Goal: Task Accomplishment & Management: Use online tool/utility

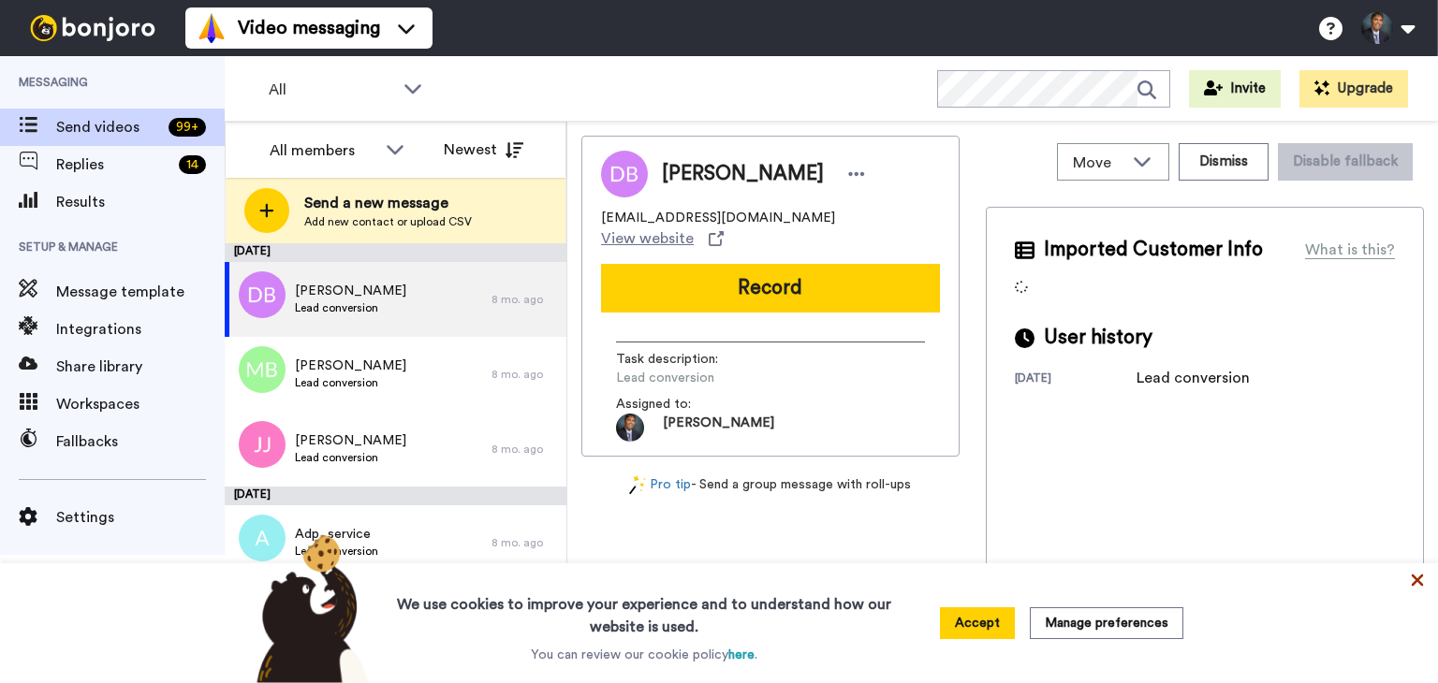
click at [1414, 577] on icon at bounding box center [1417, 581] width 12 height 12
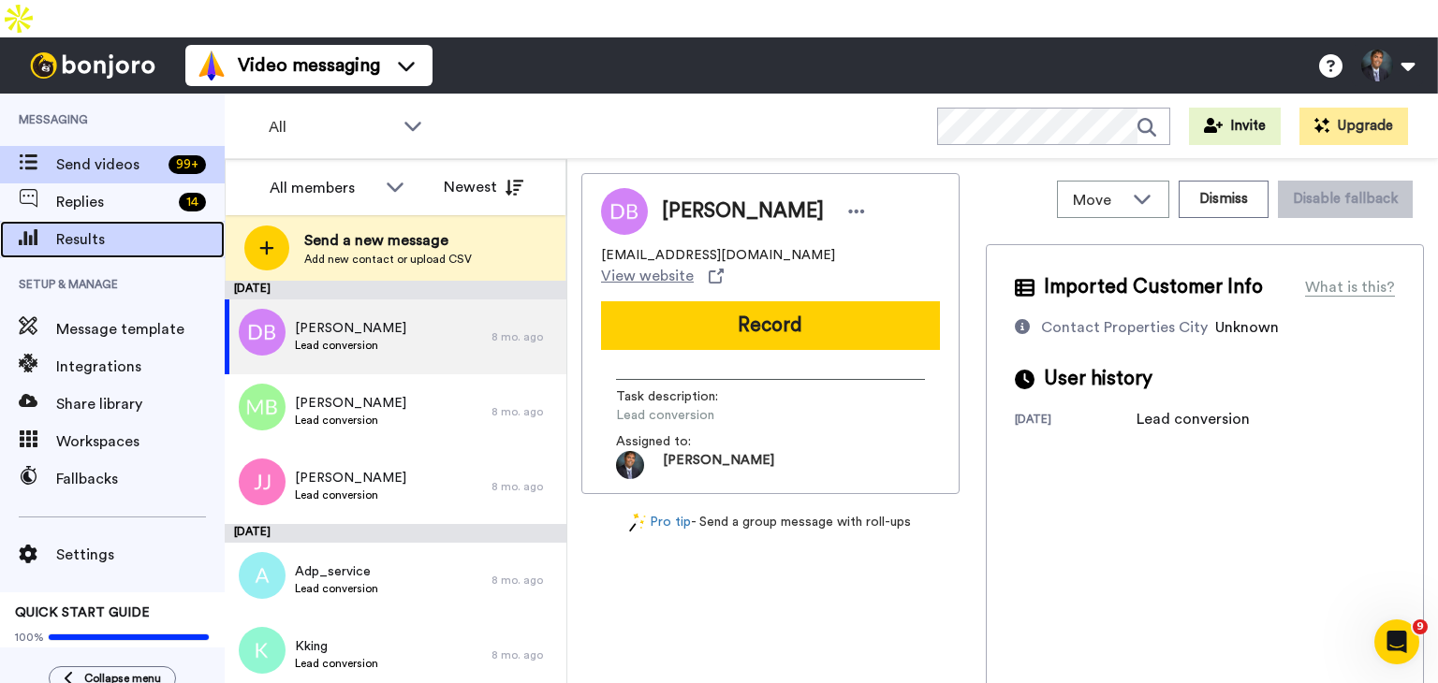
click at [105, 228] on span "Results" at bounding box center [140, 239] width 168 height 22
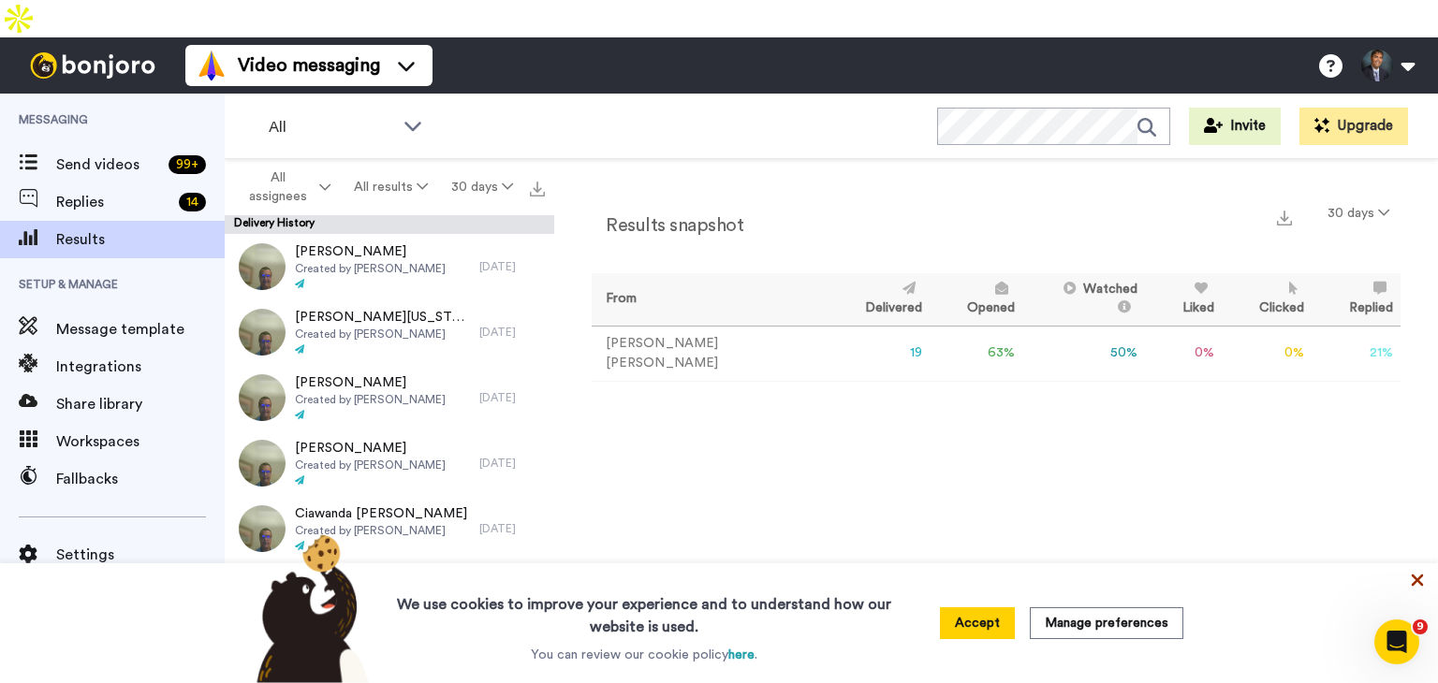
click at [1418, 579] on icon at bounding box center [1417, 581] width 12 height 12
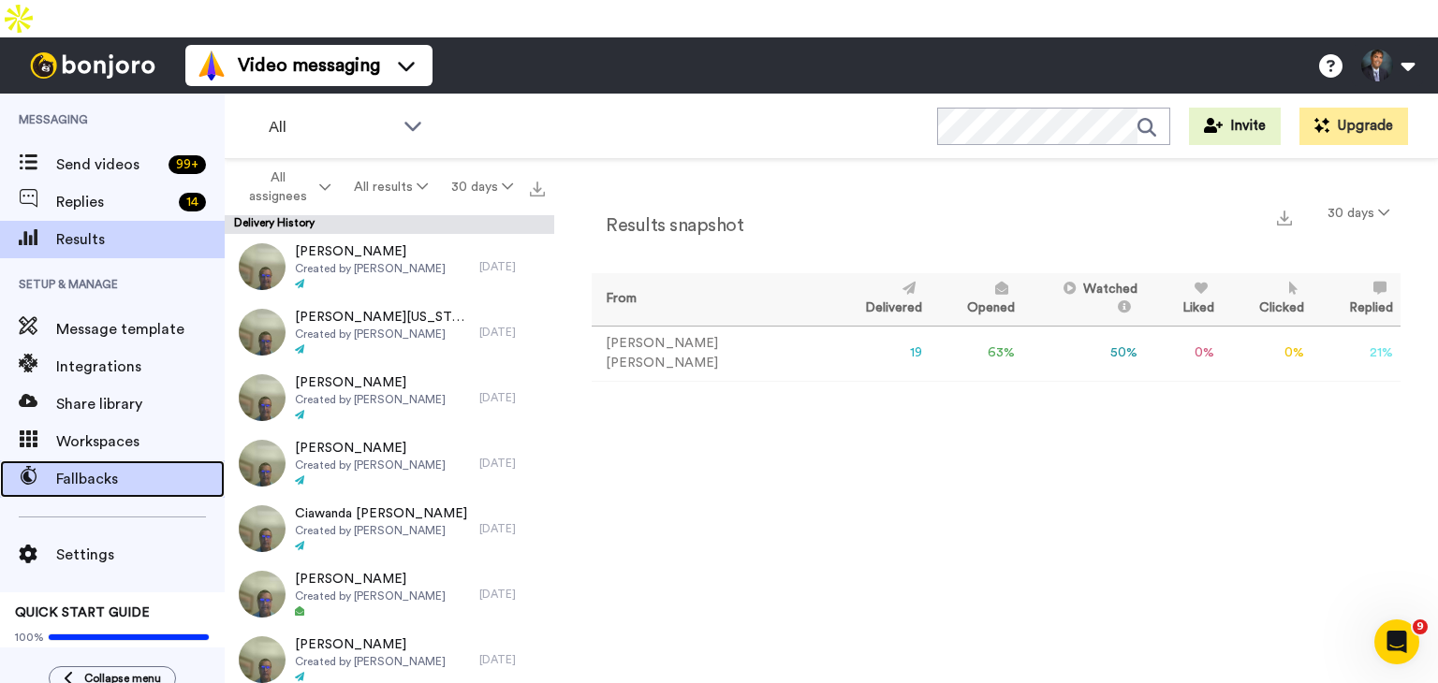
click at [101, 468] on span "Fallbacks" at bounding box center [140, 479] width 168 height 22
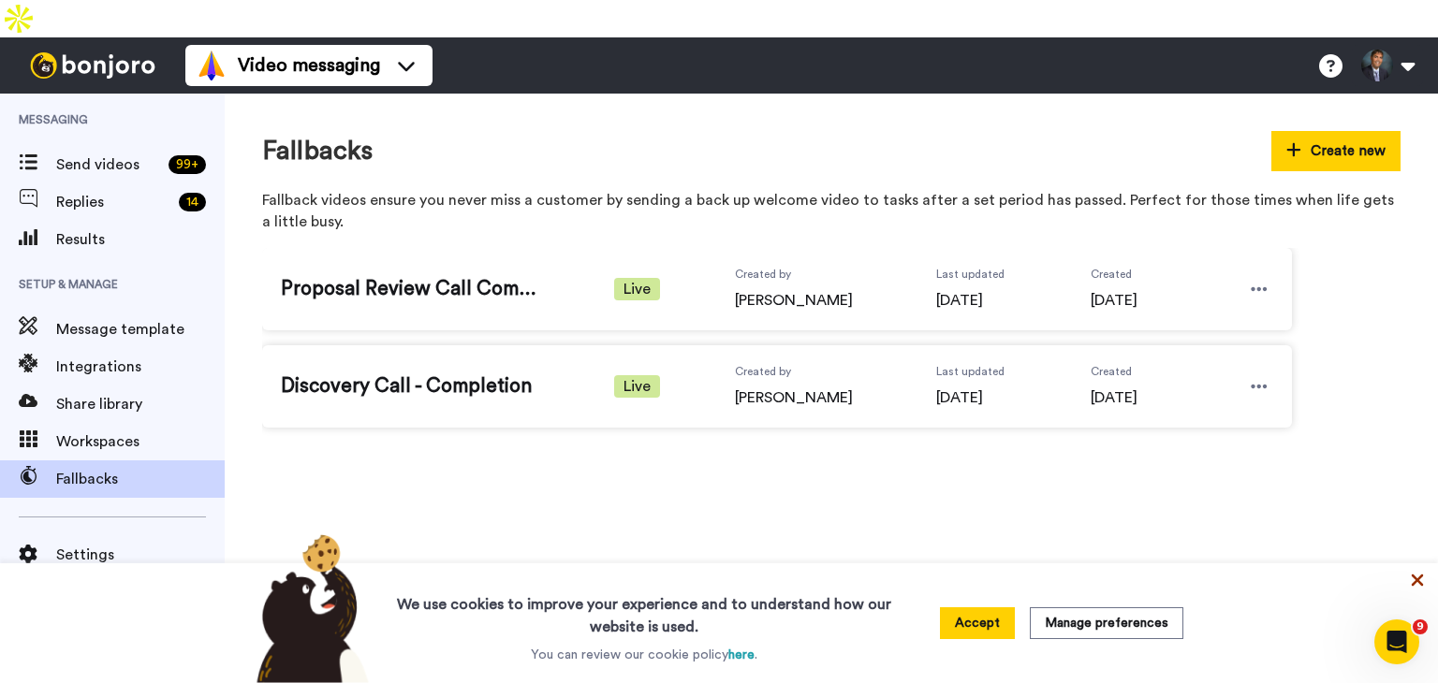
click at [1419, 574] on icon at bounding box center [1417, 580] width 19 height 19
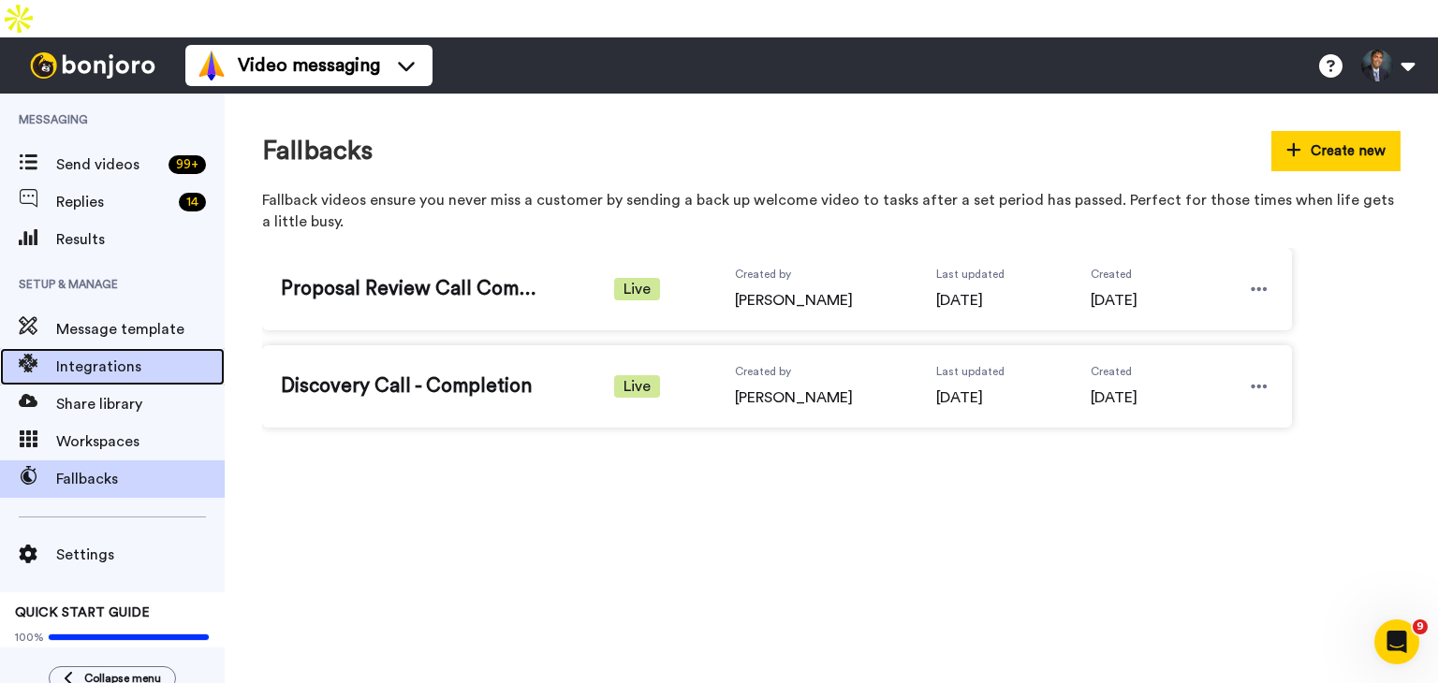
click at [107, 356] on span "Integrations" at bounding box center [140, 367] width 168 height 22
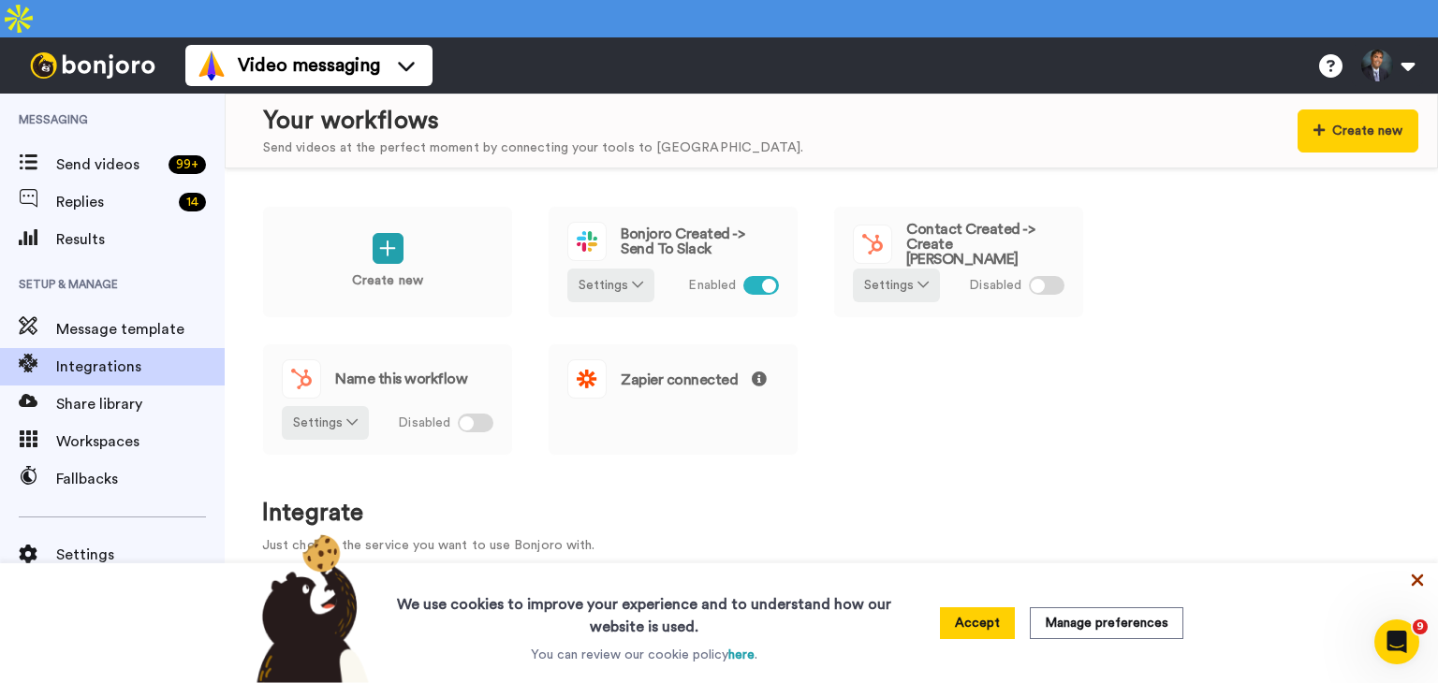
click at [1415, 580] on icon at bounding box center [1417, 581] width 12 height 12
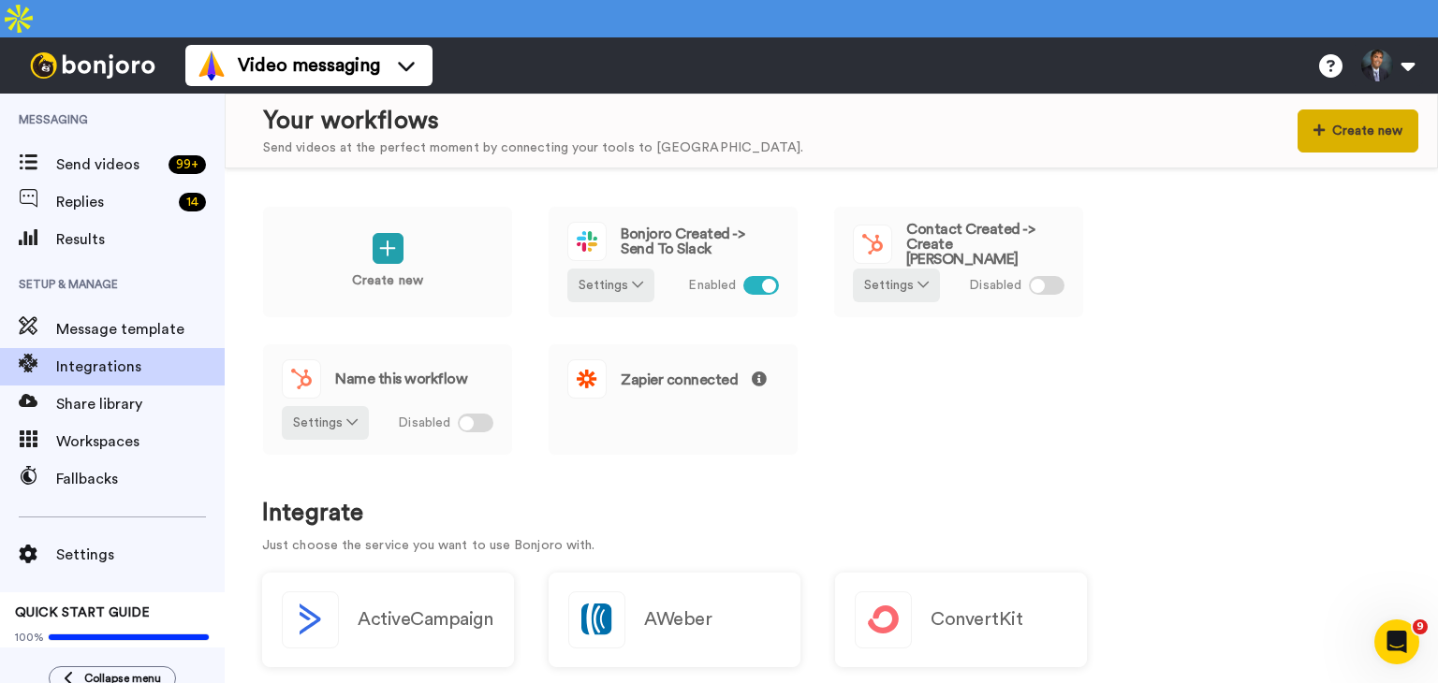
click at [1348, 110] on button "Create new" at bounding box center [1357, 131] width 121 height 43
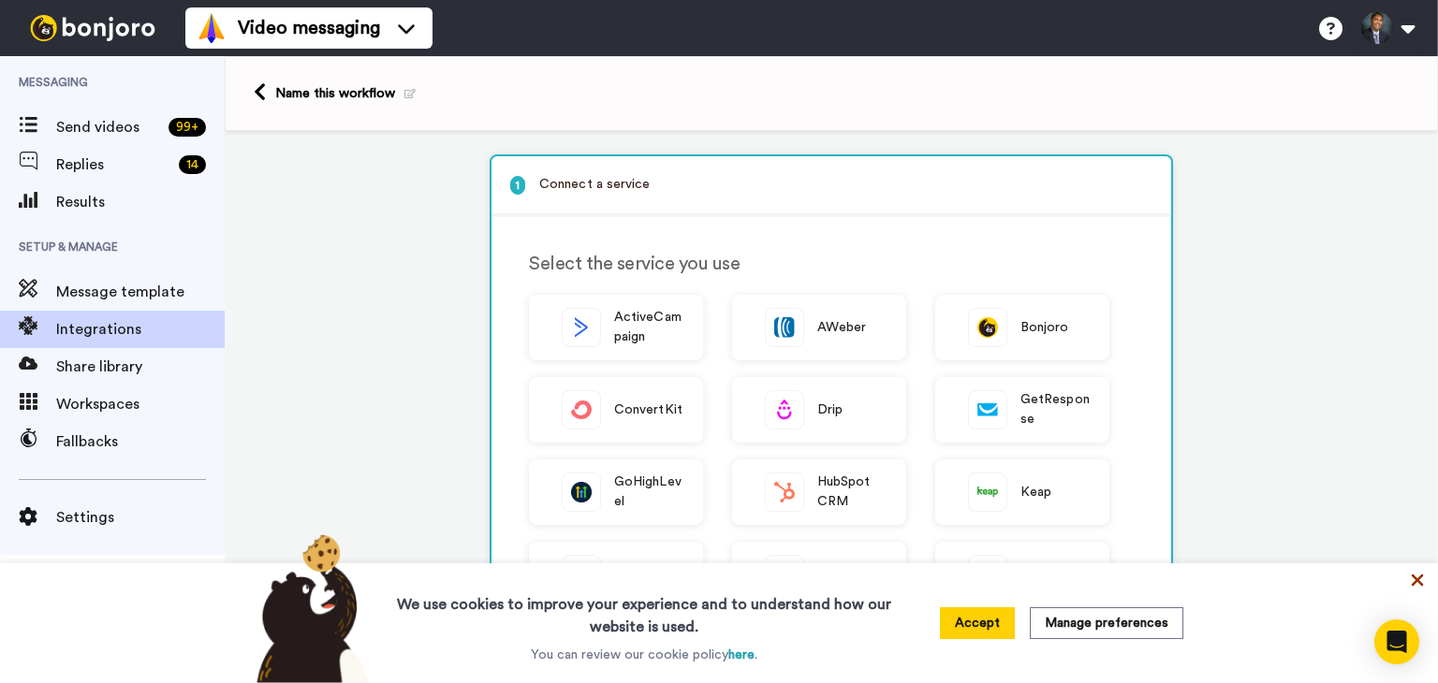
click at [1416, 582] on icon at bounding box center [1417, 580] width 19 height 19
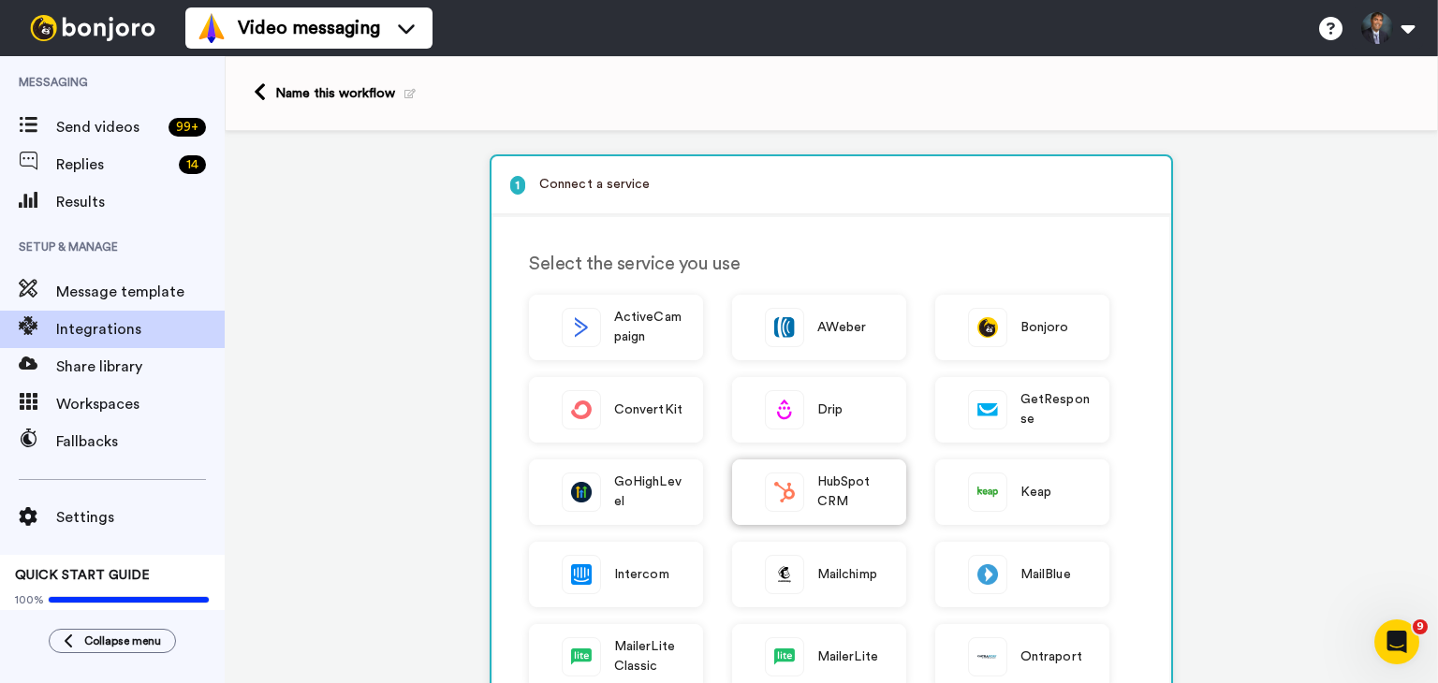
click at [817, 492] on span "HubSpot CRM" at bounding box center [851, 492] width 69 height 39
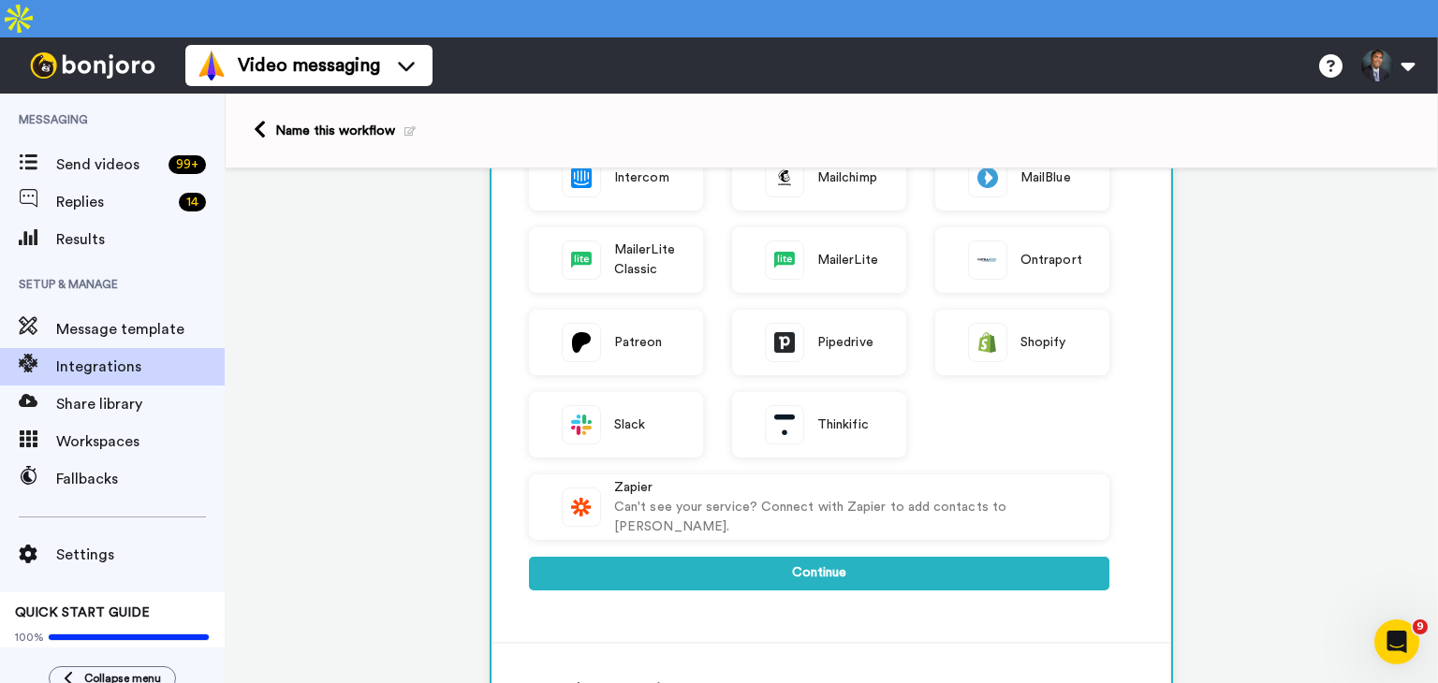
scroll to position [616, 0]
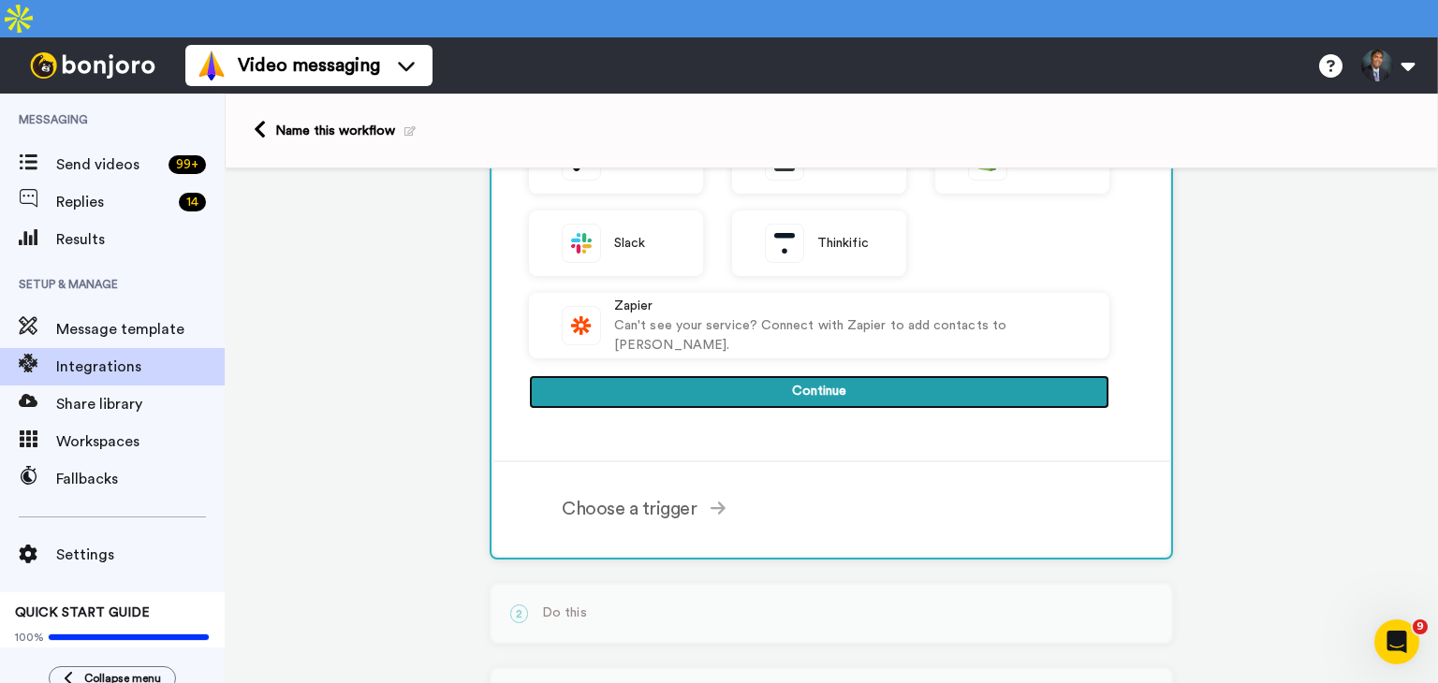
click at [804, 375] on button "Continue" at bounding box center [819, 392] width 580 height 34
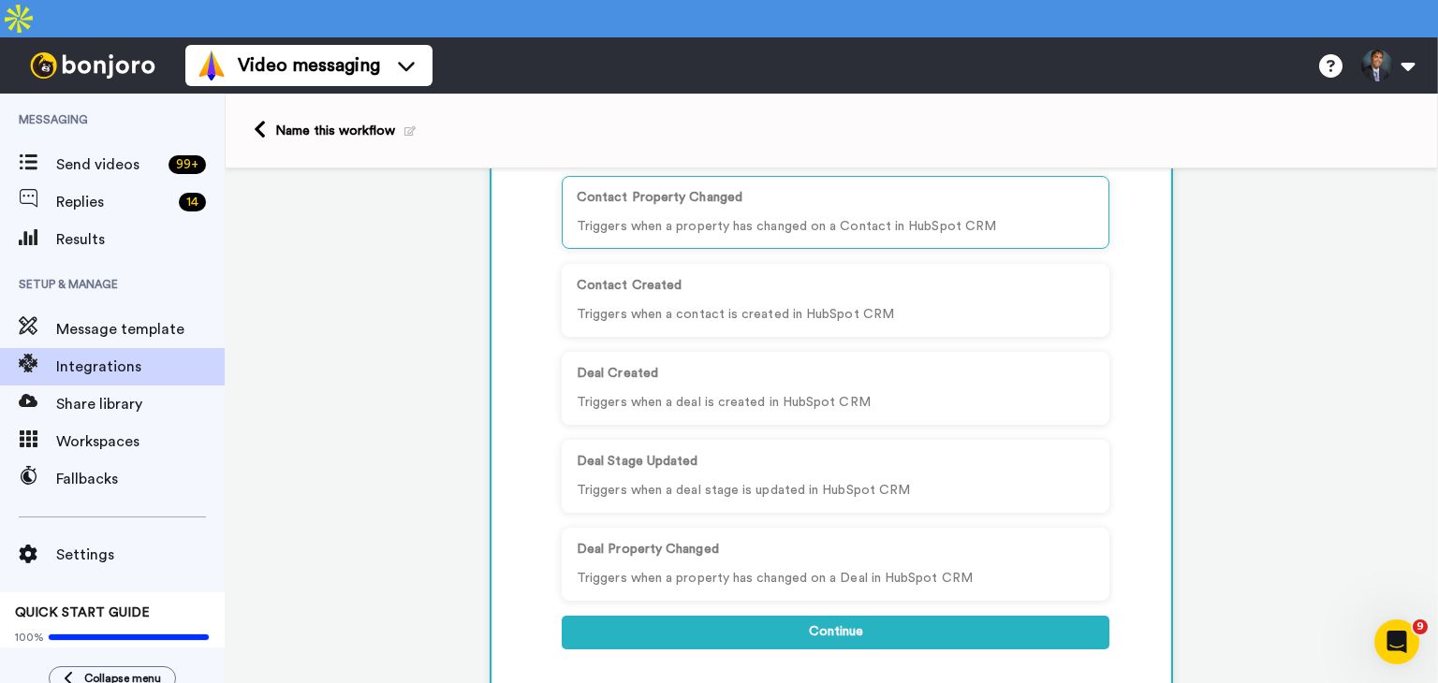
scroll to position [248, 0]
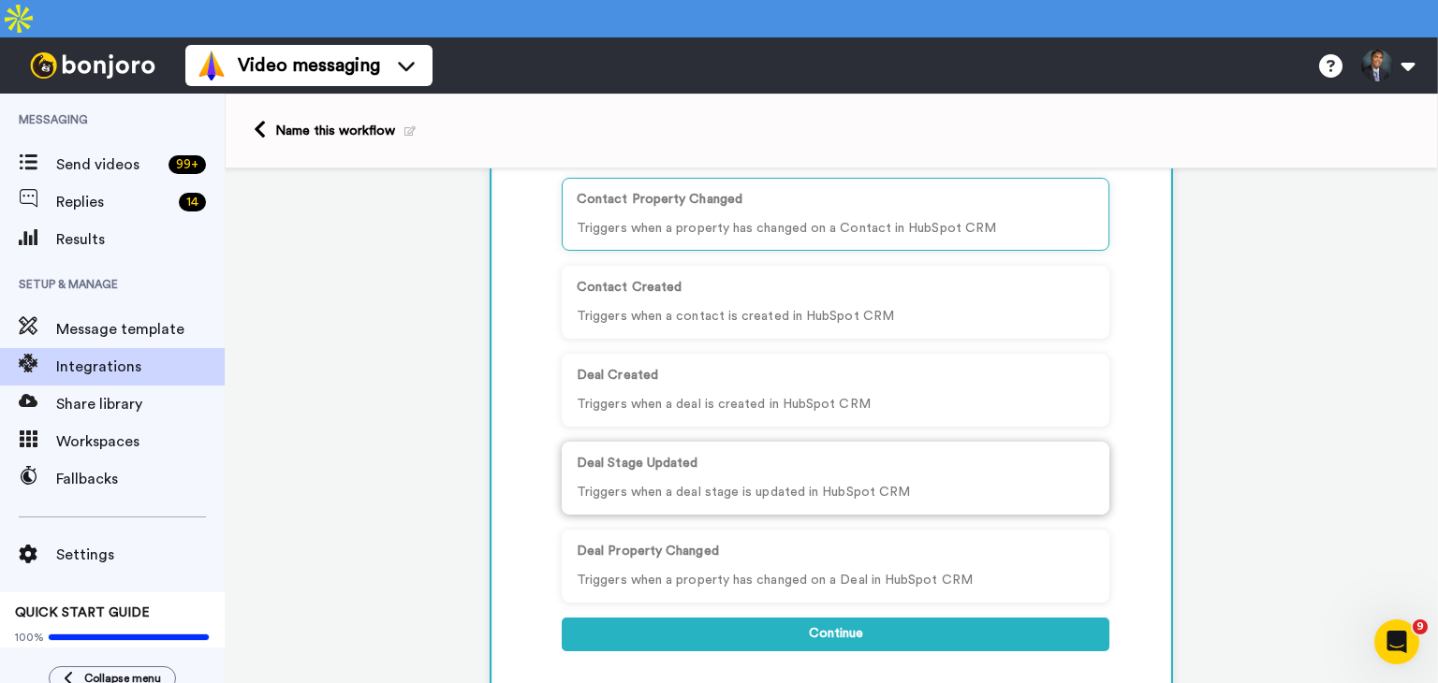
click at [717, 454] on p "Deal Stage Updated" at bounding box center [836, 464] width 518 height 20
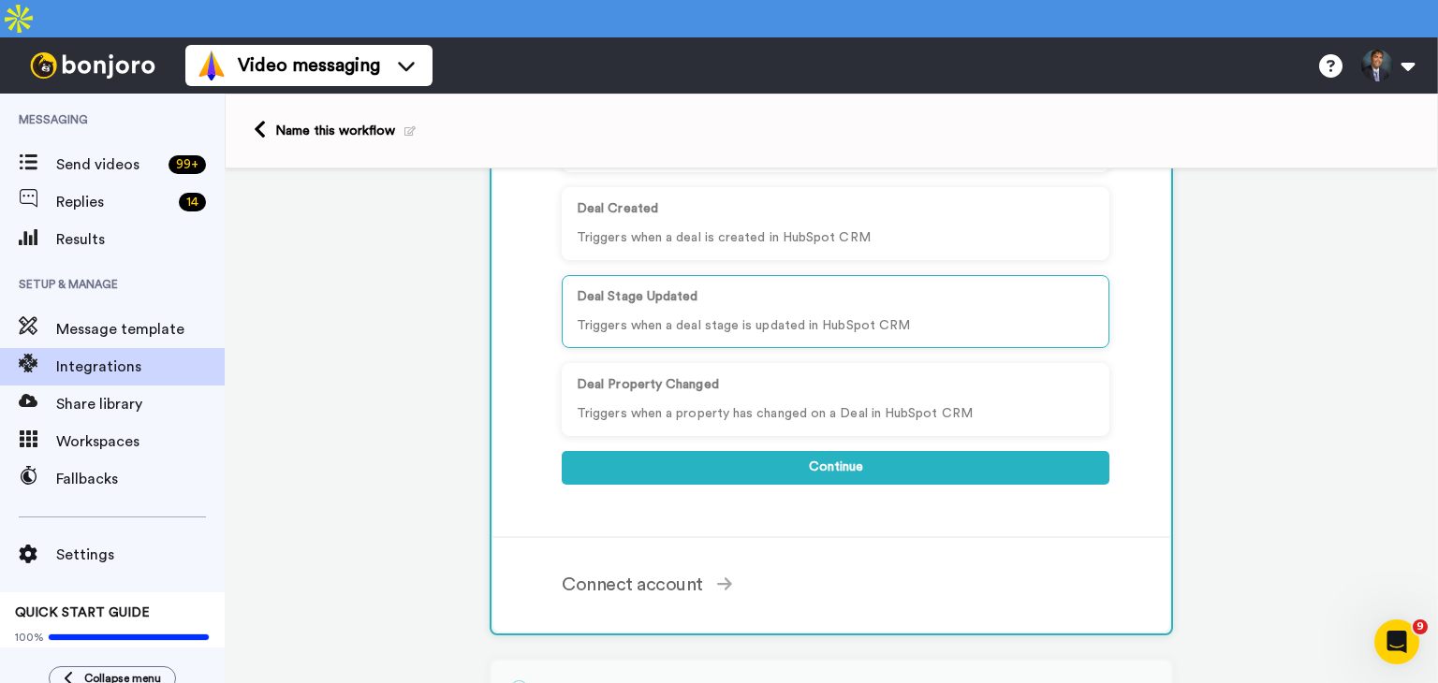
scroll to position [440, 0]
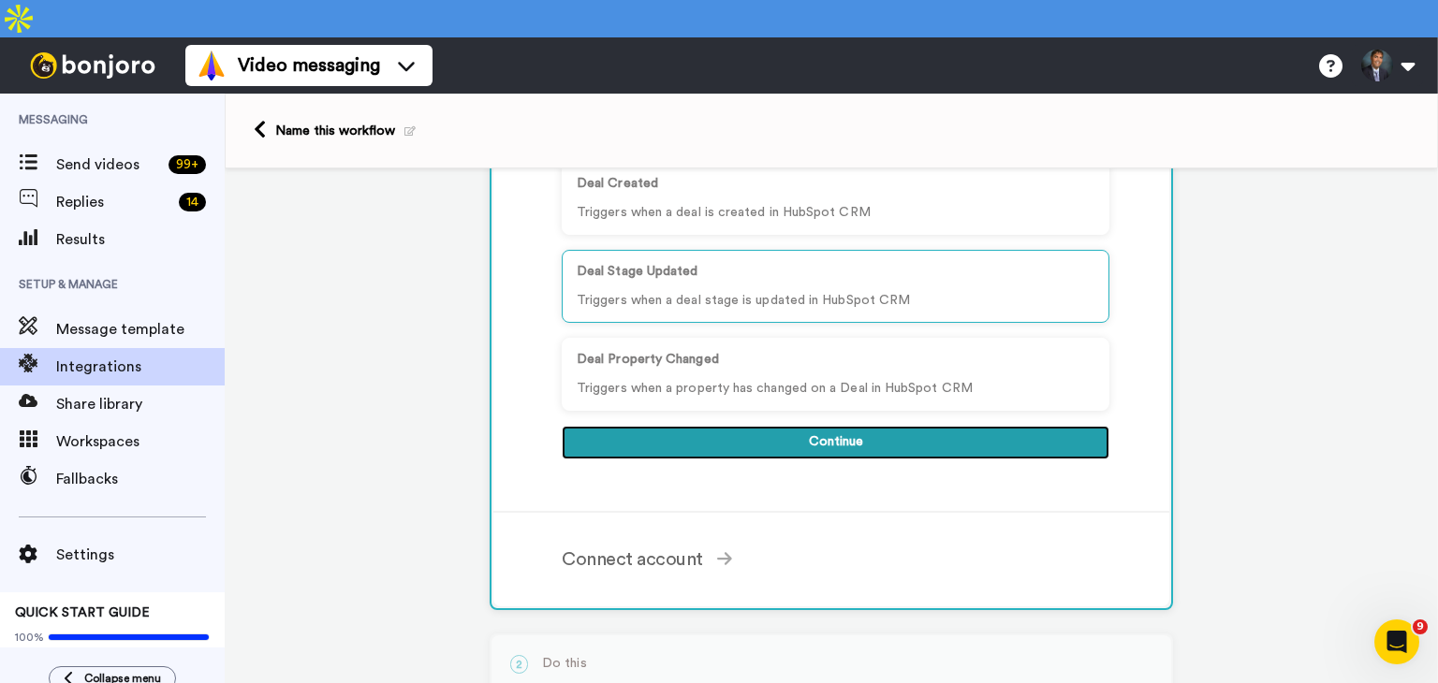
click at [824, 426] on button "Continue" at bounding box center [836, 443] width 548 height 34
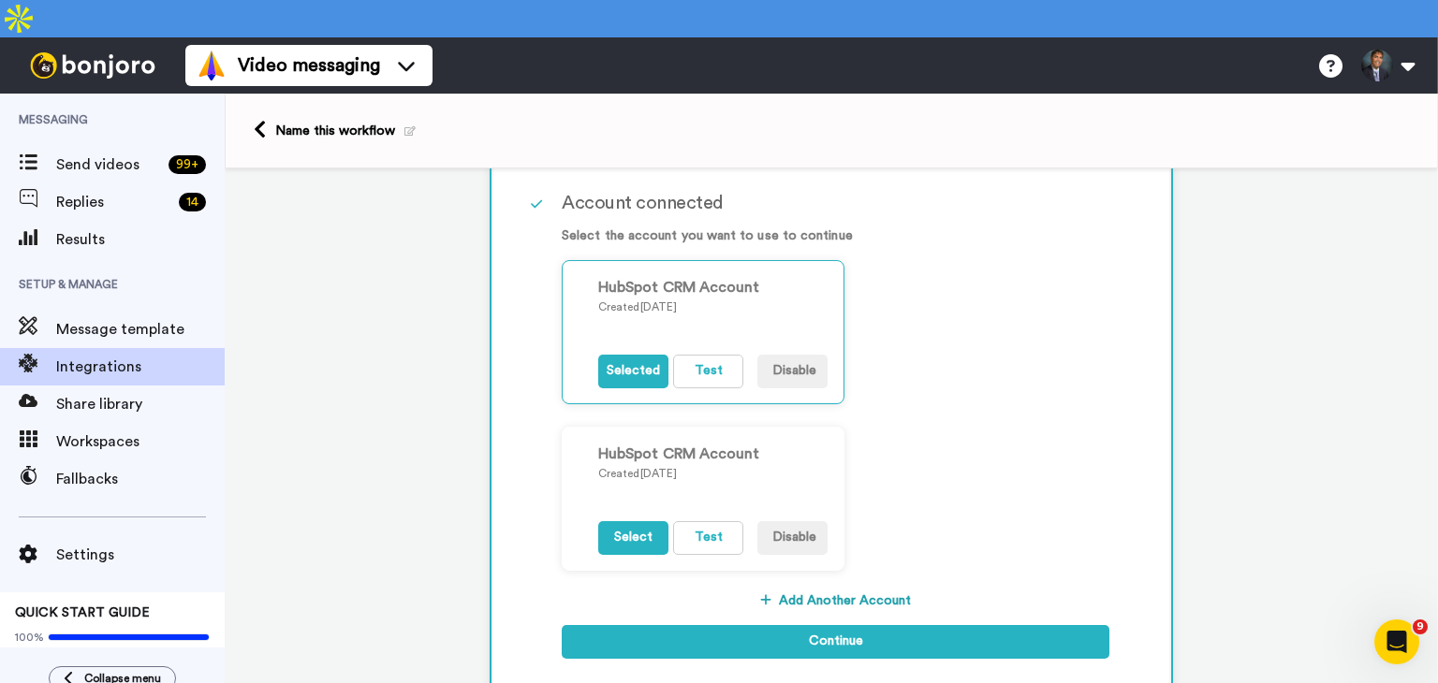
scroll to position [287, 0]
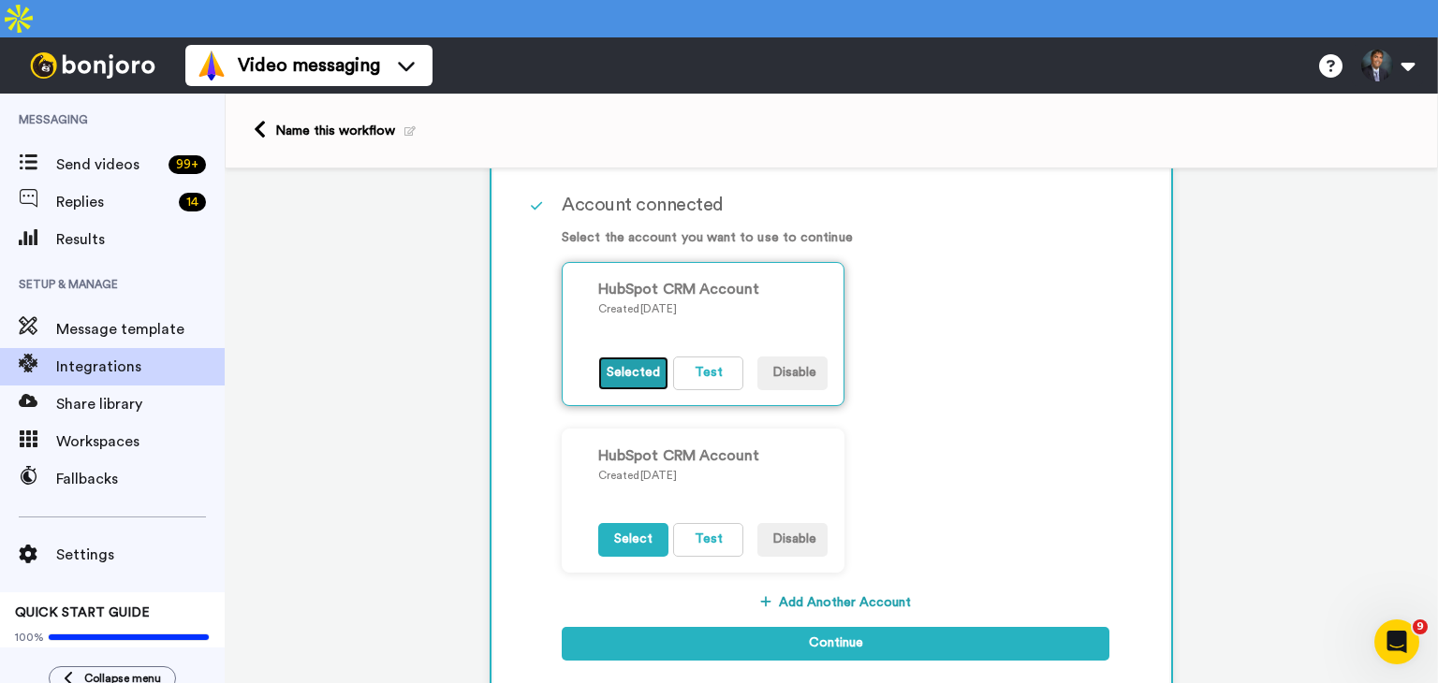
click at [621, 357] on button "Selected" at bounding box center [633, 374] width 70 height 34
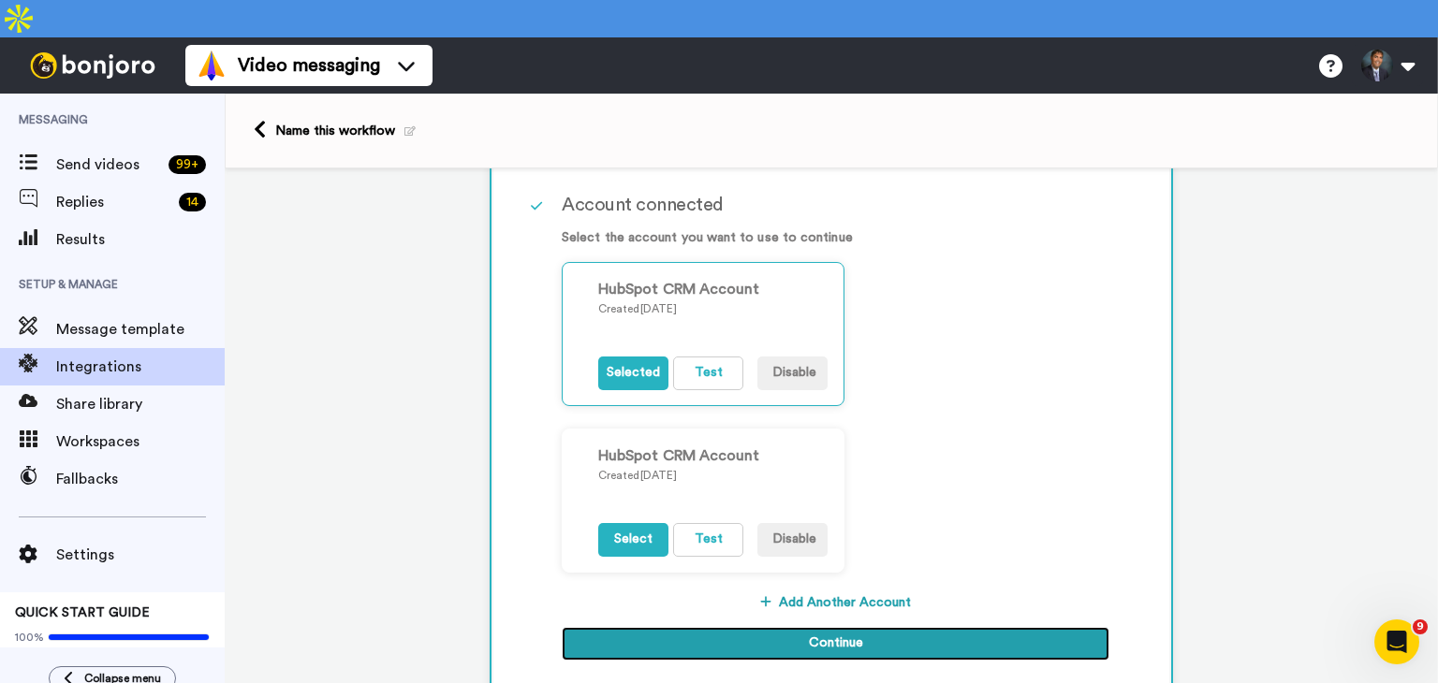
click at [760, 627] on button "Continue" at bounding box center [836, 644] width 548 height 34
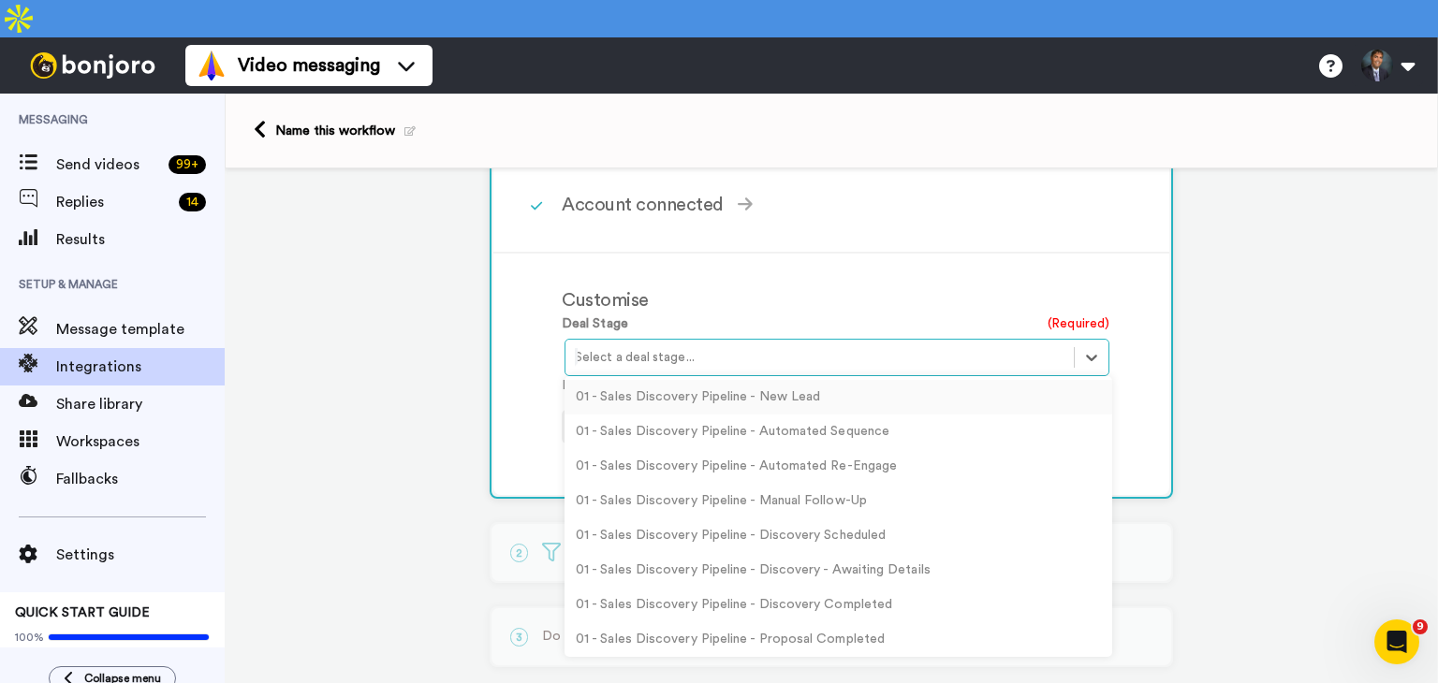
click at [726, 346] on div at bounding box center [820, 357] width 490 height 22
click at [779, 588] on div "01 - Sales Discovery Pipeline - Discovery Completed" at bounding box center [838, 605] width 548 height 35
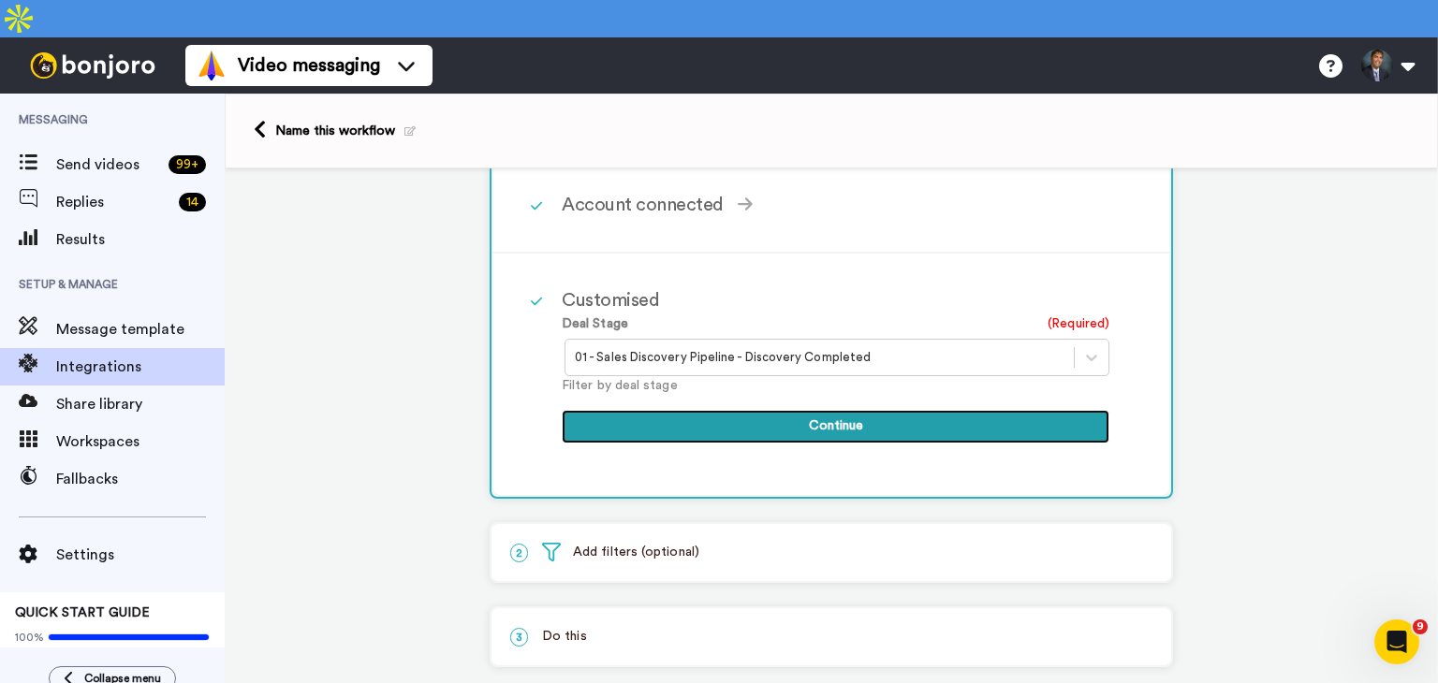
click at [811, 410] on button "Continue" at bounding box center [836, 427] width 548 height 34
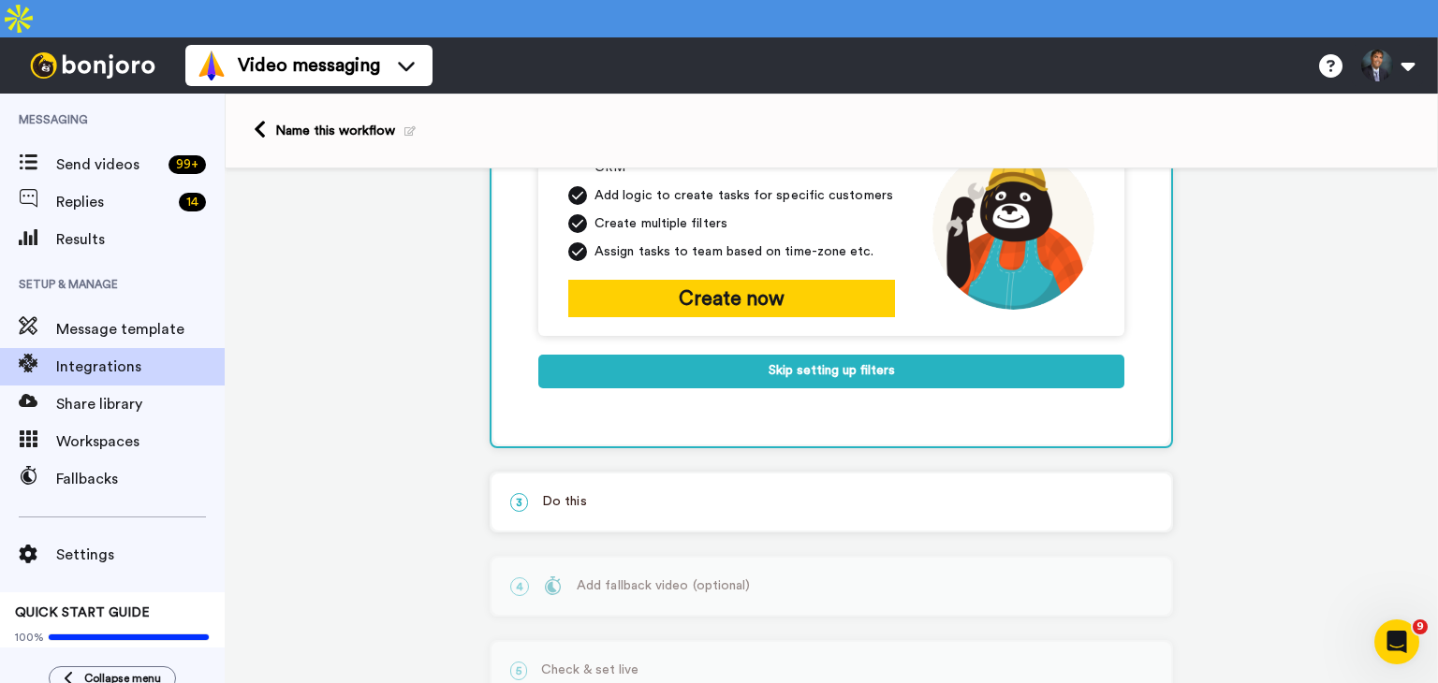
scroll to position [361, 0]
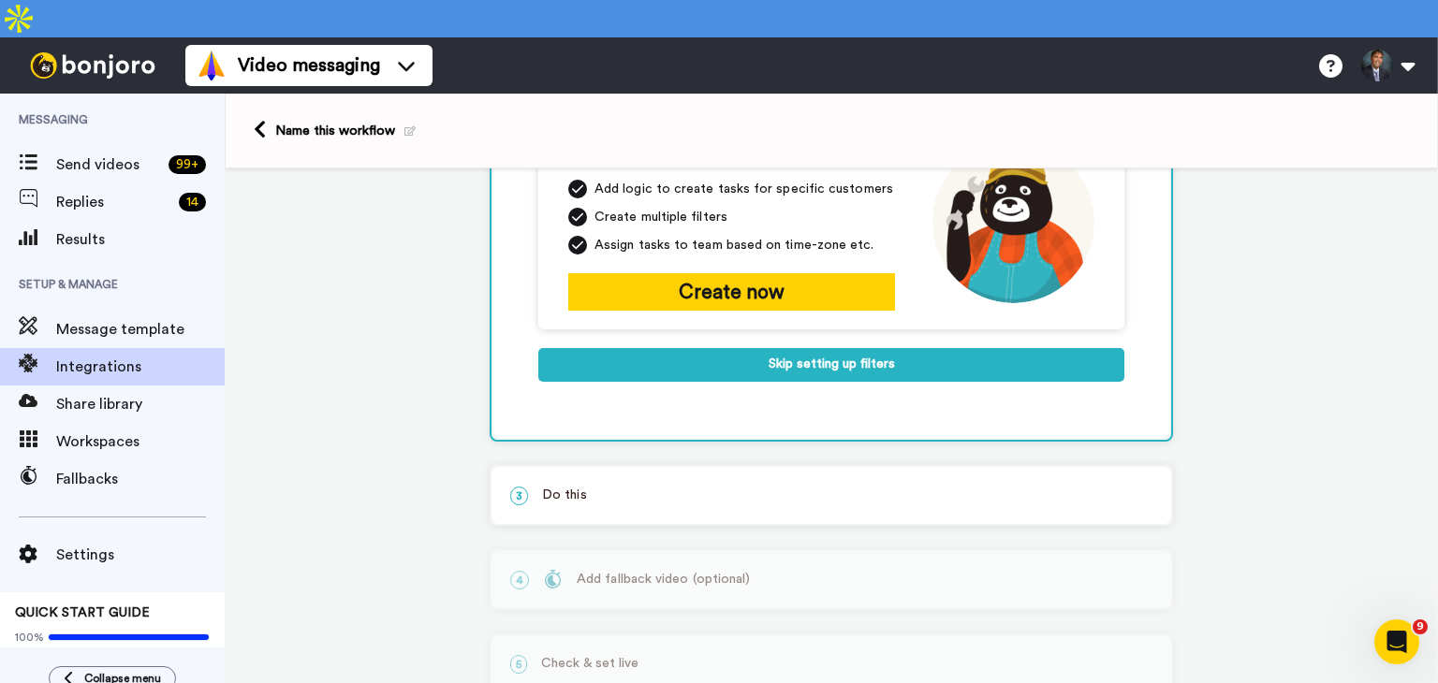
click at [639, 486] on p "3 Do this" at bounding box center [831, 496] width 642 height 20
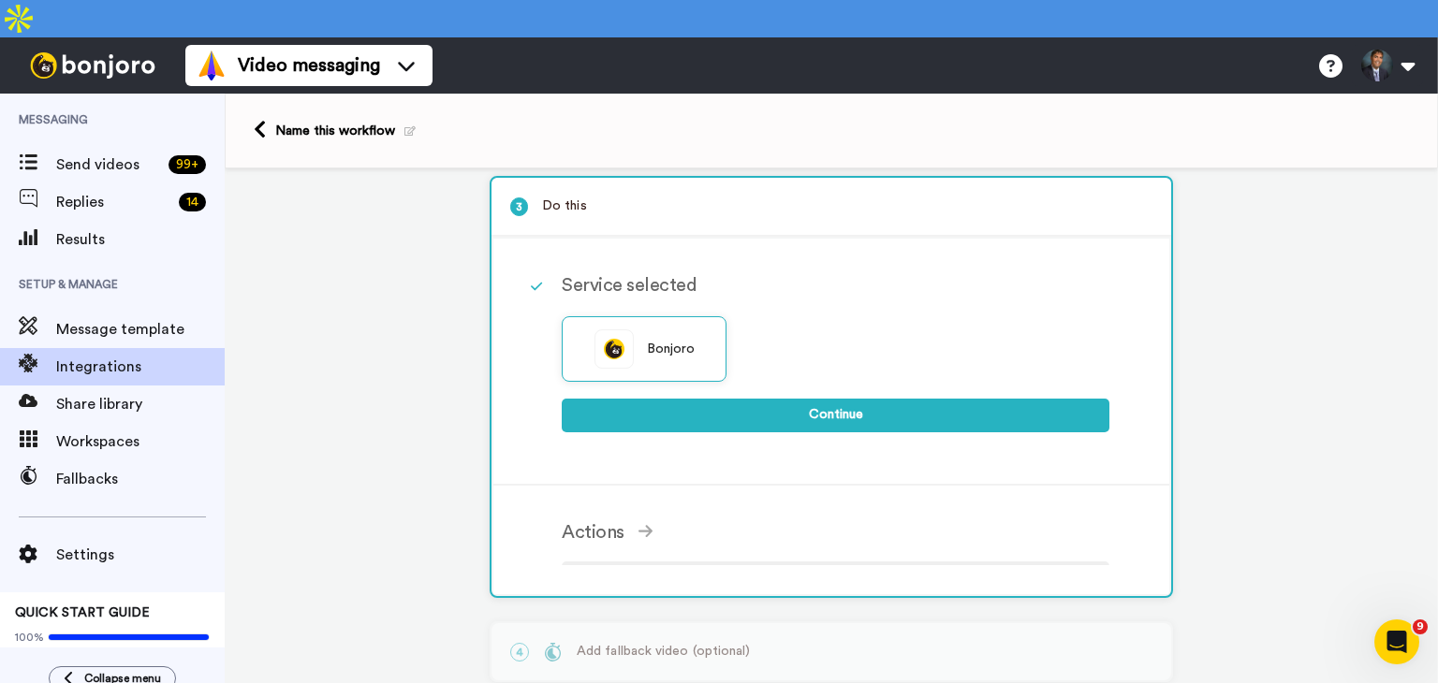
scroll to position [172, 0]
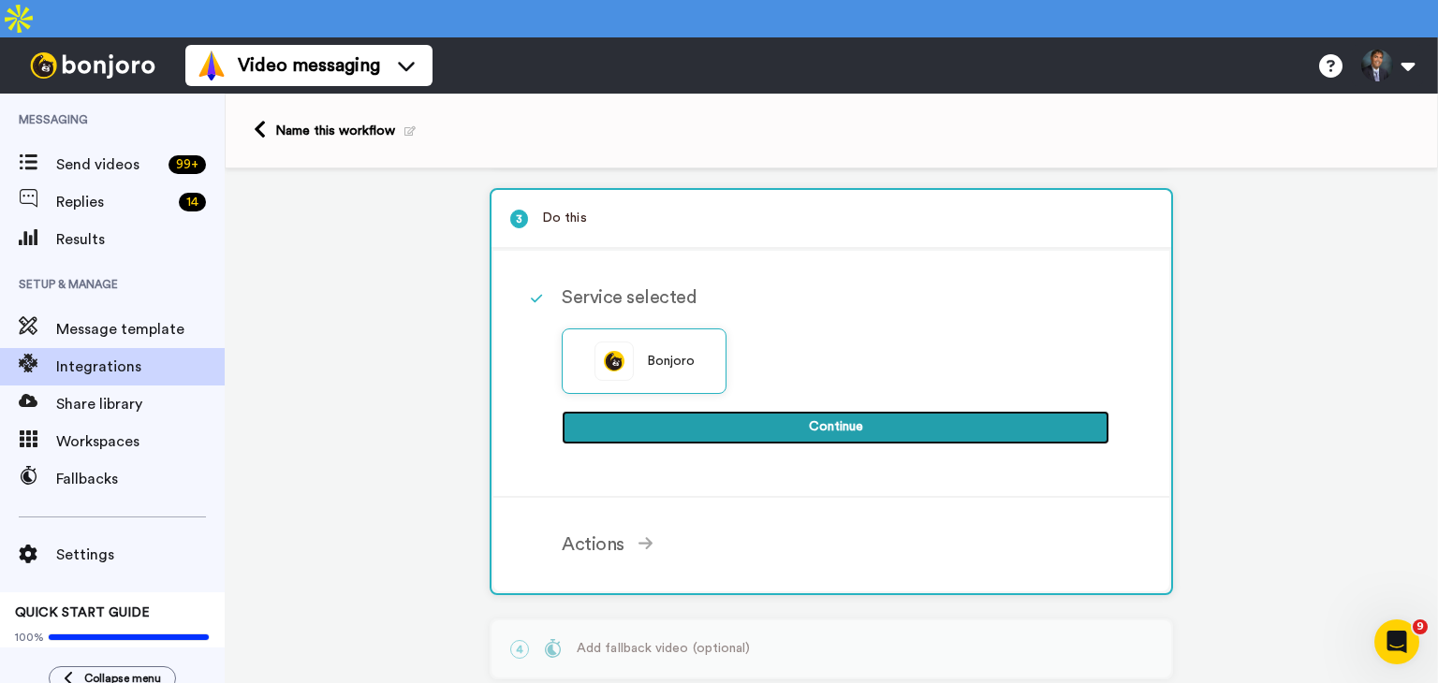
click at [794, 411] on button "Continue" at bounding box center [836, 428] width 548 height 34
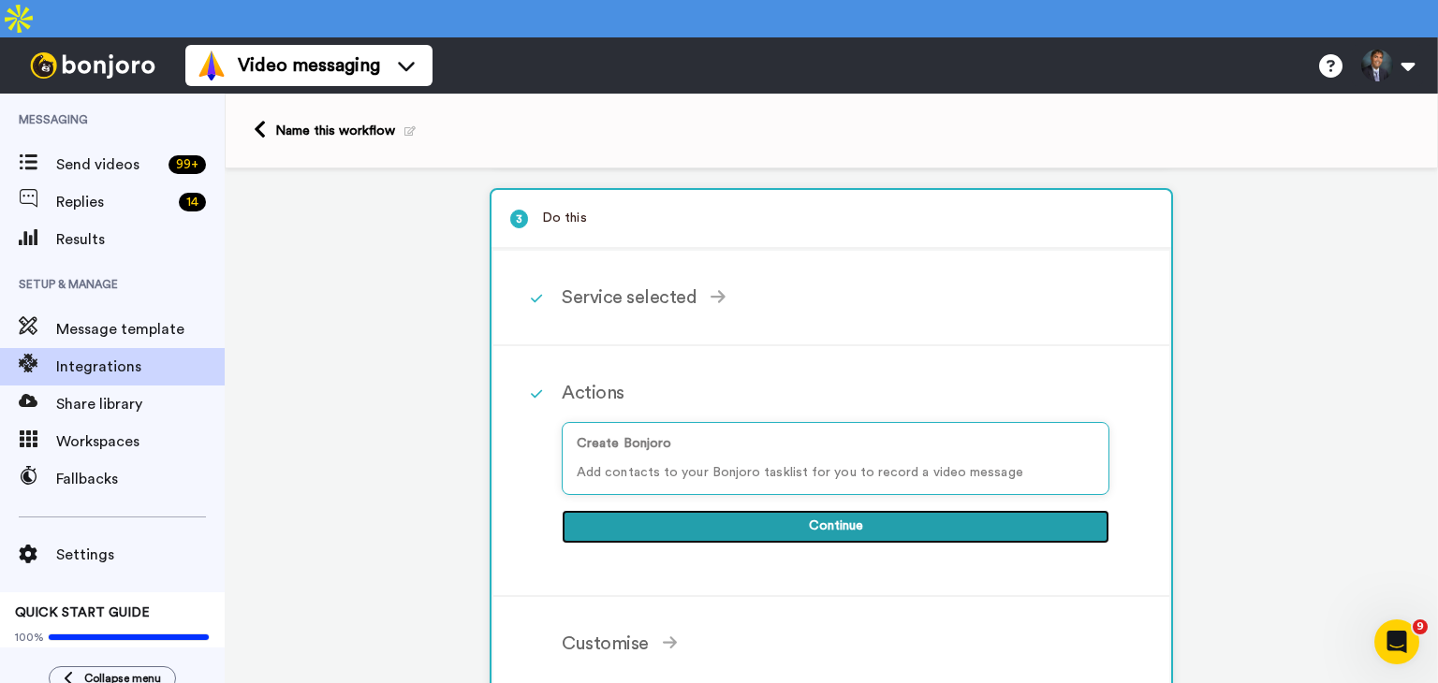
click at [811, 510] on button "Continue" at bounding box center [836, 527] width 548 height 34
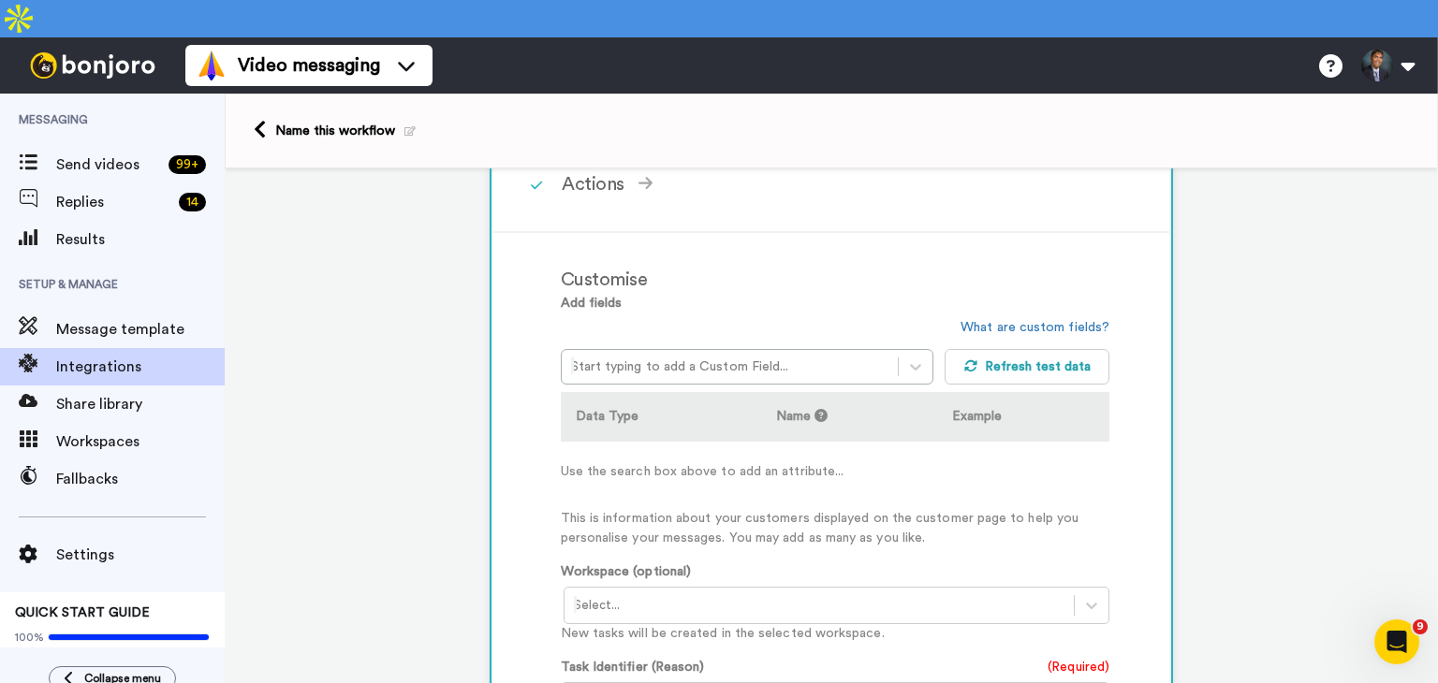
scroll to position [402, 0]
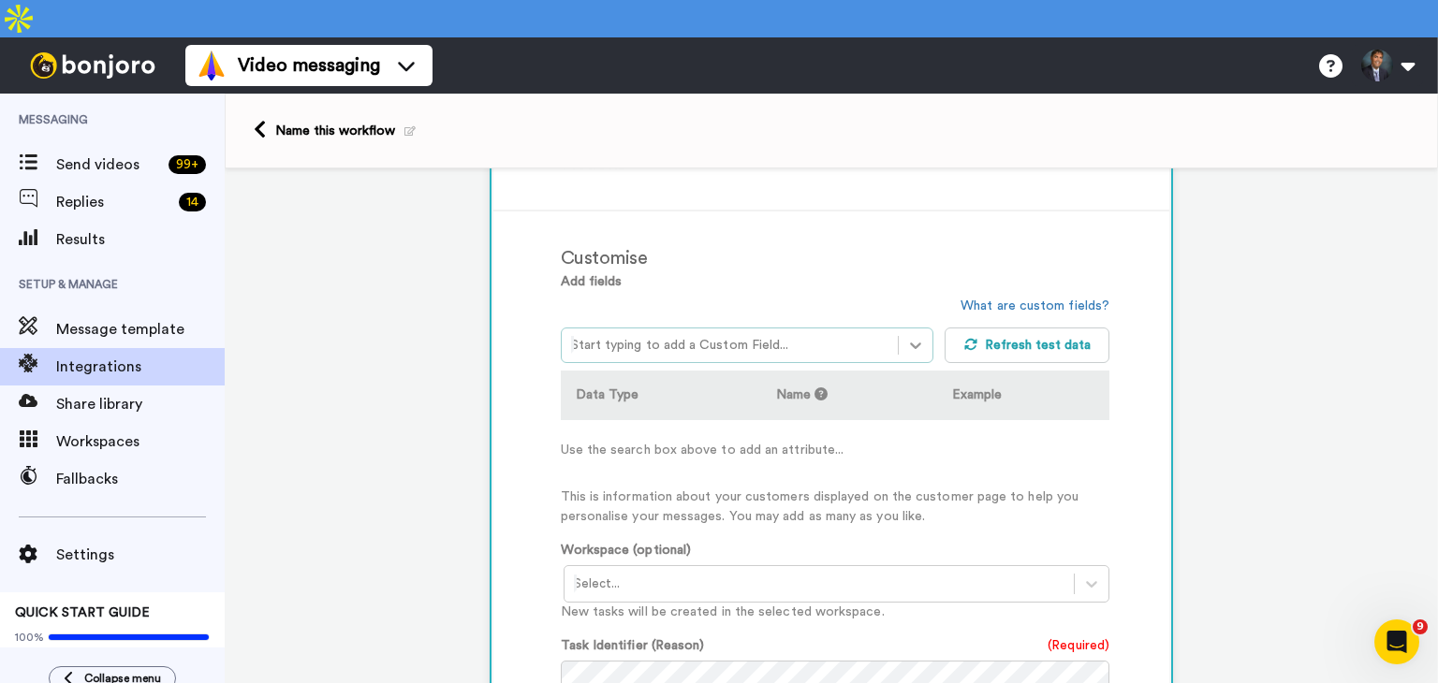
click at [908, 336] on icon at bounding box center [915, 345] width 19 height 19
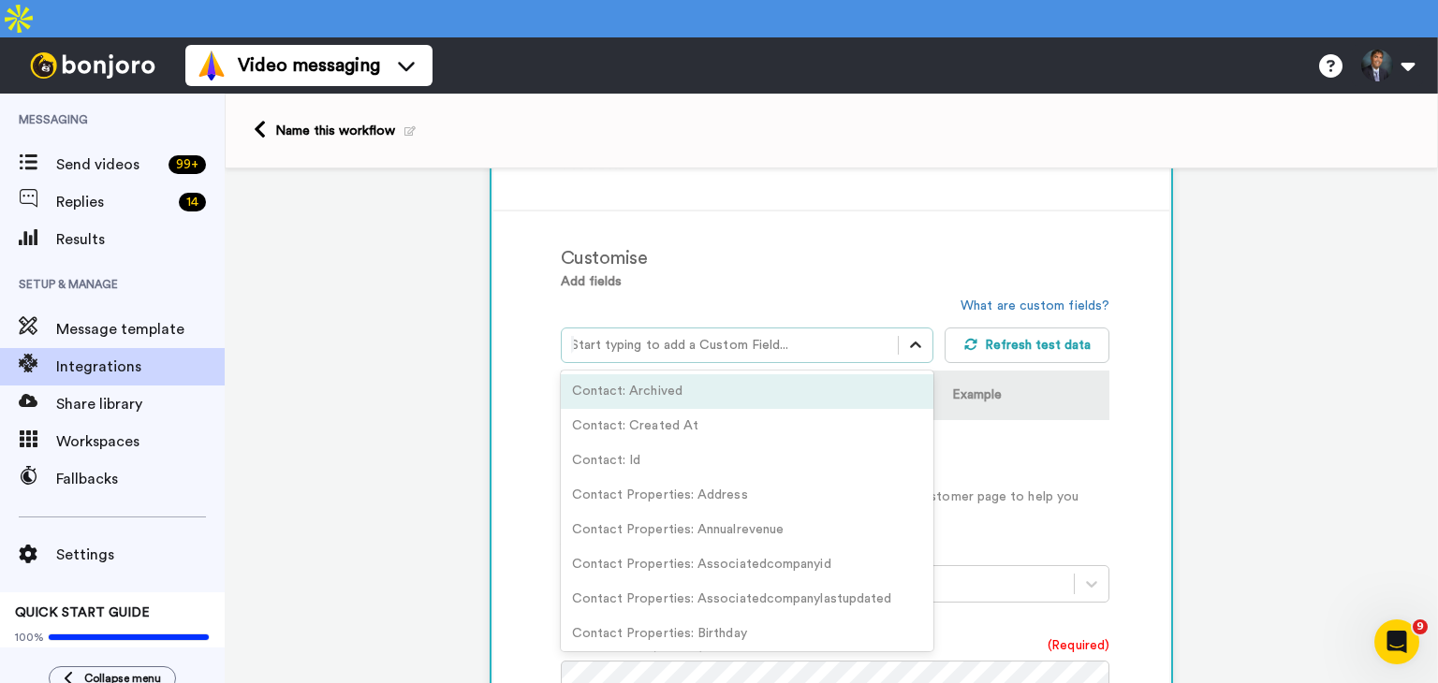
click at [910, 336] on icon at bounding box center [915, 345] width 19 height 19
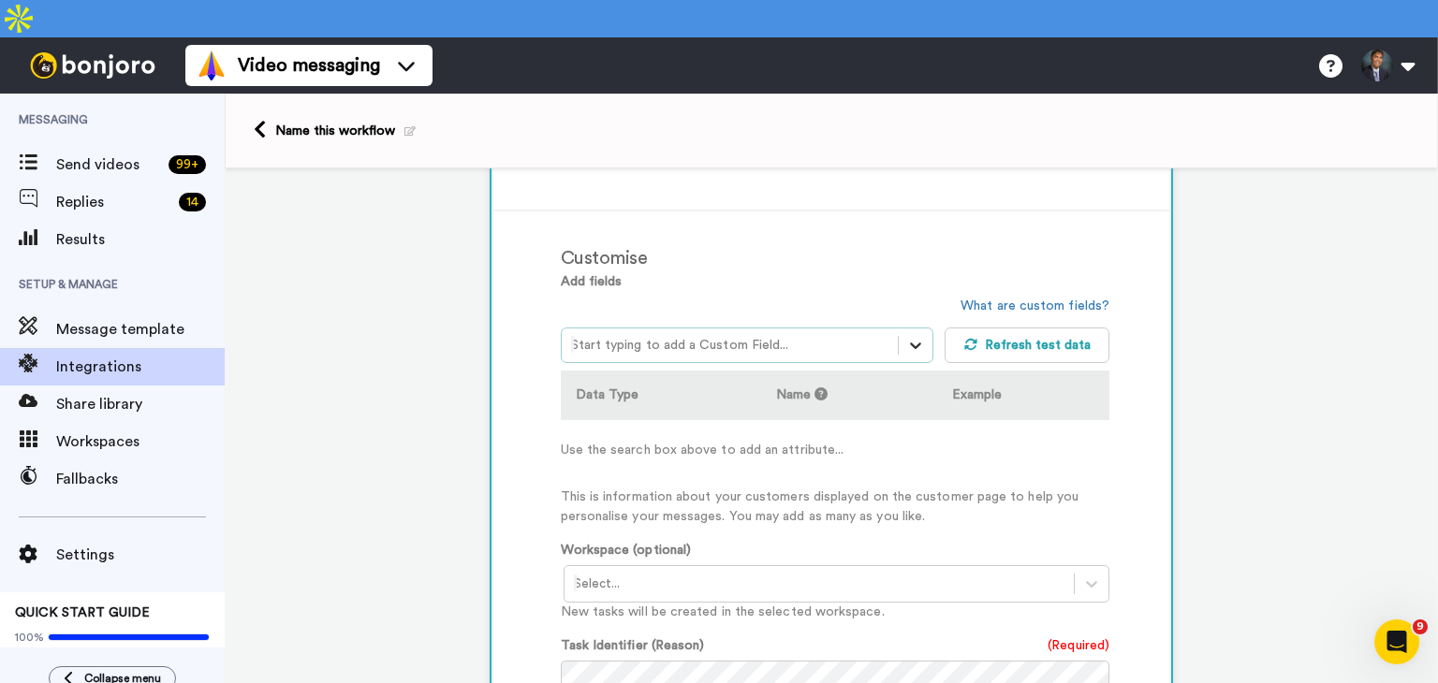
click at [910, 336] on icon at bounding box center [915, 345] width 19 height 19
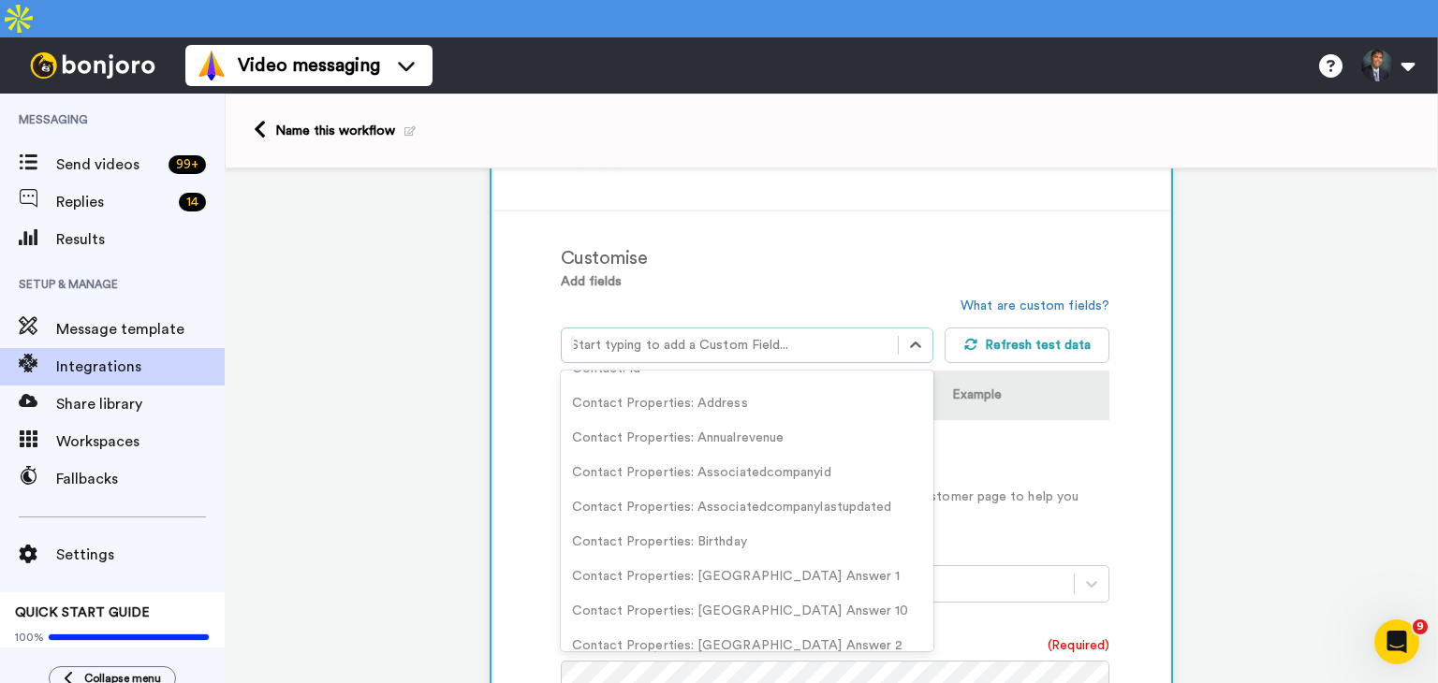
scroll to position [0, 0]
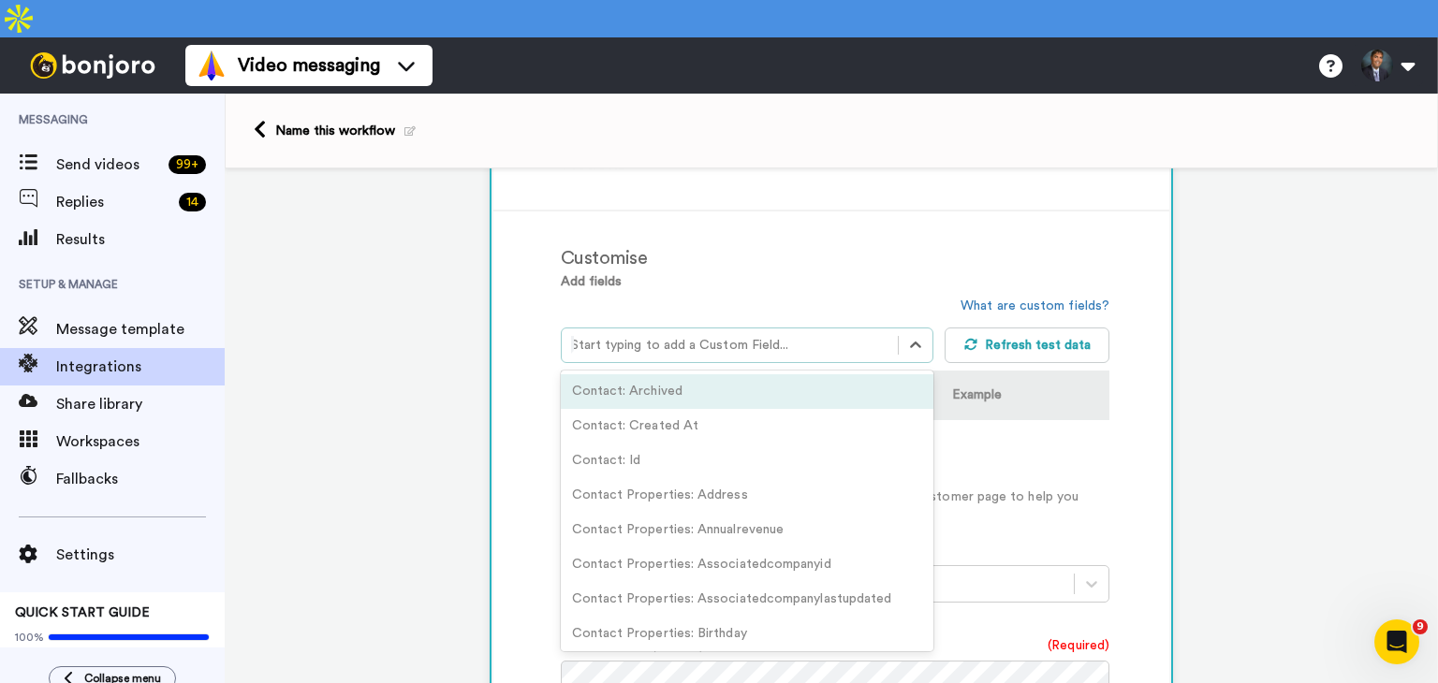
click at [680, 334] on div at bounding box center [730, 345] width 318 height 22
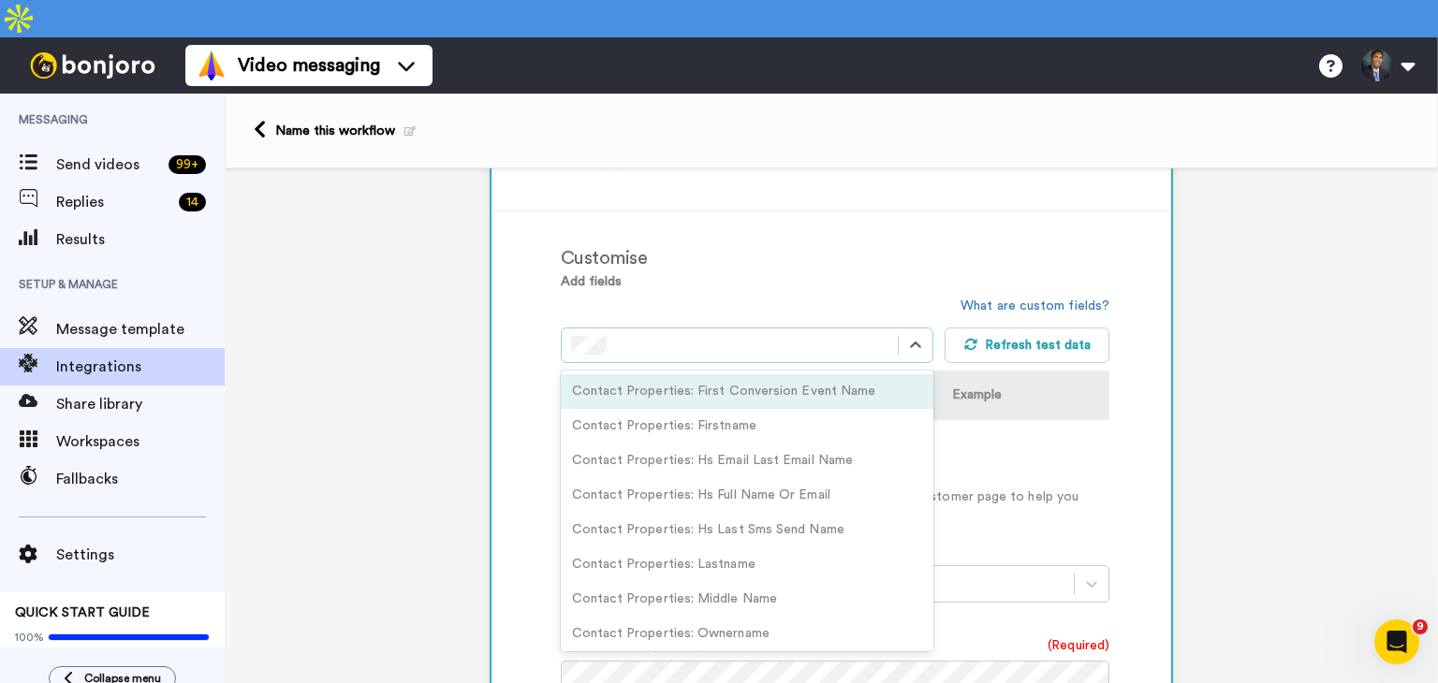
click at [850, 244] on div "Customise" at bounding box center [835, 258] width 549 height 28
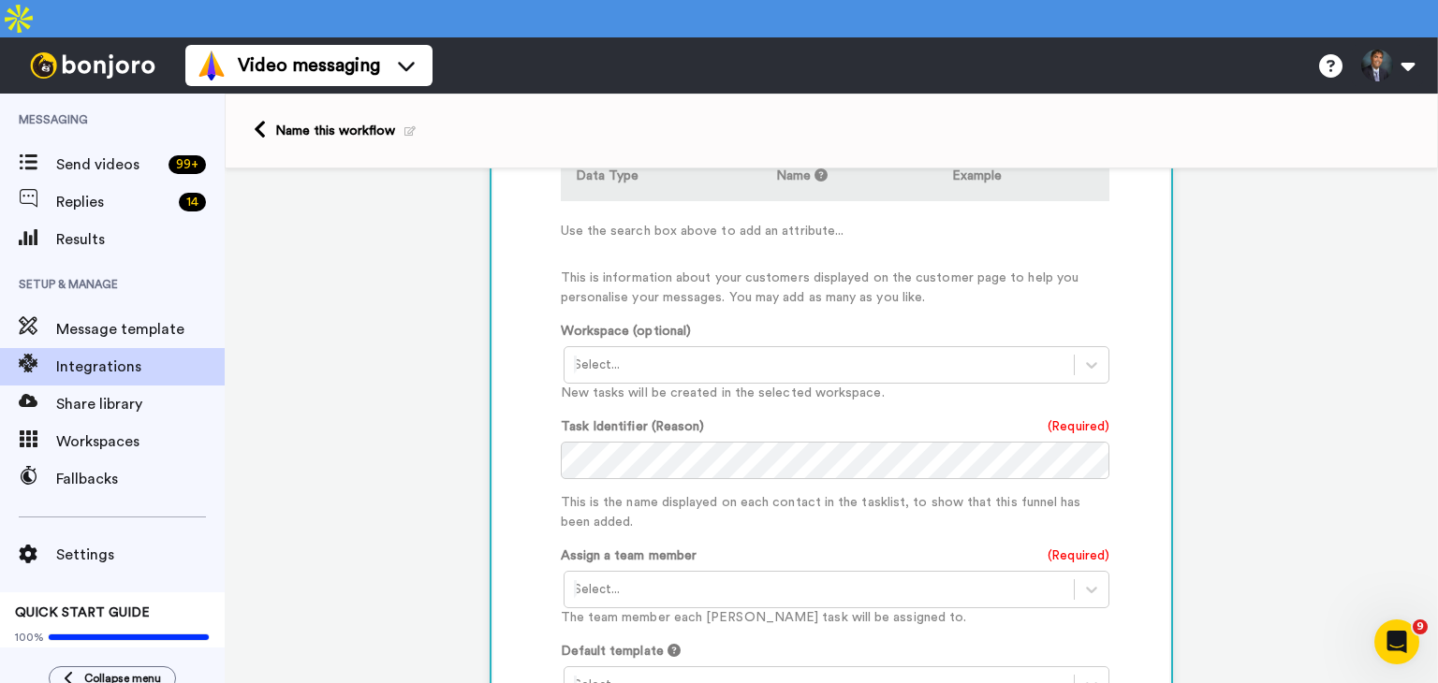
scroll to position [620, 0]
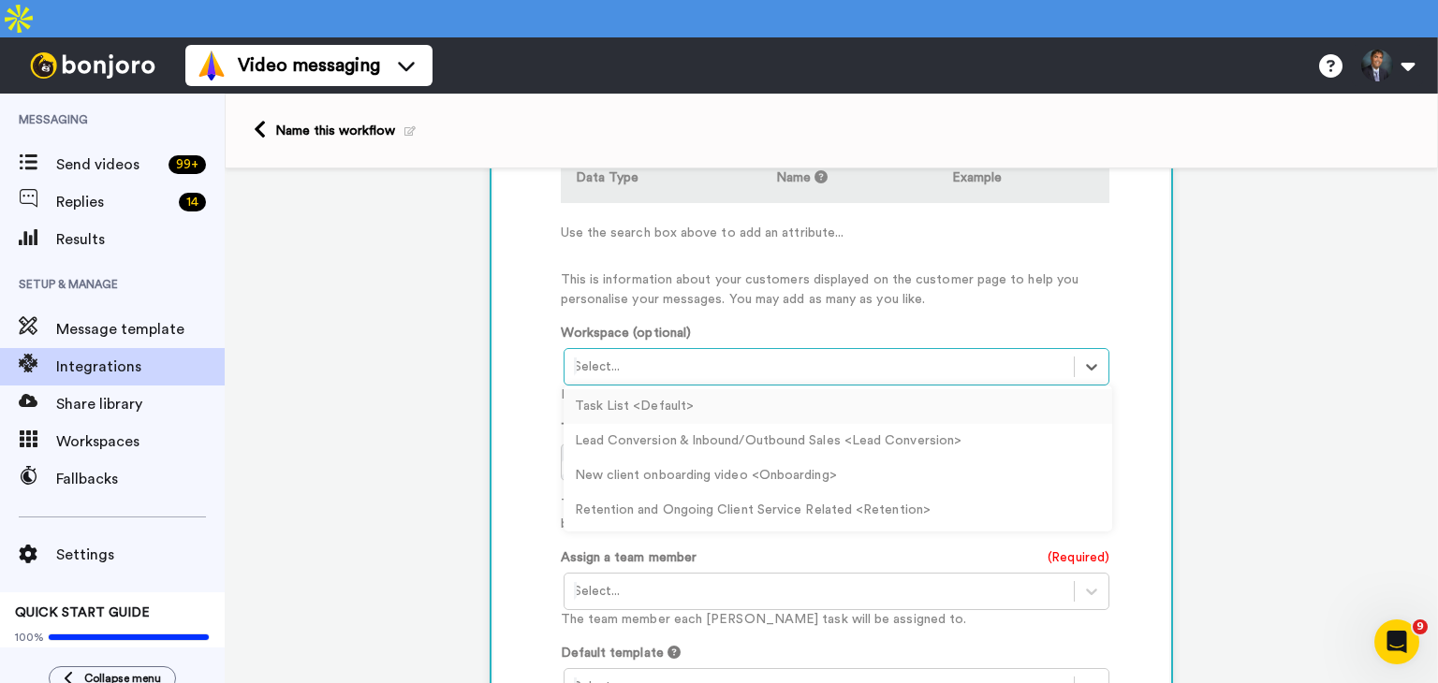
click at [647, 356] on div at bounding box center [819, 367] width 491 height 22
click at [690, 424] on div "Lead Conversion & Inbound/Outbound Sales <Lead Conversion>" at bounding box center [837, 441] width 549 height 35
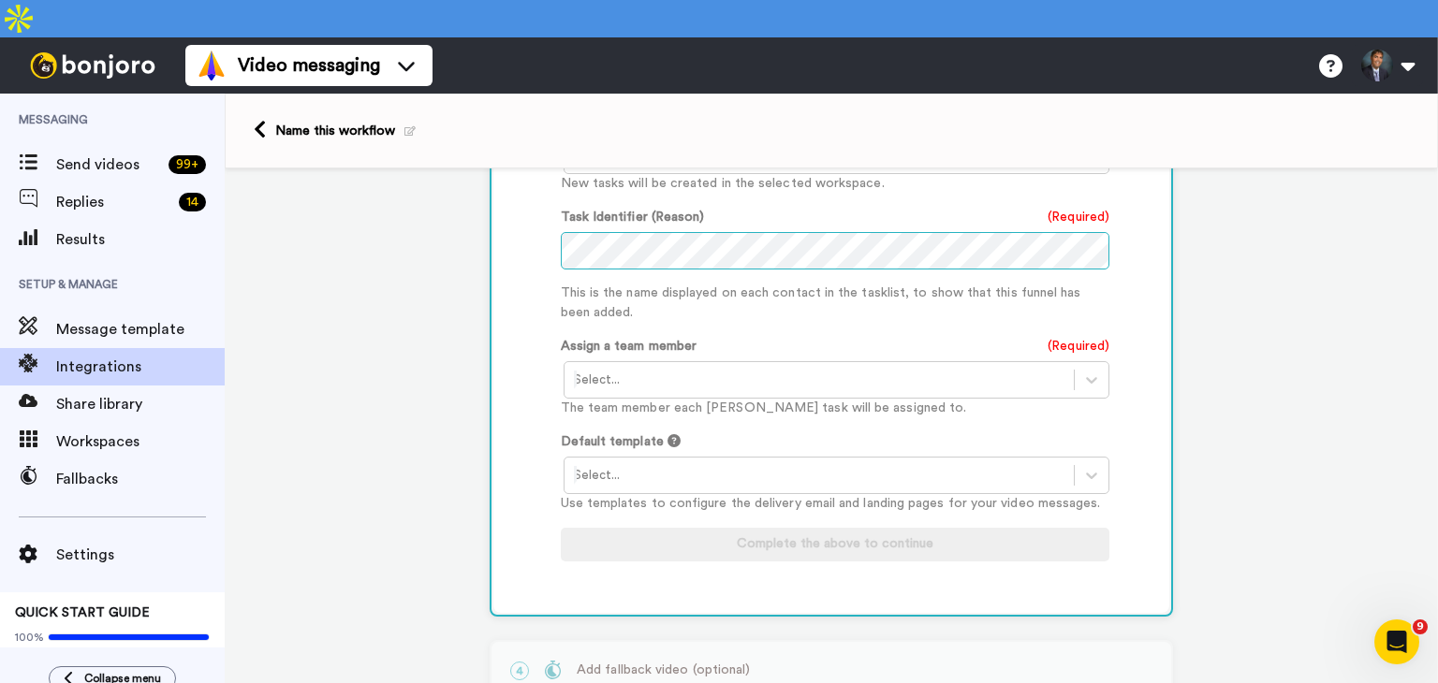
scroll to position [840, 0]
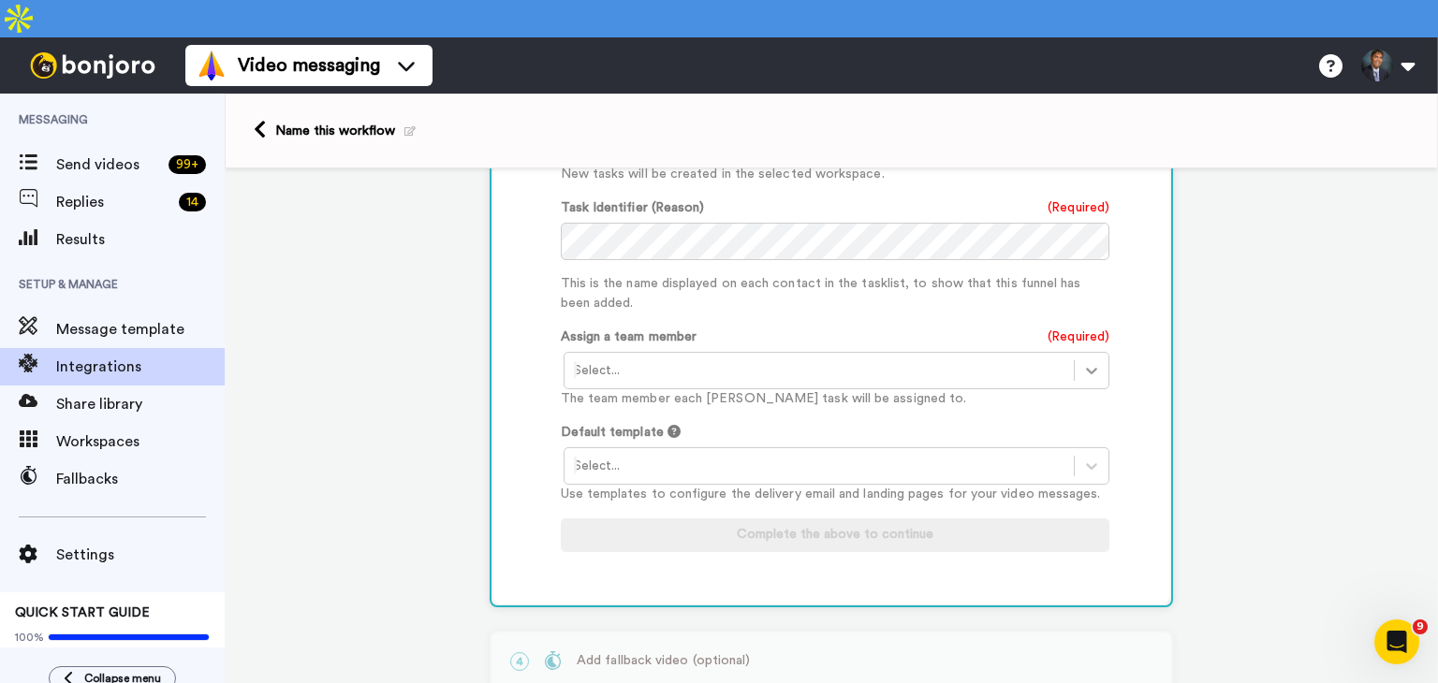
click at [1083, 361] on icon at bounding box center [1091, 370] width 19 height 19
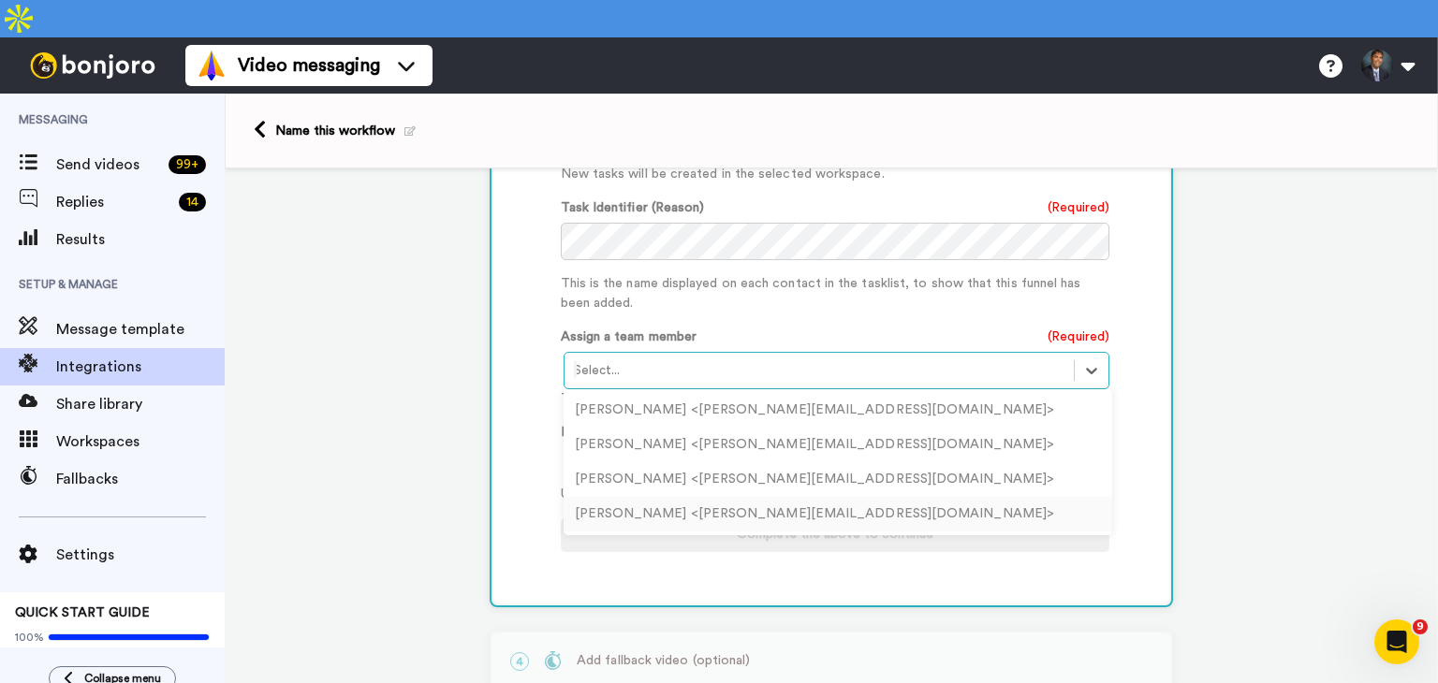
click at [654, 497] on div "[PERSON_NAME] <[PERSON_NAME][EMAIL_ADDRESS][DOMAIN_NAME]>" at bounding box center [837, 514] width 549 height 35
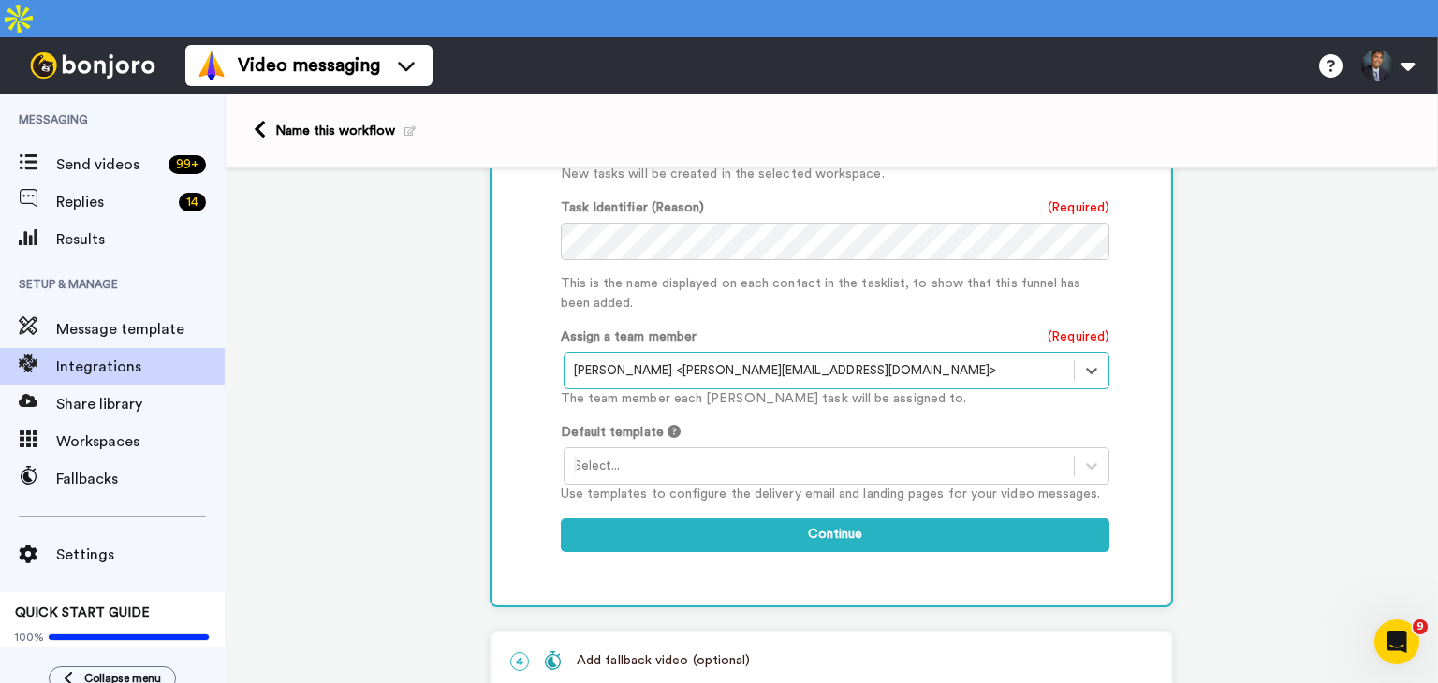
scroll to position [936, 0]
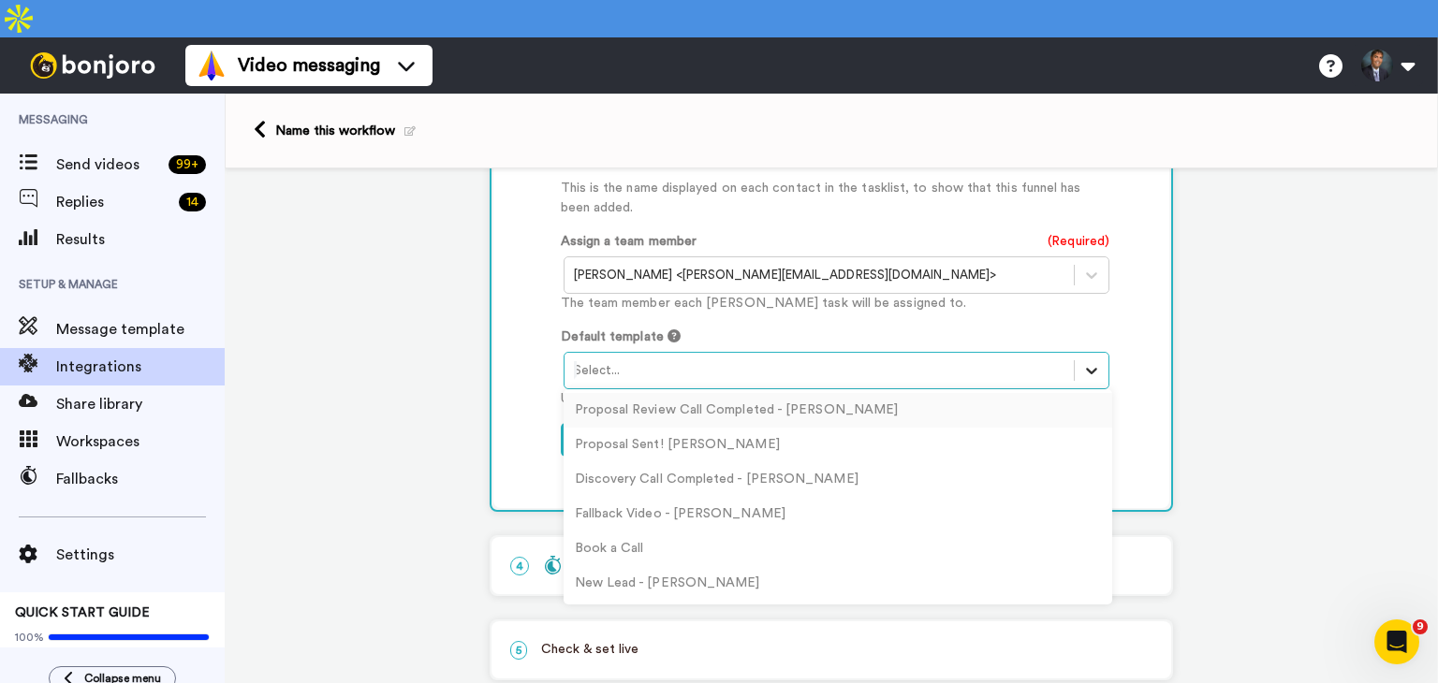
click at [1082, 361] on icon at bounding box center [1091, 370] width 19 height 19
click at [651, 462] on div "Discovery Call Completed - [PERSON_NAME]" at bounding box center [837, 479] width 549 height 35
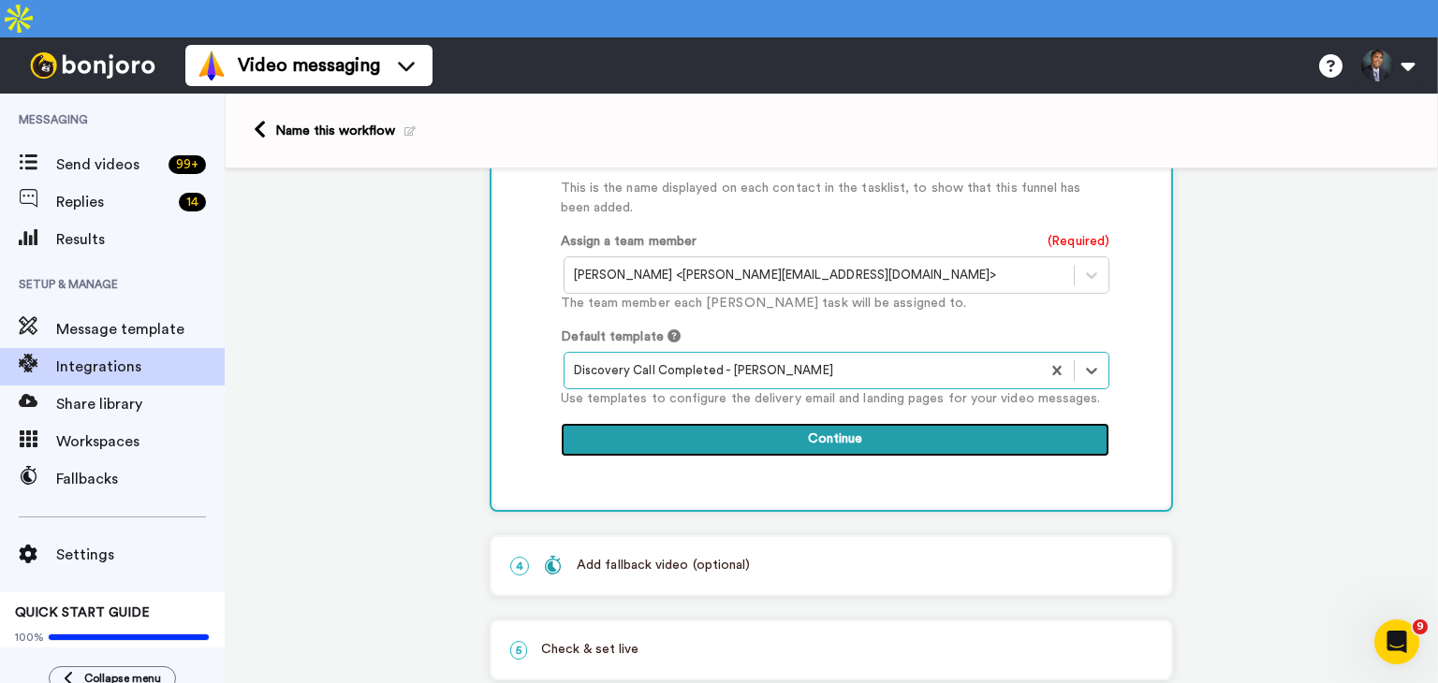
click at [826, 423] on button "Continue" at bounding box center [835, 440] width 549 height 34
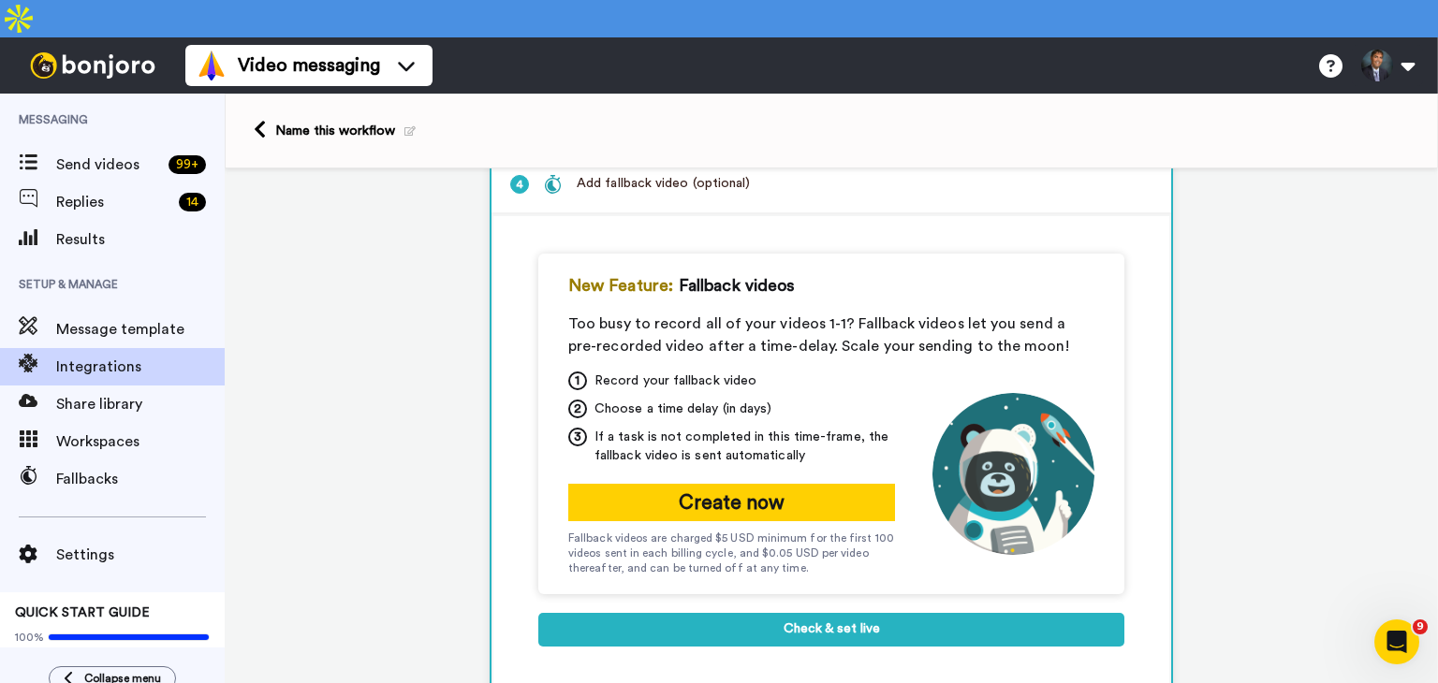
scroll to position [289, 0]
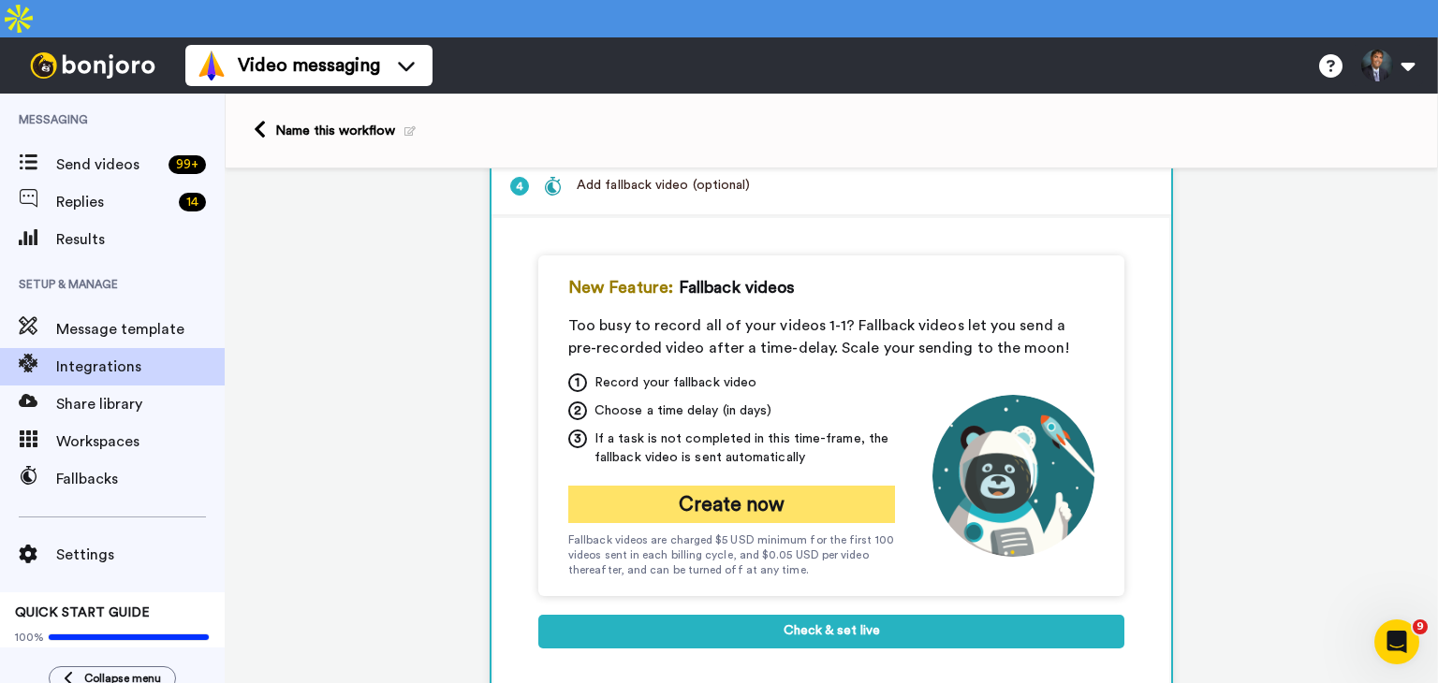
click at [723, 486] on button "Create now" at bounding box center [731, 504] width 327 height 37
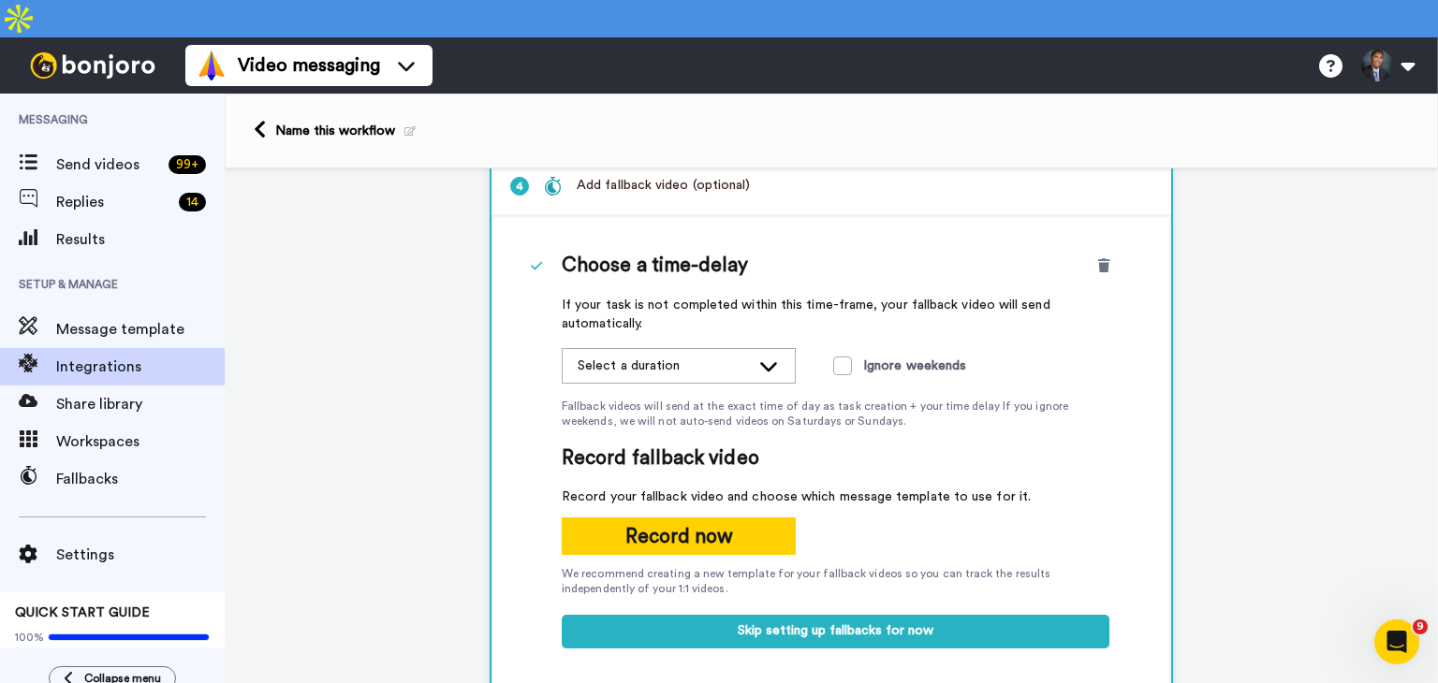
click at [764, 357] on icon at bounding box center [768, 366] width 22 height 19
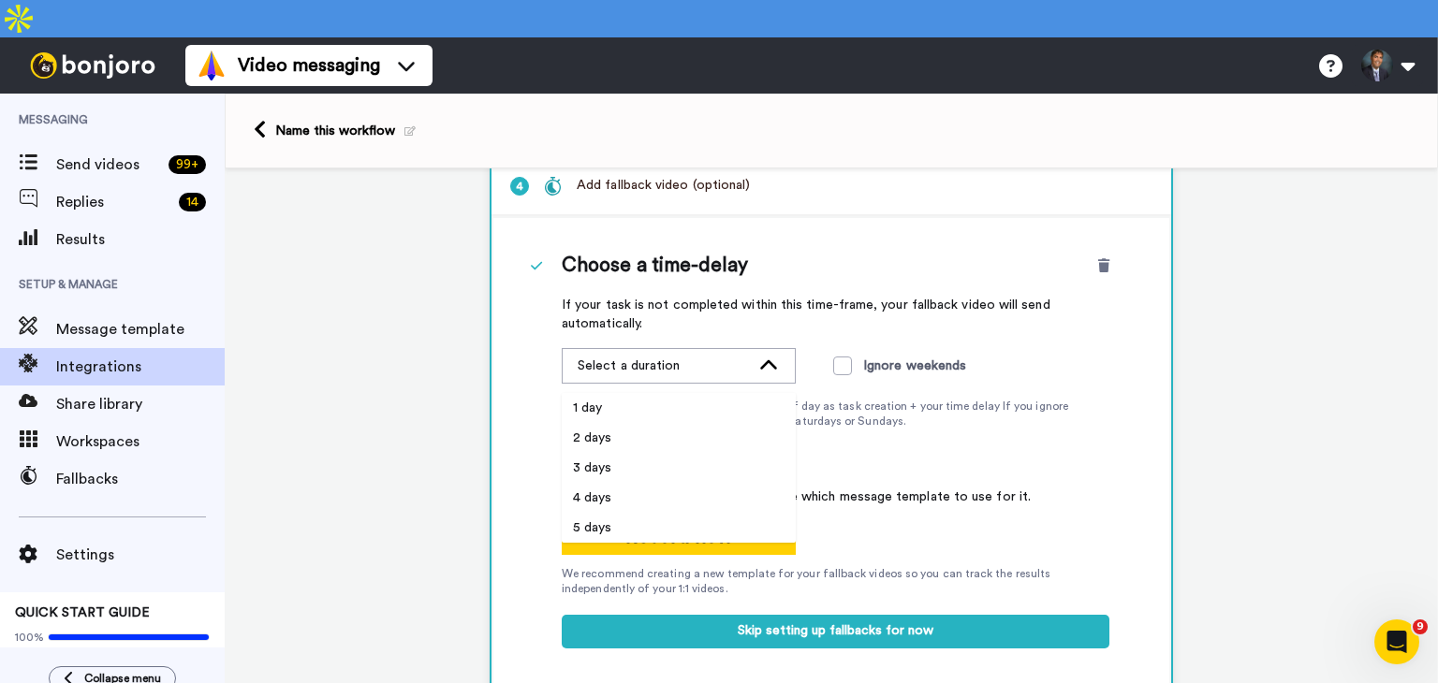
click at [764, 357] on icon at bounding box center [768, 366] width 22 height 19
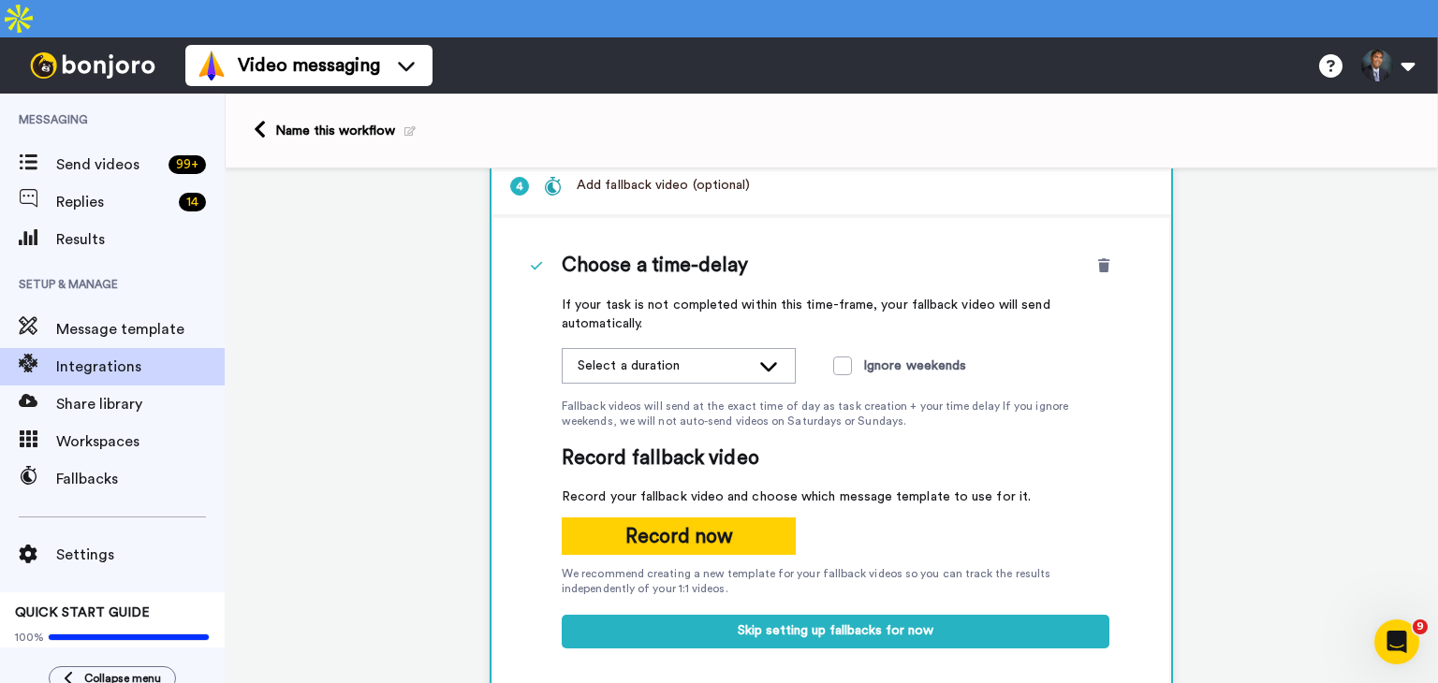
click at [762, 357] on icon at bounding box center [768, 366] width 22 height 19
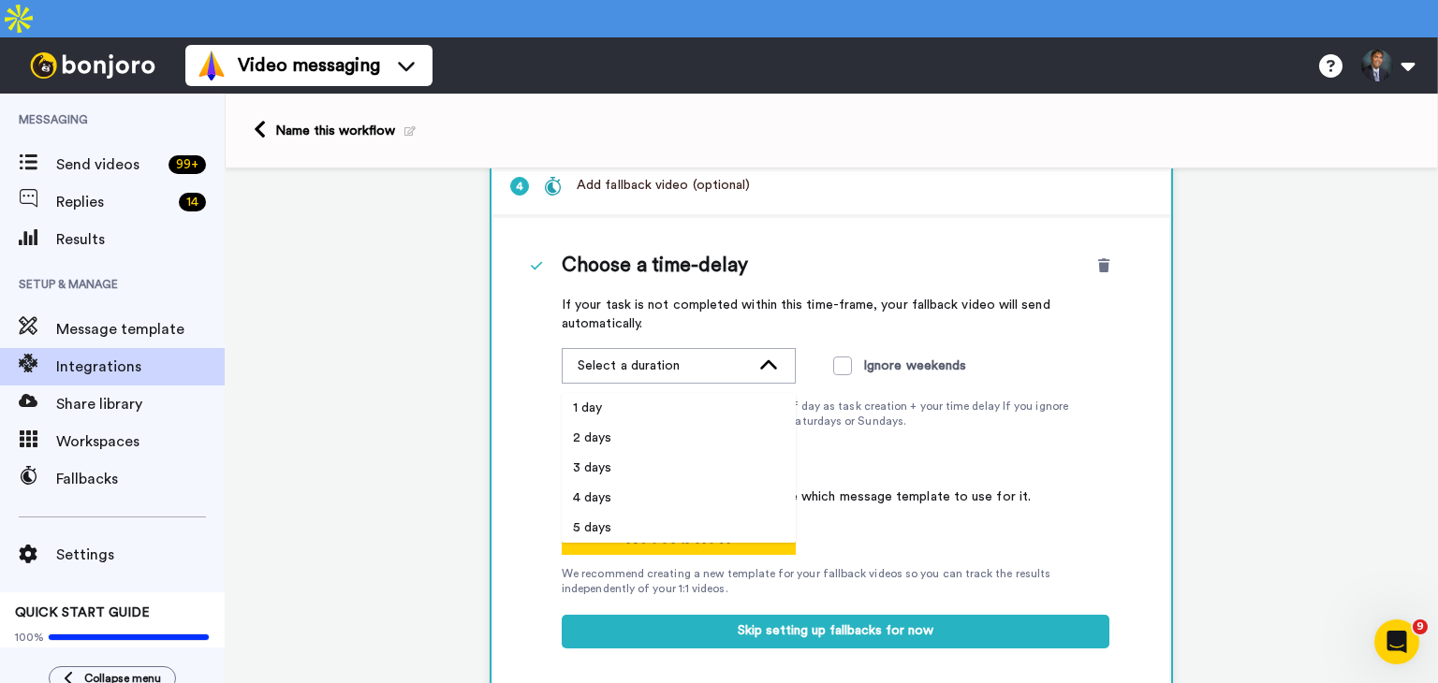
click at [763, 359] on icon at bounding box center [768, 363] width 17 height 9
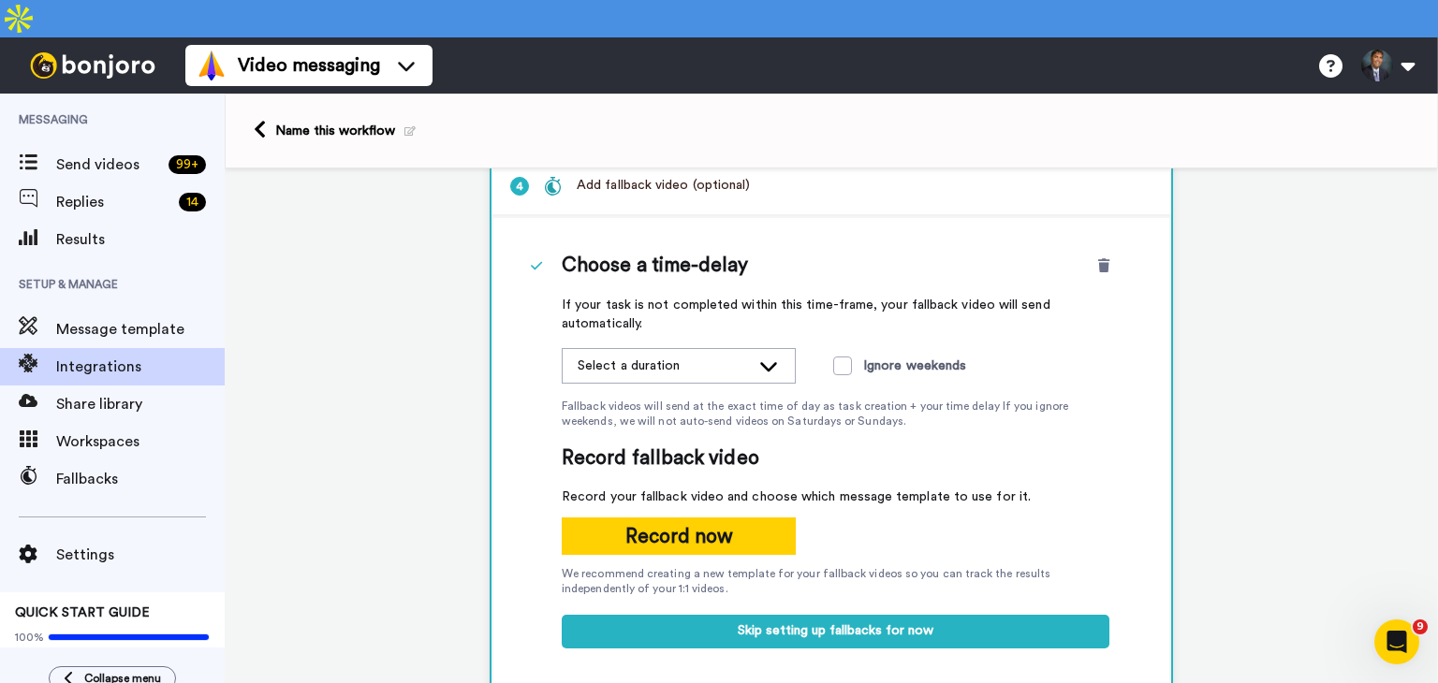
click at [763, 357] on icon at bounding box center [768, 366] width 22 height 19
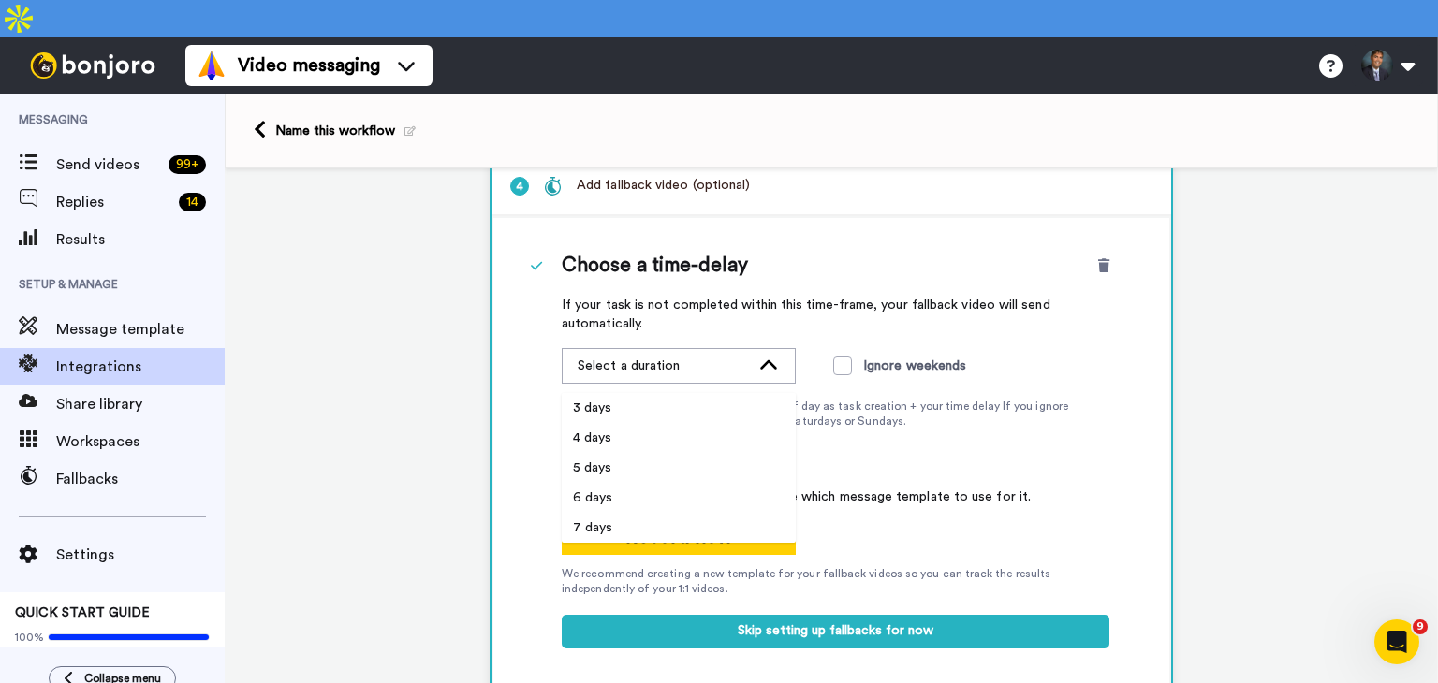
scroll to position [0, 0]
click at [615, 393] on li "1 day" at bounding box center [679, 408] width 234 height 30
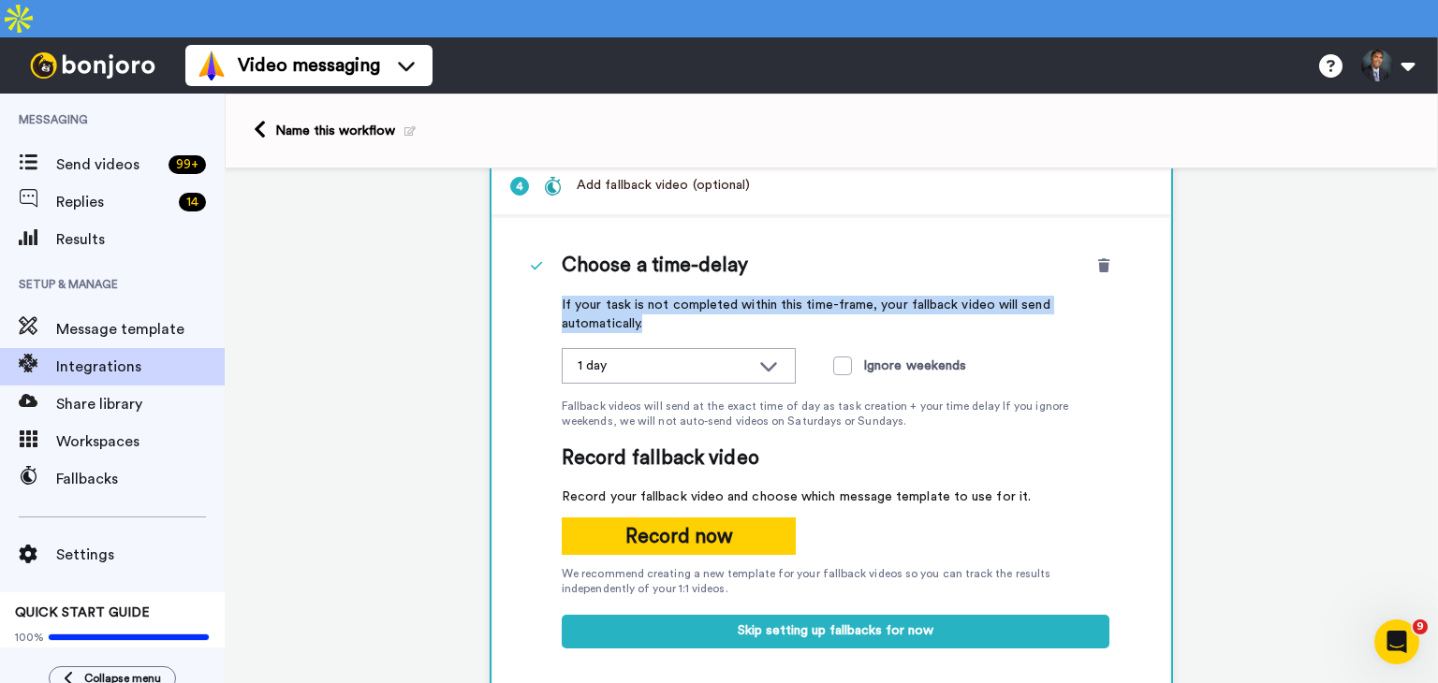
drag, startPoint x: 554, startPoint y: 261, endPoint x: 660, endPoint y: 274, distance: 106.6
click at [660, 296] on span "If your task is not completed within this time-frame, your fallback video will …" at bounding box center [836, 314] width 548 height 37
click at [678, 296] on span "If your task is not completed within this time-frame, your fallback video will …" at bounding box center [836, 314] width 548 height 37
drag, startPoint x: 544, startPoint y: 261, endPoint x: 668, endPoint y: 285, distance: 126.7
click at [668, 285] on div "Choose a time-delay If your task is not completed within this time-frame, your …" at bounding box center [831, 459] width 676 height 482
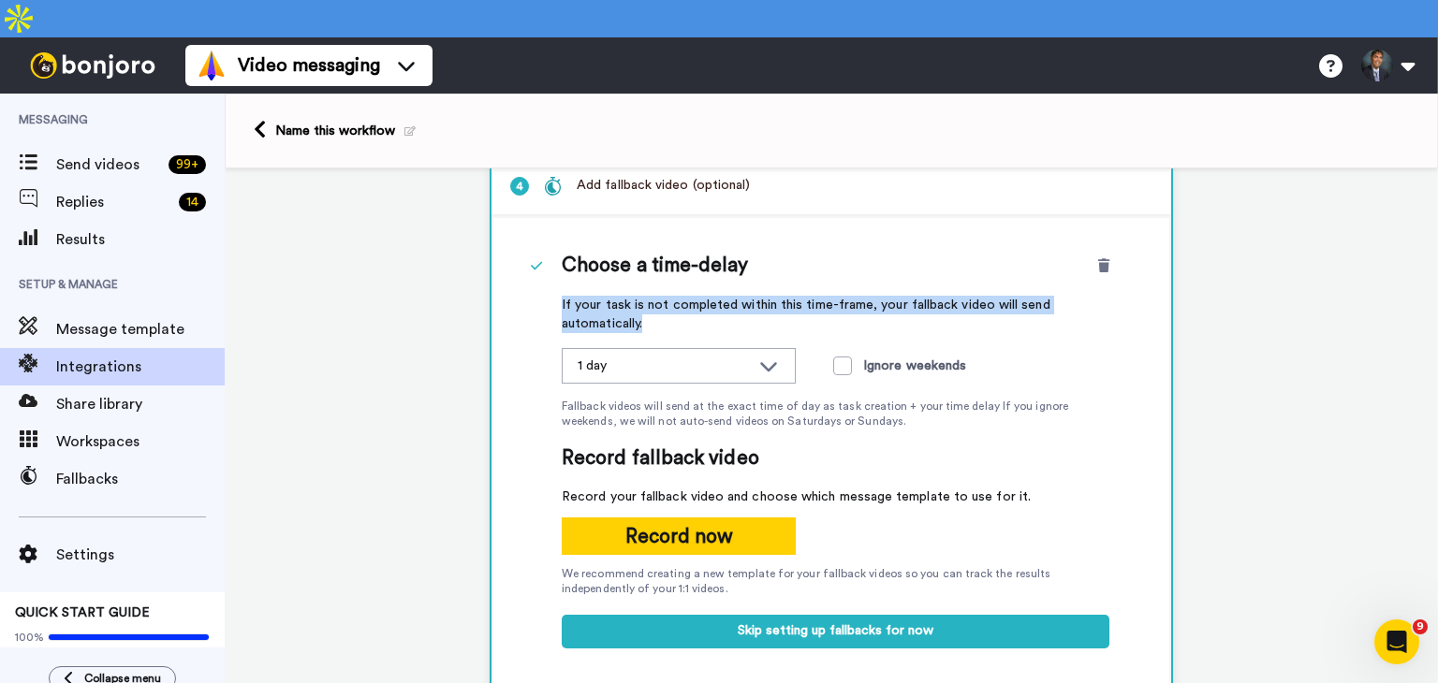
click at [668, 296] on span "If your task is not completed within this time-frame, your fallback video will …" at bounding box center [836, 314] width 548 height 37
drag, startPoint x: 695, startPoint y: 285, endPoint x: 554, endPoint y: 266, distance: 142.7
click at [562, 296] on span "If your task is not completed within this time-frame, your fallback video will …" at bounding box center [836, 314] width 548 height 37
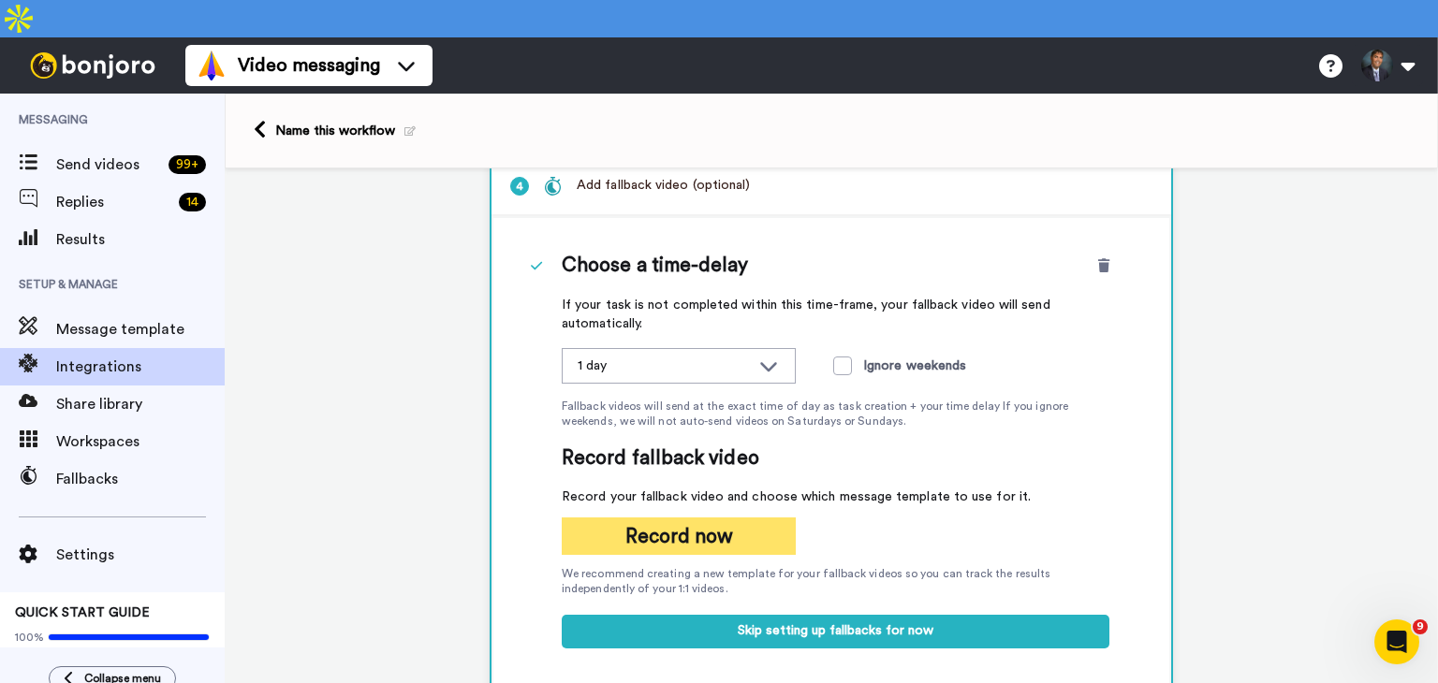
click at [666, 518] on button "Record now" at bounding box center [679, 536] width 234 height 37
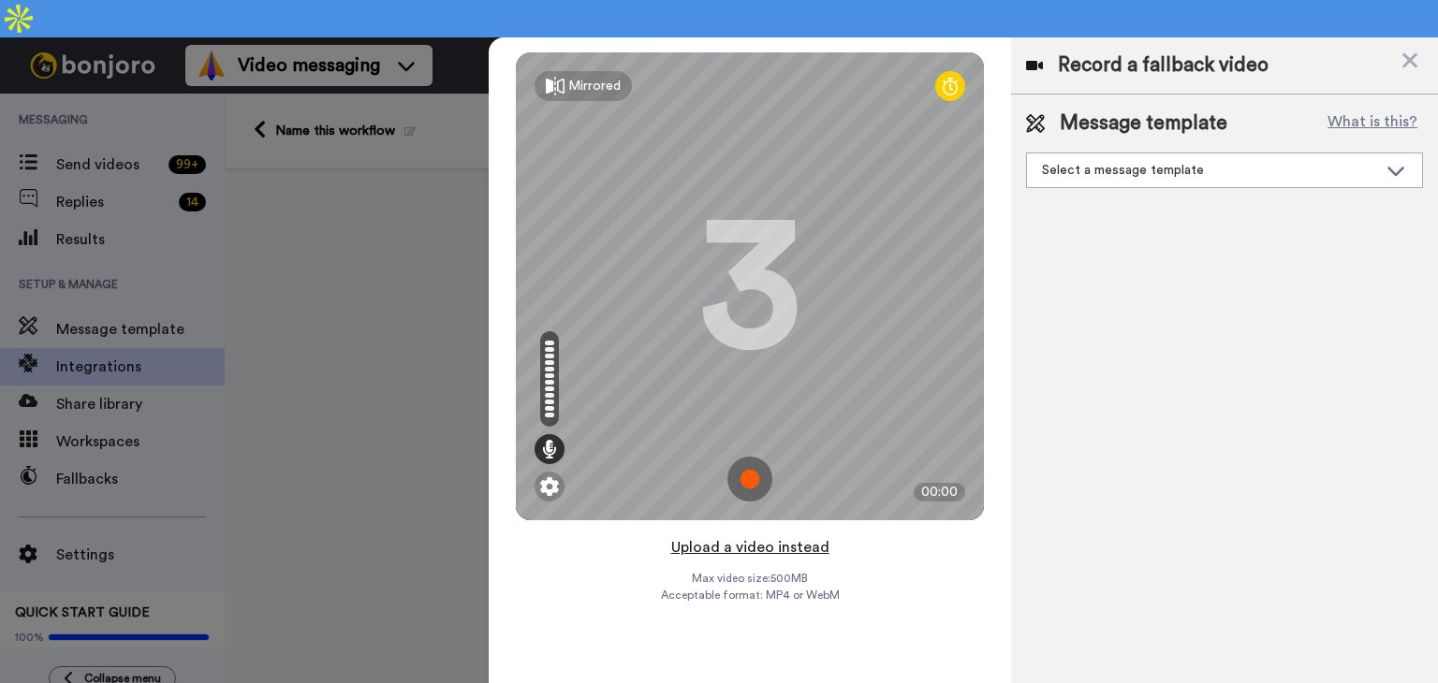
click at [726, 535] on button "Upload a video instead" at bounding box center [749, 547] width 169 height 24
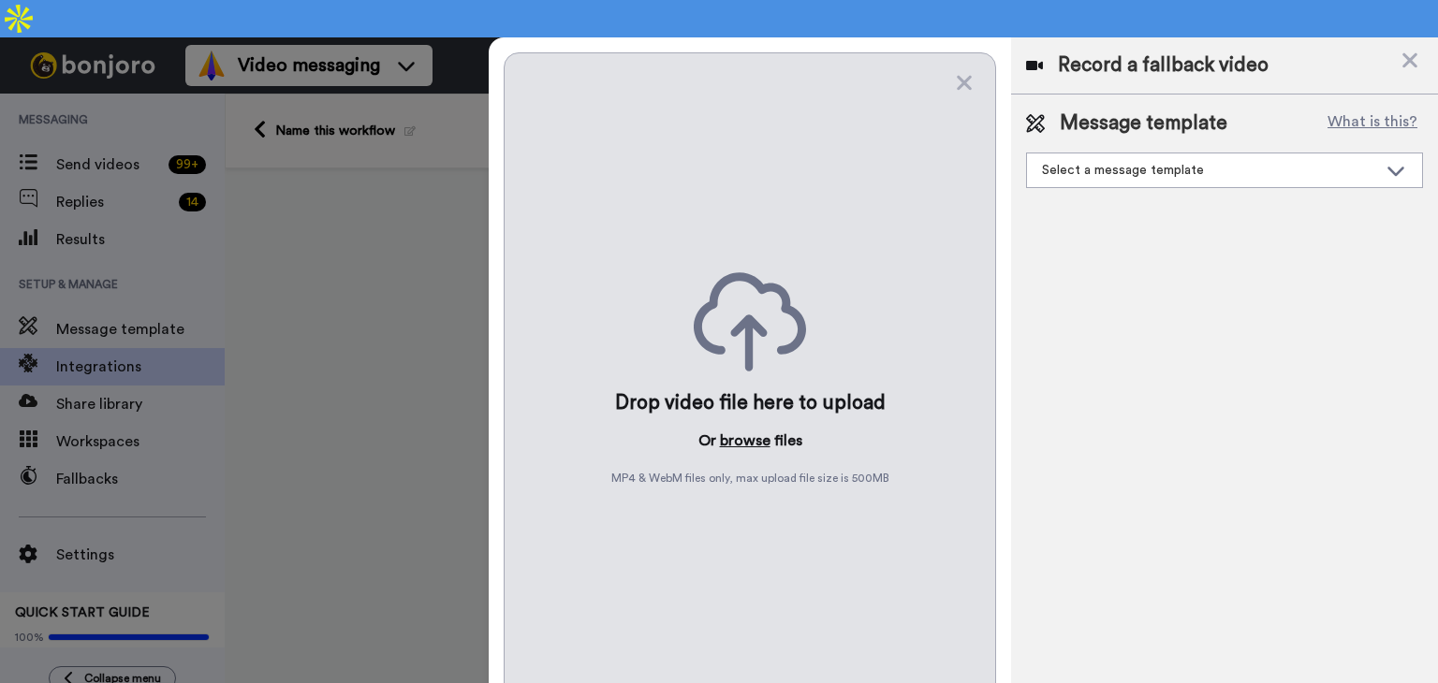
click at [745, 430] on button "browse" at bounding box center [745, 441] width 51 height 22
click at [1410, 49] on icon at bounding box center [1409, 60] width 19 height 23
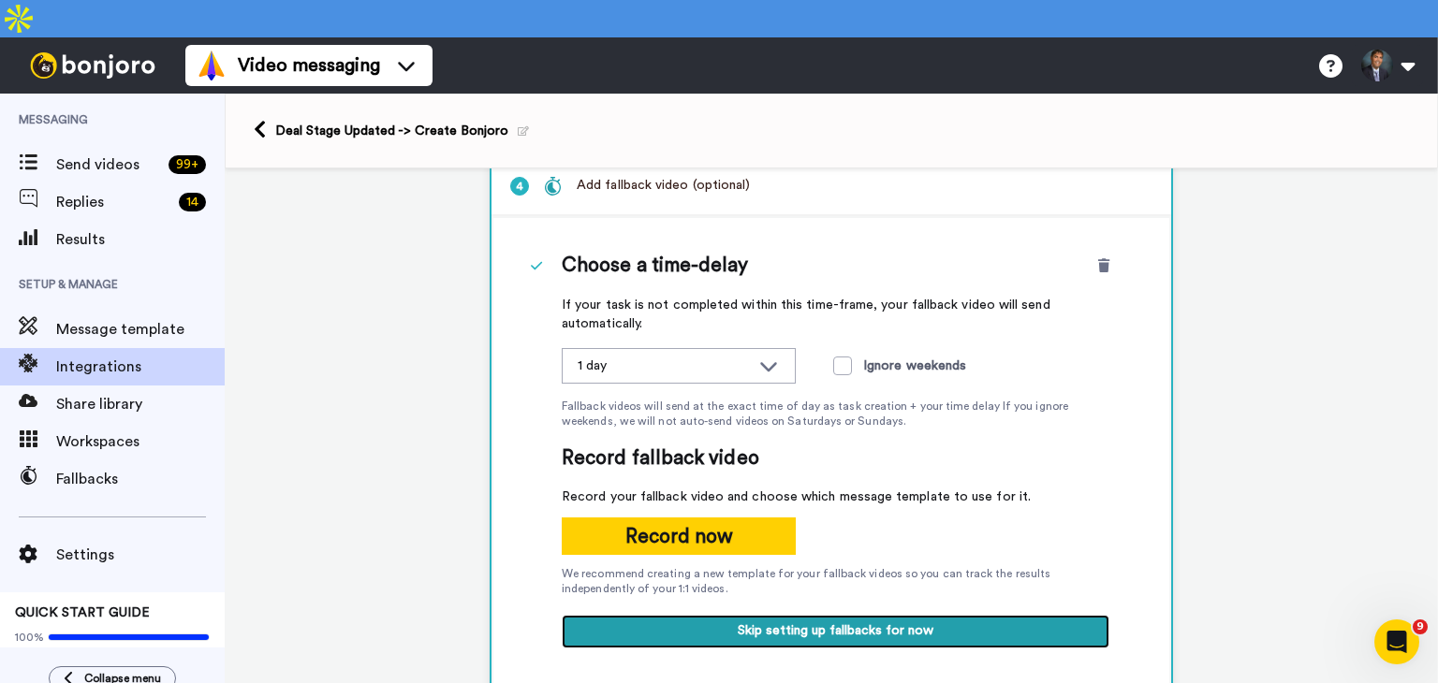
click at [813, 615] on button "Skip setting up fallbacks for now" at bounding box center [836, 632] width 548 height 34
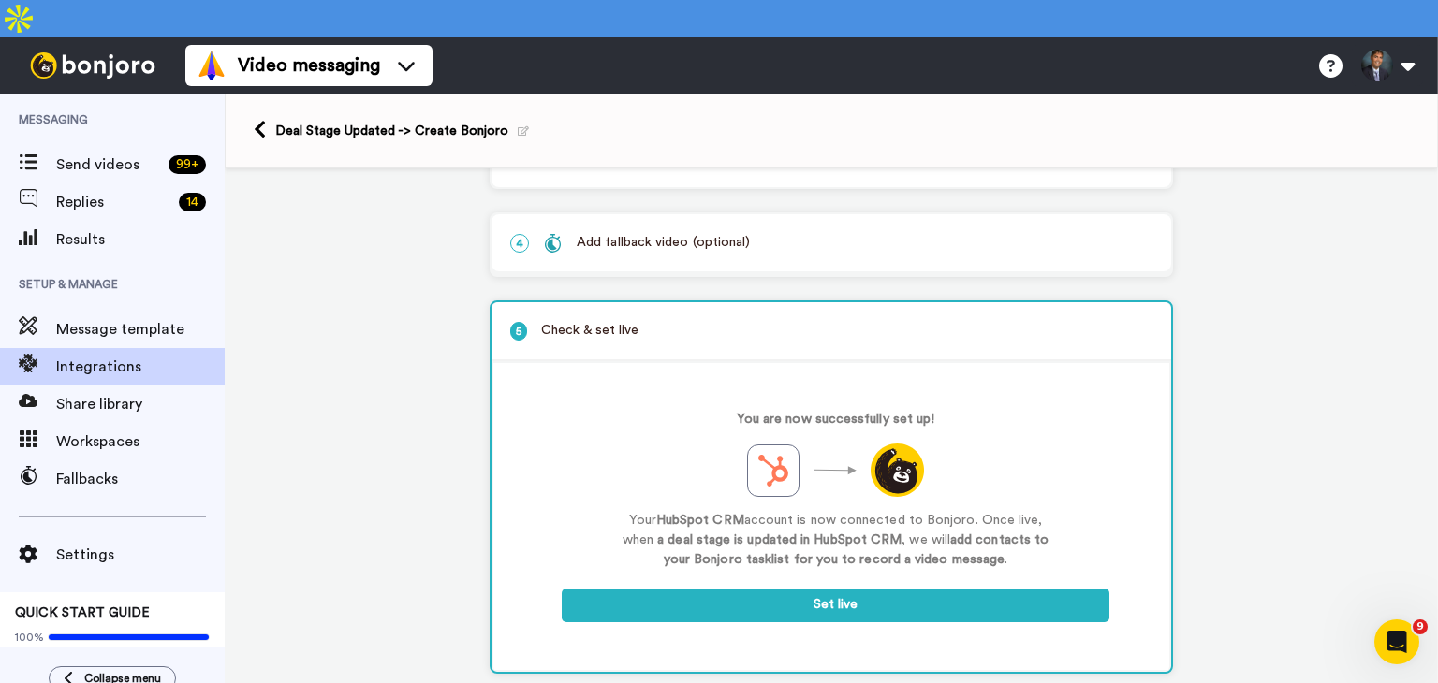
scroll to position [227, 0]
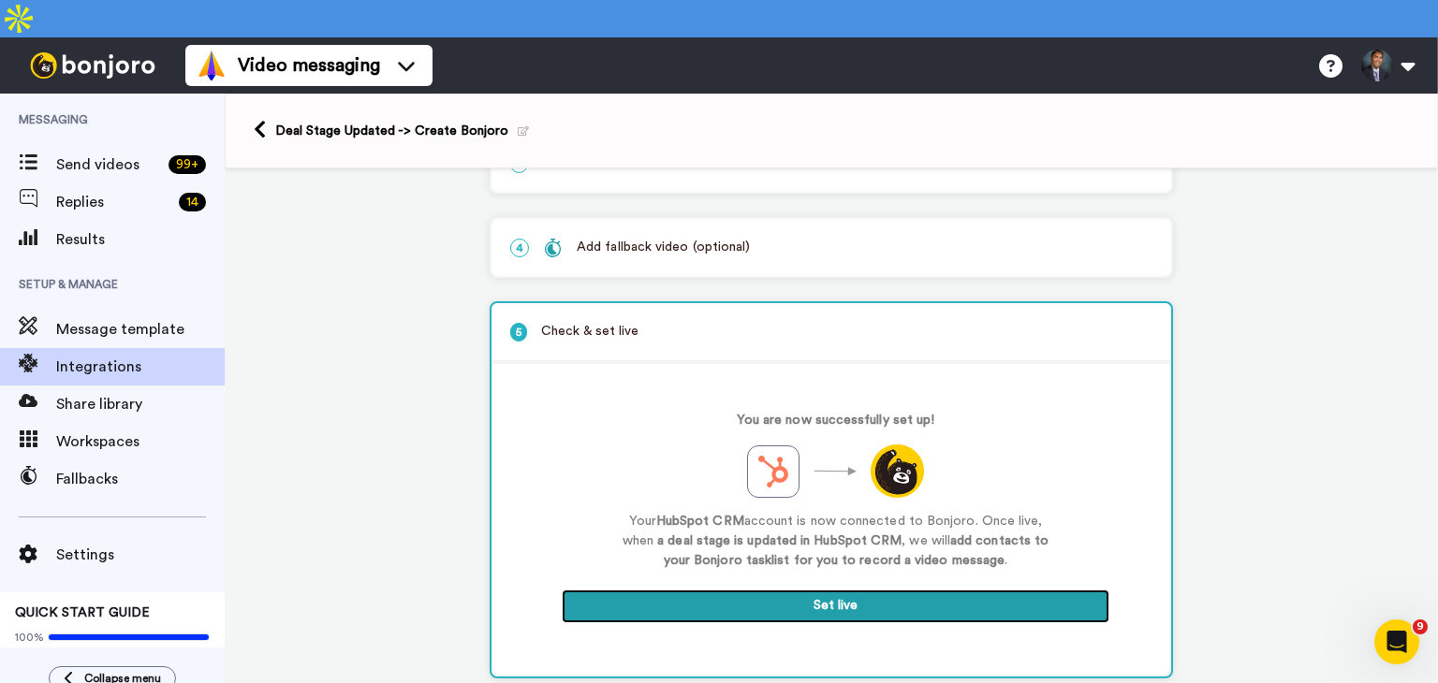
click at [818, 590] on button "Set live" at bounding box center [836, 607] width 548 height 34
click at [813, 590] on button "Set live" at bounding box center [836, 607] width 548 height 34
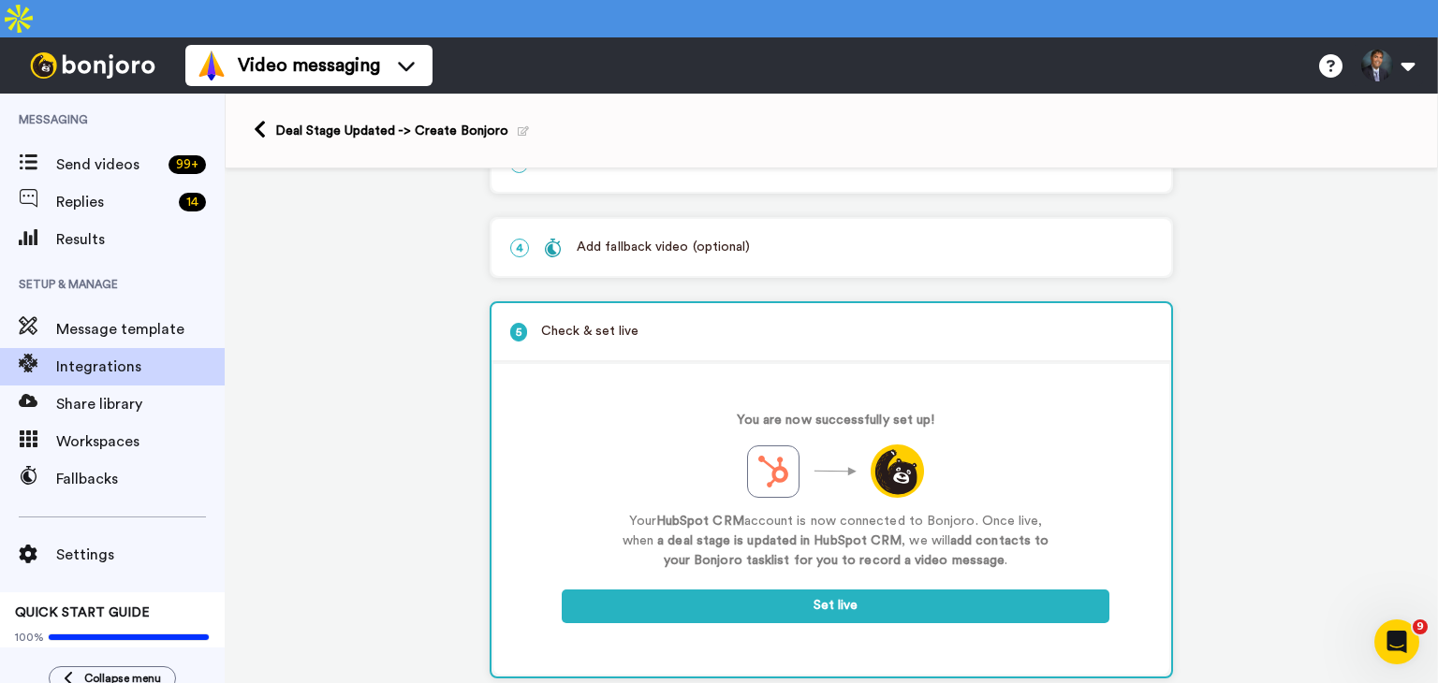
scroll to position [0, 0]
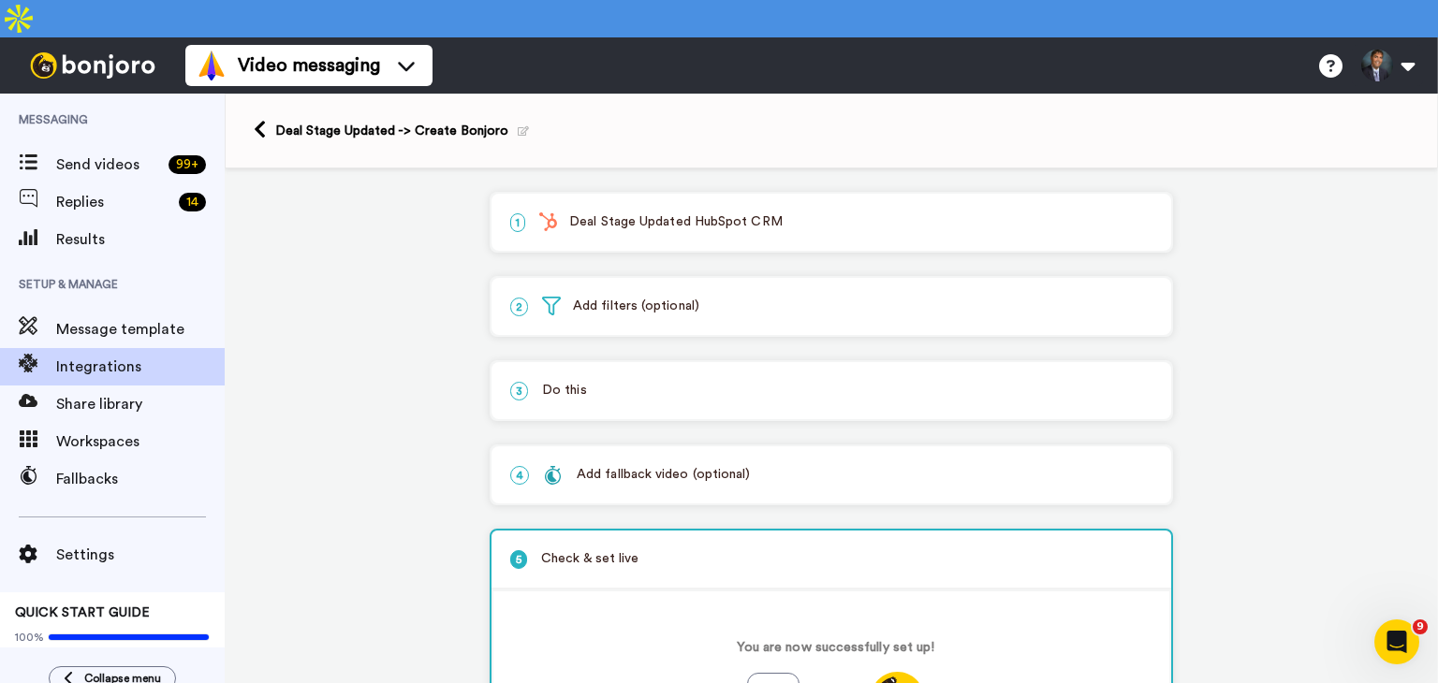
click at [596, 212] on p "1 Deal Stage Updated HubSpot CRM" at bounding box center [831, 222] width 642 height 20
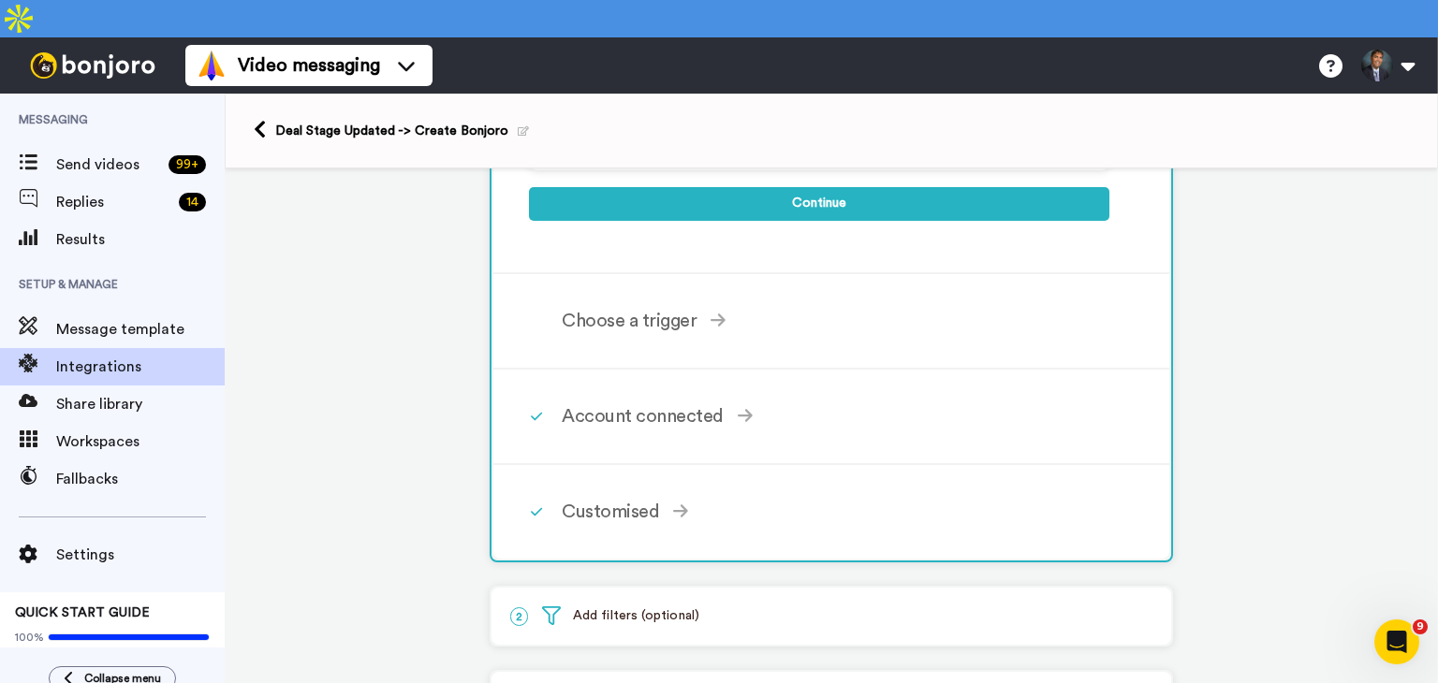
scroll to position [809, 0]
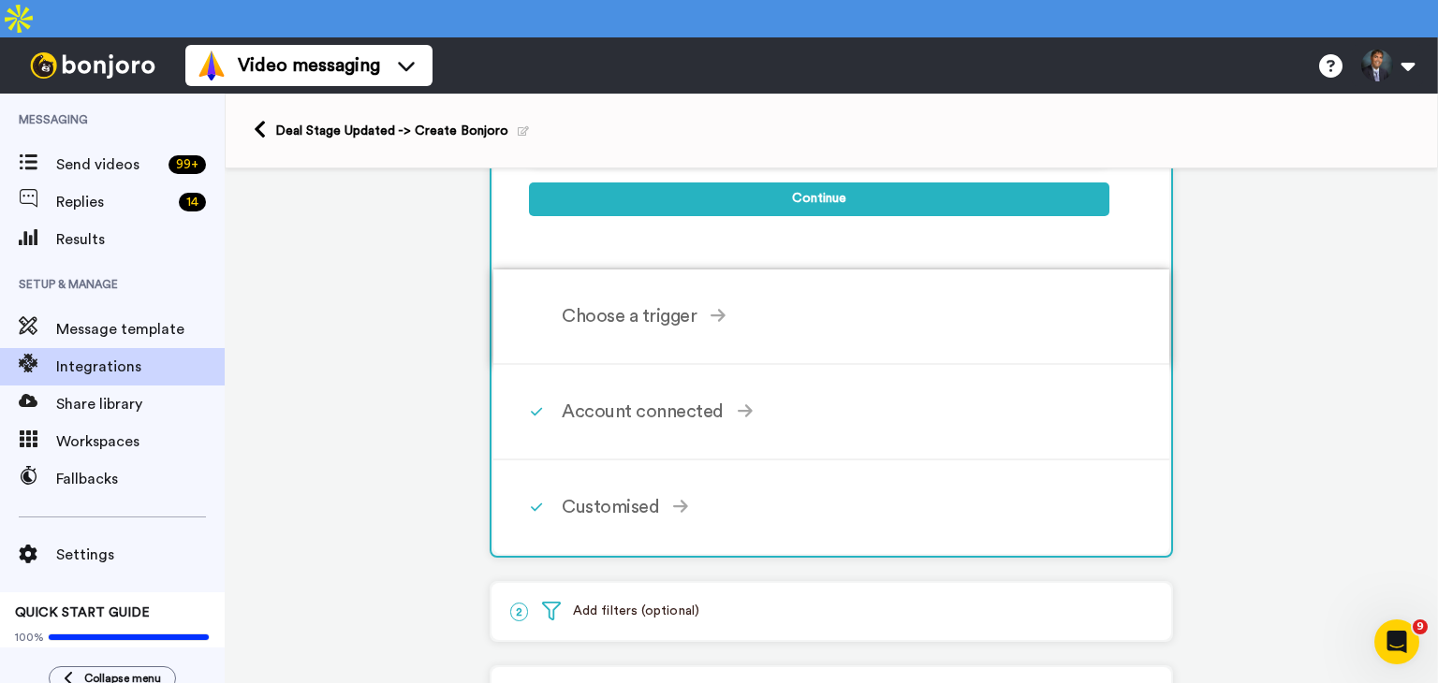
click at [636, 302] on div "Choose a trigger" at bounding box center [836, 316] width 548 height 28
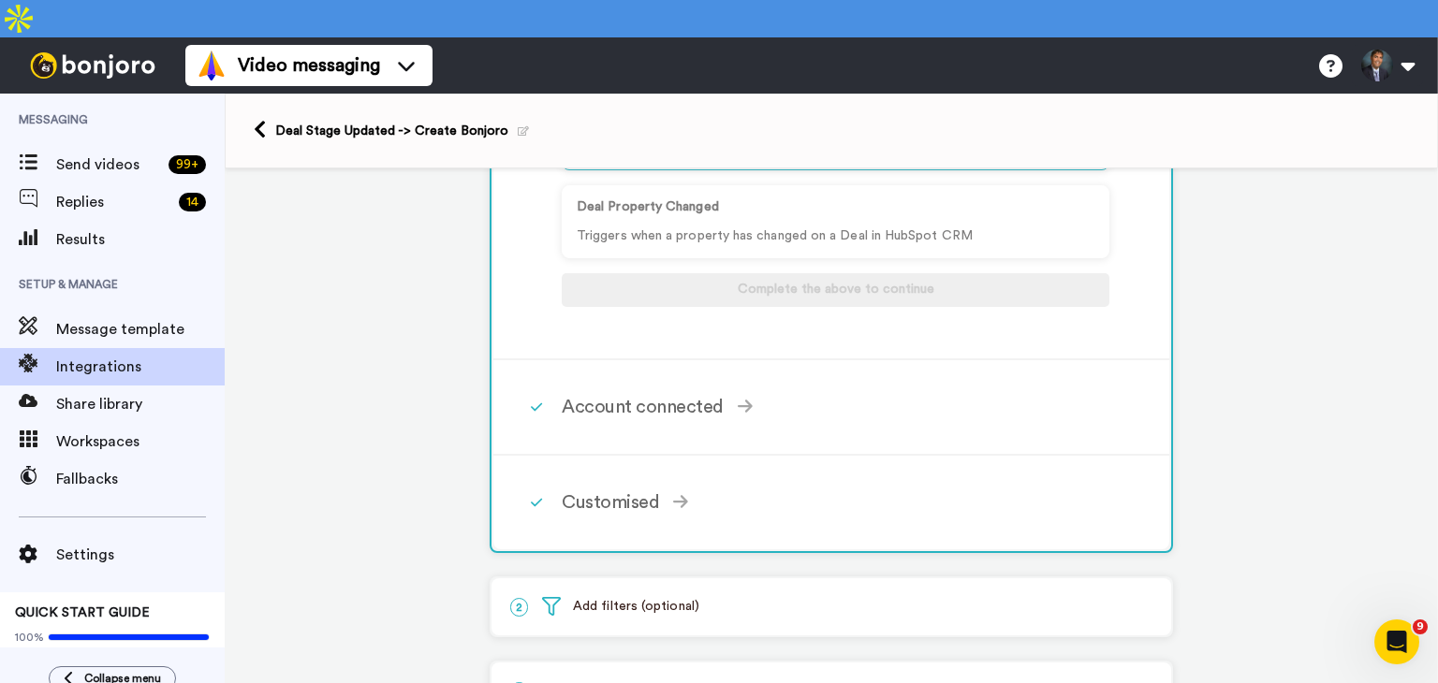
scroll to position [612, 0]
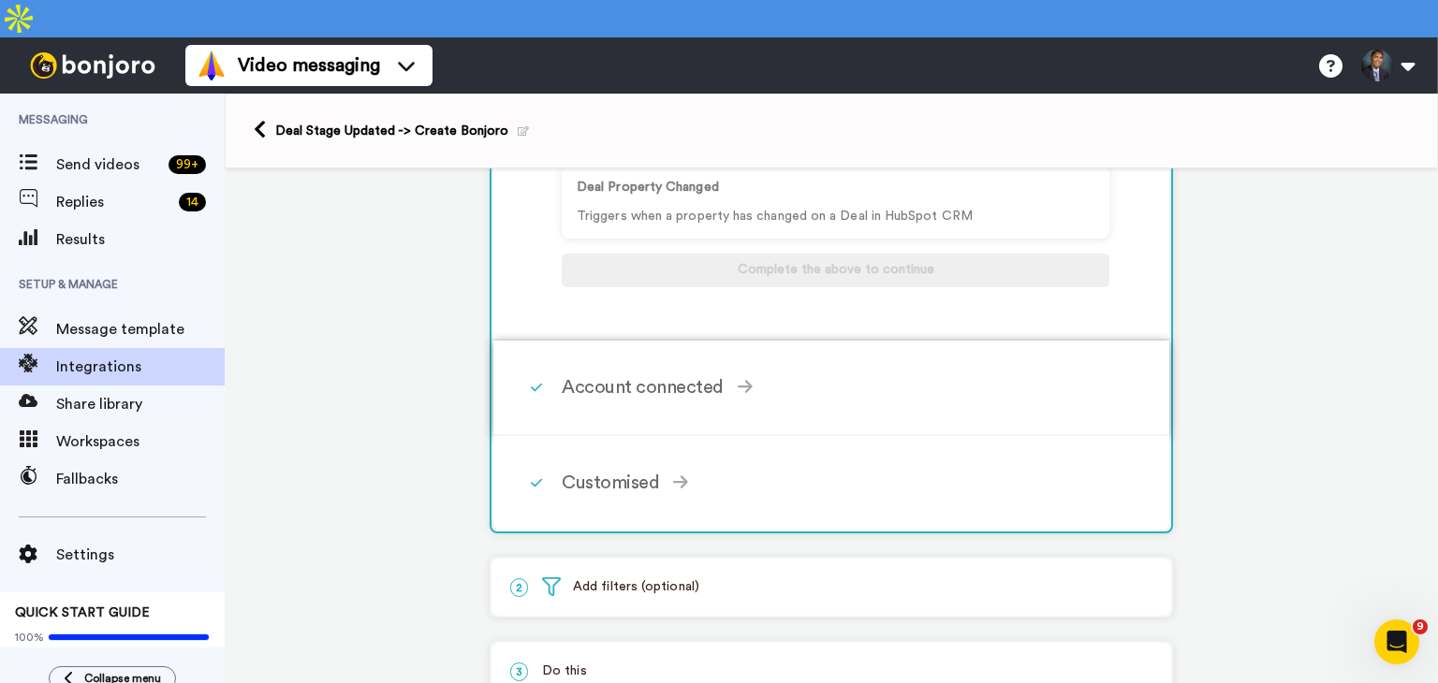
click at [627, 373] on div "Account connected" at bounding box center [836, 387] width 548 height 28
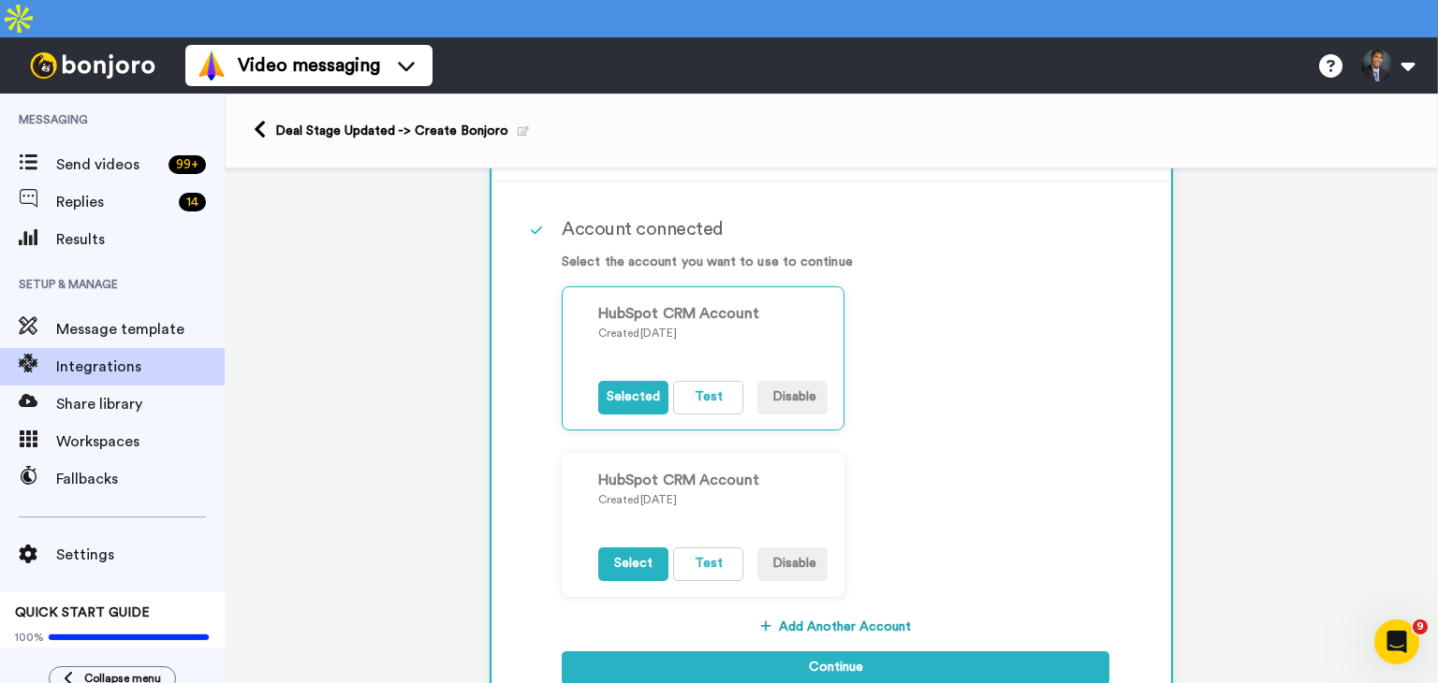
scroll to position [248, 0]
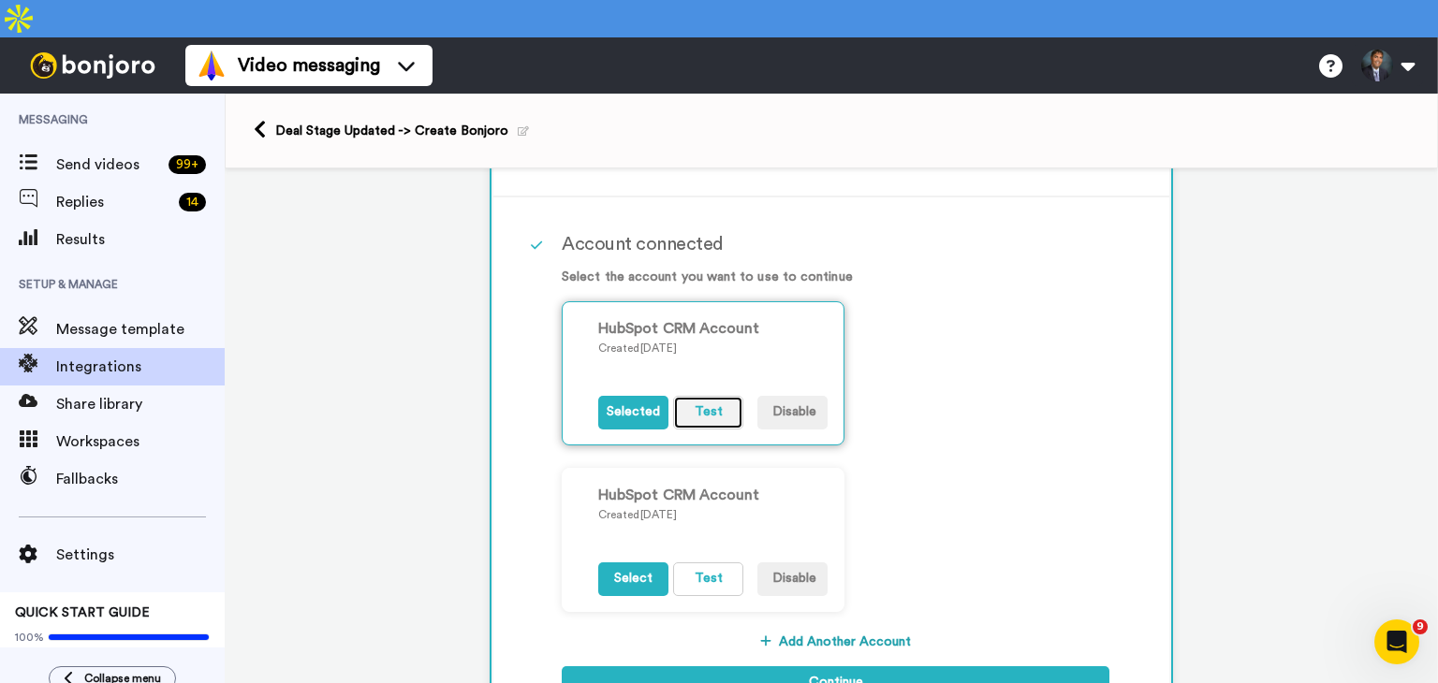
click at [701, 396] on button "Test" at bounding box center [708, 413] width 70 height 34
click at [696, 563] on button "Test" at bounding box center [708, 580] width 70 height 34
click at [619, 563] on button "Select" at bounding box center [633, 580] width 70 height 34
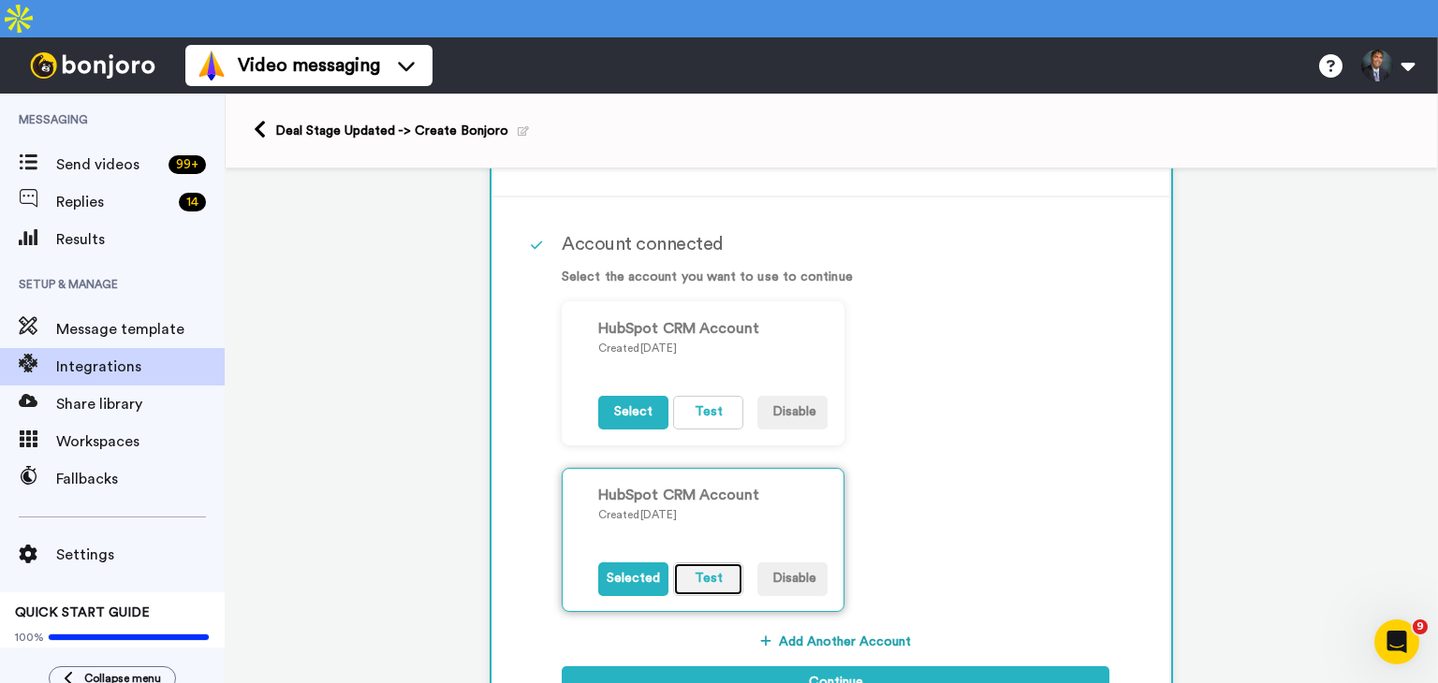
click at [699, 563] on button "Test" at bounding box center [708, 580] width 70 height 34
click at [884, 301] on div "HubSpot CRM Account Created 1 yr. ago Select Test Disable HubSpot CRM Account C…" at bounding box center [836, 467] width 548 height 333
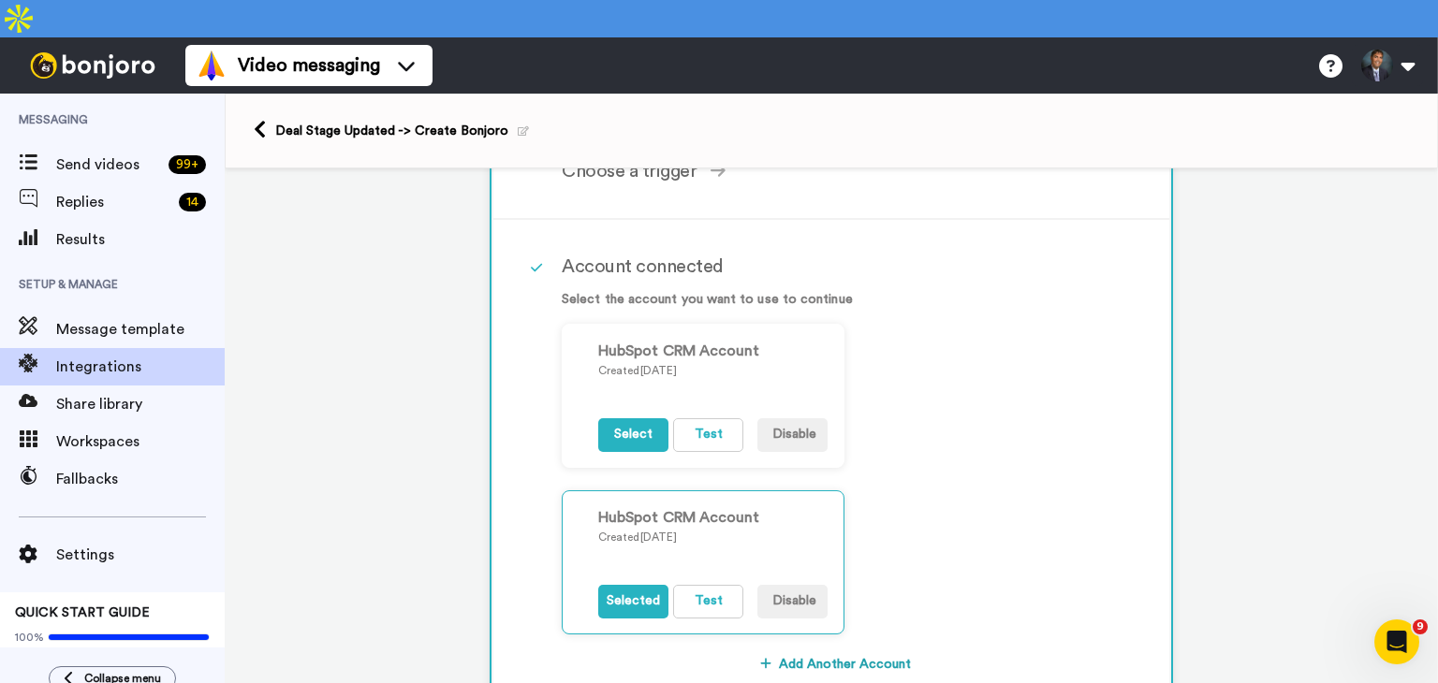
scroll to position [222, 0]
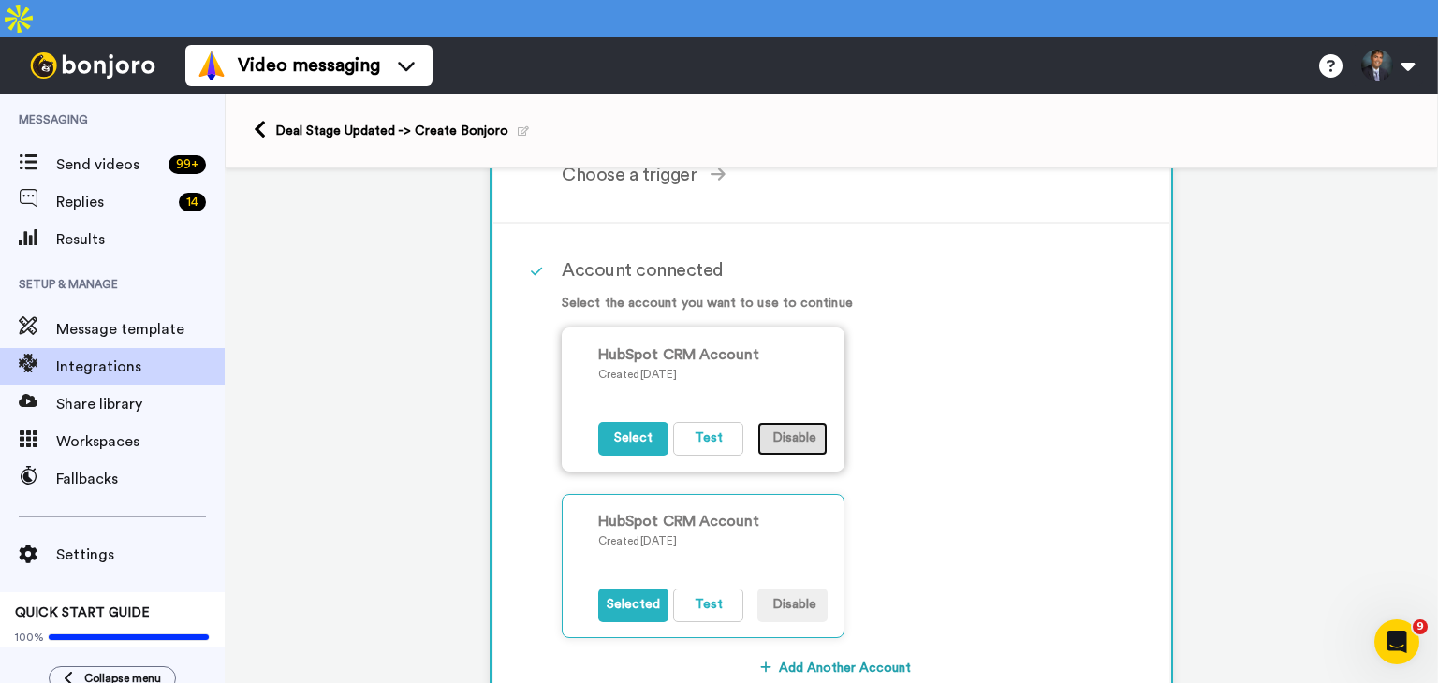
click at [781, 422] on button "Disable" at bounding box center [792, 439] width 70 height 34
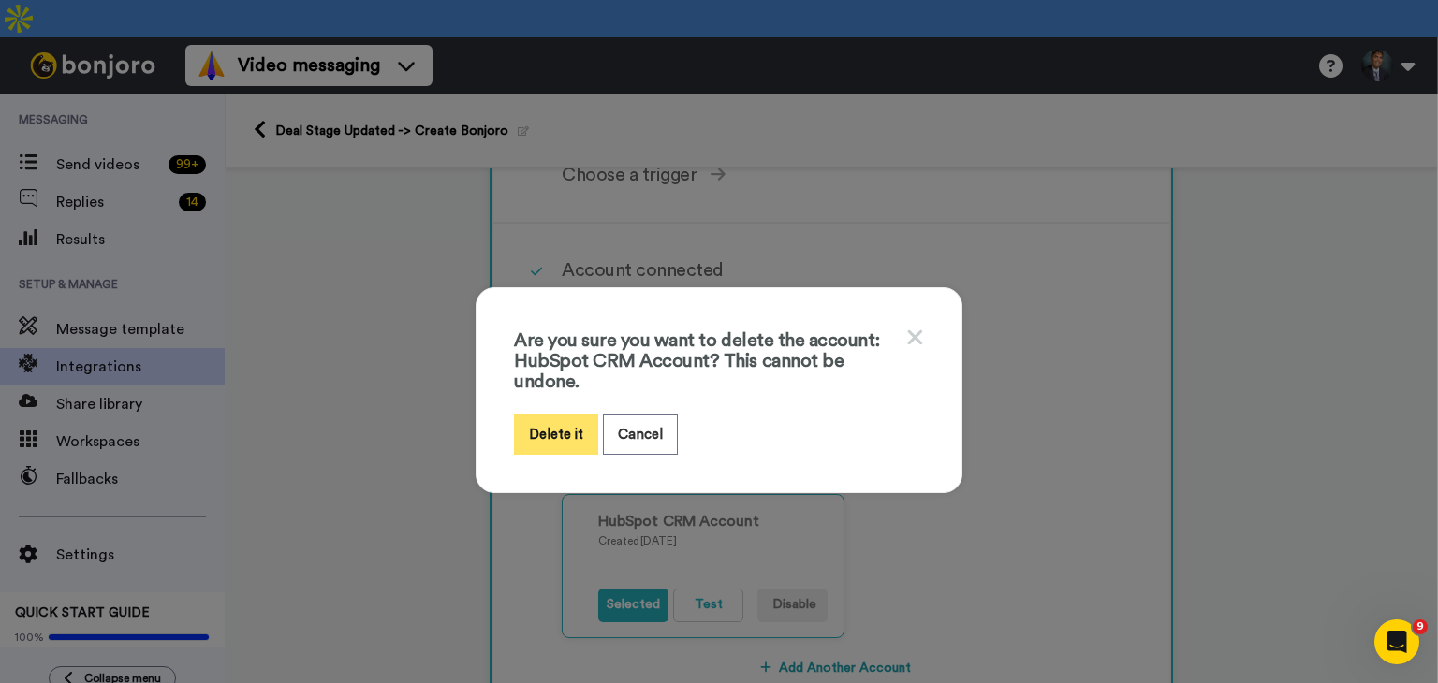
click at [531, 417] on button "Delete it" at bounding box center [556, 435] width 84 height 40
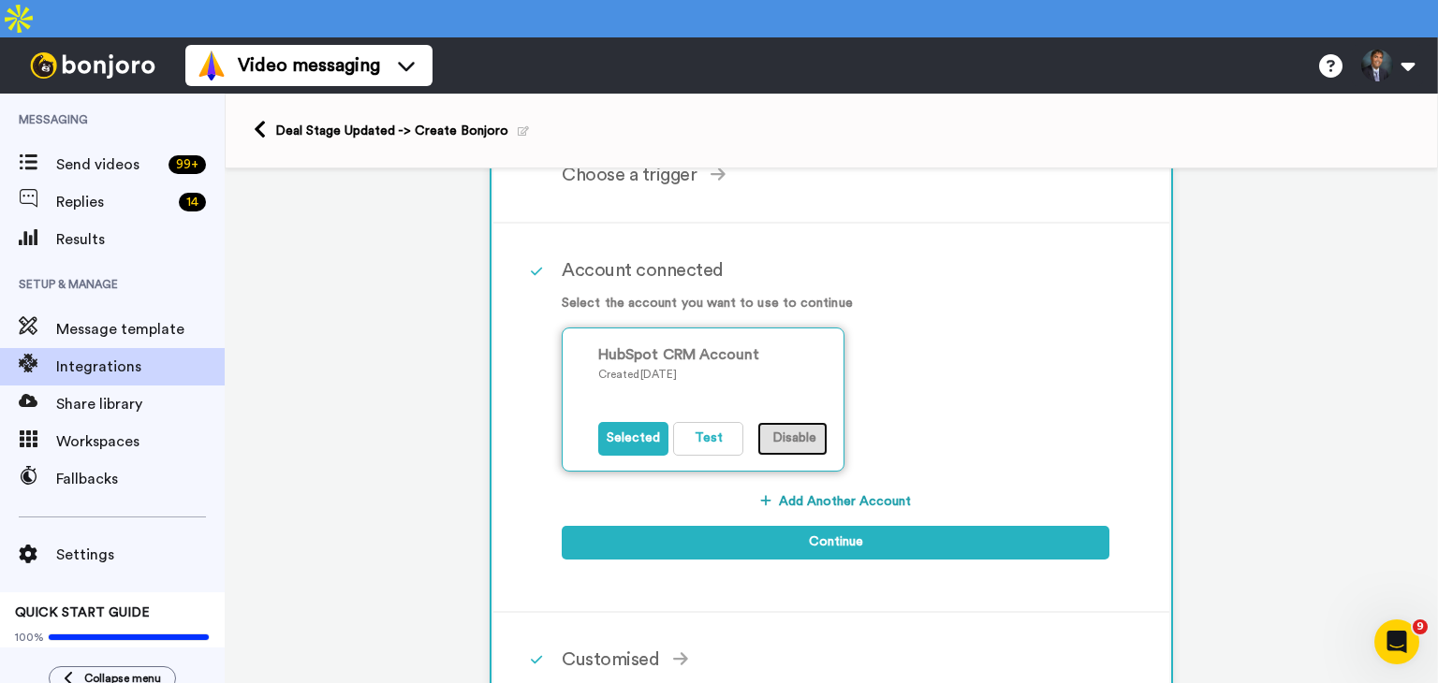
click at [792, 422] on button "Disable" at bounding box center [792, 439] width 70 height 34
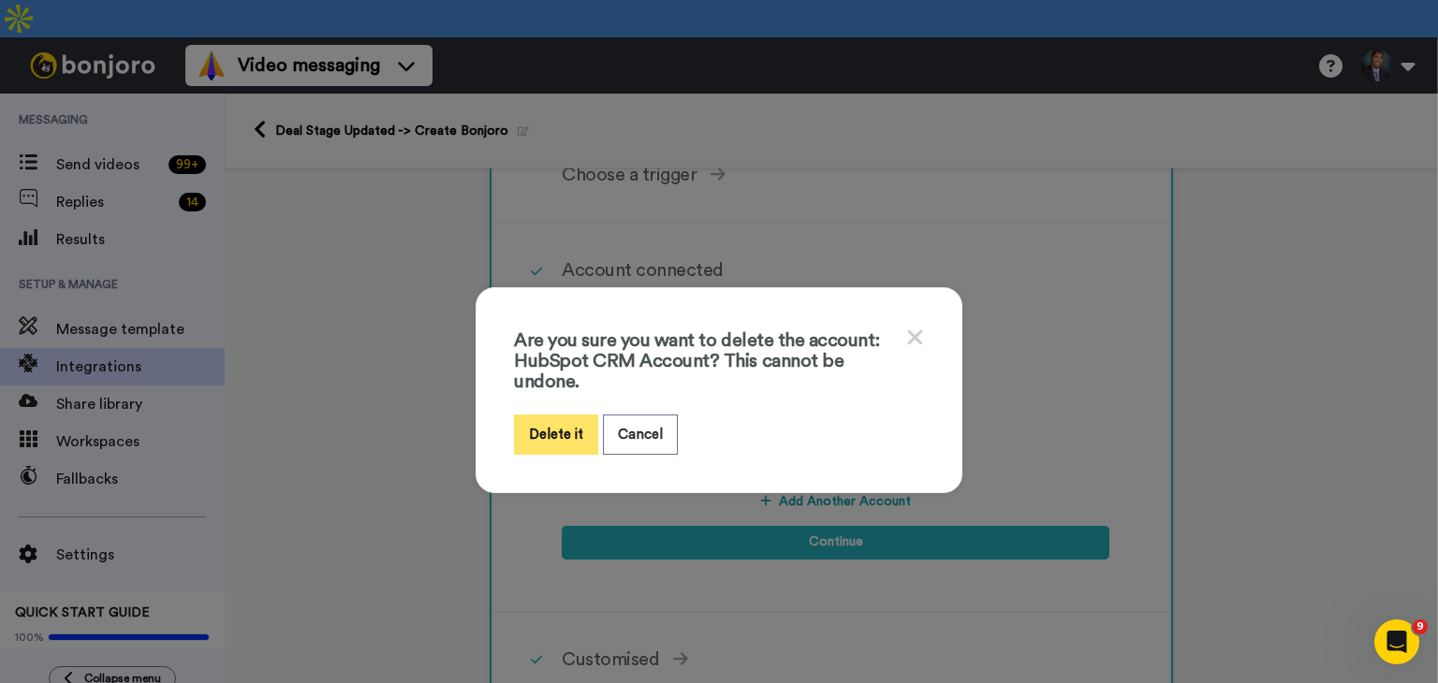
click at [548, 415] on button "Delete it" at bounding box center [556, 435] width 84 height 40
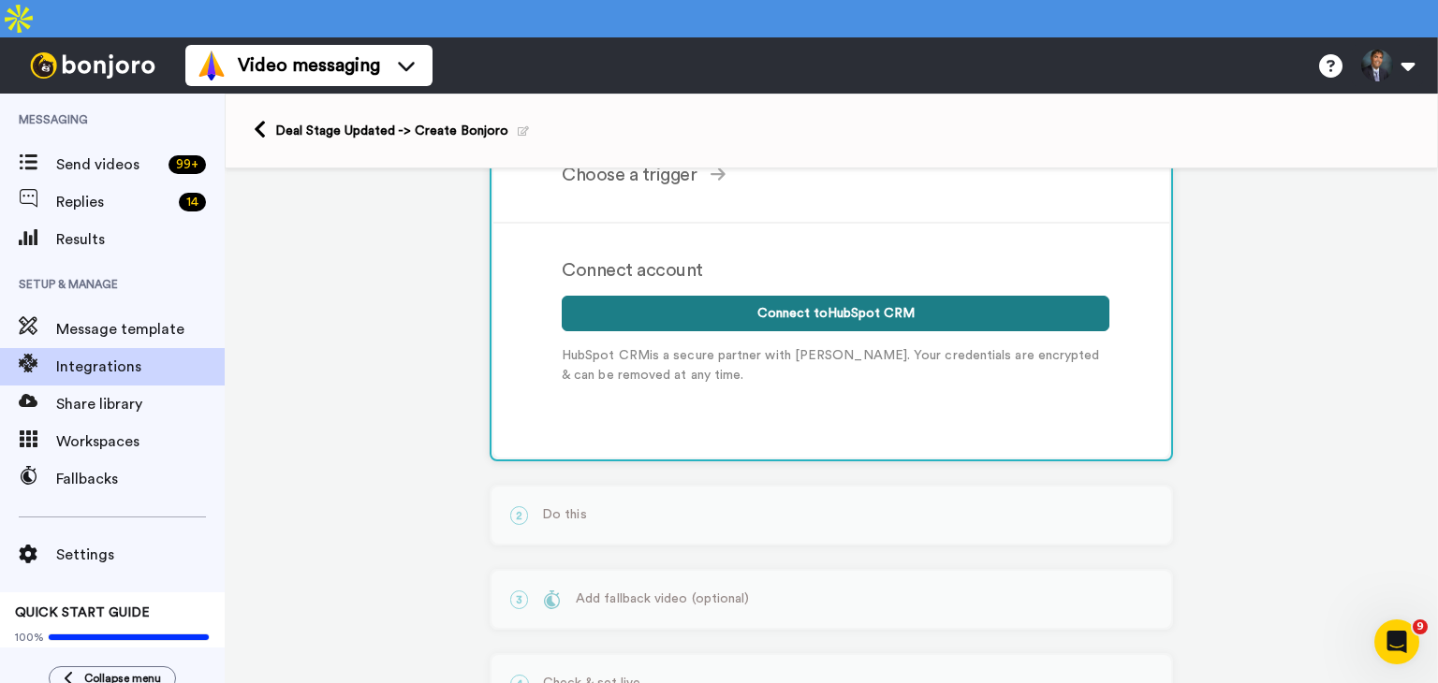
click at [805, 296] on button "Connect to HubSpot CRM" at bounding box center [836, 314] width 548 height 36
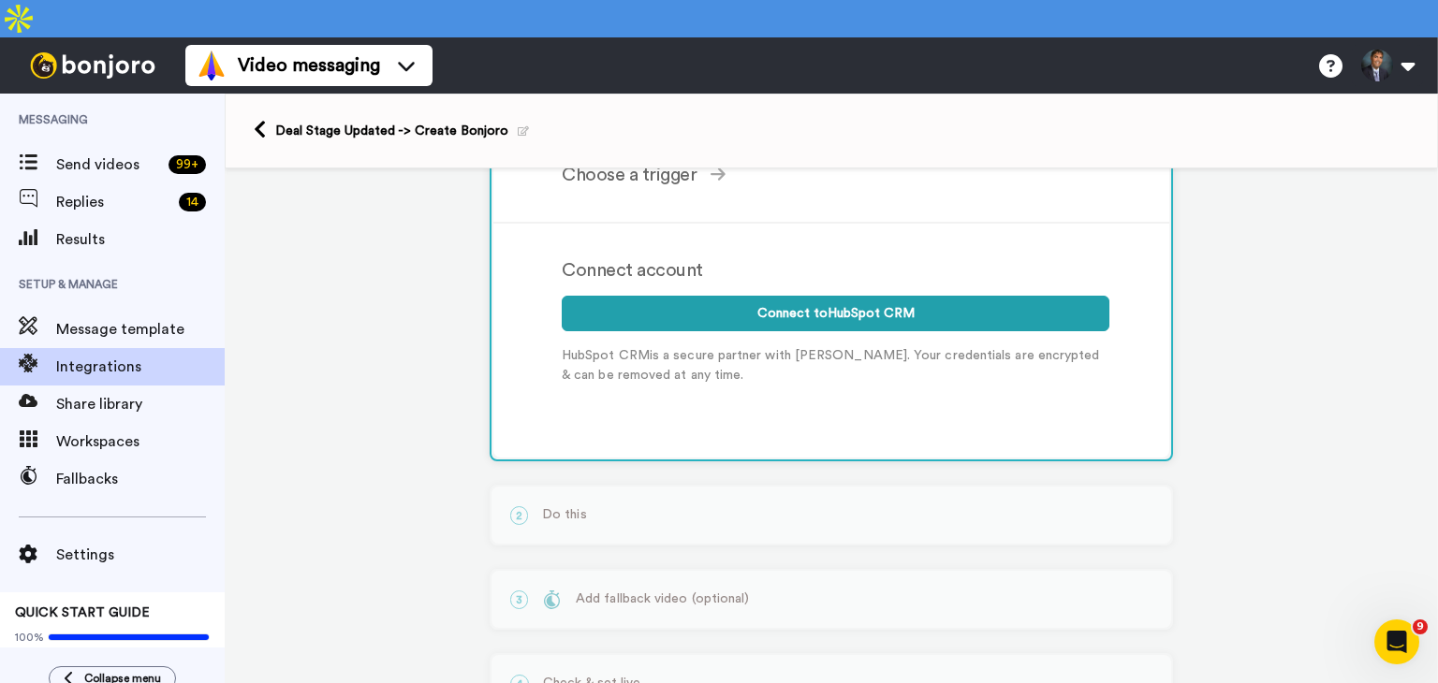
click at [977, 256] on div "Connect account" at bounding box center [836, 270] width 548 height 28
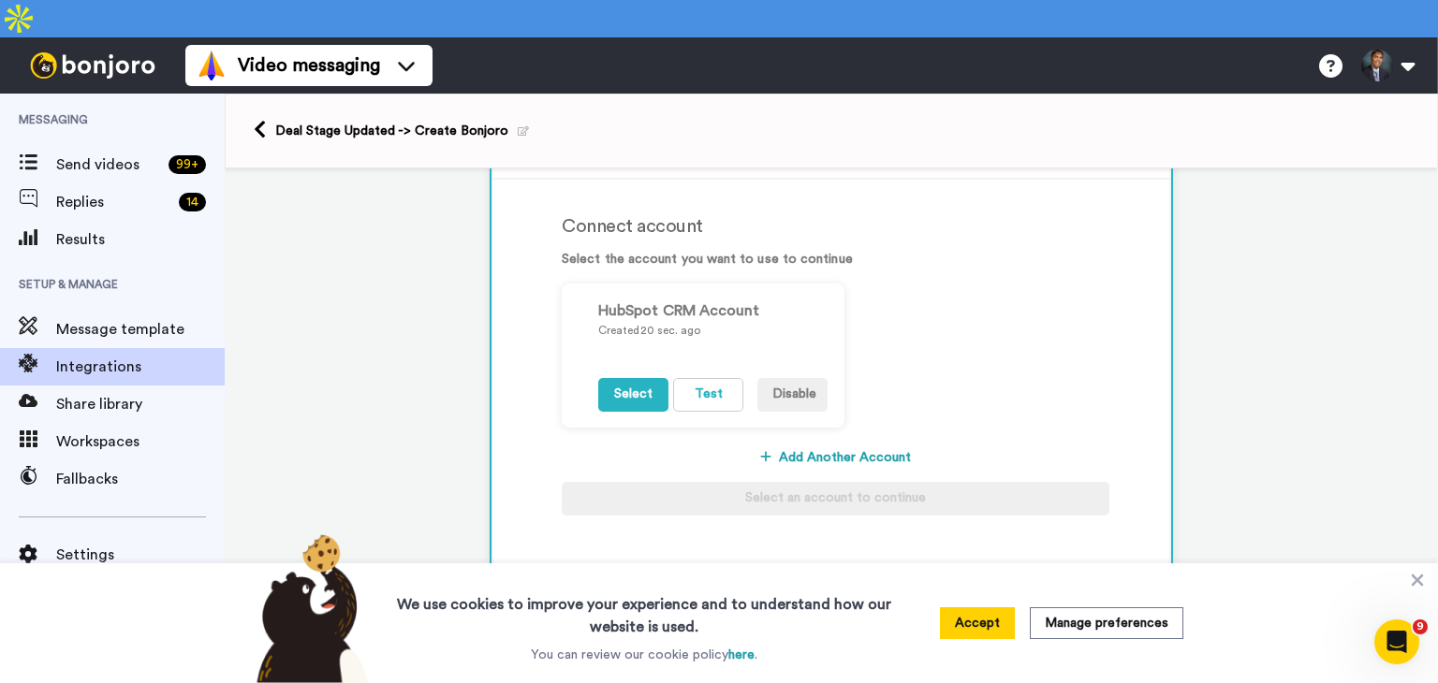
scroll to position [280, 0]
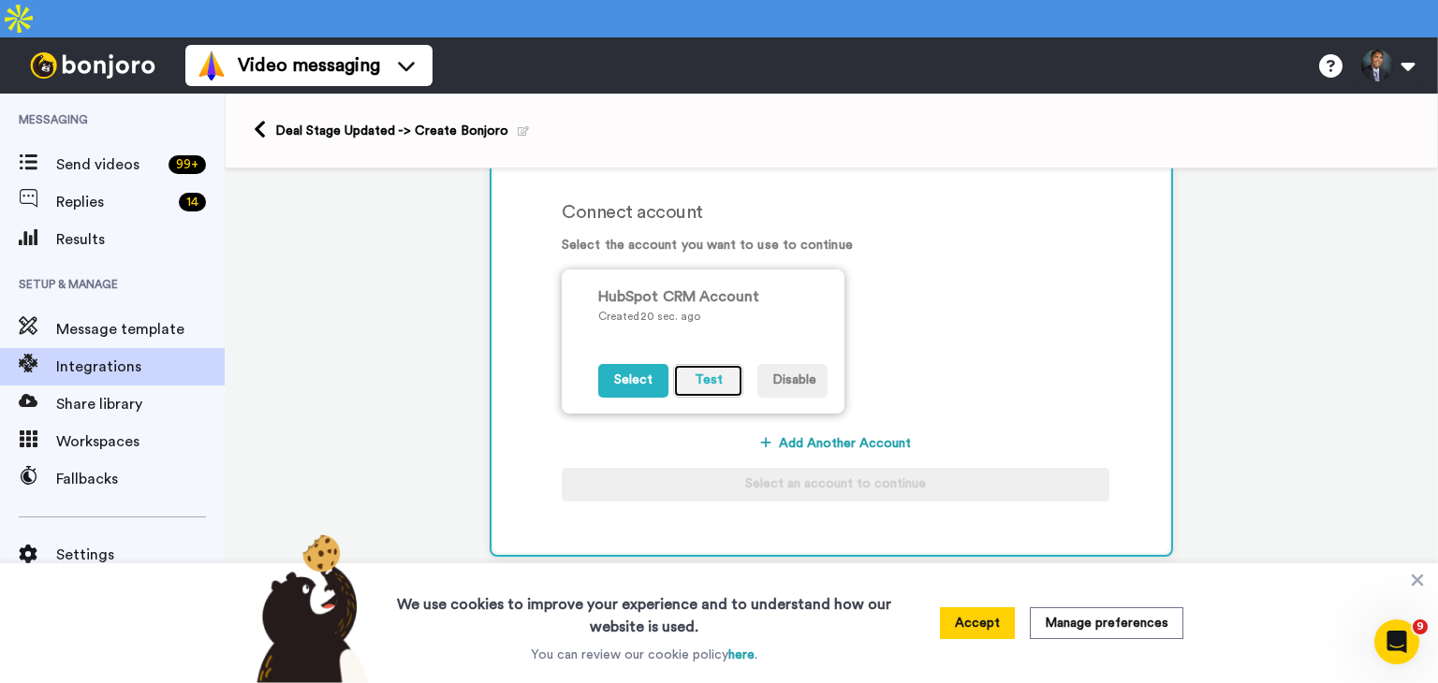
click at [699, 364] on button "Test" at bounding box center [708, 381] width 70 height 34
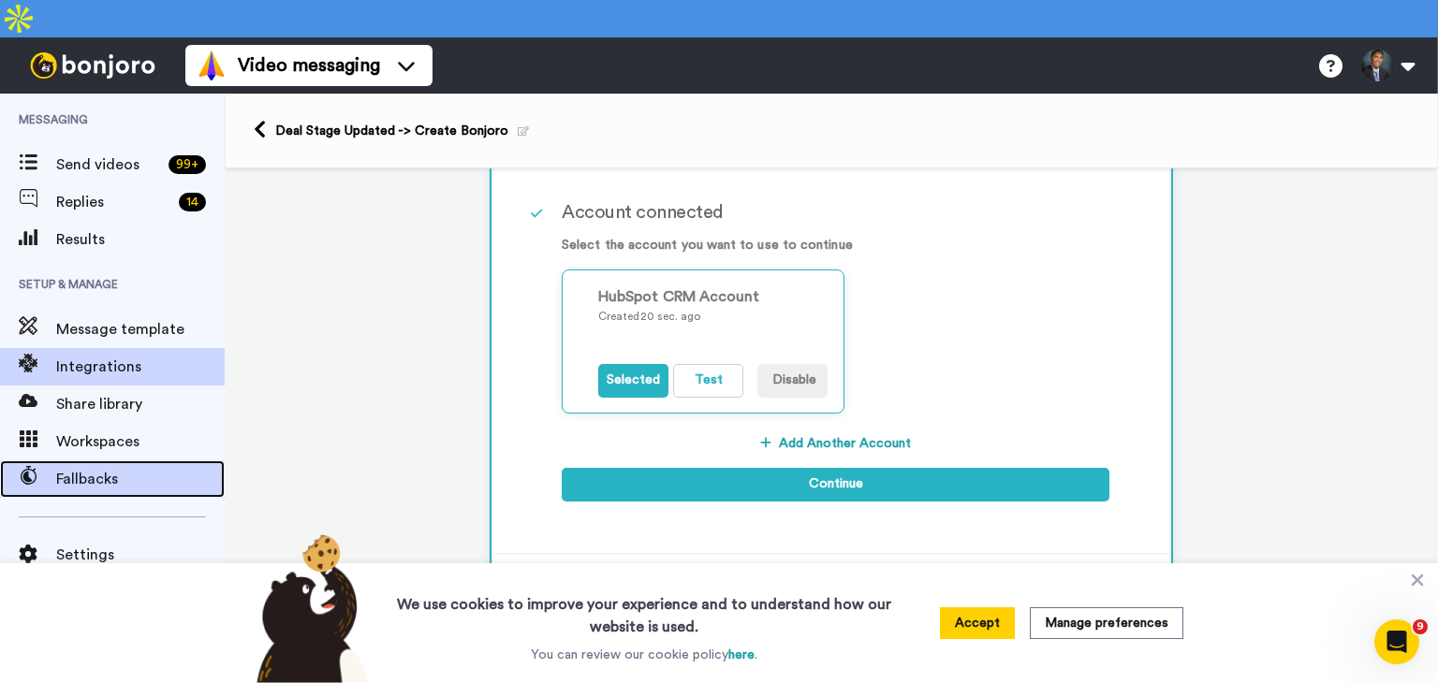
click at [72, 468] on span "Fallbacks" at bounding box center [140, 479] width 168 height 22
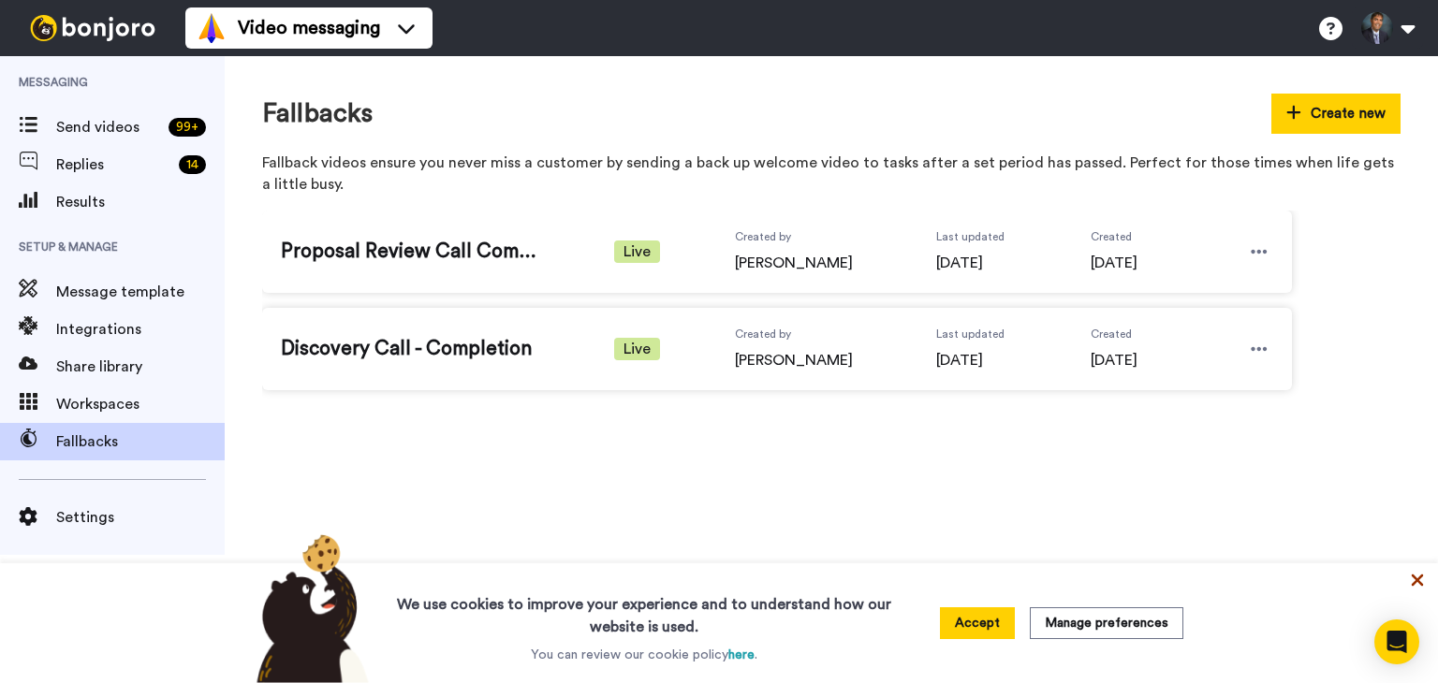
click at [1415, 580] on icon at bounding box center [1417, 581] width 12 height 12
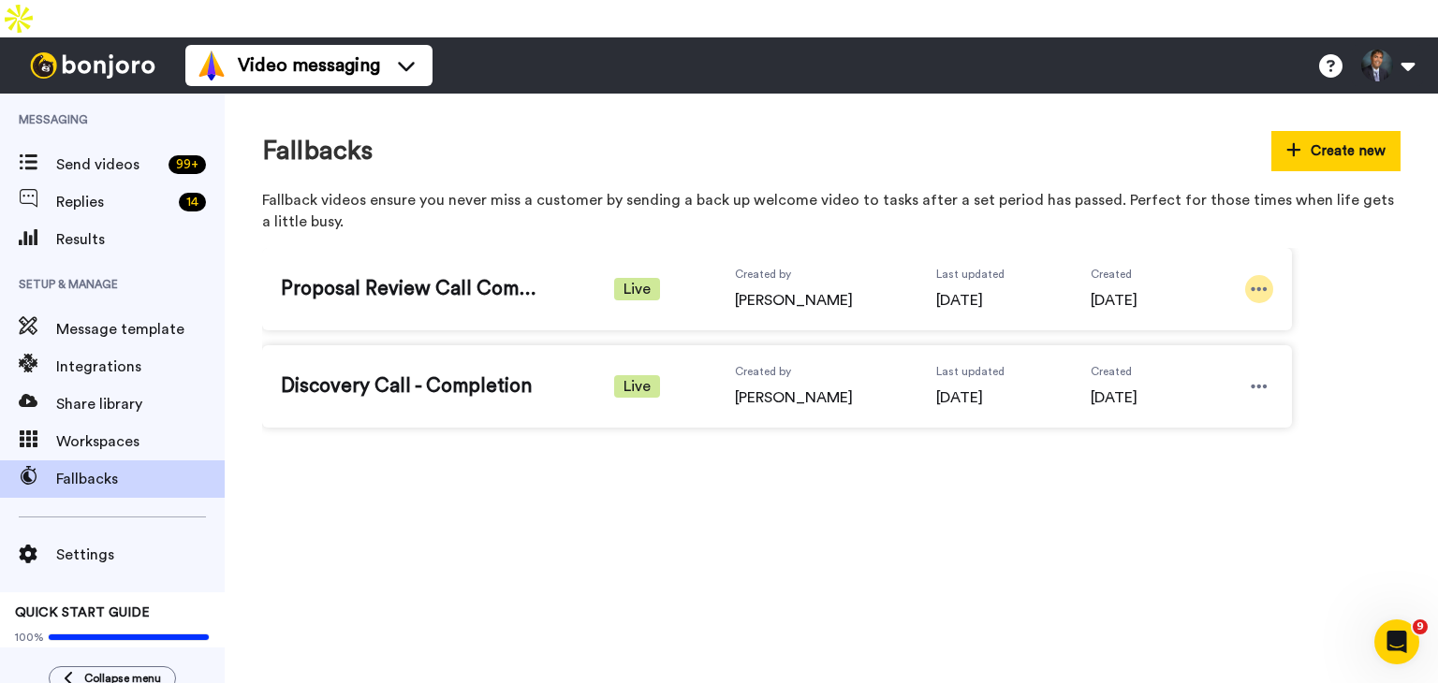
click at [1258, 287] on icon at bounding box center [1259, 289] width 16 height 4
click at [1233, 368] on div "Discovery Call - Completion Live Created by Shaun Smith Last updated 8 days ago…" at bounding box center [777, 386] width 1030 height 82
click at [1262, 377] on icon at bounding box center [1258, 386] width 17 height 19
click at [1225, 373] on span "Edit" at bounding box center [1222, 381] width 24 height 19
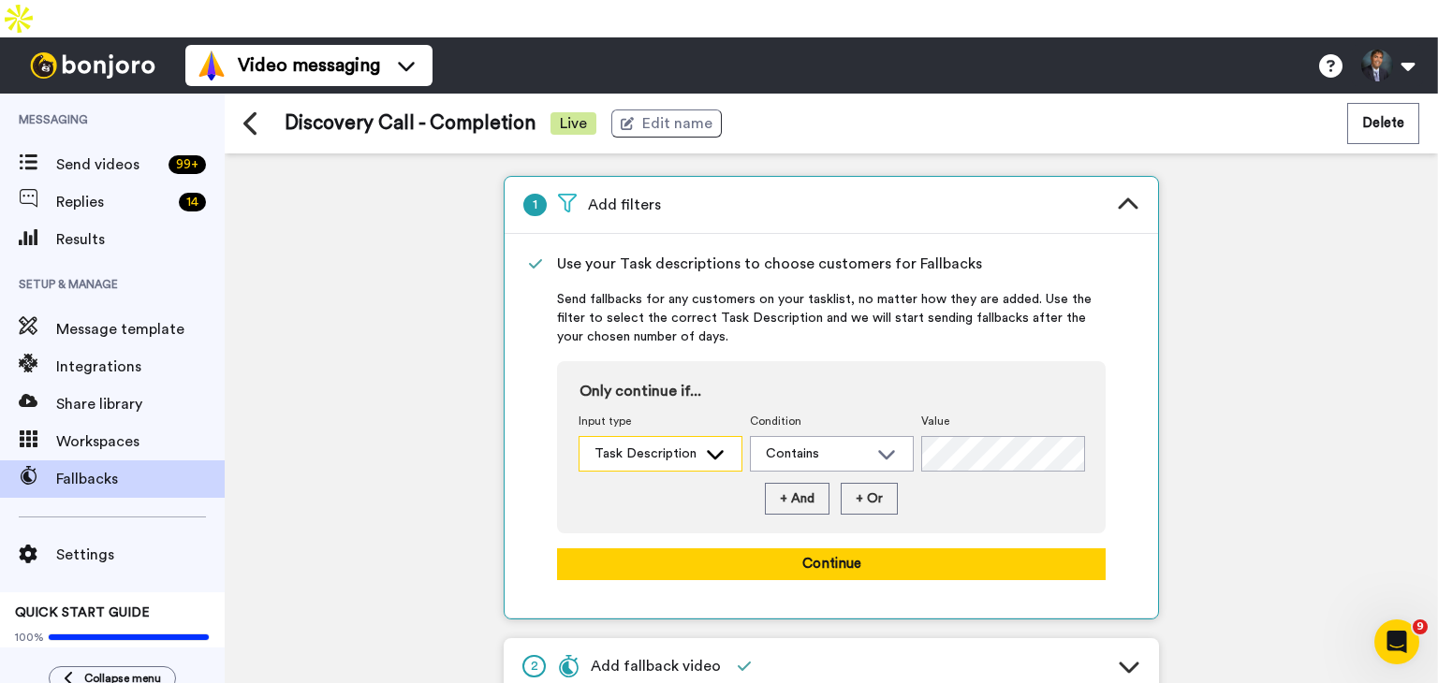
click at [711, 445] on icon at bounding box center [715, 454] width 22 height 19
click at [817, 445] on div "Contains" at bounding box center [817, 454] width 102 height 19
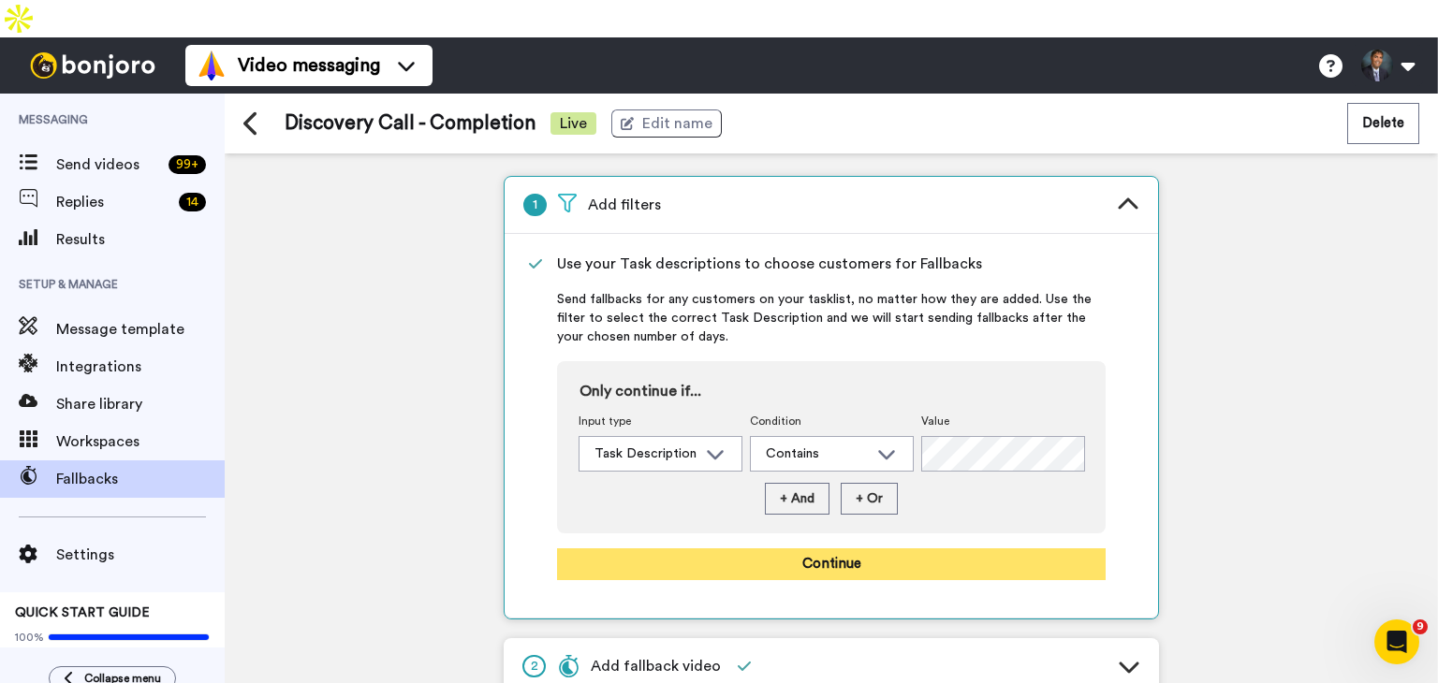
click at [822, 548] on button "Continue" at bounding box center [831, 564] width 548 height 32
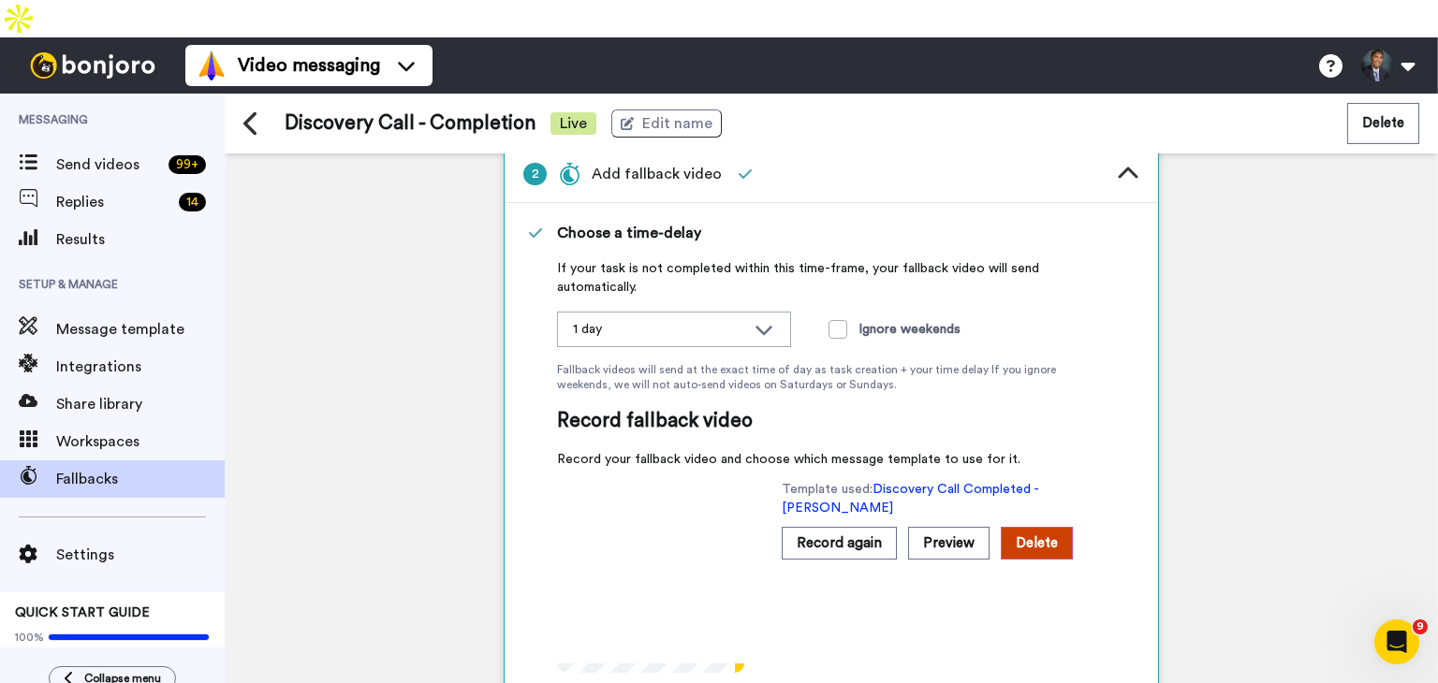
scroll to position [115, 0]
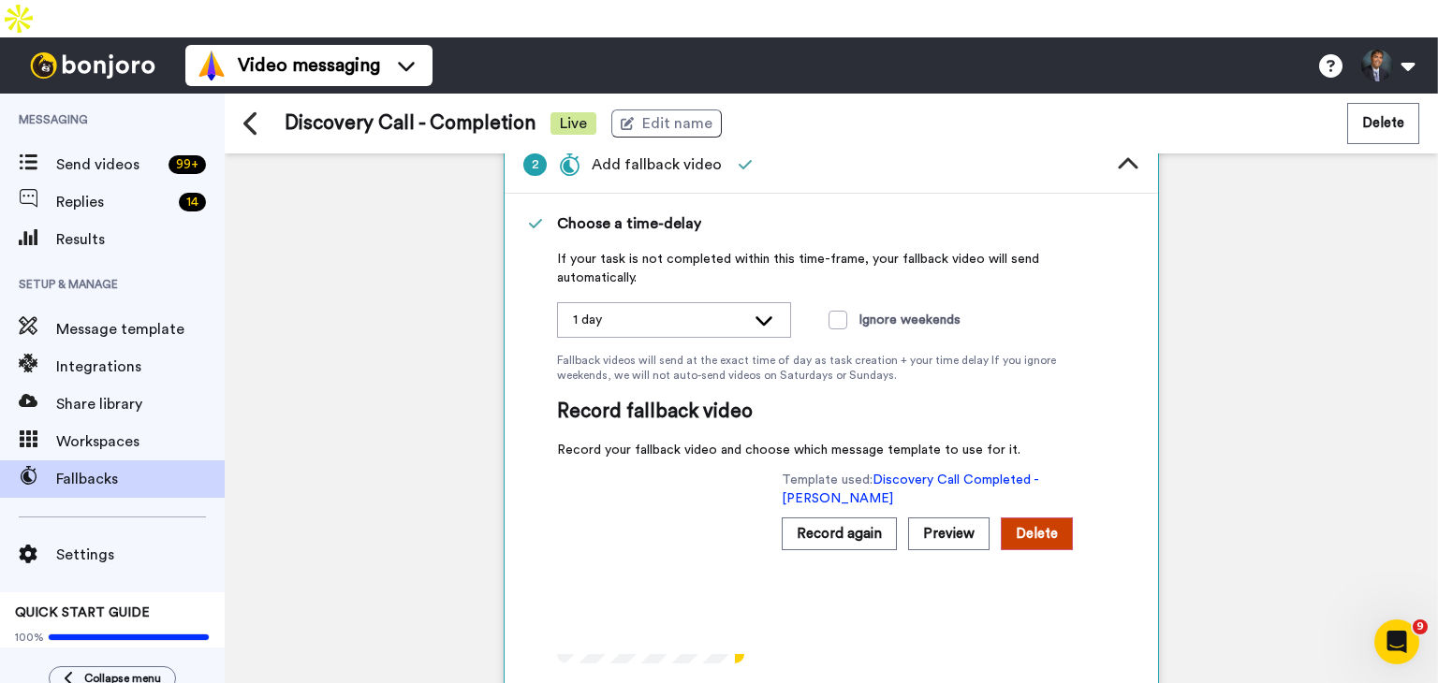
click at [763, 316] on icon at bounding box center [763, 320] width 17 height 9
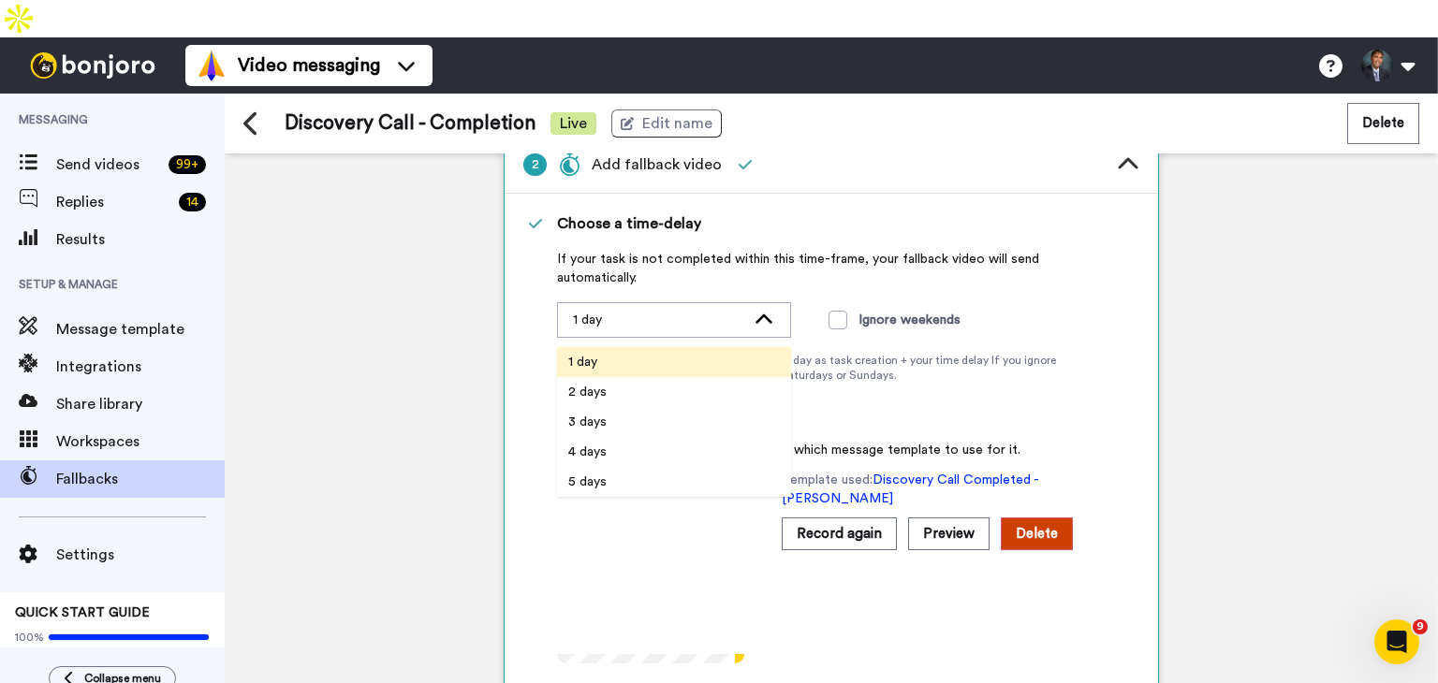
click at [763, 314] on icon at bounding box center [763, 318] width 17 height 9
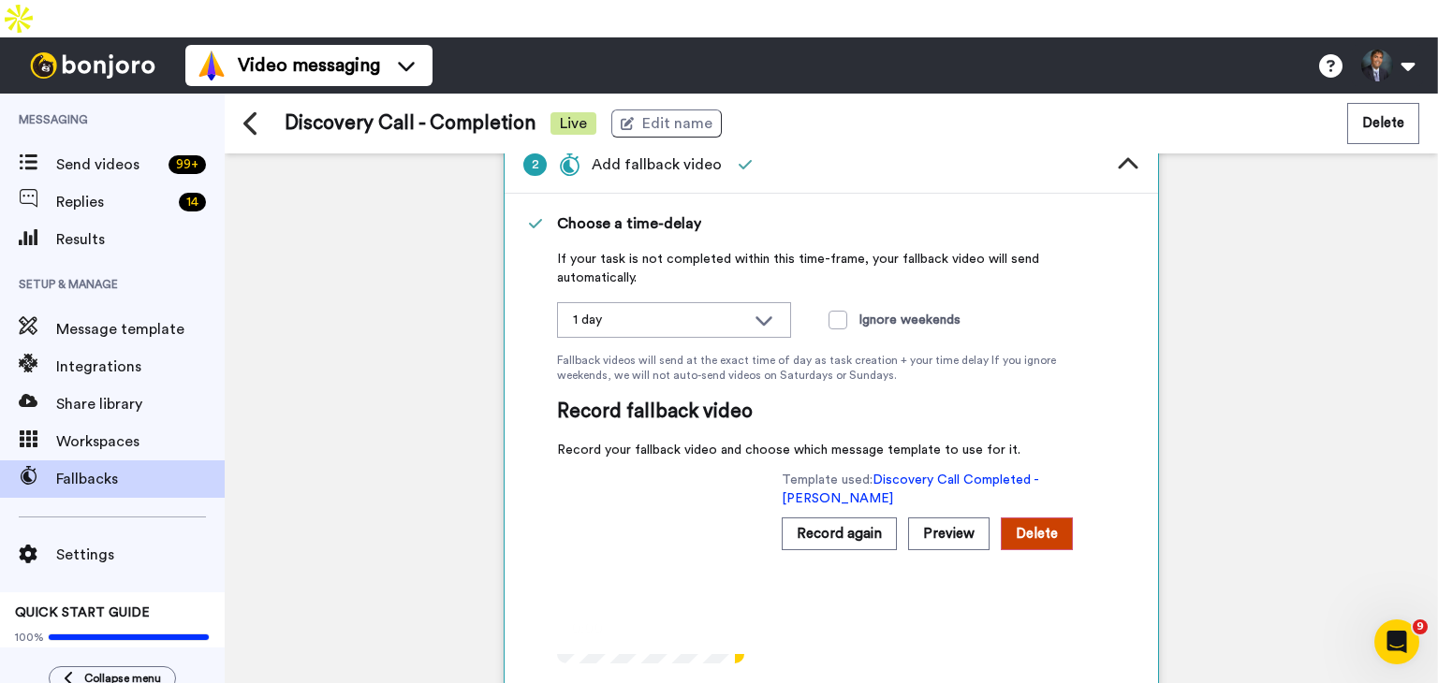
click at [1044, 555] on div "Template used: Discovery Call Completed - Shaun Record again Preview Delete" at bounding box center [944, 567] width 324 height 193
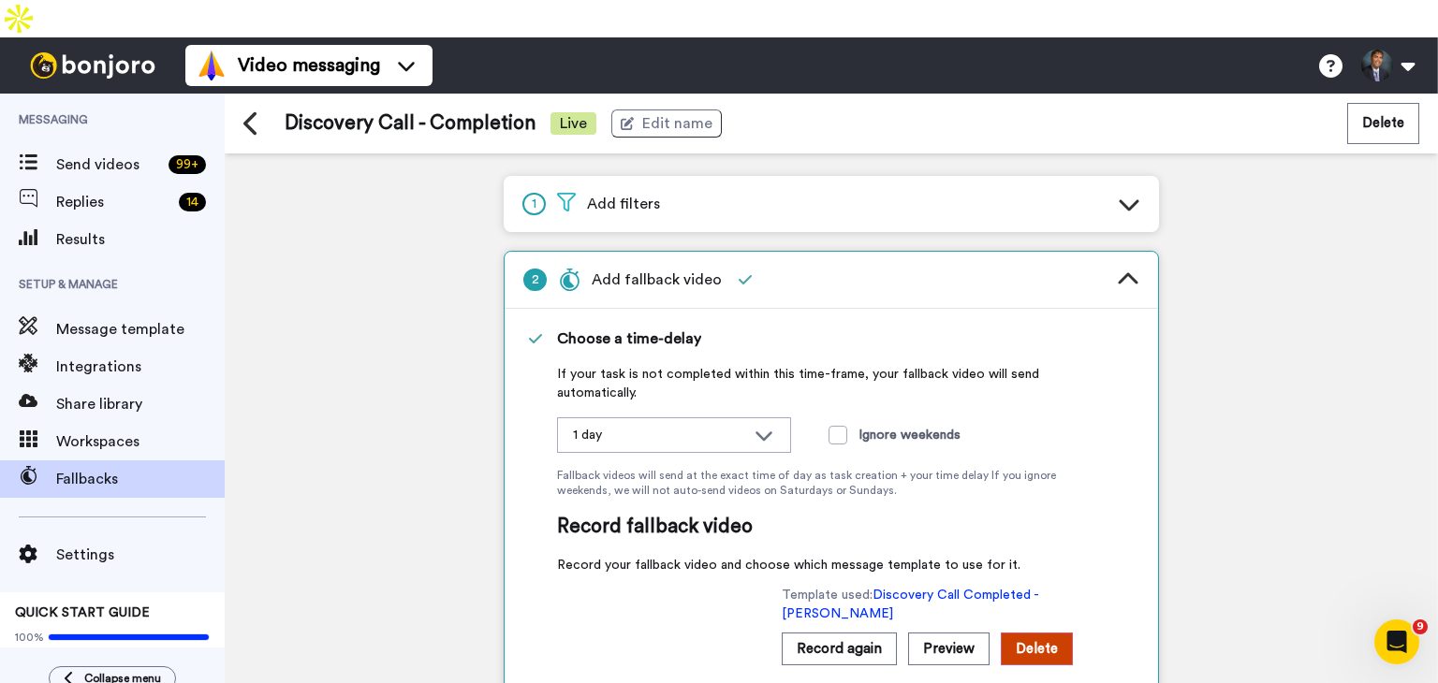
click at [700, 176] on div "1 Add filters" at bounding box center [831, 204] width 655 height 56
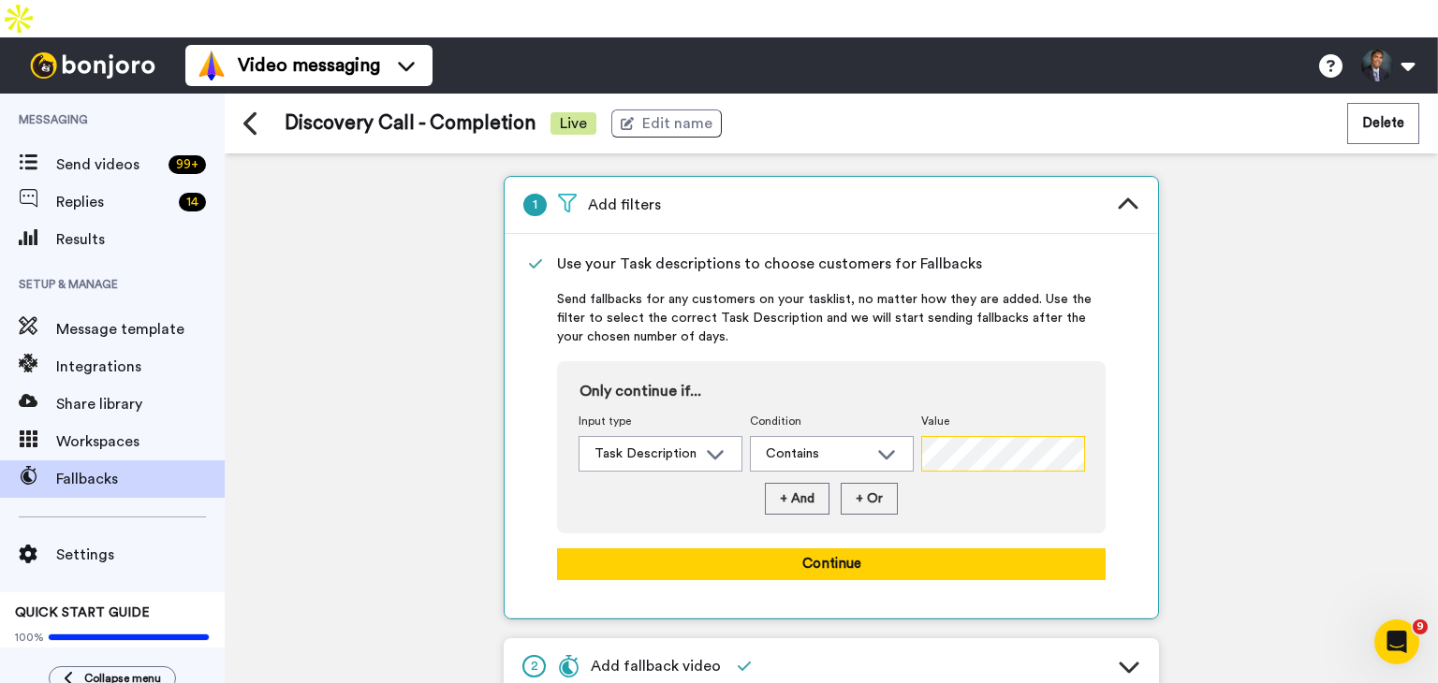
scroll to position [0, 43]
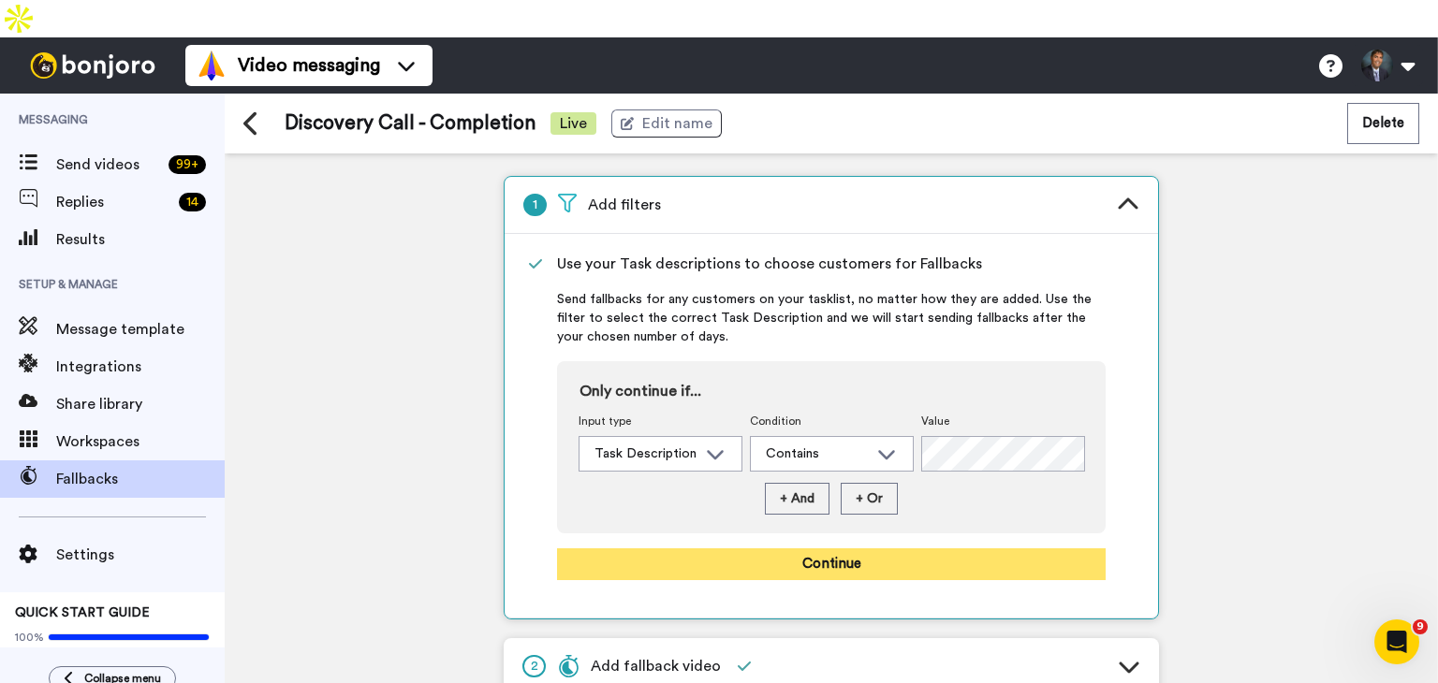
click at [869, 548] on button "Continue" at bounding box center [831, 564] width 548 height 32
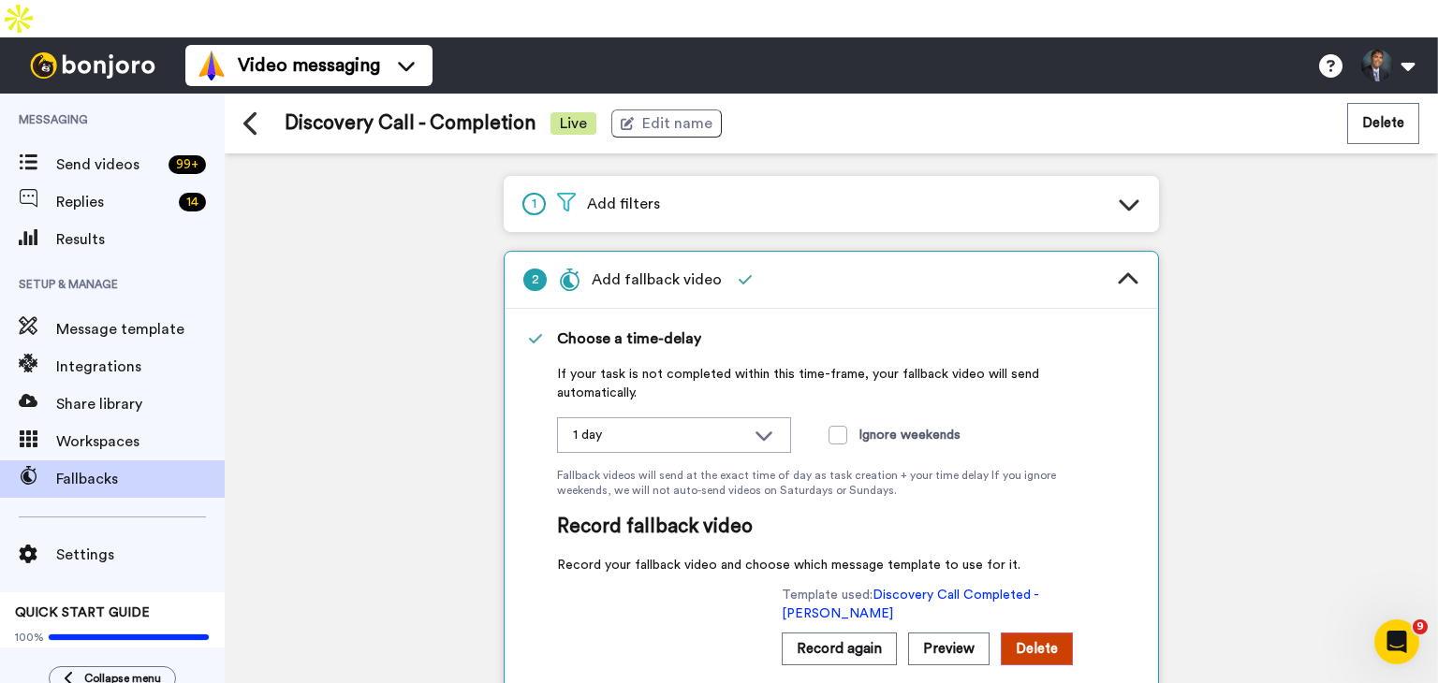
click at [1205, 510] on div "1 Add filters 2 Add fallback video Choose a time-delay If your task is not comp…" at bounding box center [831, 436] width 1213 height 567
click at [255, 110] on icon at bounding box center [251, 123] width 17 height 26
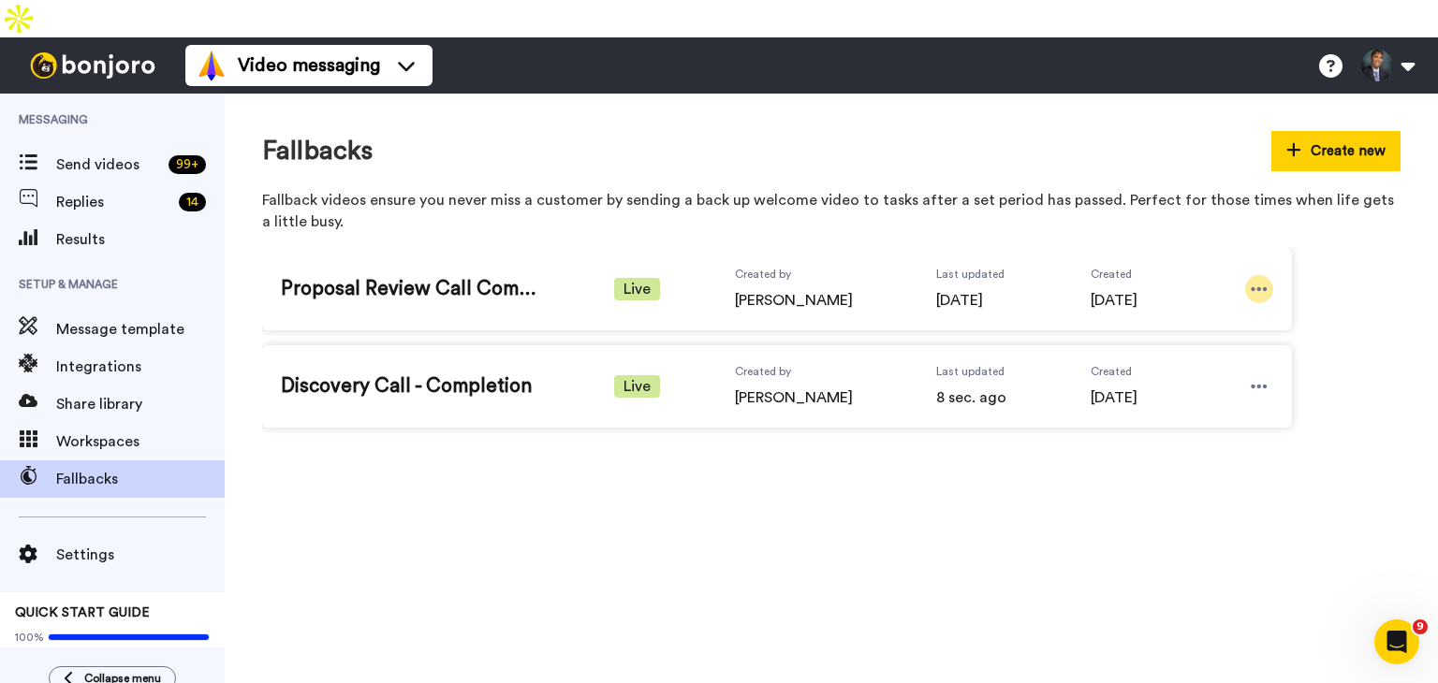
click at [1254, 280] on icon at bounding box center [1258, 289] width 17 height 19
click at [1225, 284] on span "Edit" at bounding box center [1222, 283] width 24 height 19
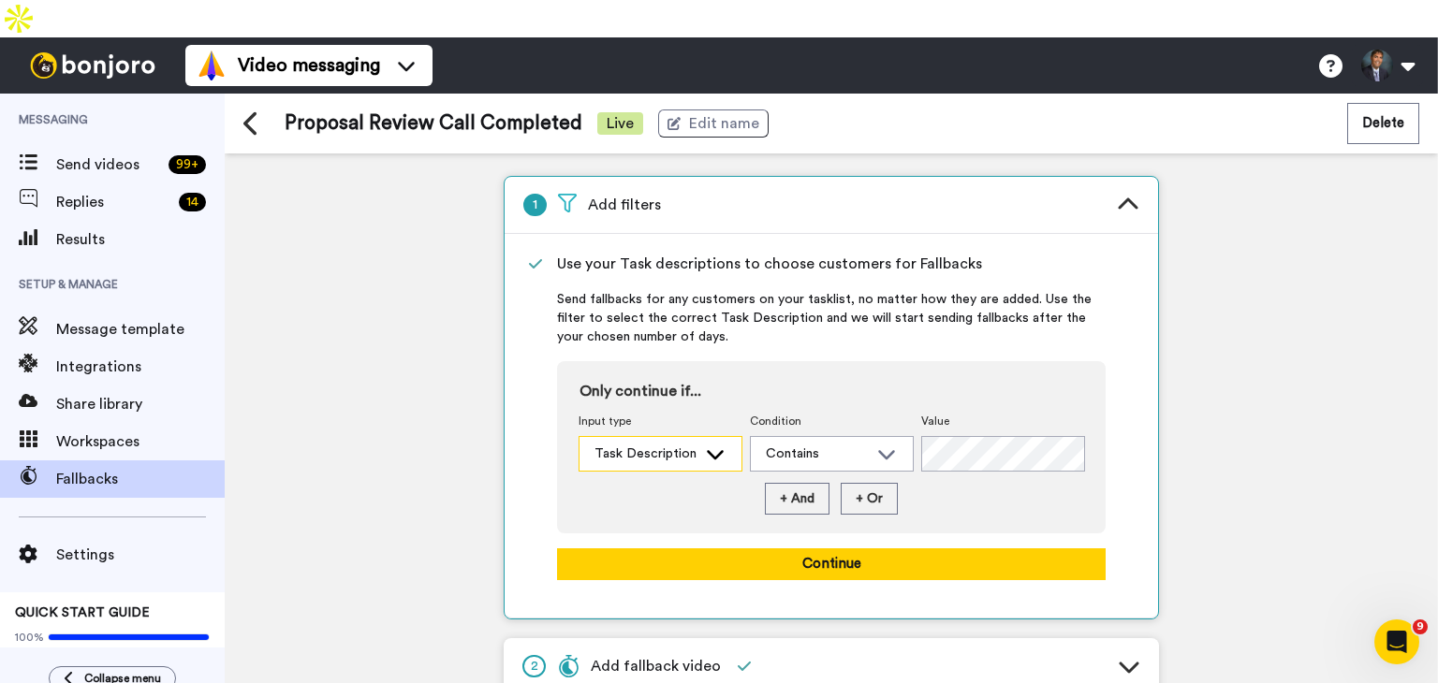
click at [714, 450] on icon at bounding box center [715, 454] width 17 height 9
click at [715, 445] on icon at bounding box center [715, 454] width 22 height 19
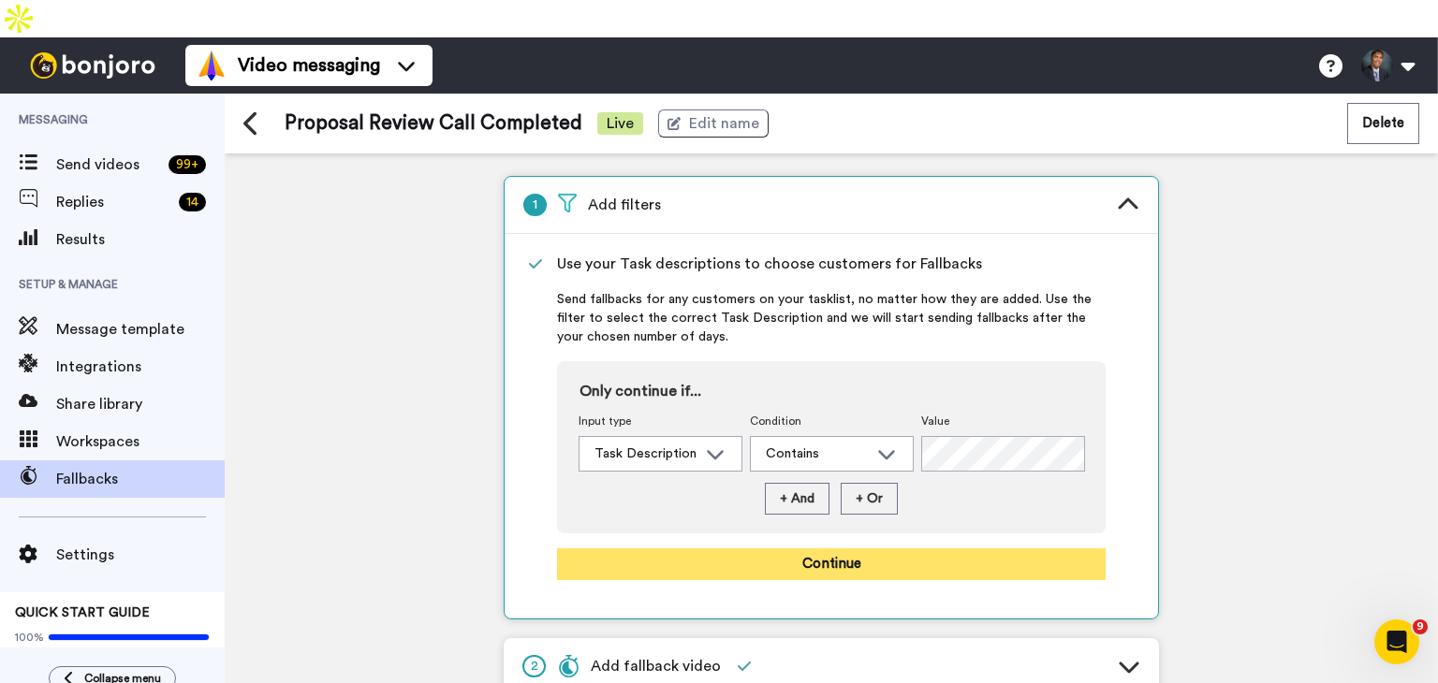
click at [809, 548] on button "Continue" at bounding box center [831, 564] width 548 height 32
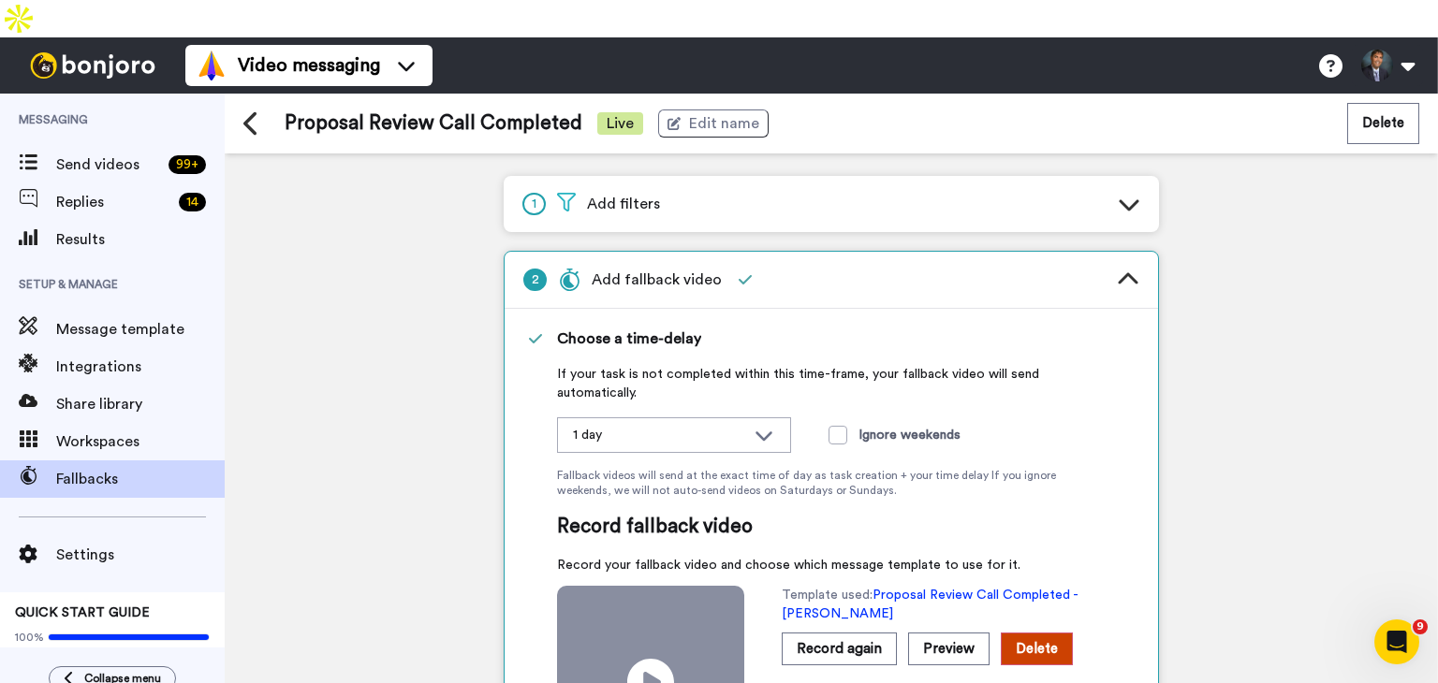
click at [1239, 342] on div "1 Add filters 2 Add fallback video Choose a time-delay If your task is not comp…" at bounding box center [831, 436] width 1213 height 567
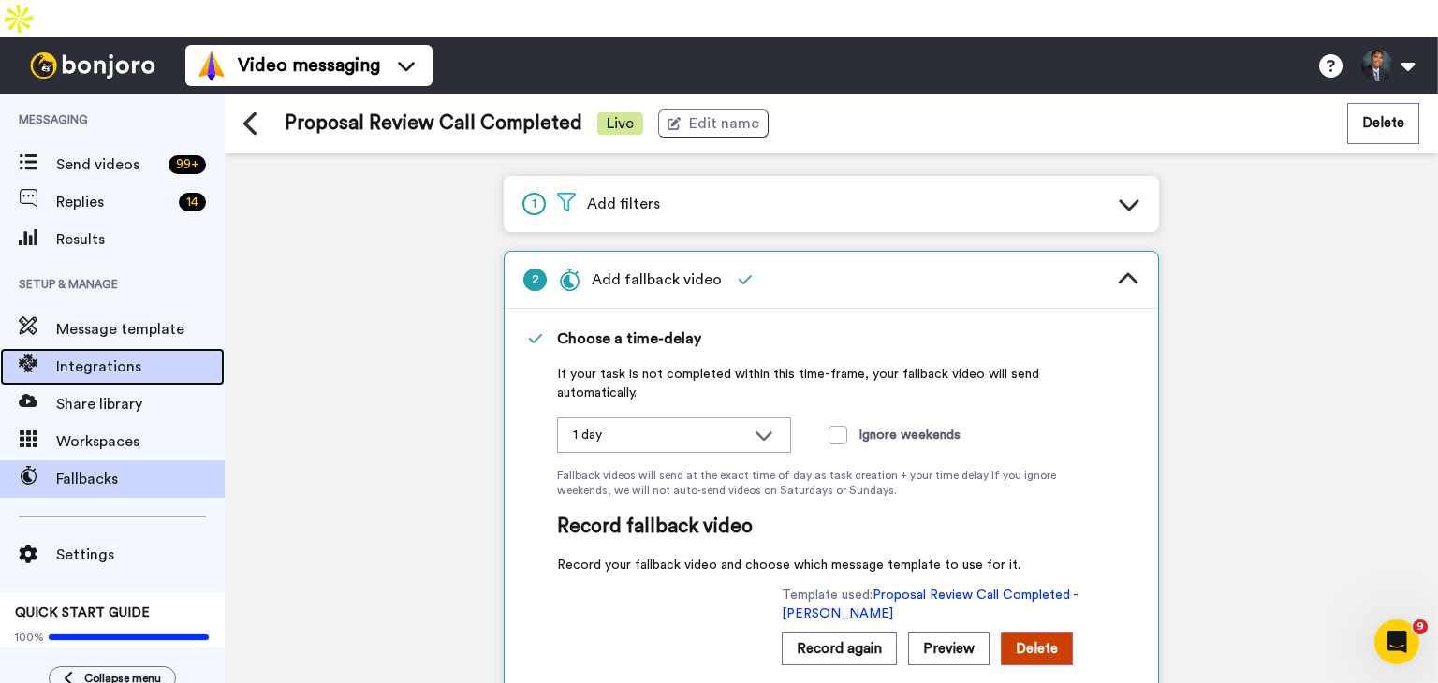
click at [100, 356] on span "Integrations" at bounding box center [140, 367] width 168 height 22
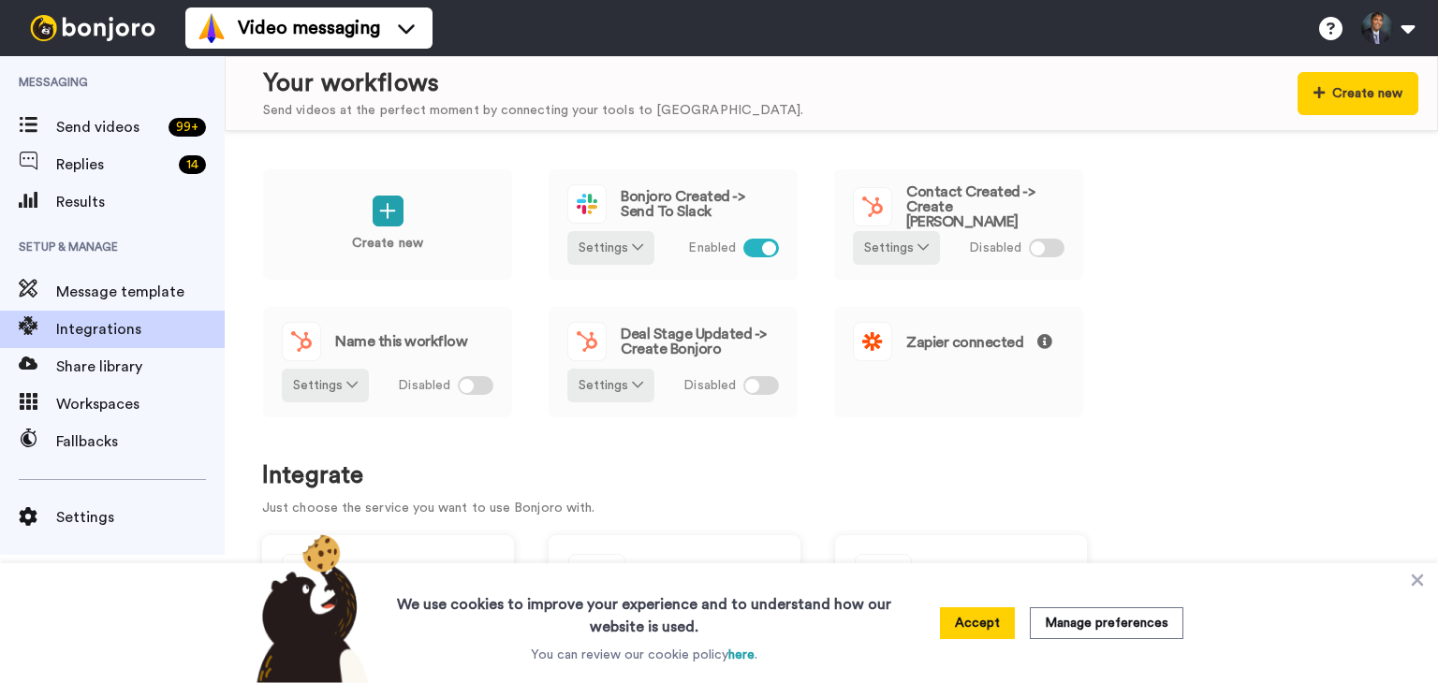
click at [1414, 577] on icon at bounding box center [1417, 581] width 12 height 12
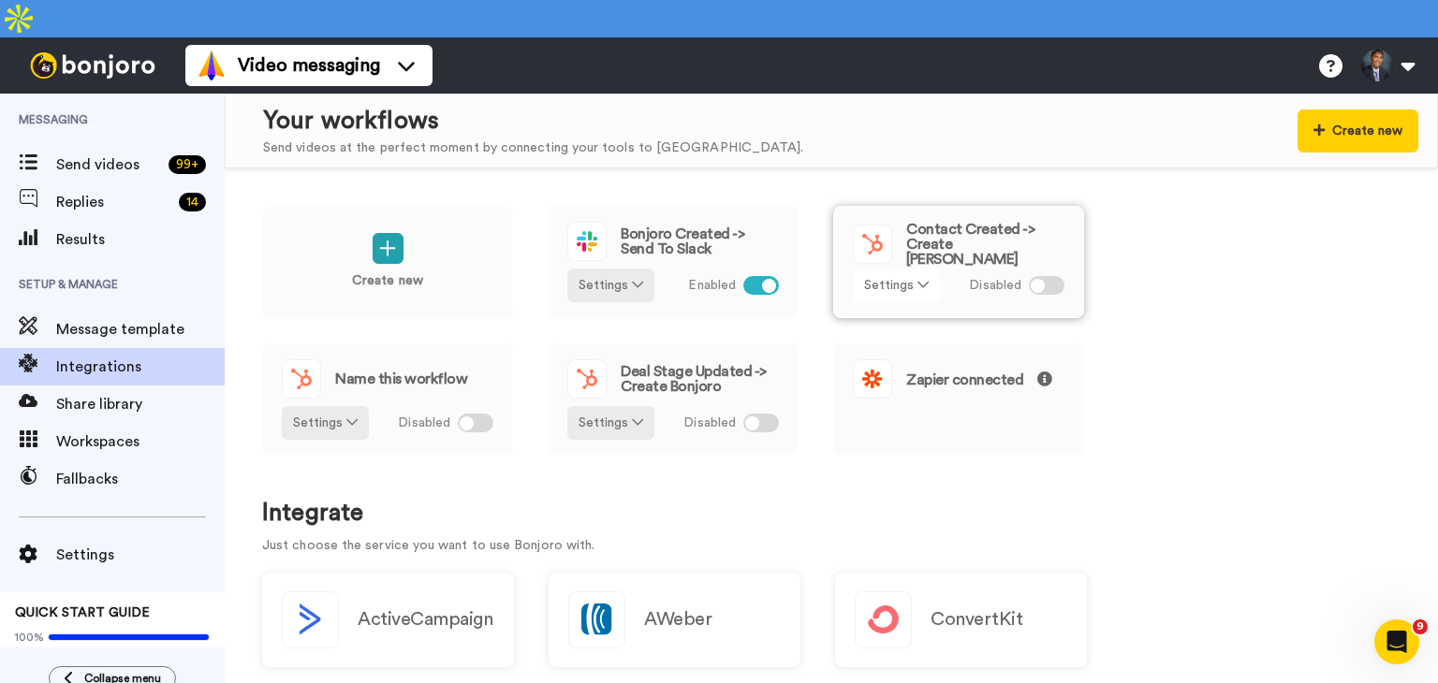
click at [913, 269] on button "Settings" at bounding box center [896, 286] width 87 height 34
click at [883, 284] on span "Edit" at bounding box center [882, 286] width 25 height 14
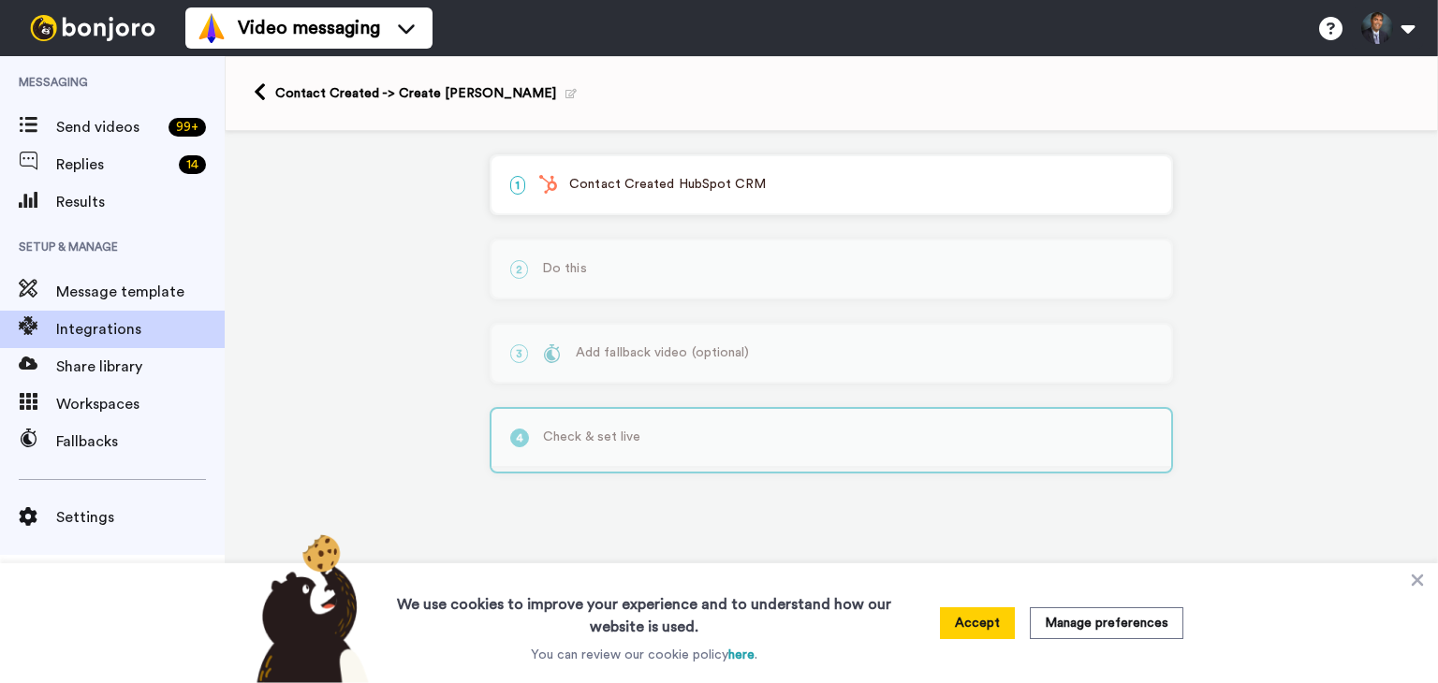
click at [1415, 580] on icon at bounding box center [1417, 581] width 12 height 12
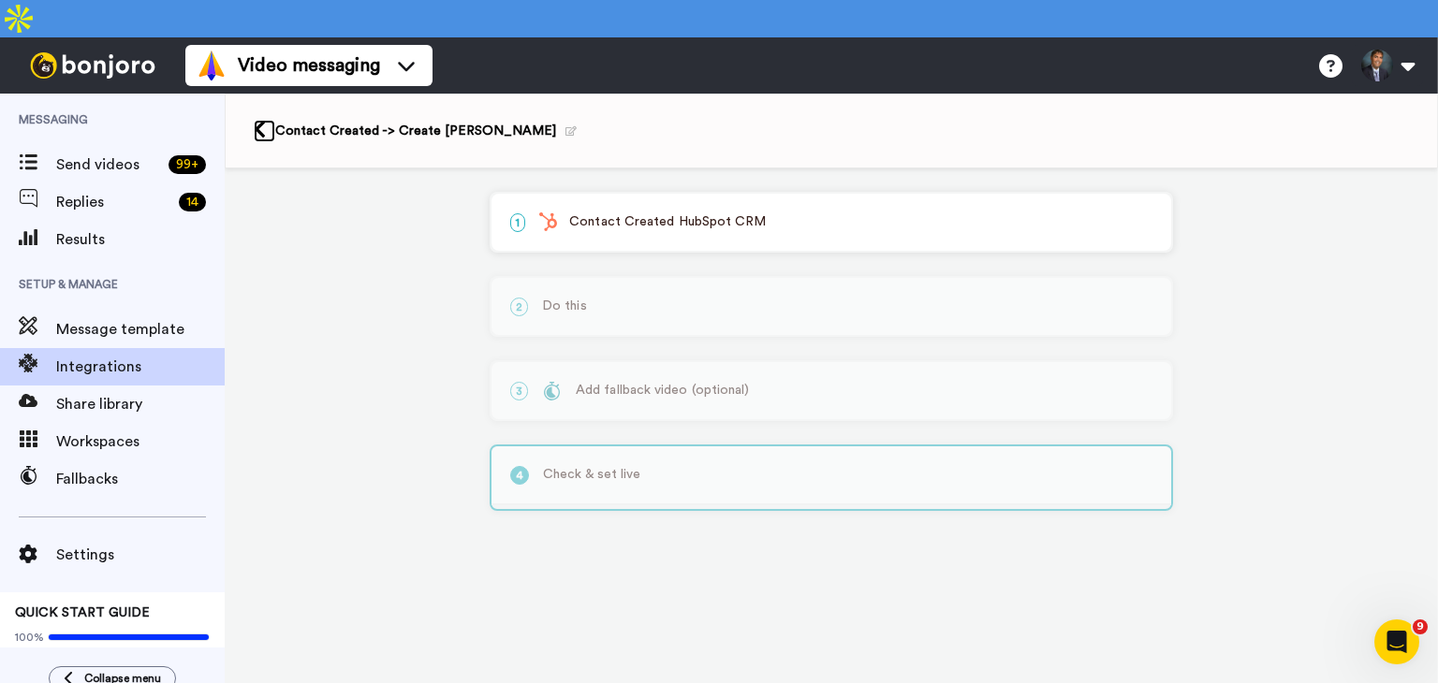
click at [258, 120] on icon at bounding box center [260, 130] width 12 height 20
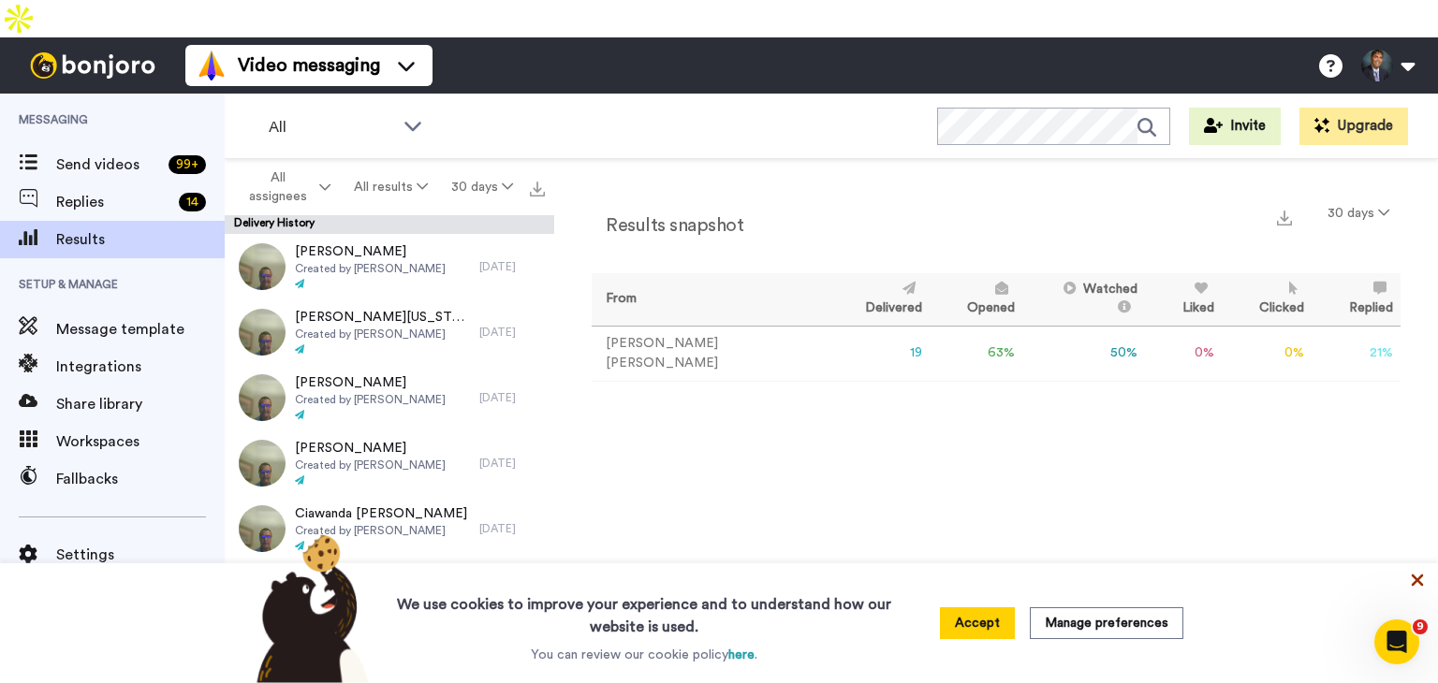
click at [1420, 576] on icon at bounding box center [1417, 581] width 12 height 12
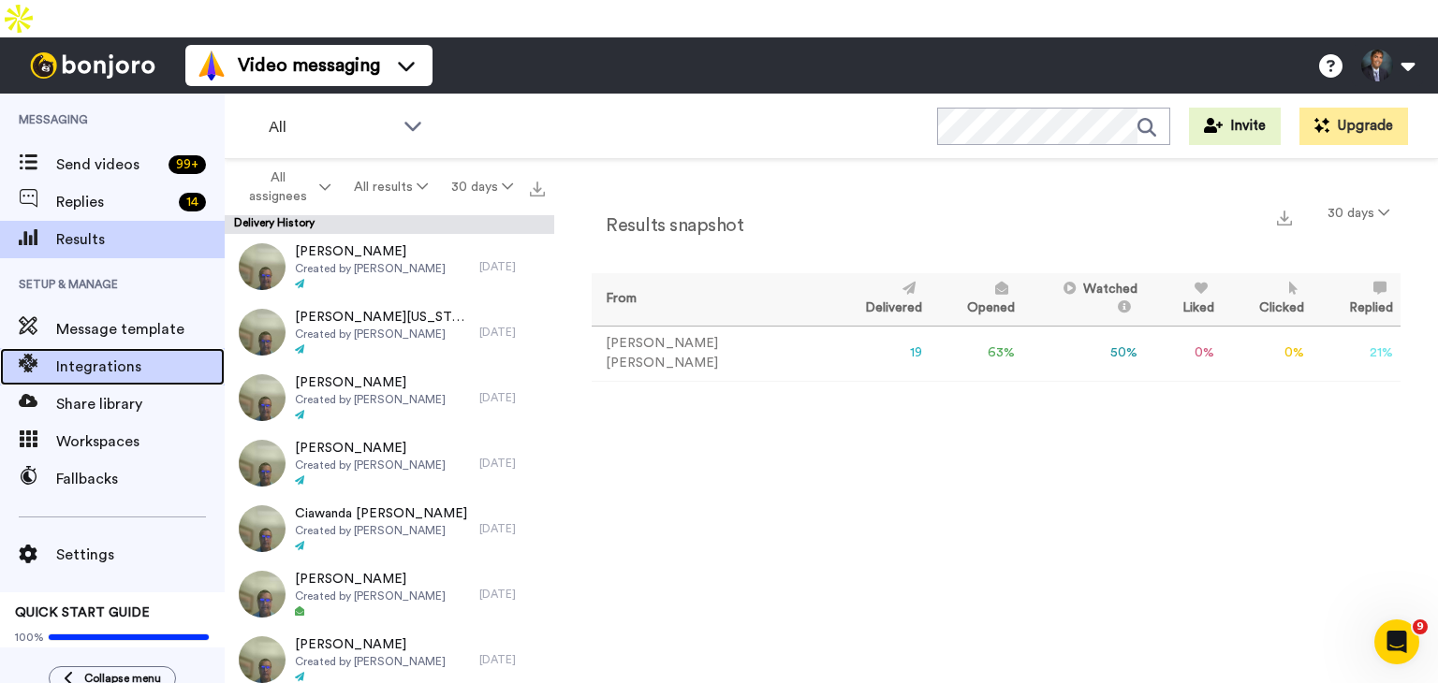
click at [116, 356] on span "Integrations" at bounding box center [140, 367] width 168 height 22
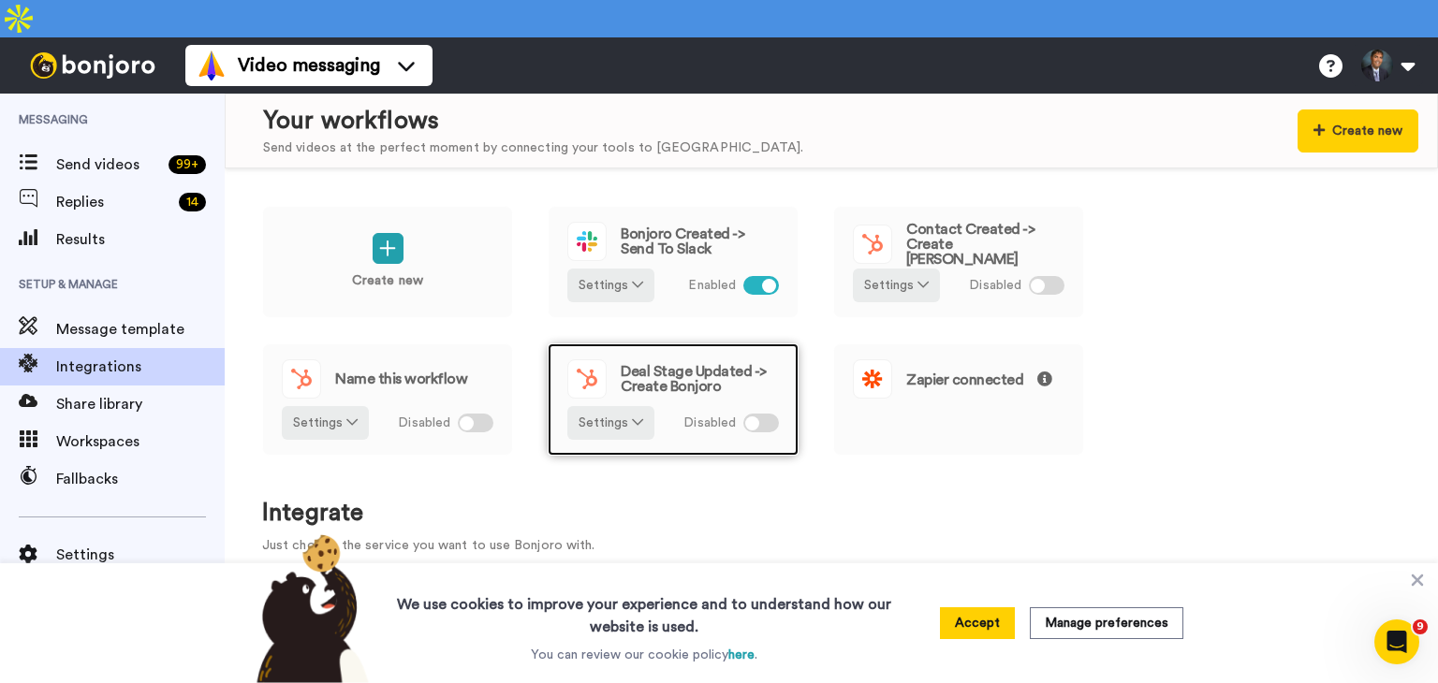
click at [674, 364] on span "Deal Stage Updated -> Create Bonjoro" at bounding box center [700, 379] width 158 height 30
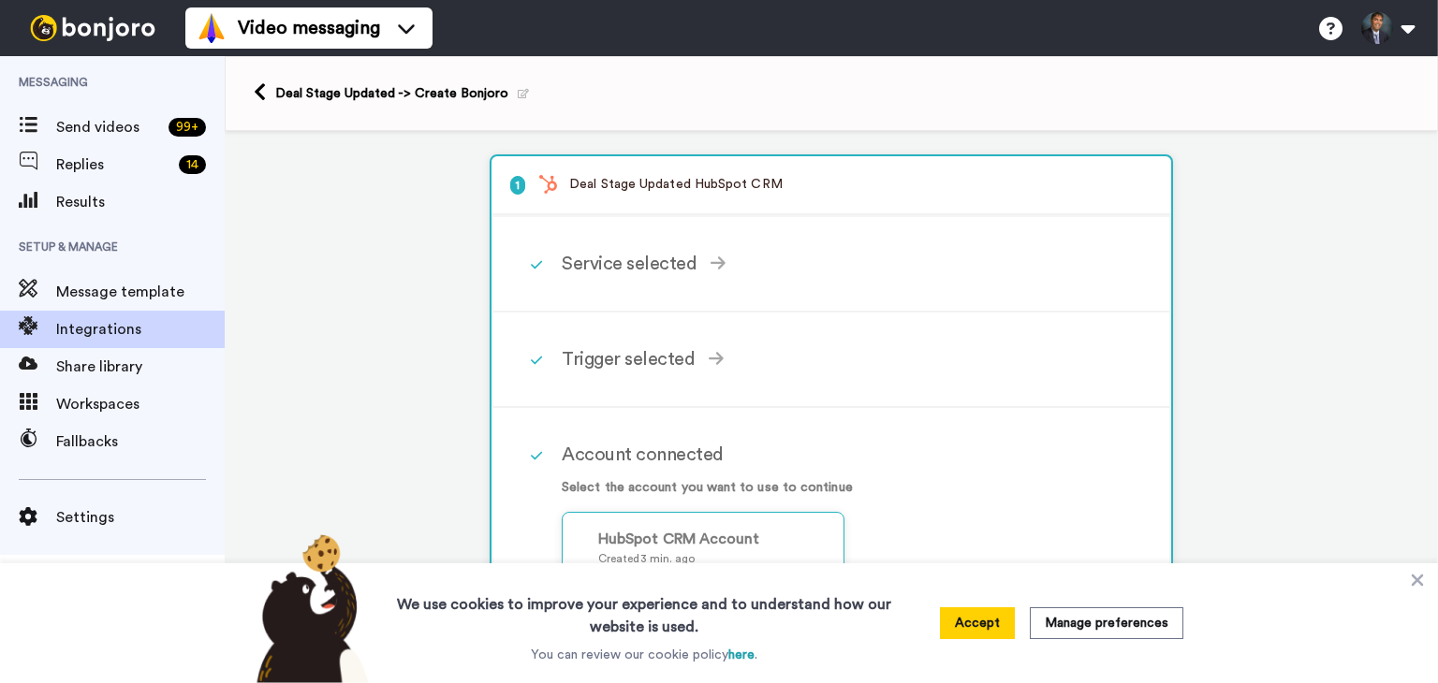
click at [1419, 577] on icon at bounding box center [1417, 581] width 12 height 12
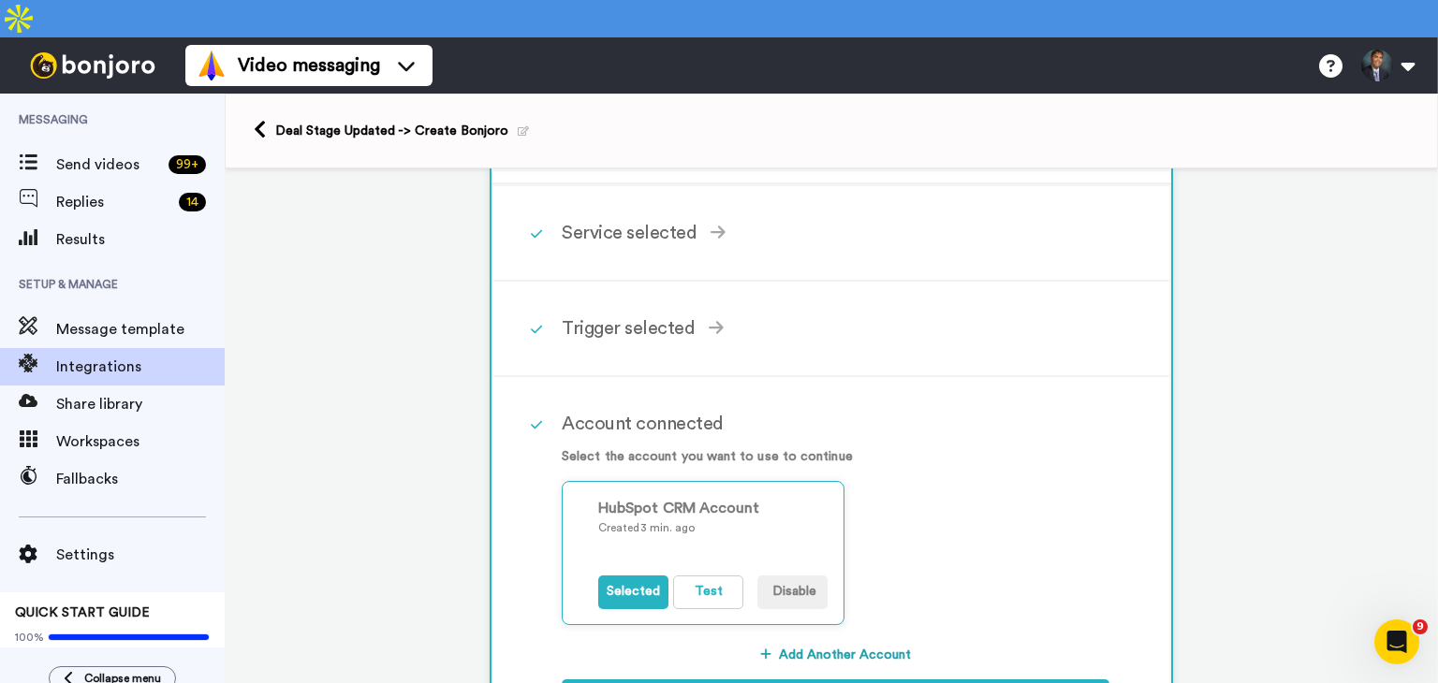
scroll to position [18, 0]
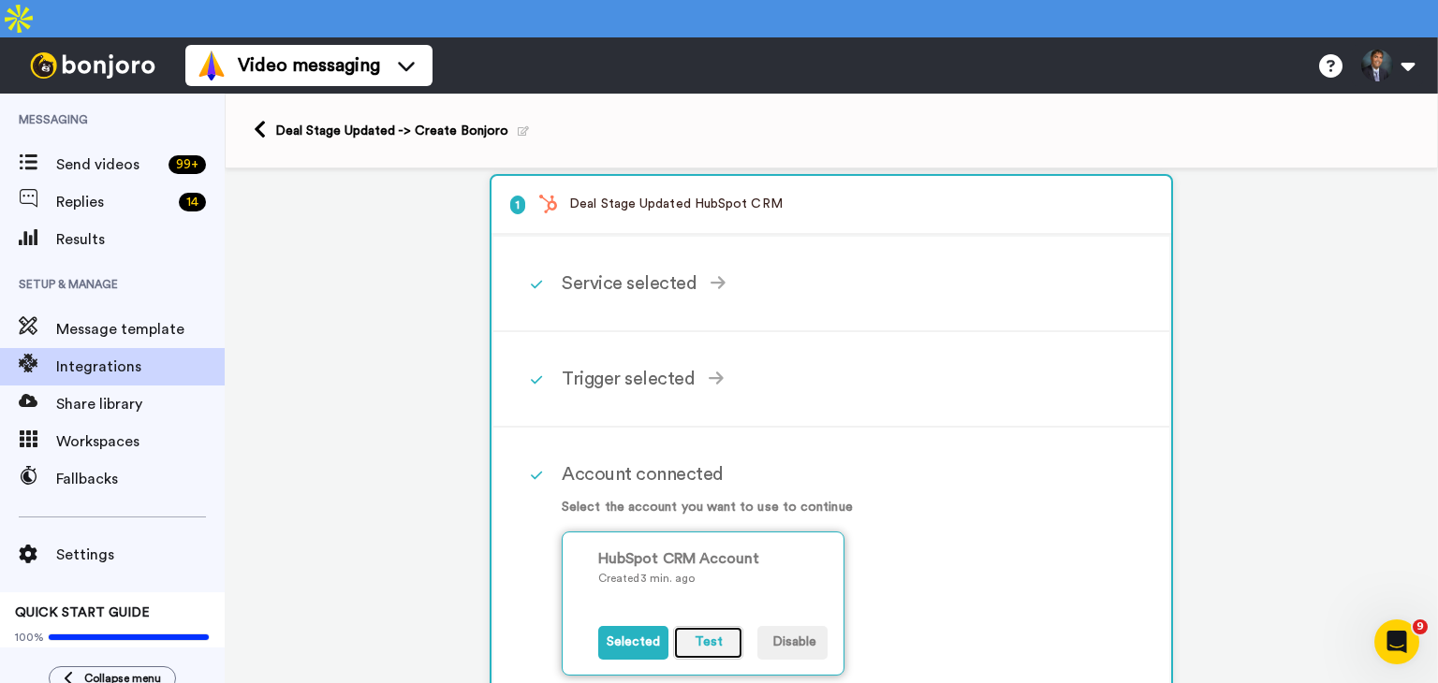
click at [702, 626] on button "Test" at bounding box center [708, 643] width 70 height 34
drag, startPoint x: 323, startPoint y: 95, endPoint x: 458, endPoint y: 90, distance: 134.9
click at [458, 122] on div "Deal Stage Updated -> Create Bonjoro" at bounding box center [402, 131] width 254 height 19
click at [442, 122] on div "Deal Stage Updated -> Create Bonjoro" at bounding box center [402, 131] width 254 height 19
click at [475, 122] on div "Deal Stage Updated -> Create Bonjoro" at bounding box center [402, 131] width 254 height 19
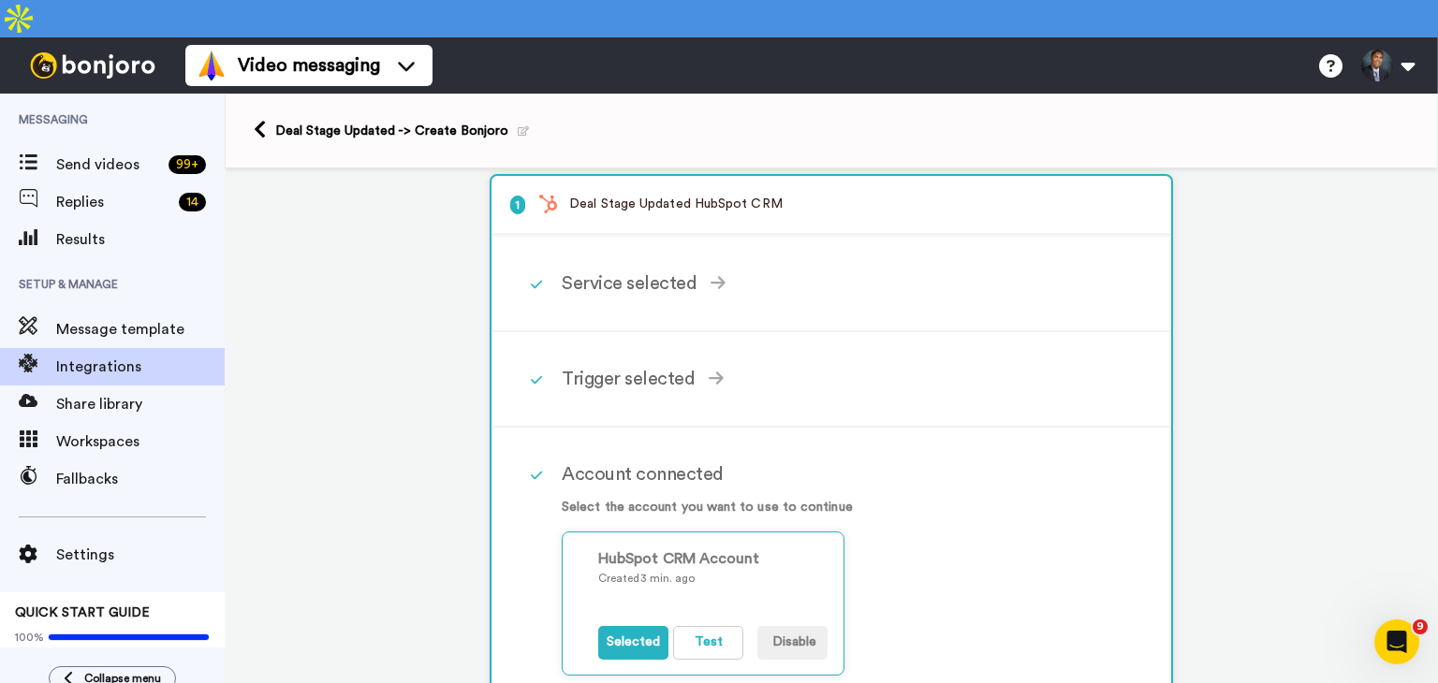
click at [398, 122] on div "Deal Stage Updated -> Create Bonjoro" at bounding box center [402, 131] width 254 height 19
click at [394, 122] on div "Deal Stage Updated -> Create Bonjoro" at bounding box center [402, 131] width 254 height 19
click at [391, 122] on div "Deal Stage Updated -> Create Bonjoro" at bounding box center [402, 131] width 254 height 19
click at [518, 126] on icon at bounding box center [523, 131] width 11 height 10
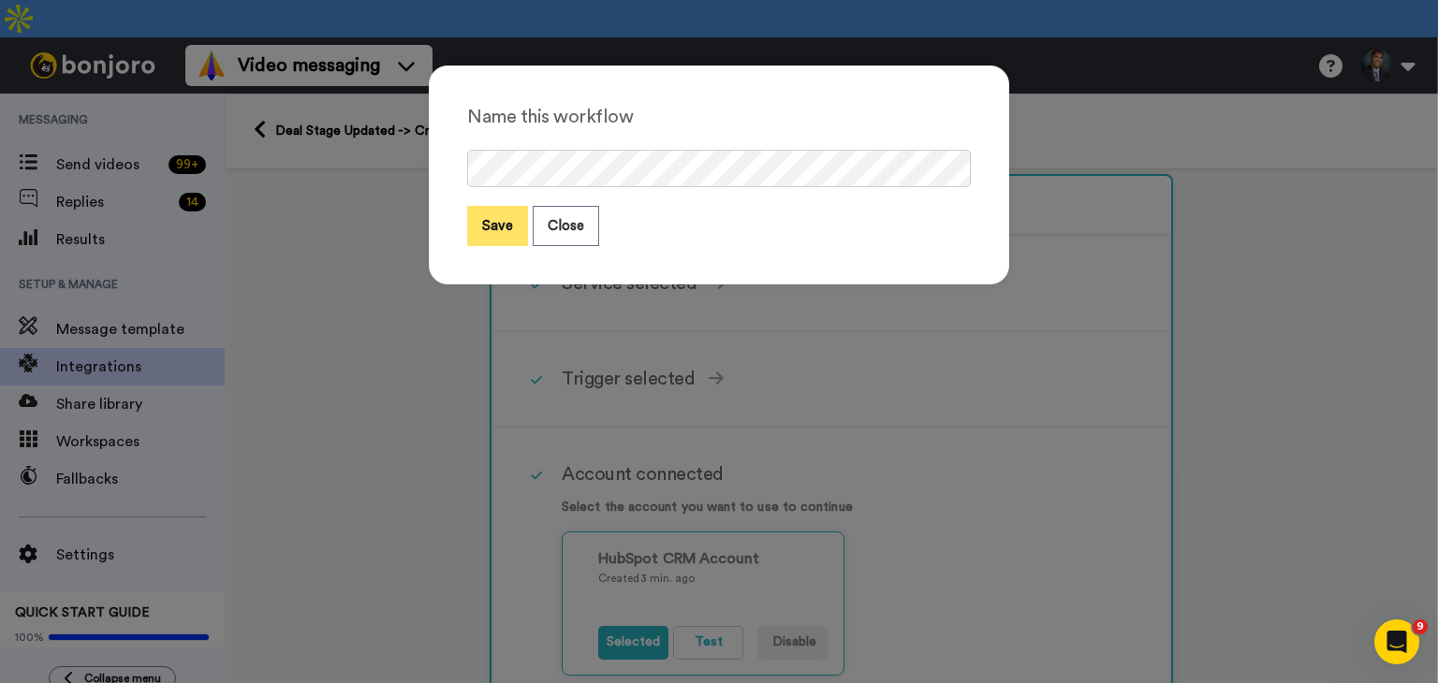
click at [490, 222] on button "Save" at bounding box center [497, 226] width 61 height 40
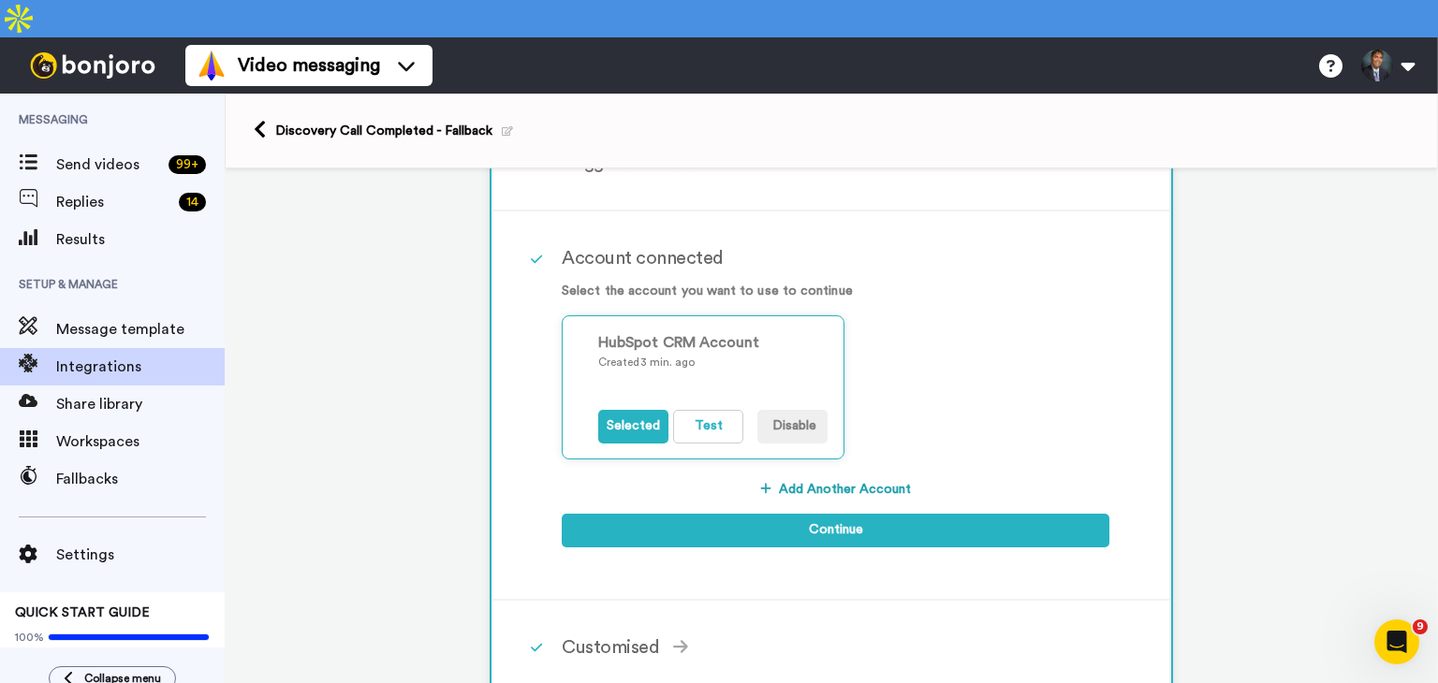
scroll to position [589, 0]
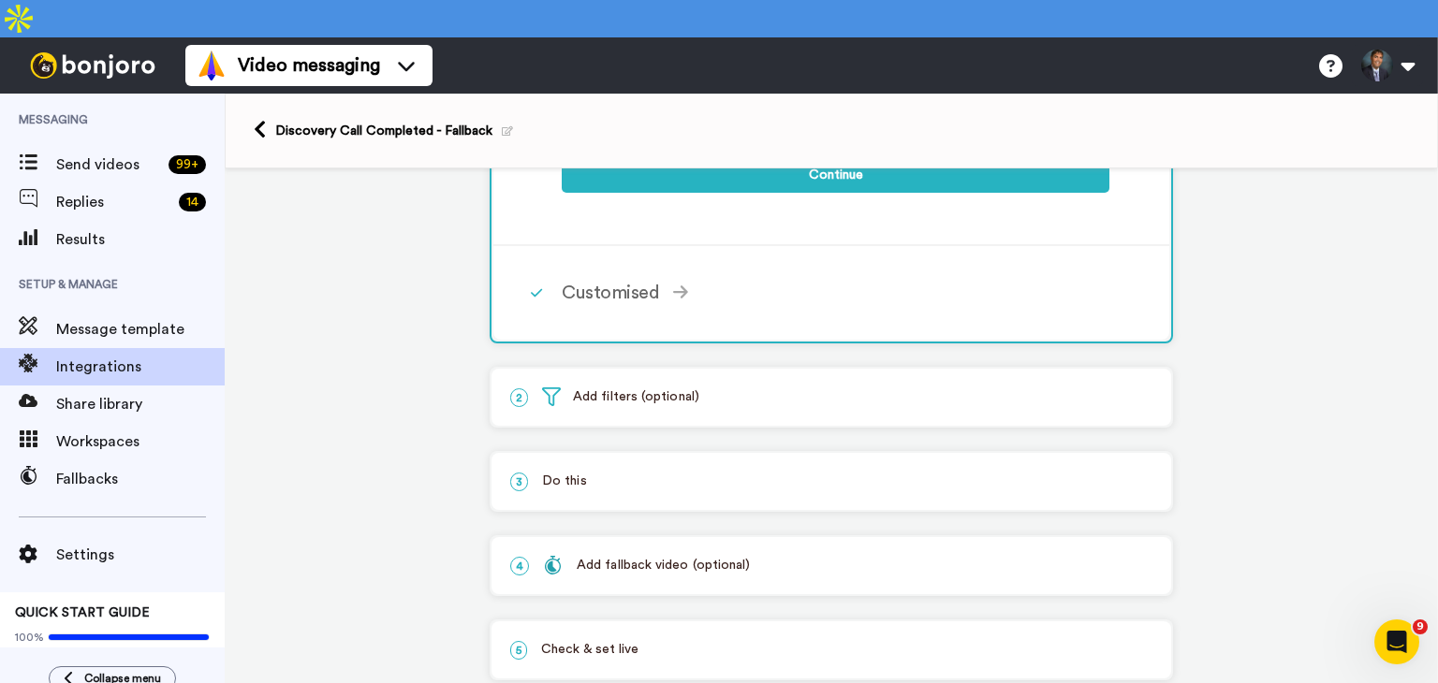
click at [651, 640] on p "5 Check & set live" at bounding box center [831, 650] width 642 height 20
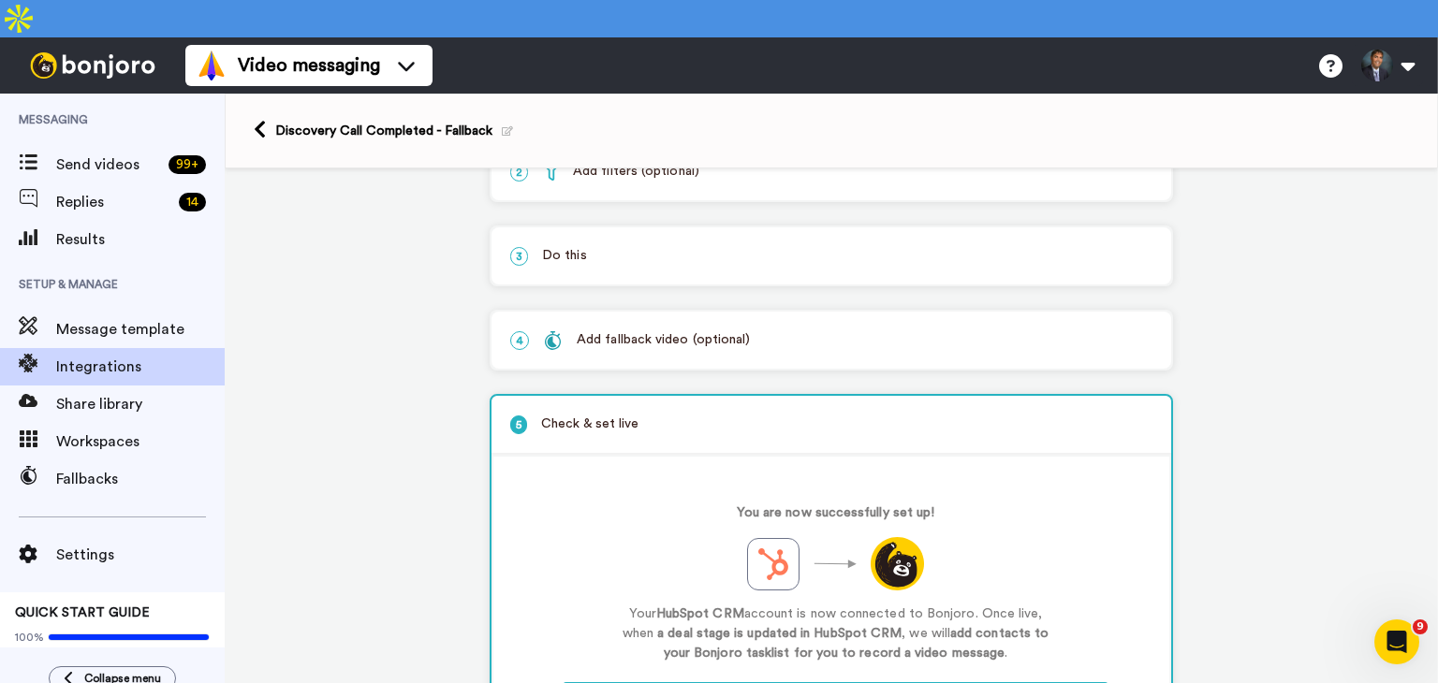
scroll to position [227, 0]
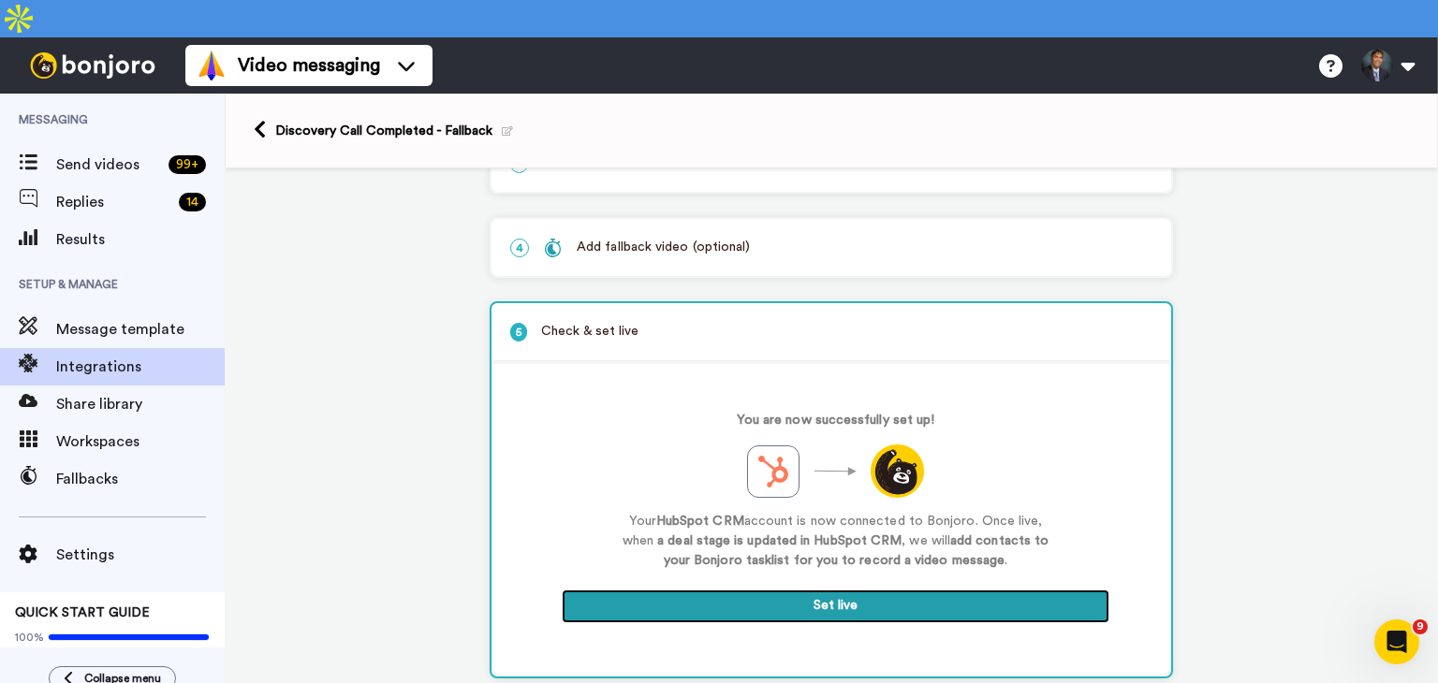
click at [820, 590] on button "Set live" at bounding box center [836, 607] width 548 height 34
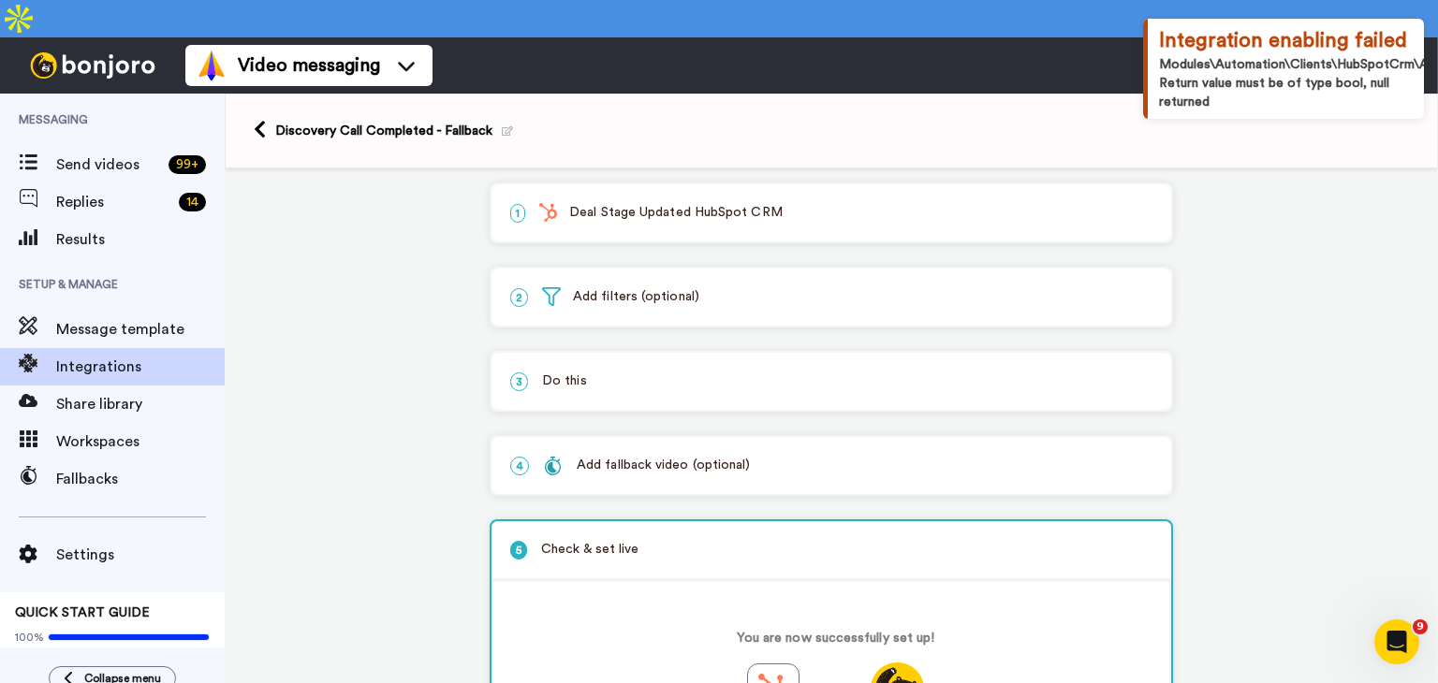
scroll to position [0, 0]
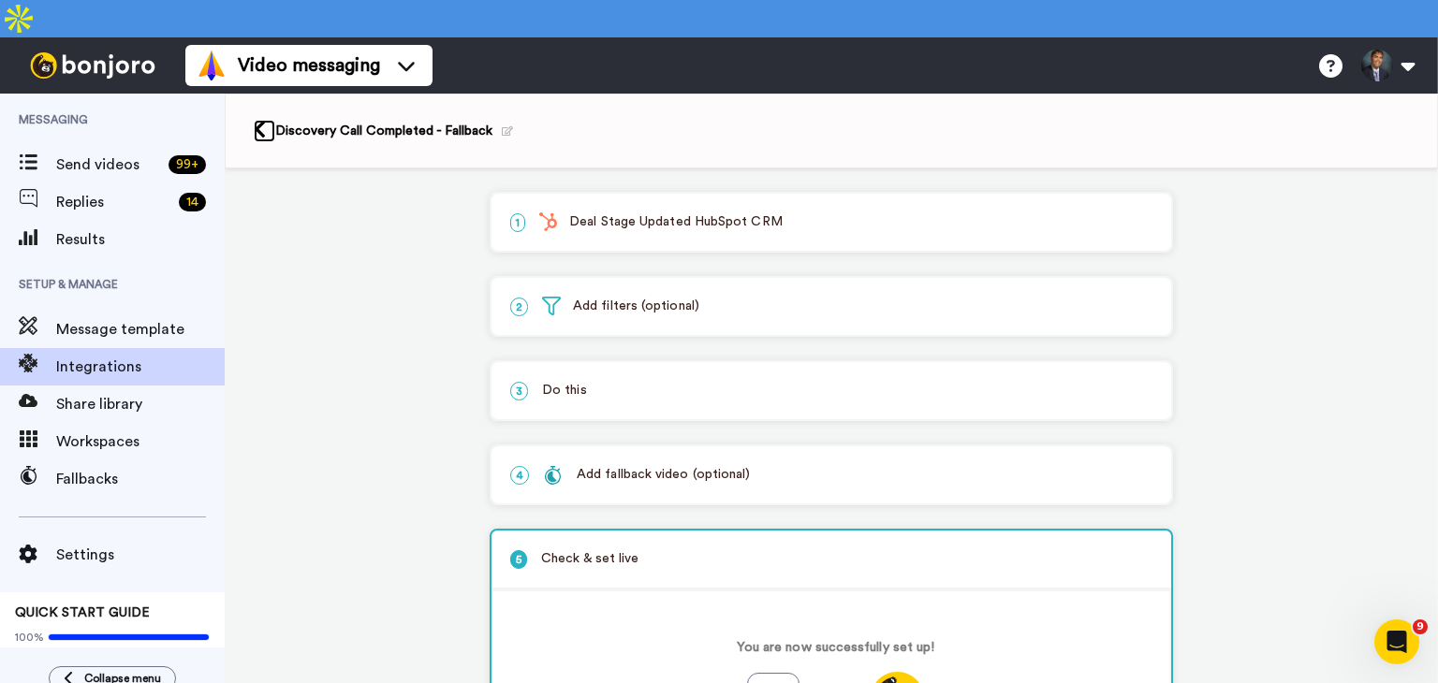
click at [259, 120] on icon at bounding box center [260, 130] width 12 height 20
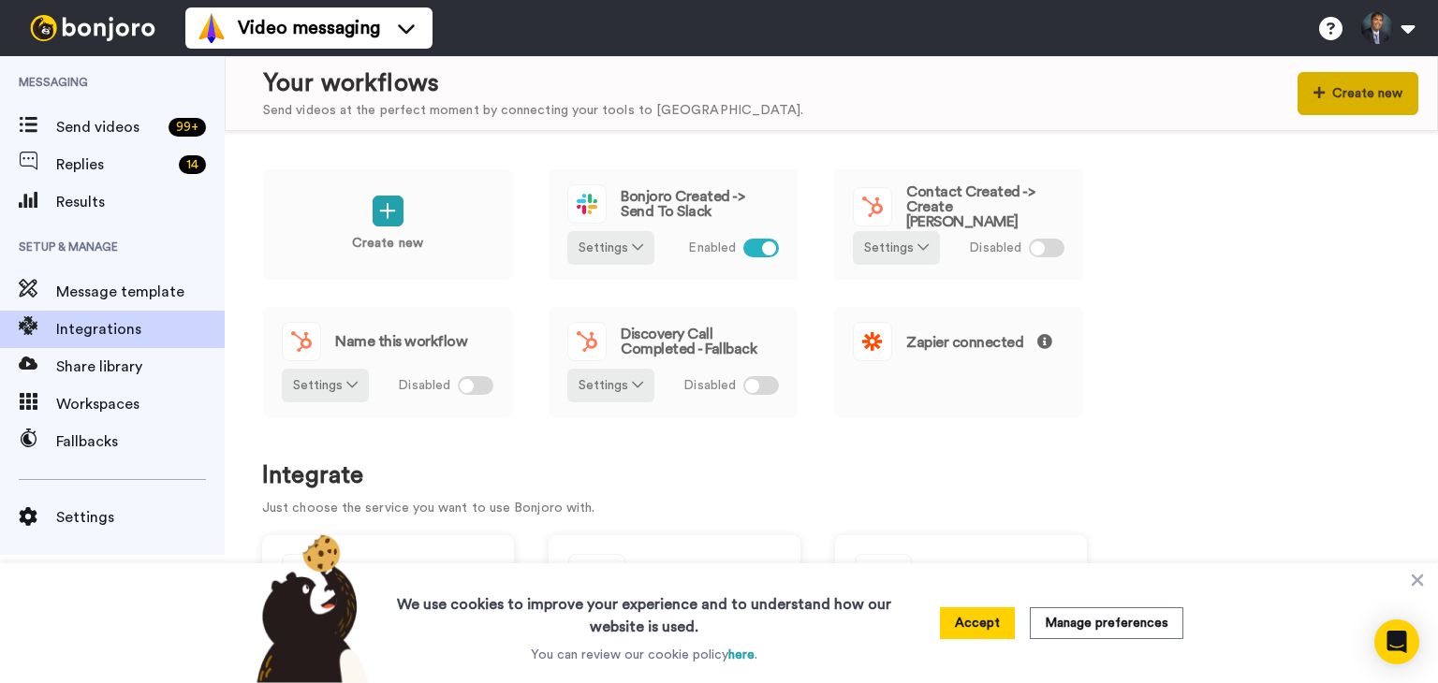
click at [1360, 95] on button "Create new" at bounding box center [1357, 93] width 121 height 43
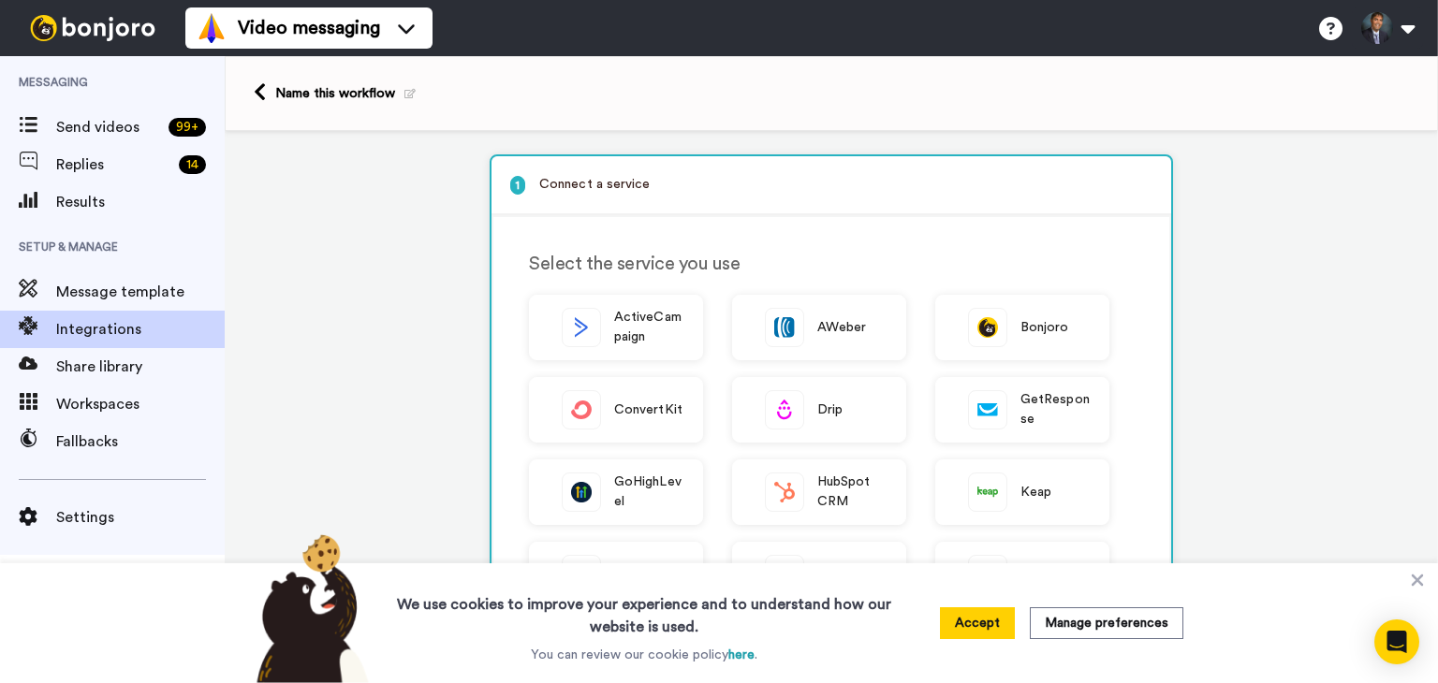
click at [405, 94] on icon at bounding box center [409, 94] width 11 height 10
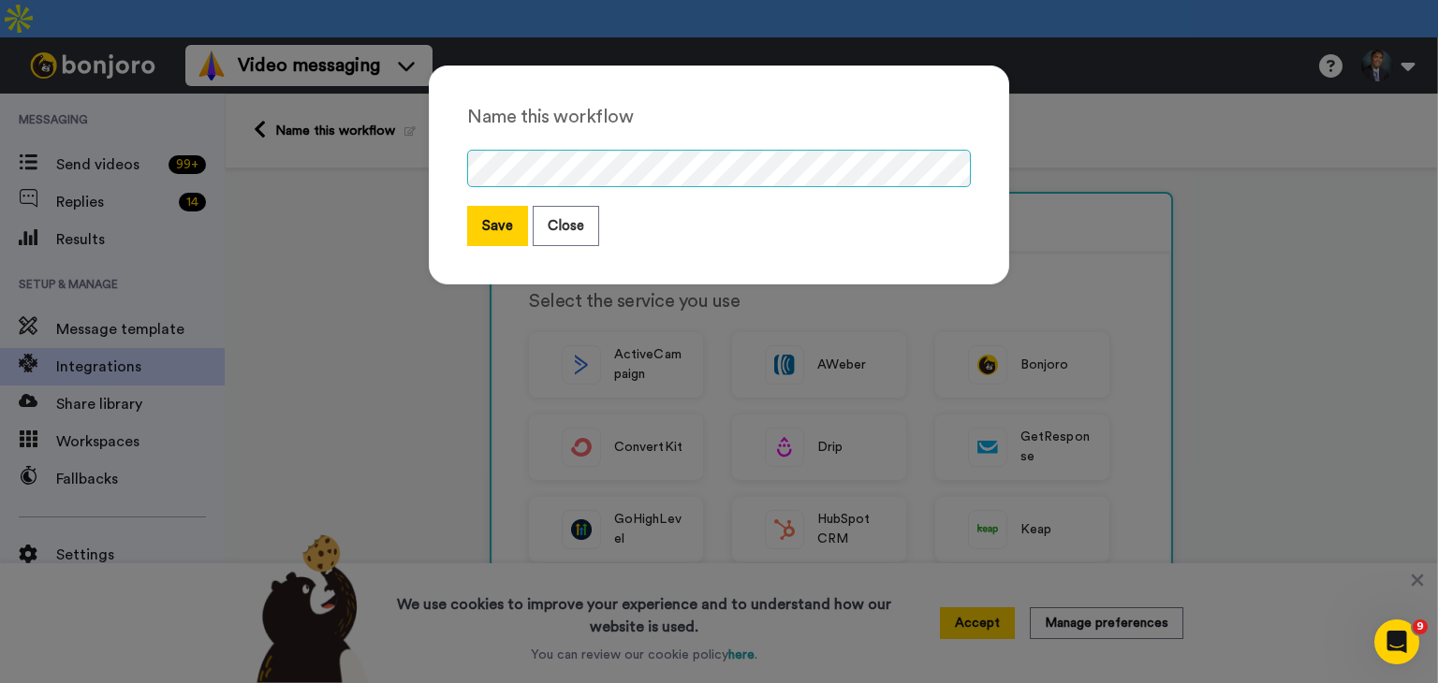
click at [336, 168] on div "Name this workflow Save Close" at bounding box center [719, 341] width 1438 height 683
click at [471, 226] on button "Save" at bounding box center [497, 226] width 61 height 40
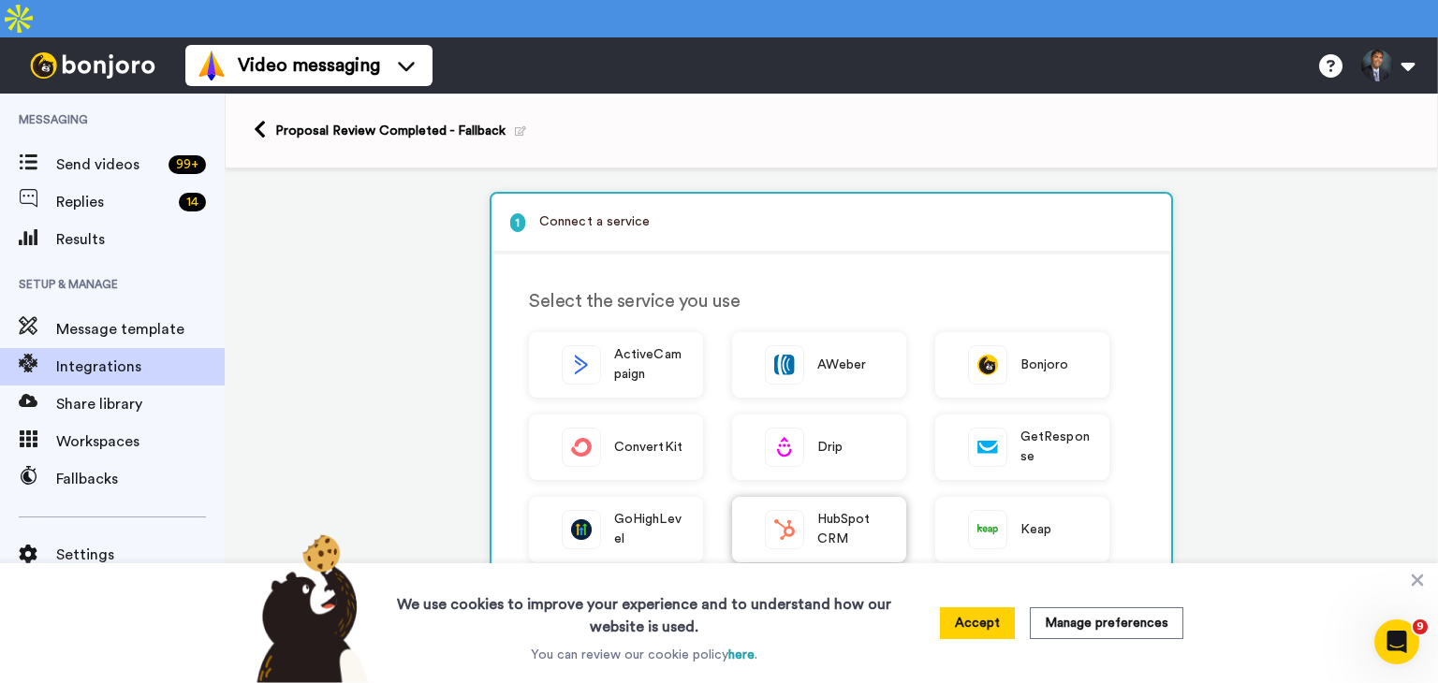
click at [809, 497] on div "HubSpot CRM" at bounding box center [819, 530] width 174 height 66
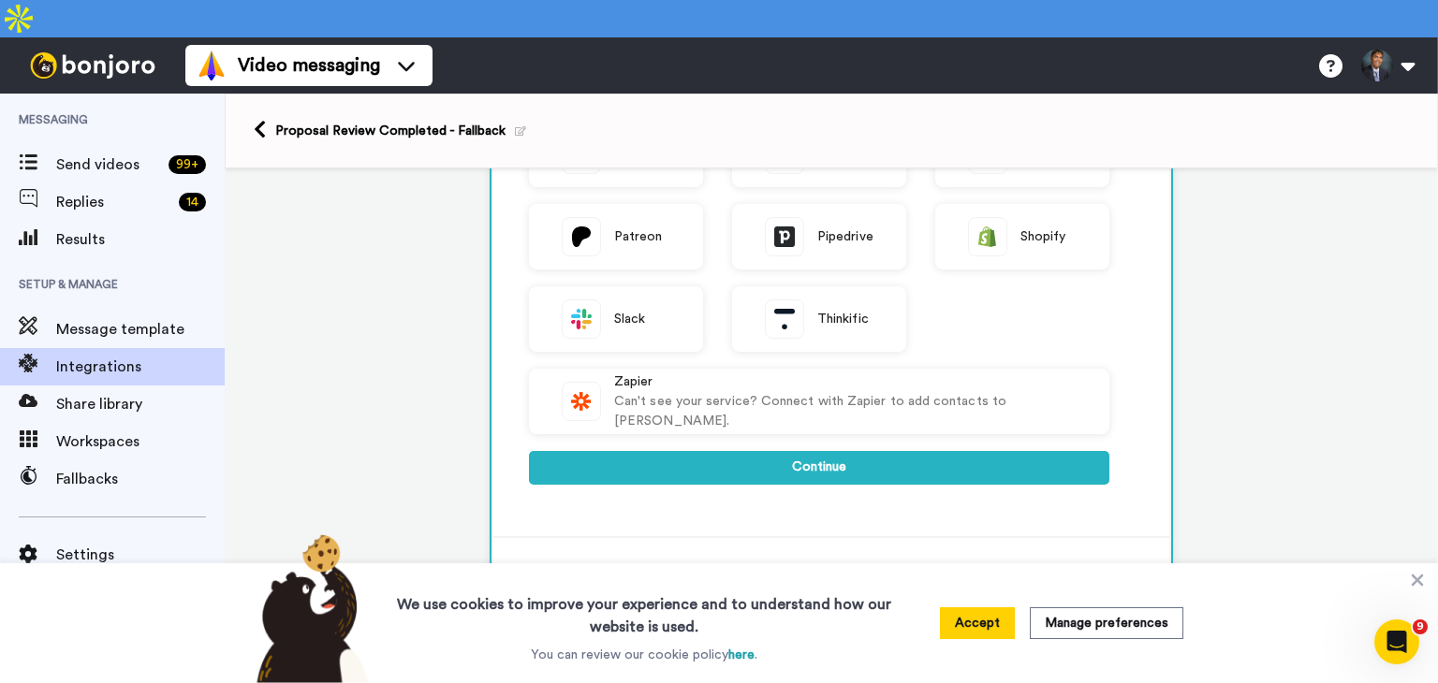
scroll to position [535, 0]
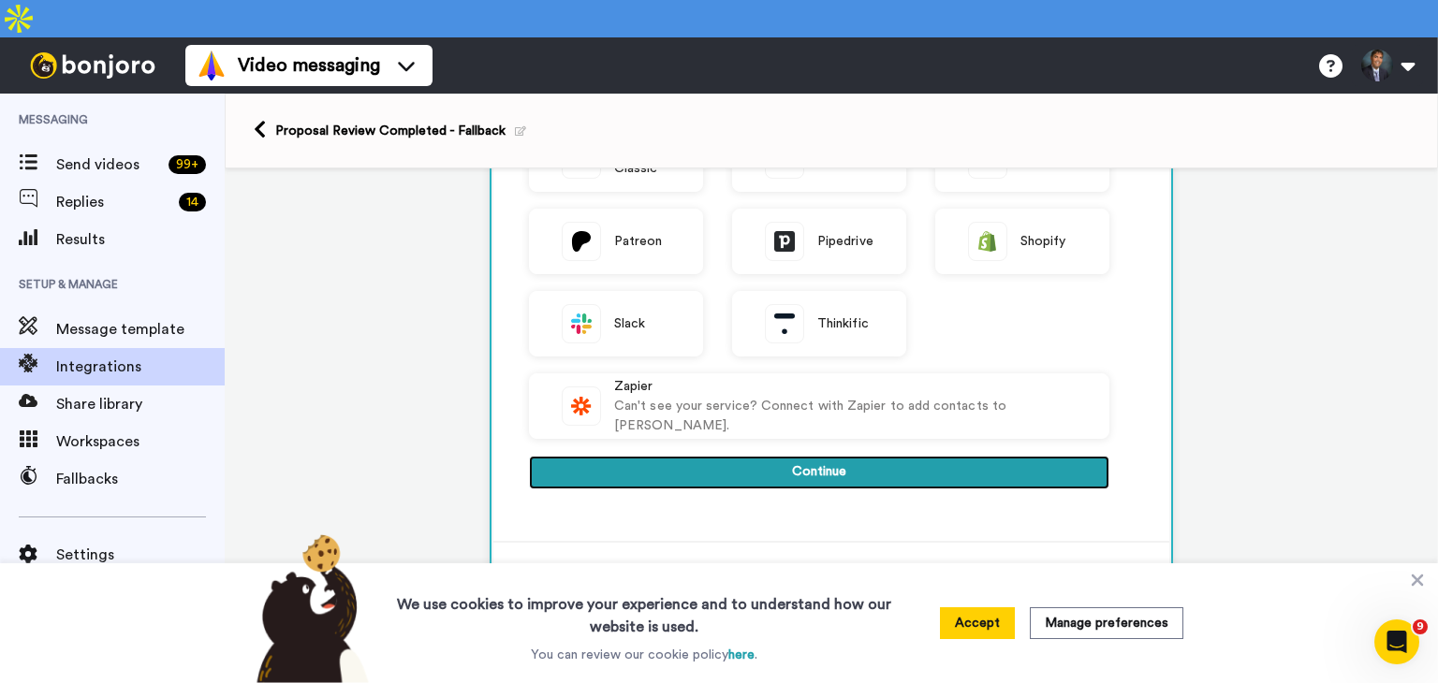
click at [825, 456] on button "Continue" at bounding box center [819, 473] width 580 height 34
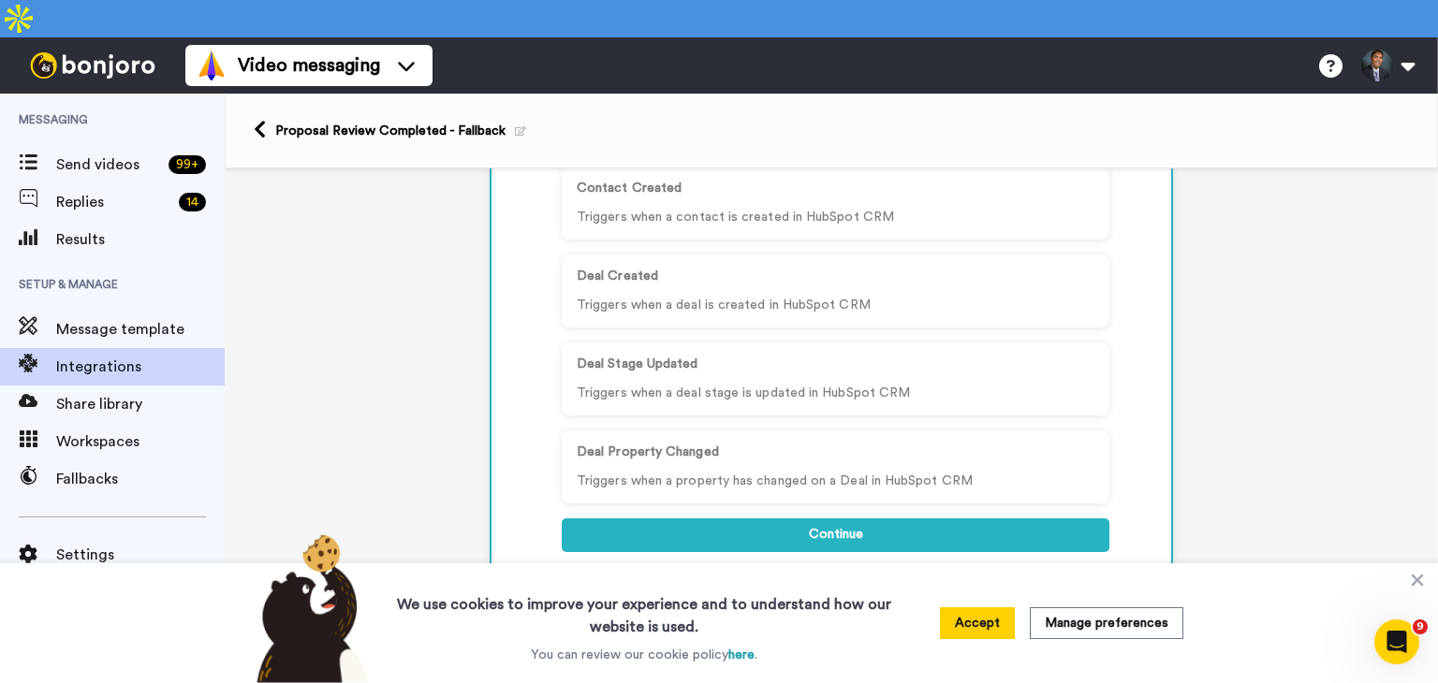
scroll to position [343, 0]
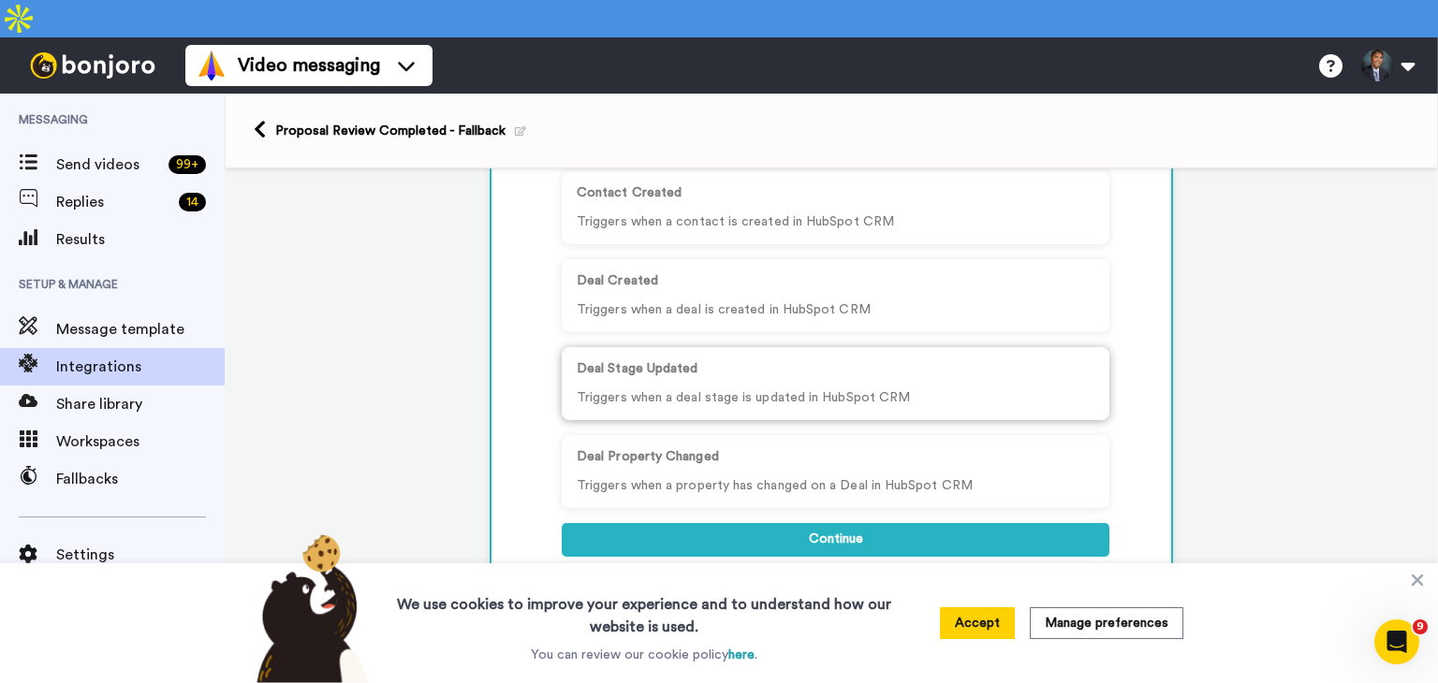
click at [702, 388] on p "Triggers when a deal stage is updated in HubSpot CRM" at bounding box center [836, 398] width 518 height 20
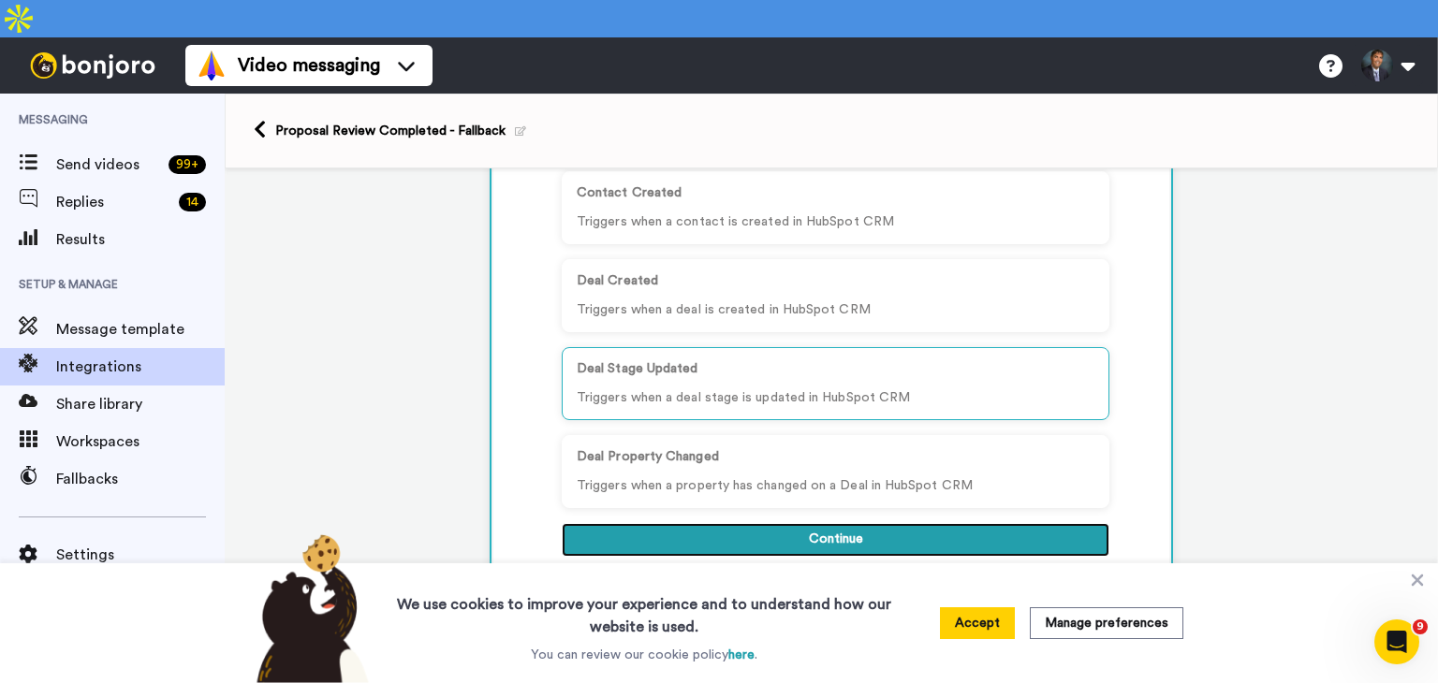
click at [792, 523] on button "Continue" at bounding box center [836, 540] width 548 height 34
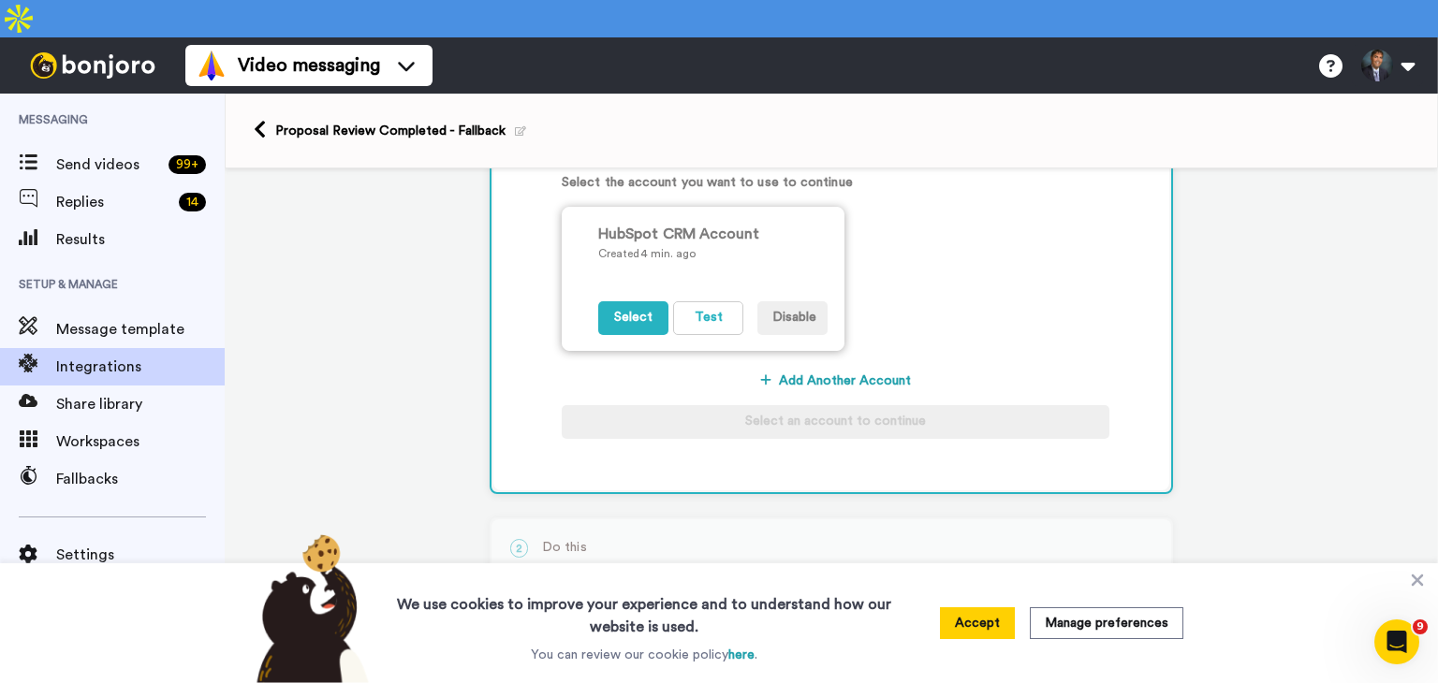
scroll to position [324, 0]
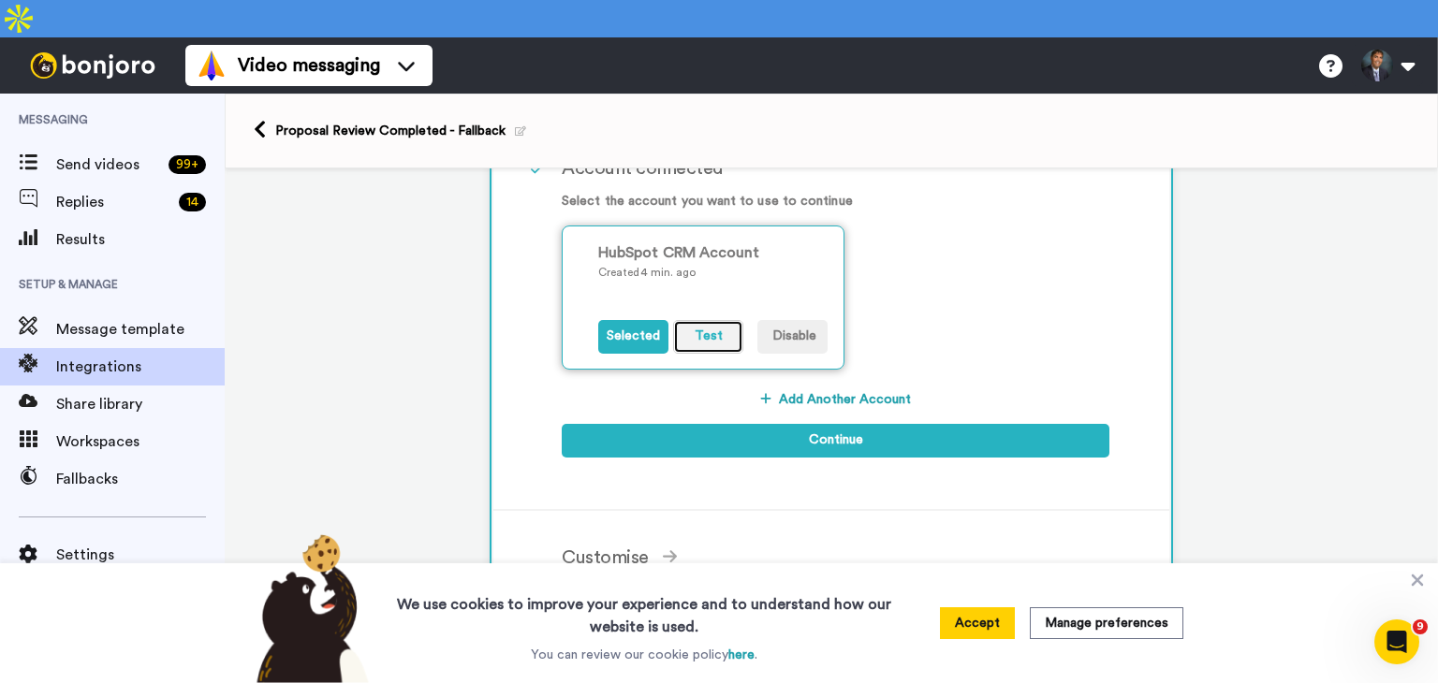
click at [696, 320] on button "Test" at bounding box center [708, 337] width 70 height 34
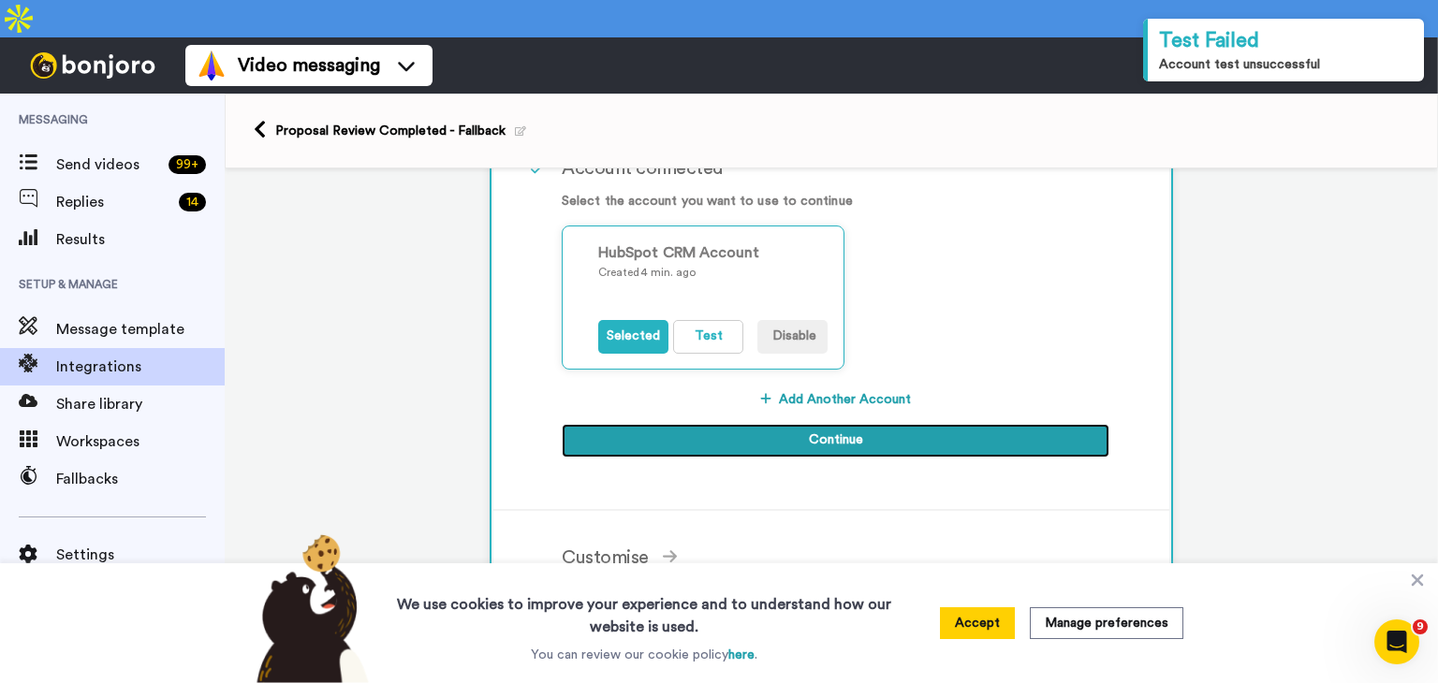
click at [814, 424] on button "Continue" at bounding box center [836, 441] width 548 height 34
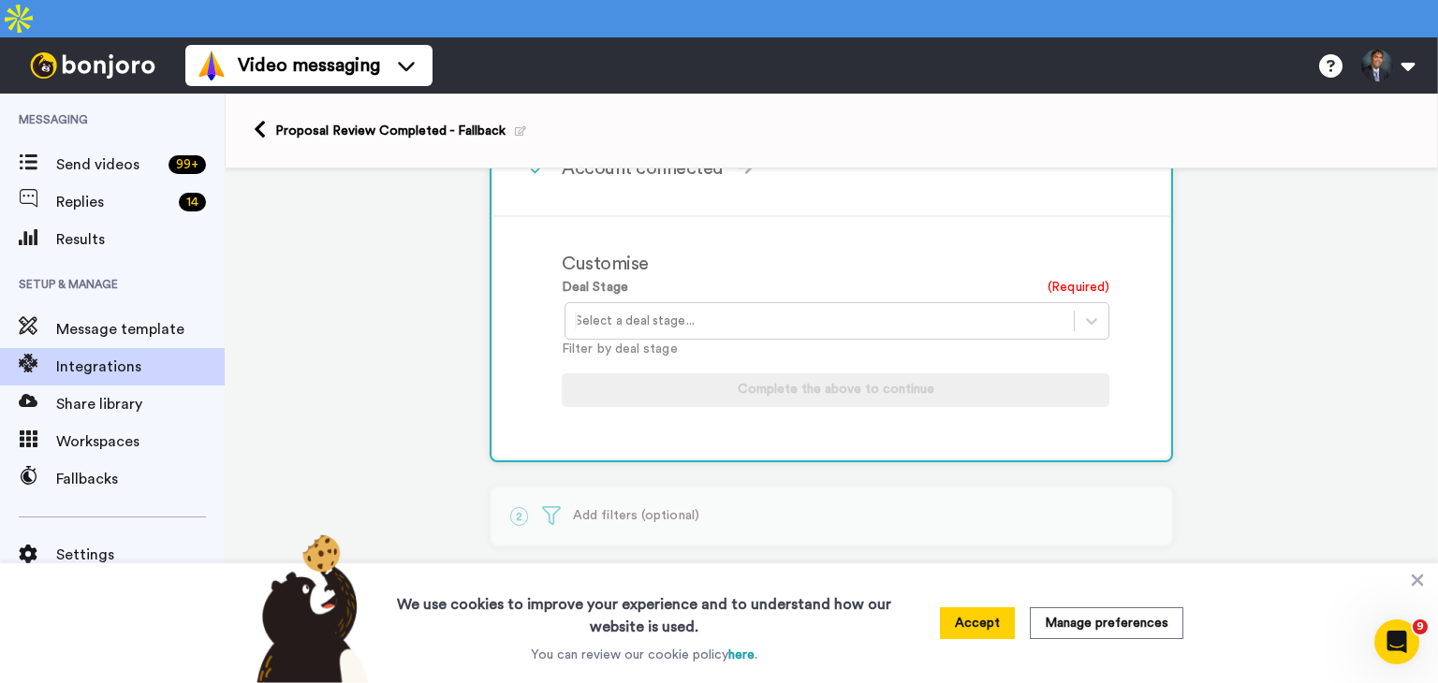
click at [700, 310] on div at bounding box center [820, 321] width 490 height 22
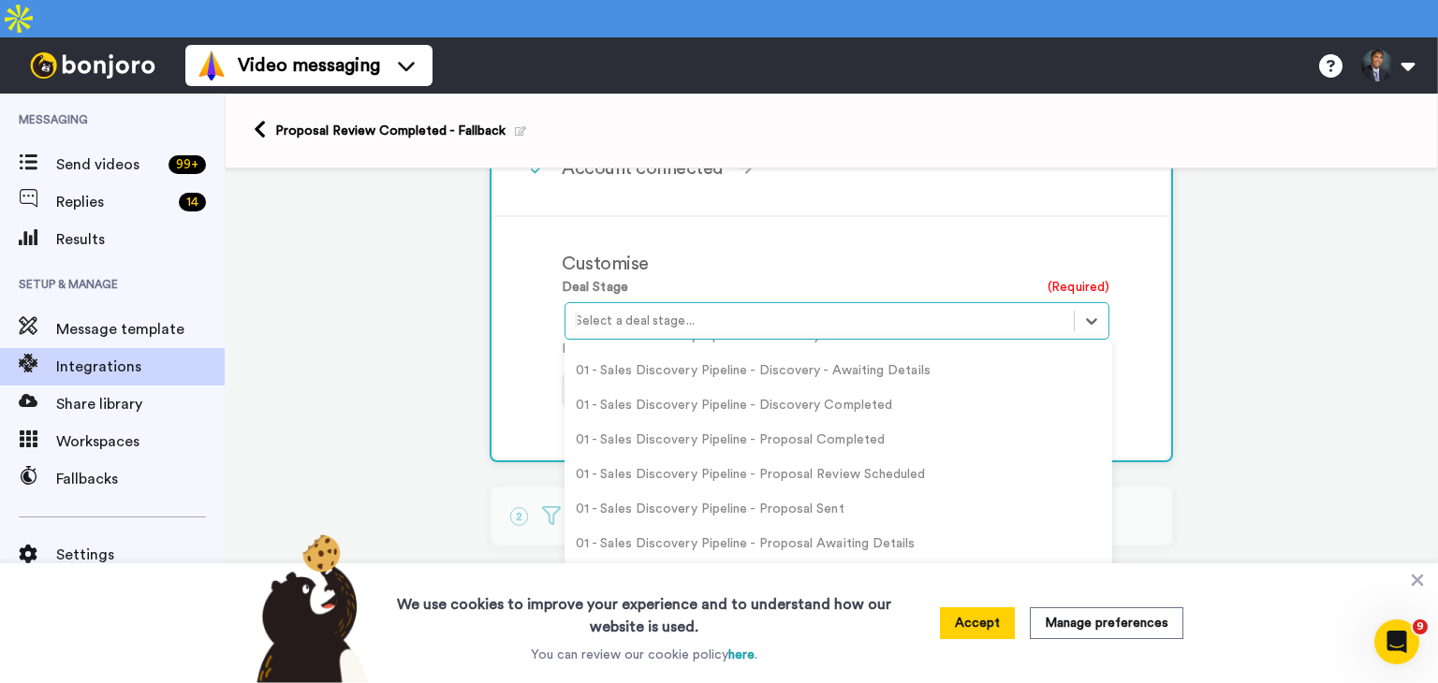
scroll to position [169, 0]
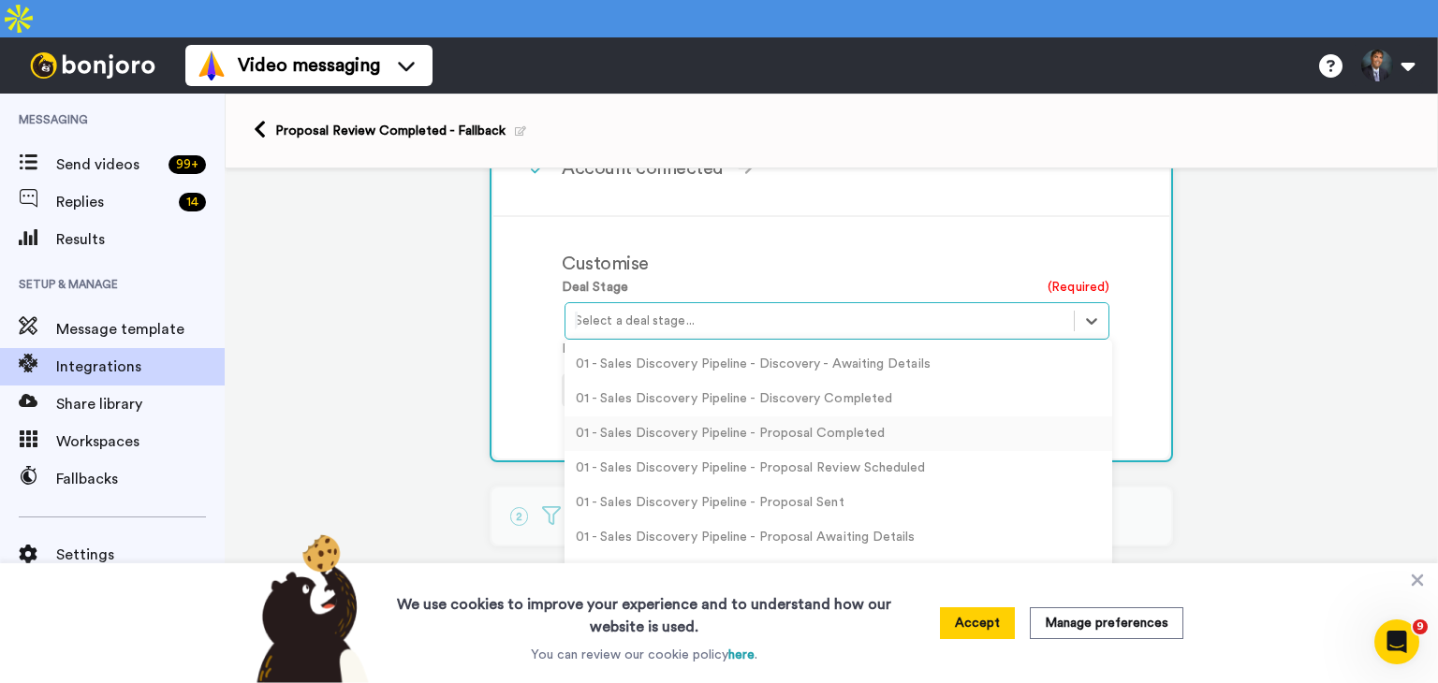
click at [750, 417] on div "01 - Sales Discovery Pipeline - Proposal Completed" at bounding box center [838, 434] width 548 height 35
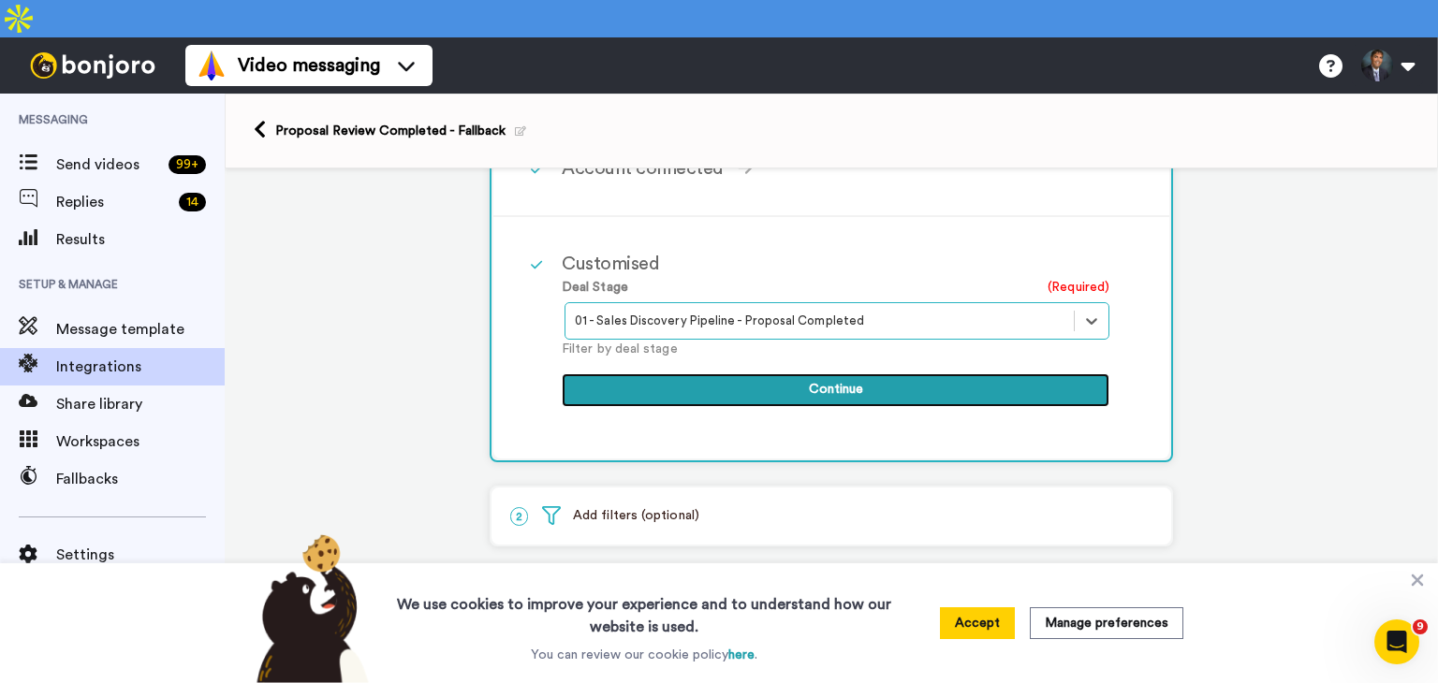
click at [779, 373] on button "Continue" at bounding box center [836, 390] width 548 height 34
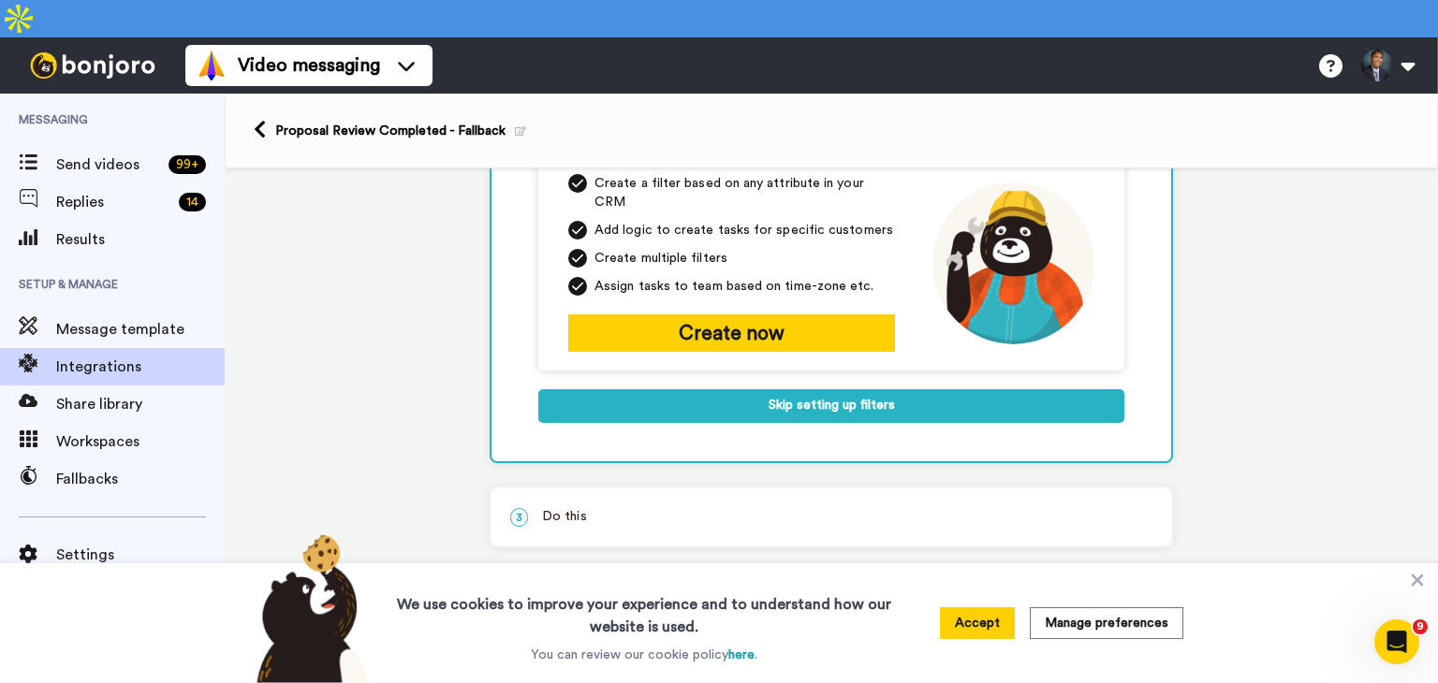
scroll to position [322, 0]
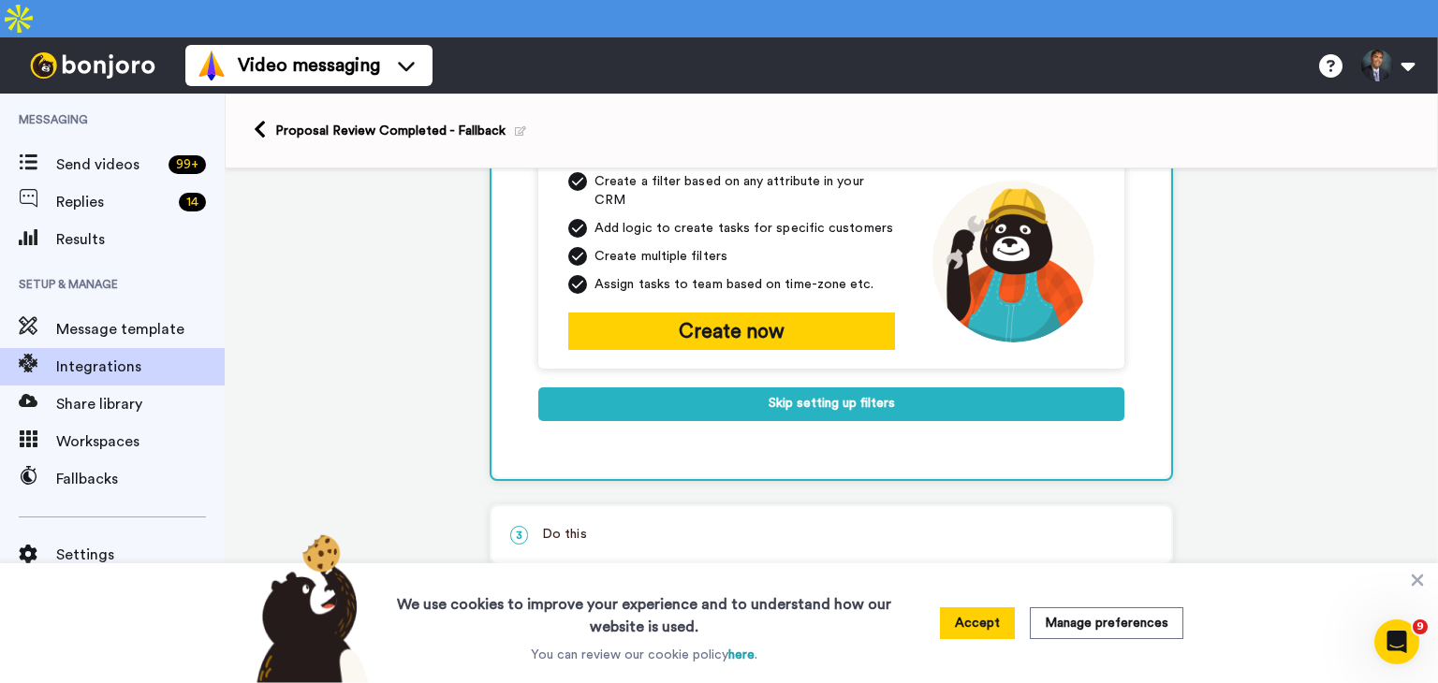
click at [605, 525] on p "3 Do this" at bounding box center [831, 535] width 642 height 20
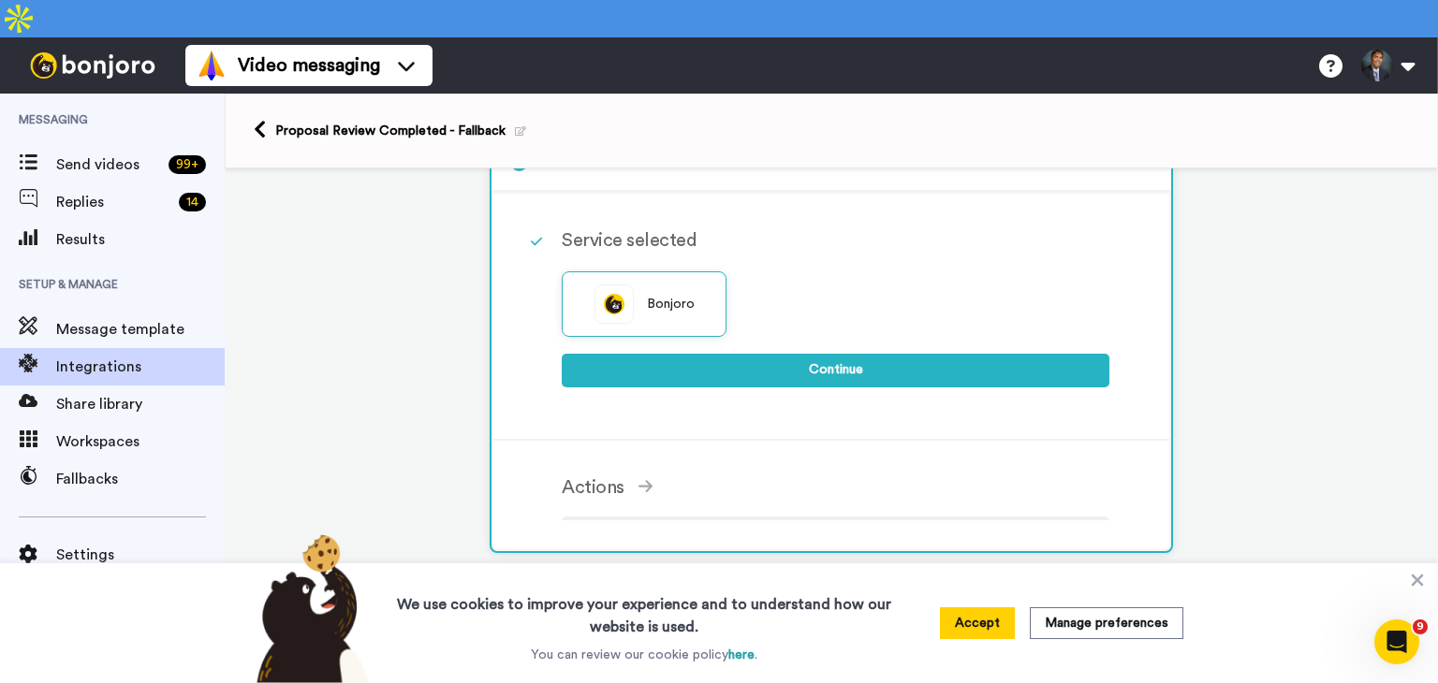
scroll to position [172, 0]
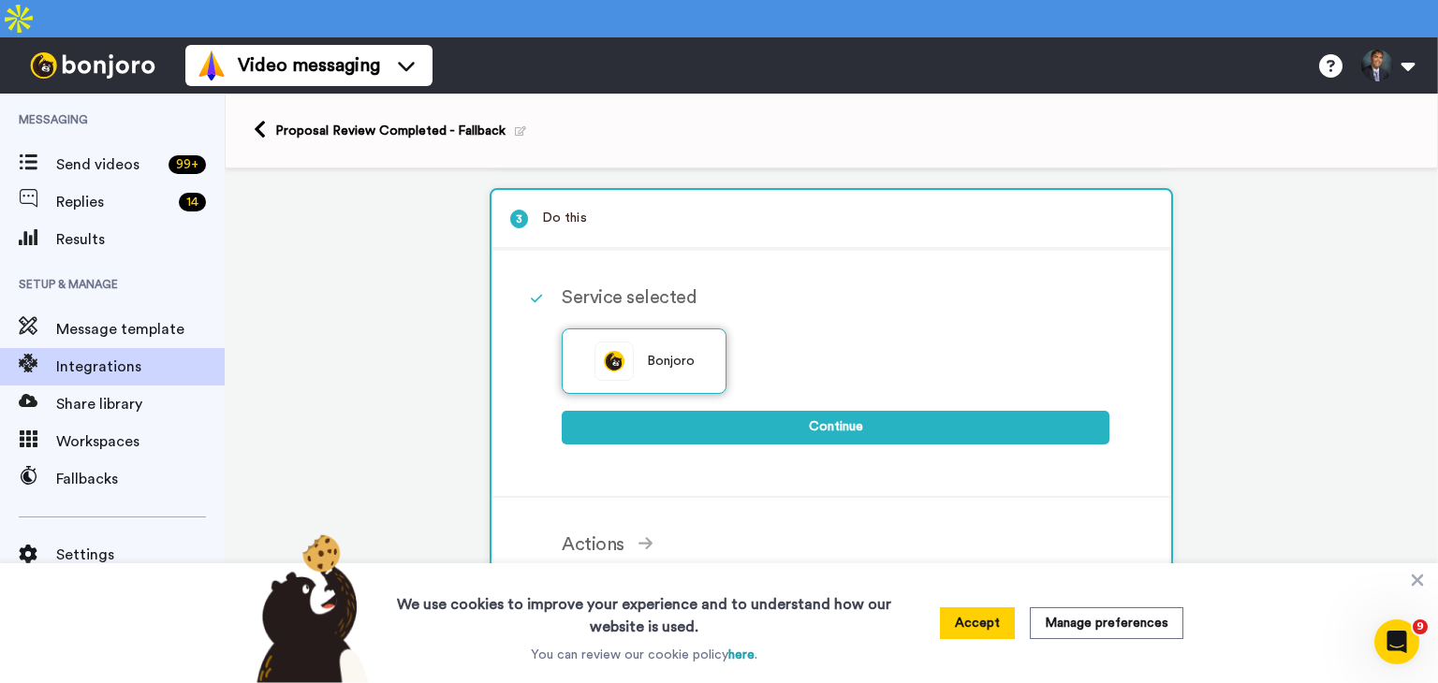
click at [677, 352] on span "Bonjoro" at bounding box center [671, 362] width 49 height 20
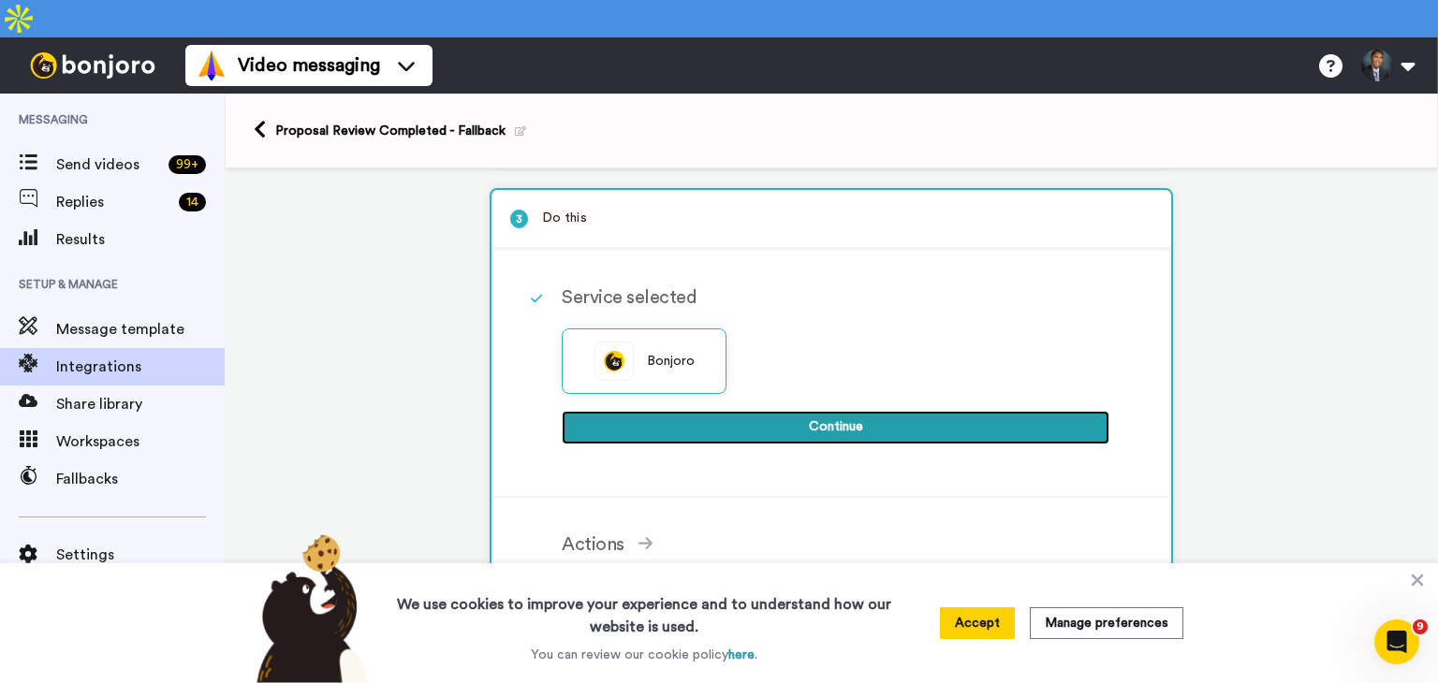
click at [796, 411] on button "Continue" at bounding box center [836, 428] width 548 height 34
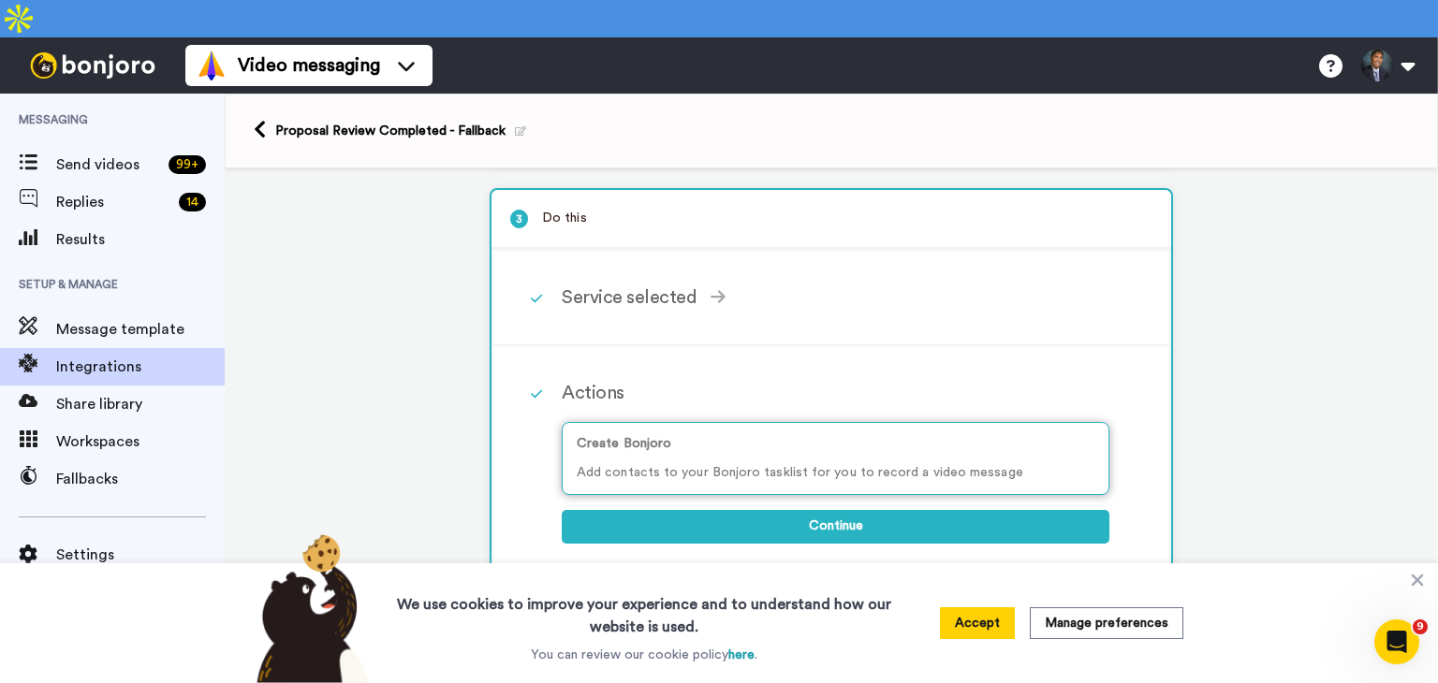
click at [789, 422] on div "Create Bonjoro Add contacts to your Bonjoro tasklist for you to record a video …" at bounding box center [836, 458] width 548 height 73
click at [1419, 577] on icon at bounding box center [1417, 581] width 12 height 12
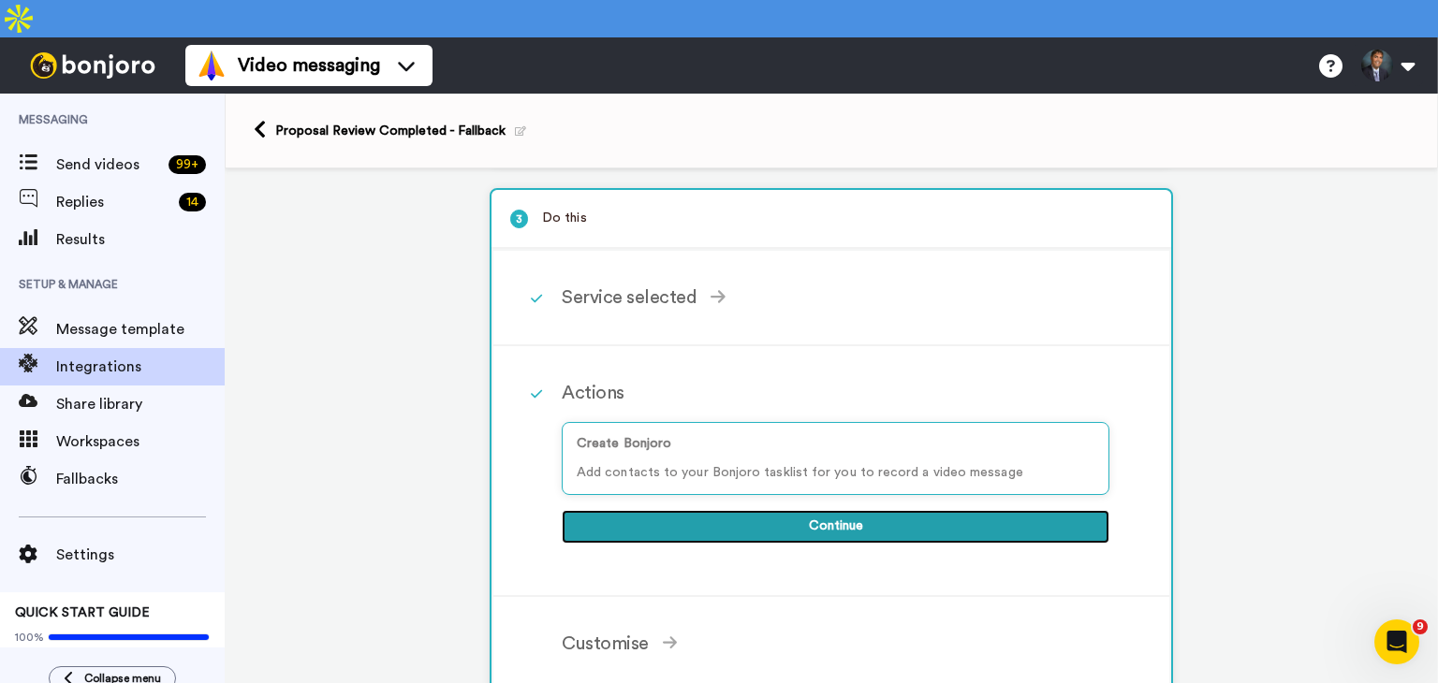
click at [868, 510] on button "Continue" at bounding box center [836, 527] width 548 height 34
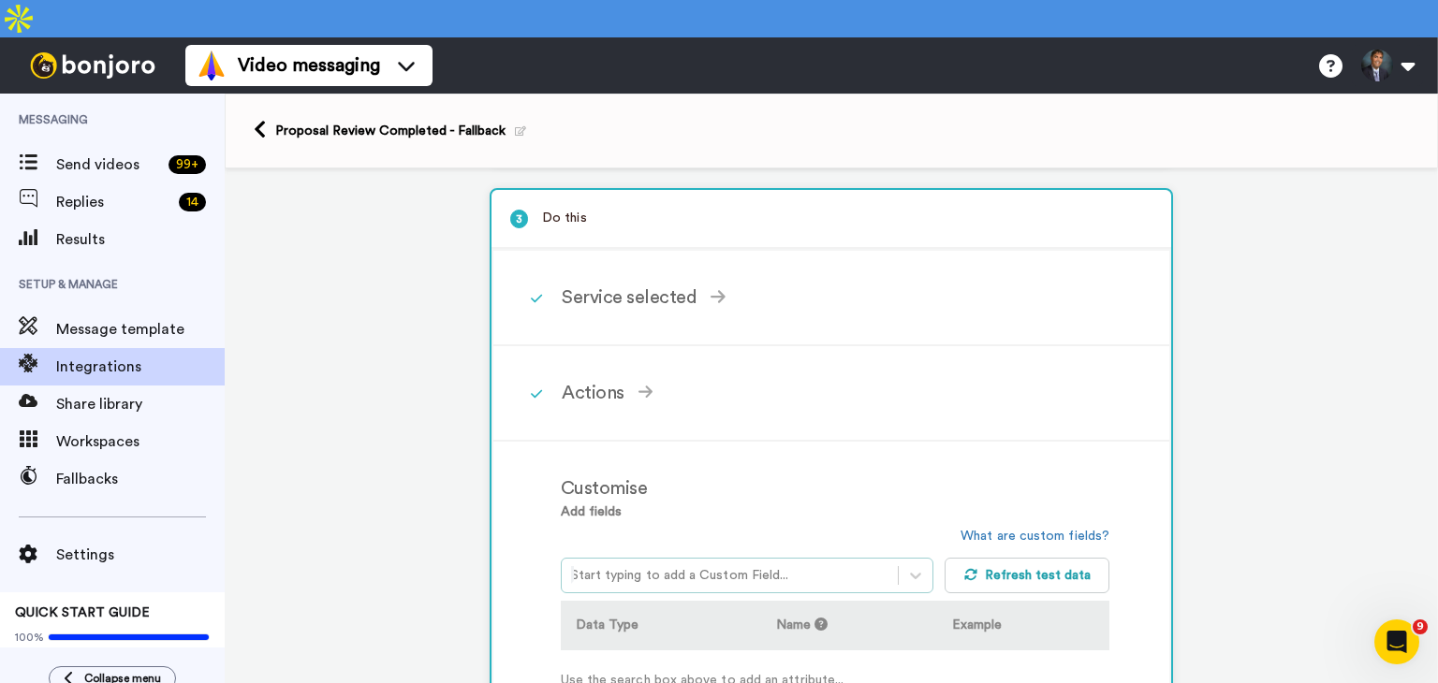
click at [640, 564] on div at bounding box center [730, 575] width 318 height 22
click at [819, 475] on div "Customise" at bounding box center [835, 489] width 549 height 28
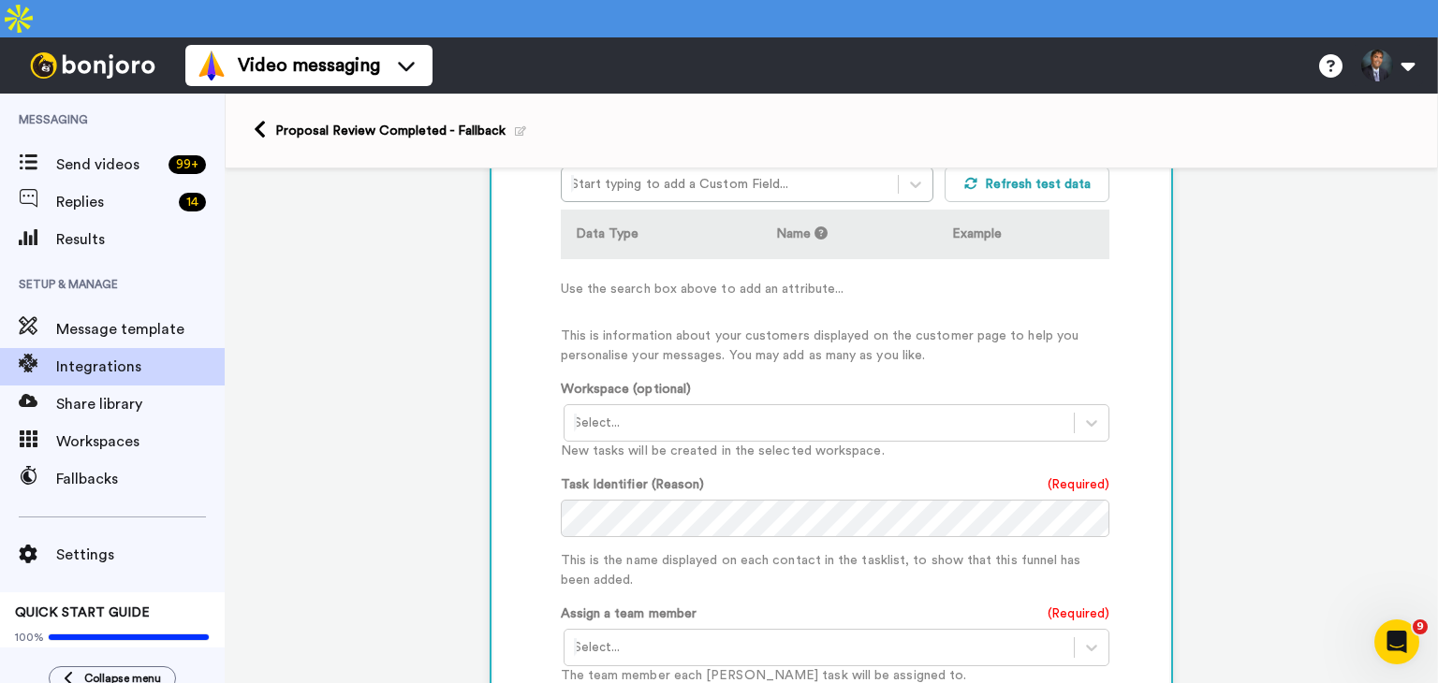
scroll to position [613, 0]
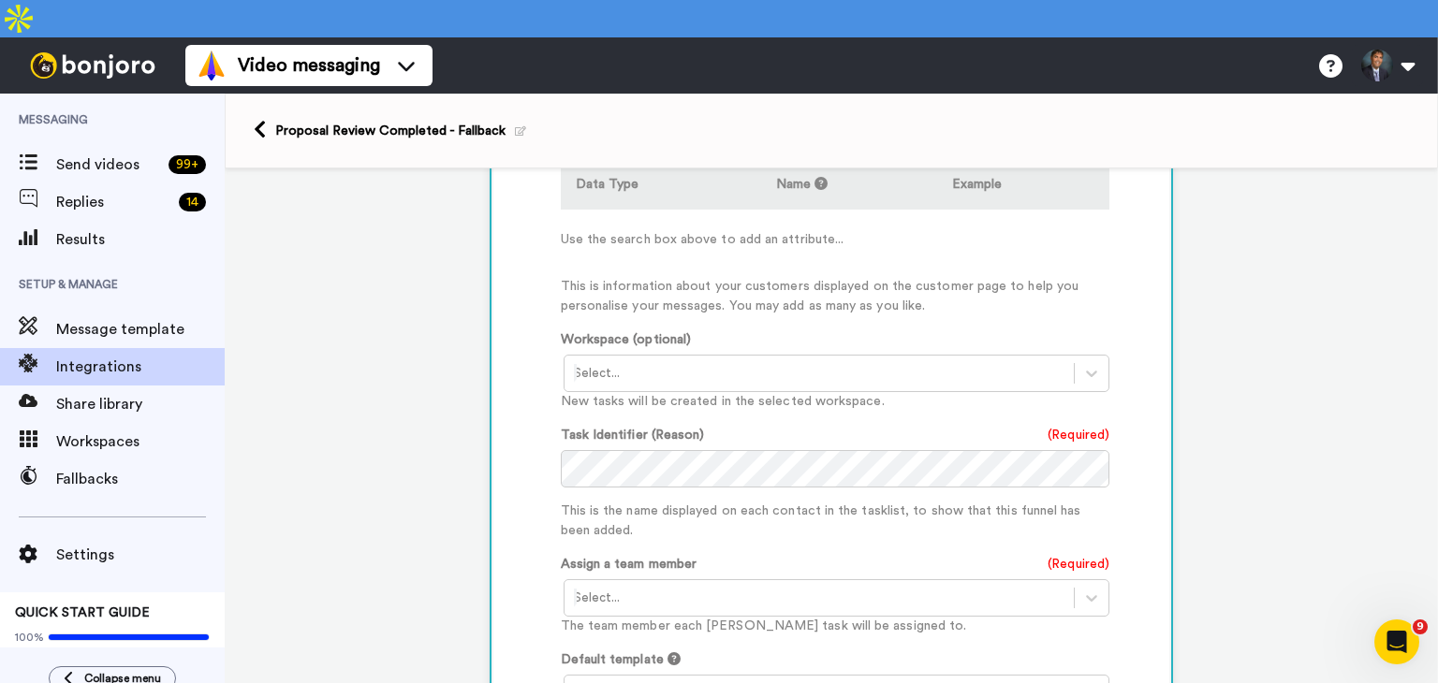
click at [617, 362] on div at bounding box center [819, 373] width 491 height 22
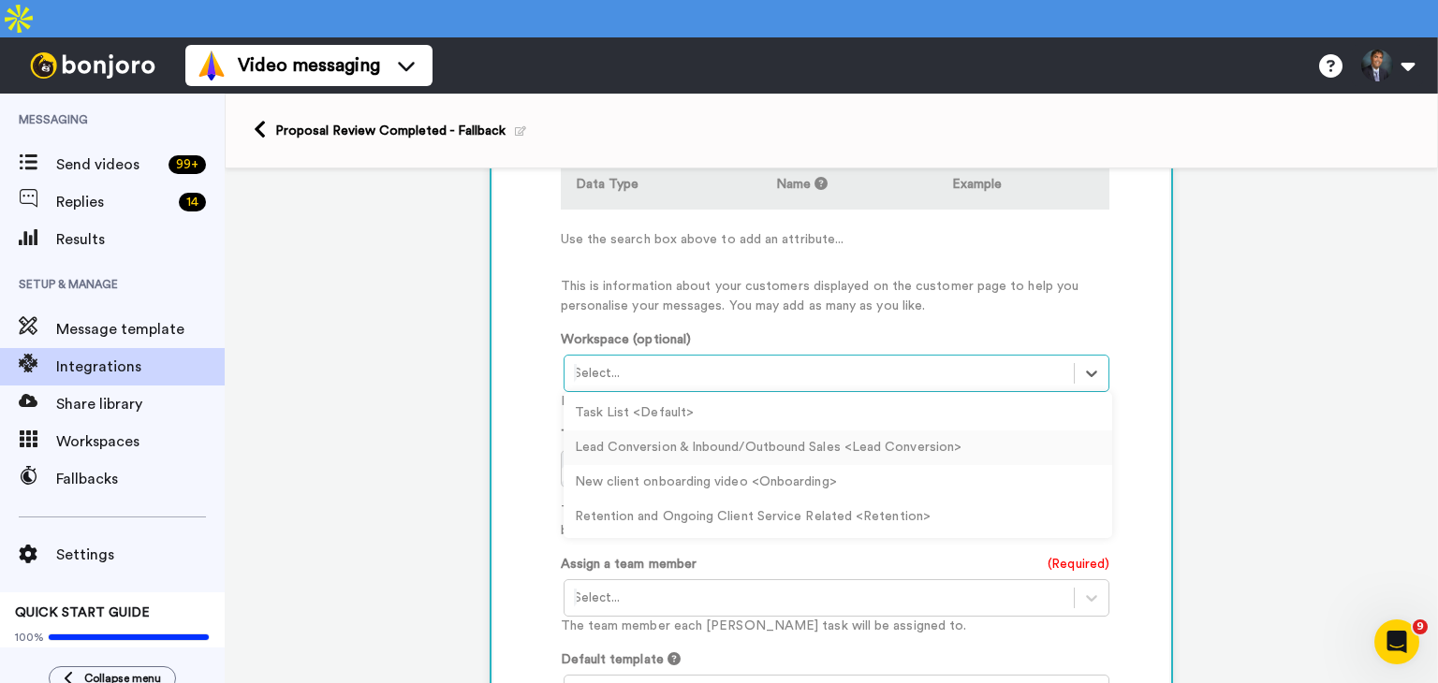
click at [677, 431] on div "Lead Conversion & Inbound/Outbound Sales <Lead Conversion>" at bounding box center [837, 448] width 549 height 35
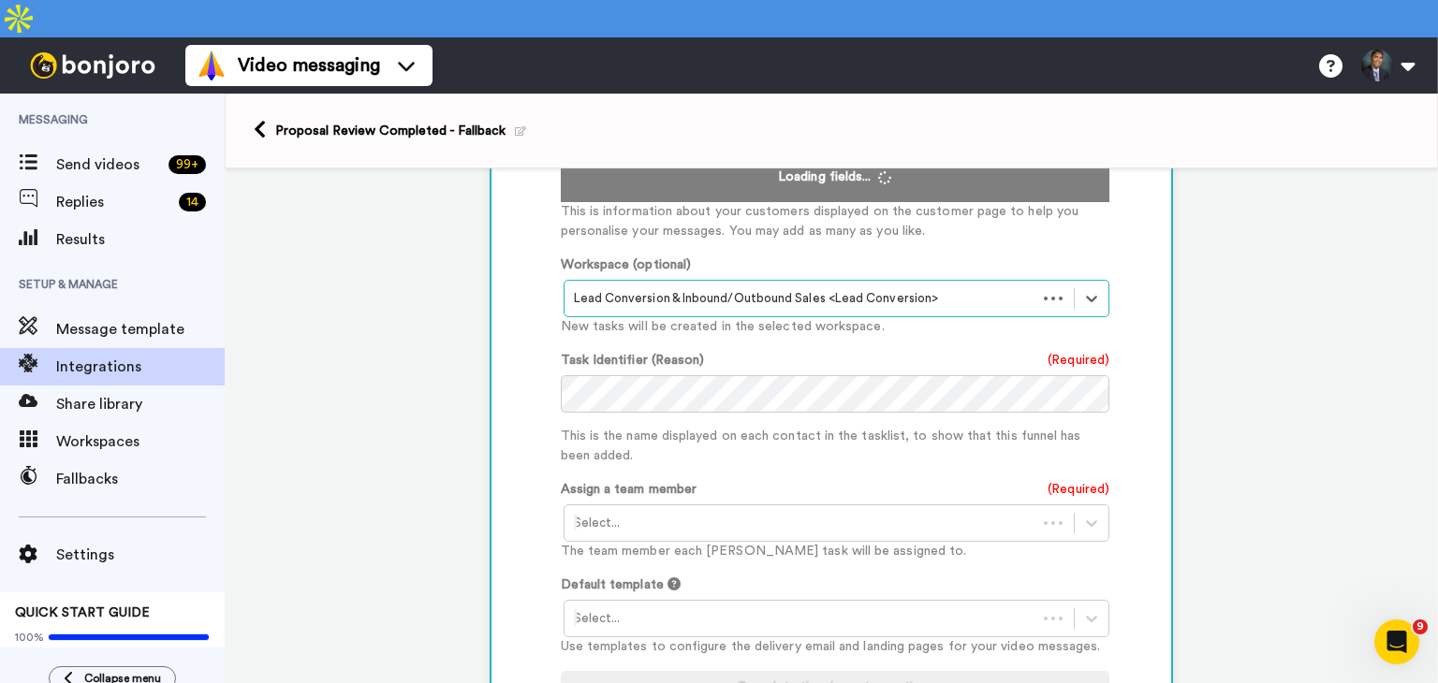
scroll to position [538, 0]
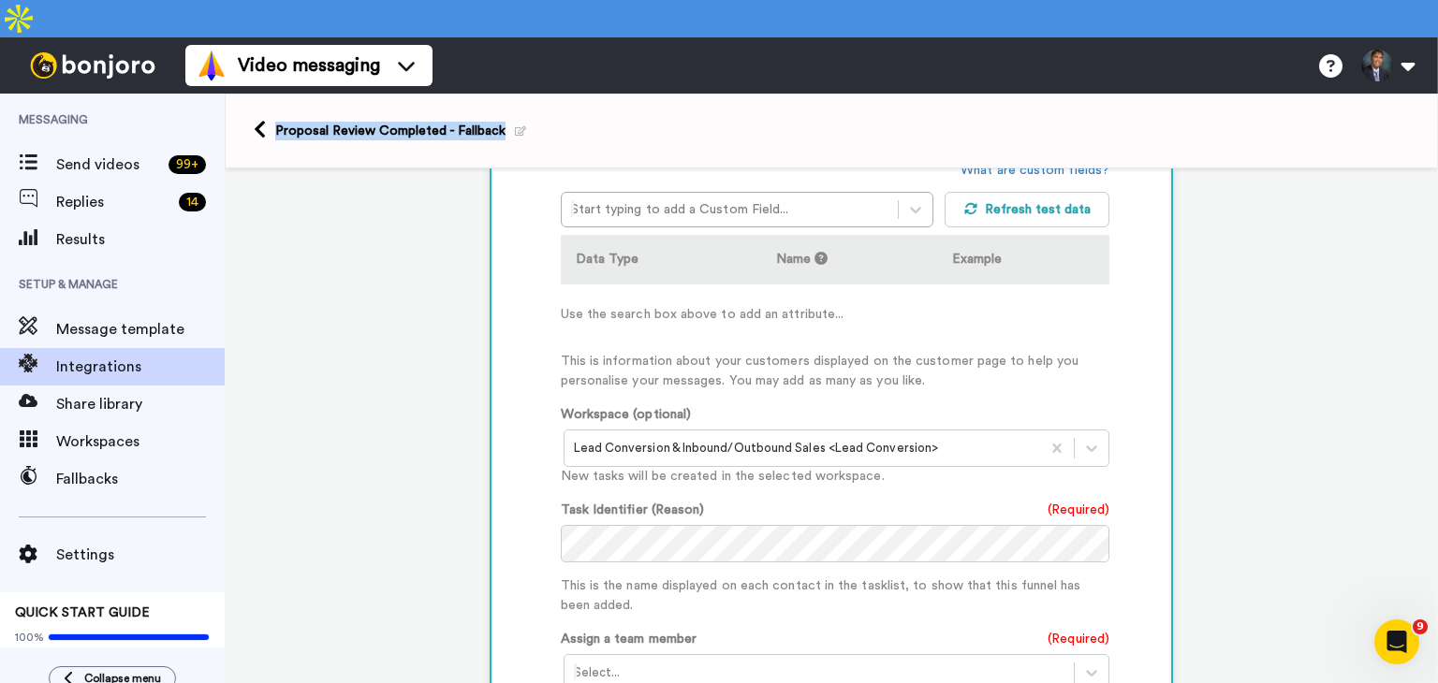
drag, startPoint x: 497, startPoint y: 91, endPoint x: 243, endPoint y: 102, distance: 253.9
click at [243, 102] on div "Proposal Review Completed - Fallback" at bounding box center [831, 131] width 1213 height 75
copy div "Proposal Review Completed - Fallback"
click at [636, 662] on div at bounding box center [819, 673] width 491 height 22
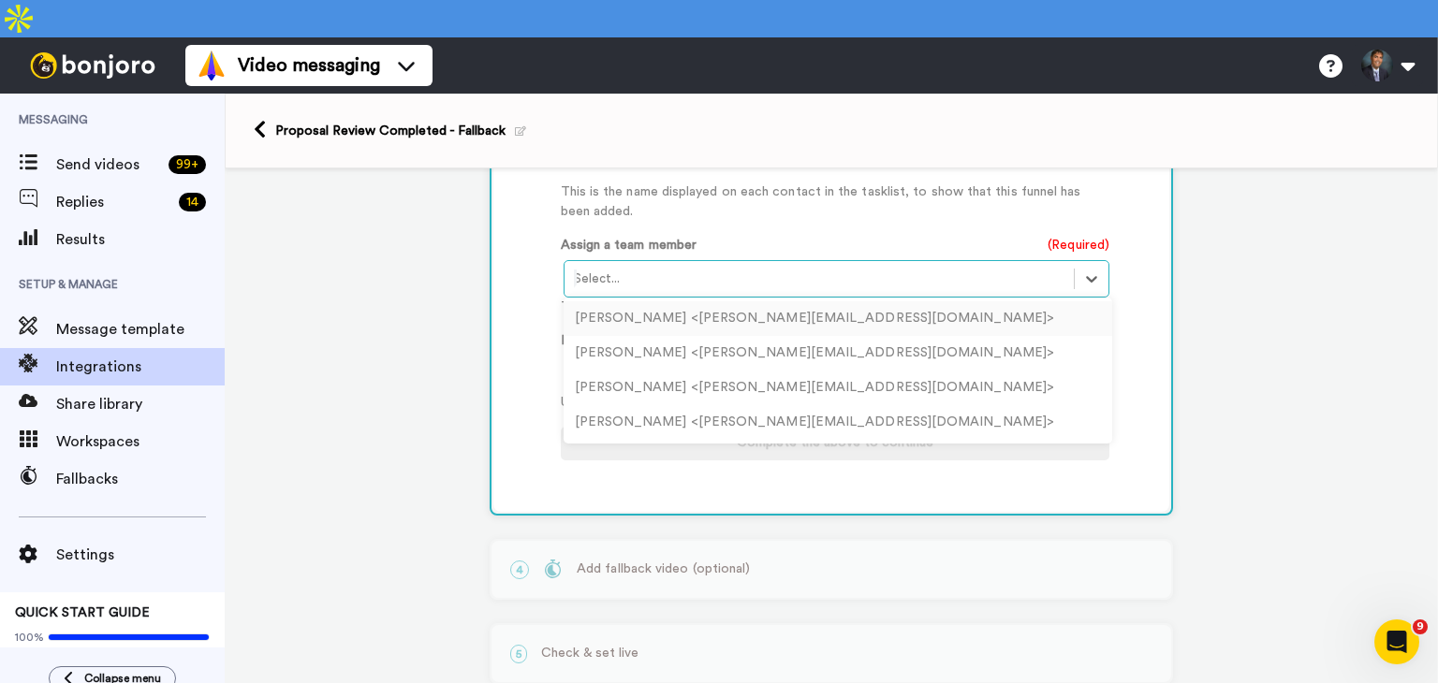
scroll to position [929, 0]
click at [629, 408] on div "[PERSON_NAME] <[PERSON_NAME][EMAIL_ADDRESS][DOMAIN_NAME]>" at bounding box center [837, 425] width 549 height 35
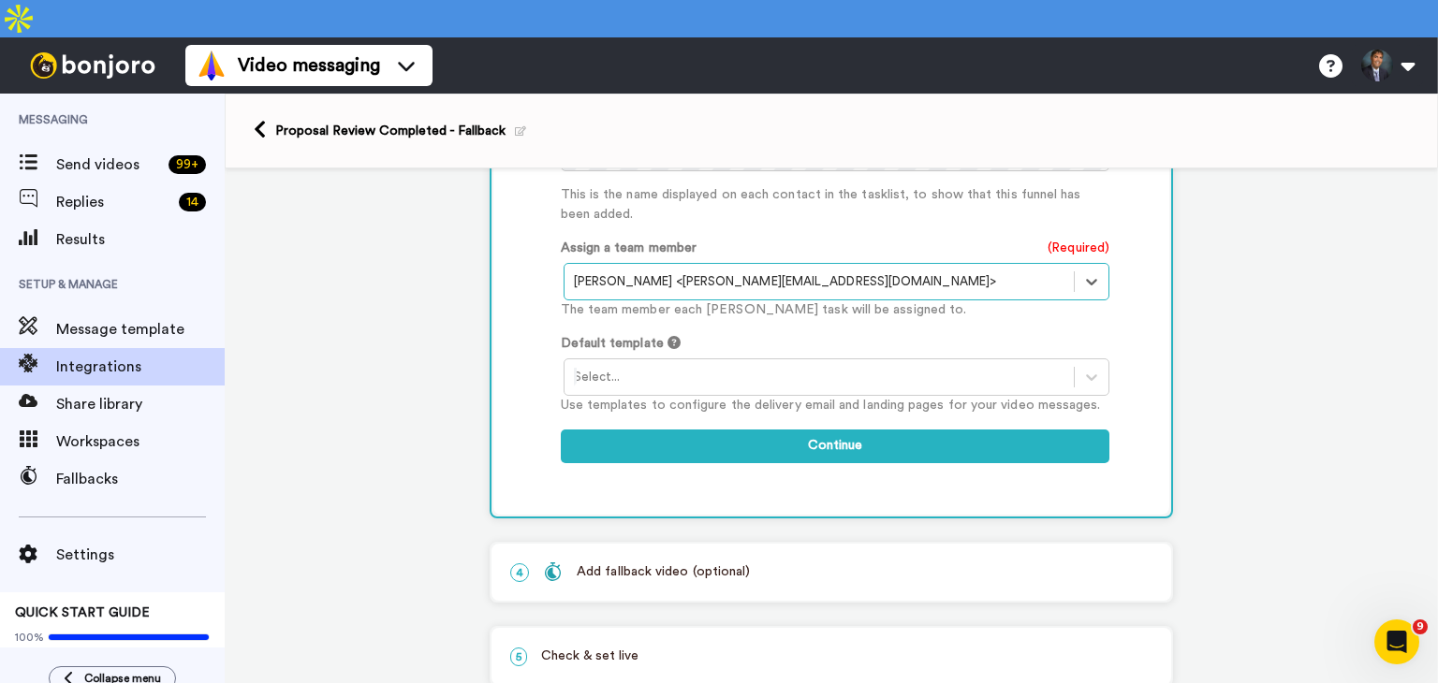
click at [630, 366] on div at bounding box center [819, 377] width 491 height 22
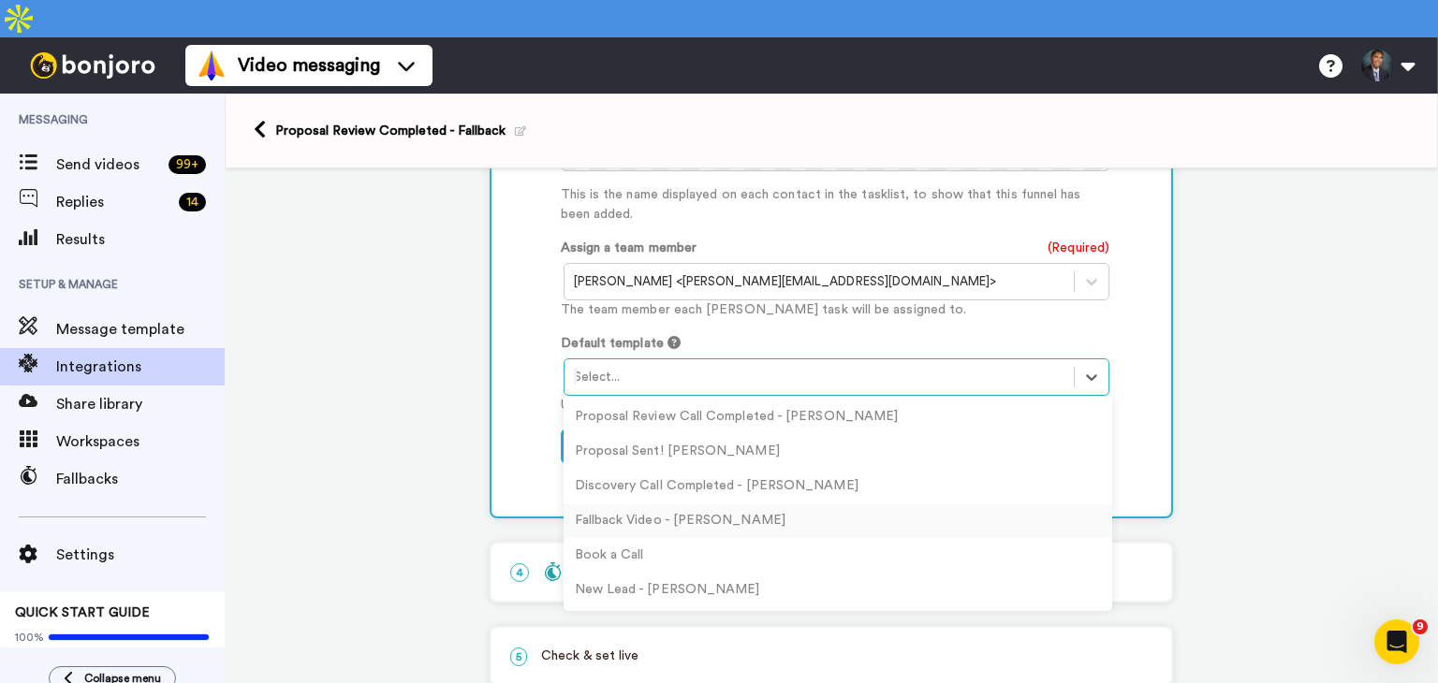
click at [629, 504] on div "Fallback Video - [PERSON_NAME]" at bounding box center [837, 521] width 549 height 35
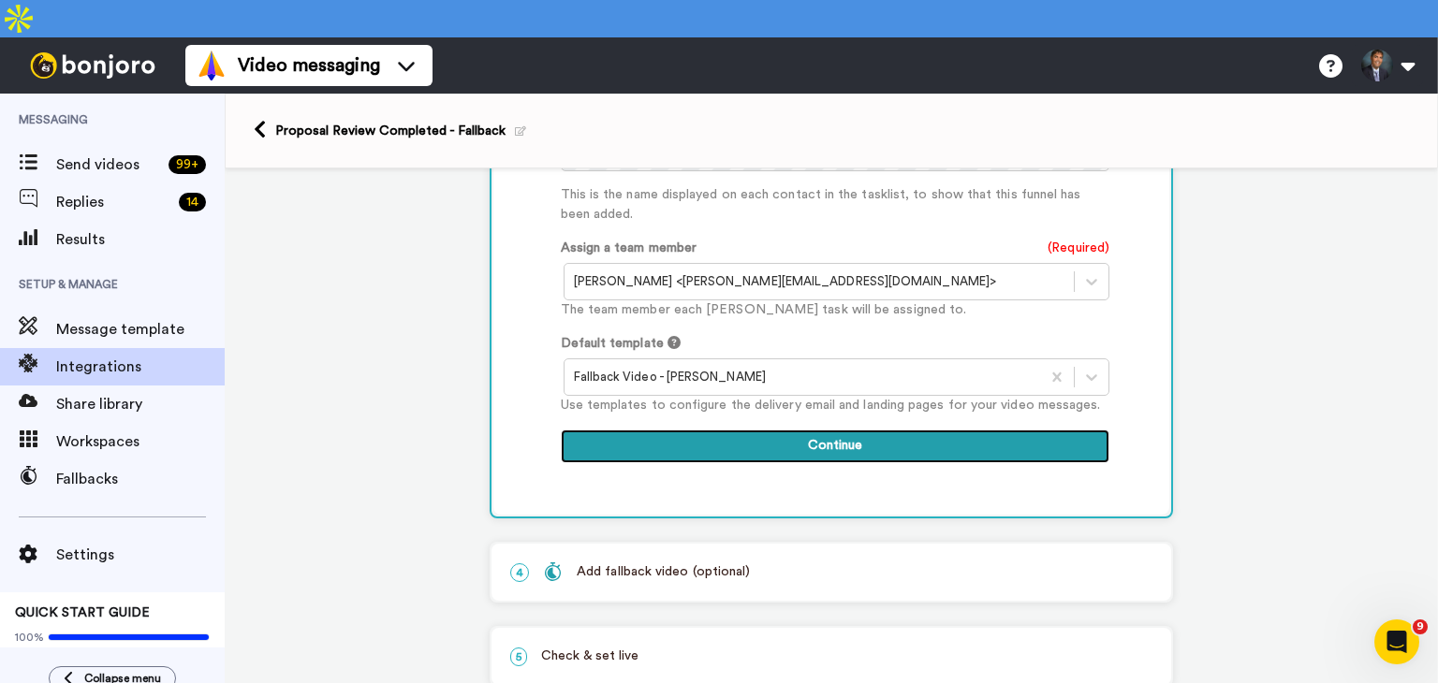
click at [767, 430] on button "Continue" at bounding box center [835, 447] width 549 height 34
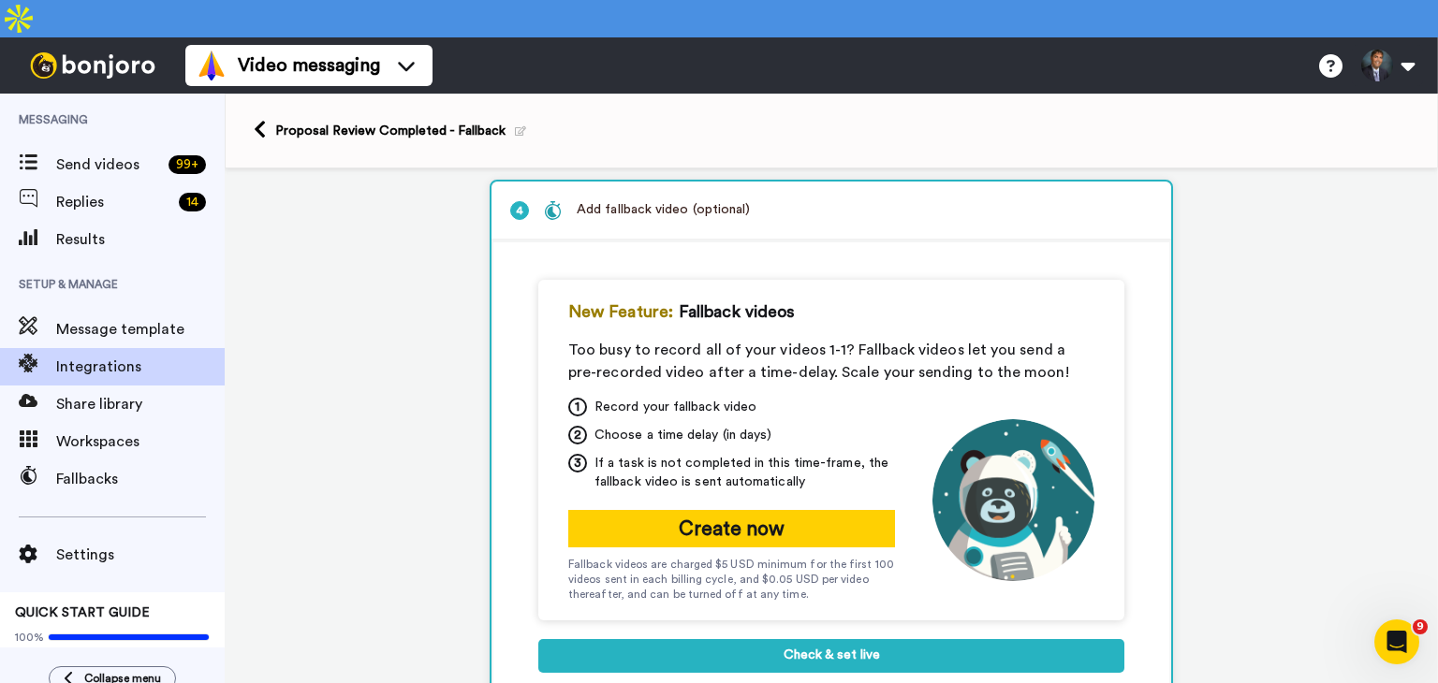
scroll to position [403, 0]
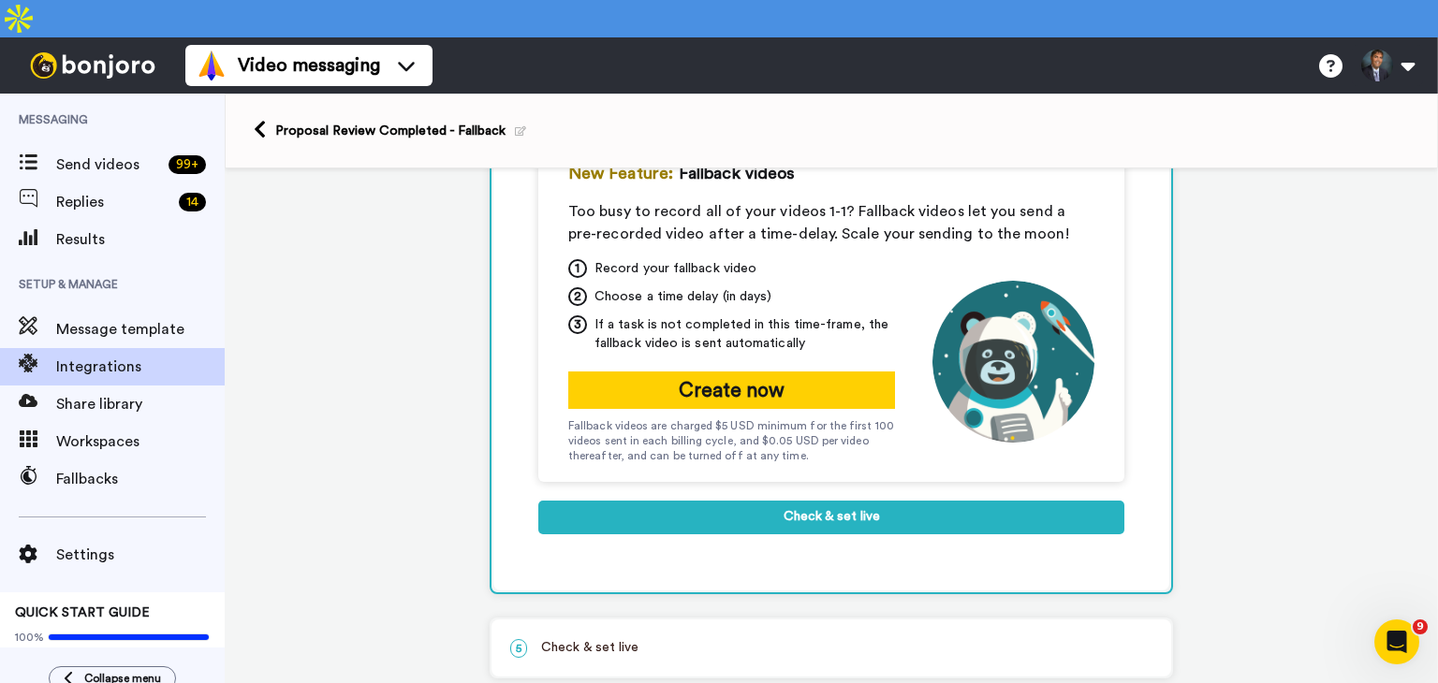
click at [674, 638] on p "5 Check & set live" at bounding box center [831, 648] width 642 height 20
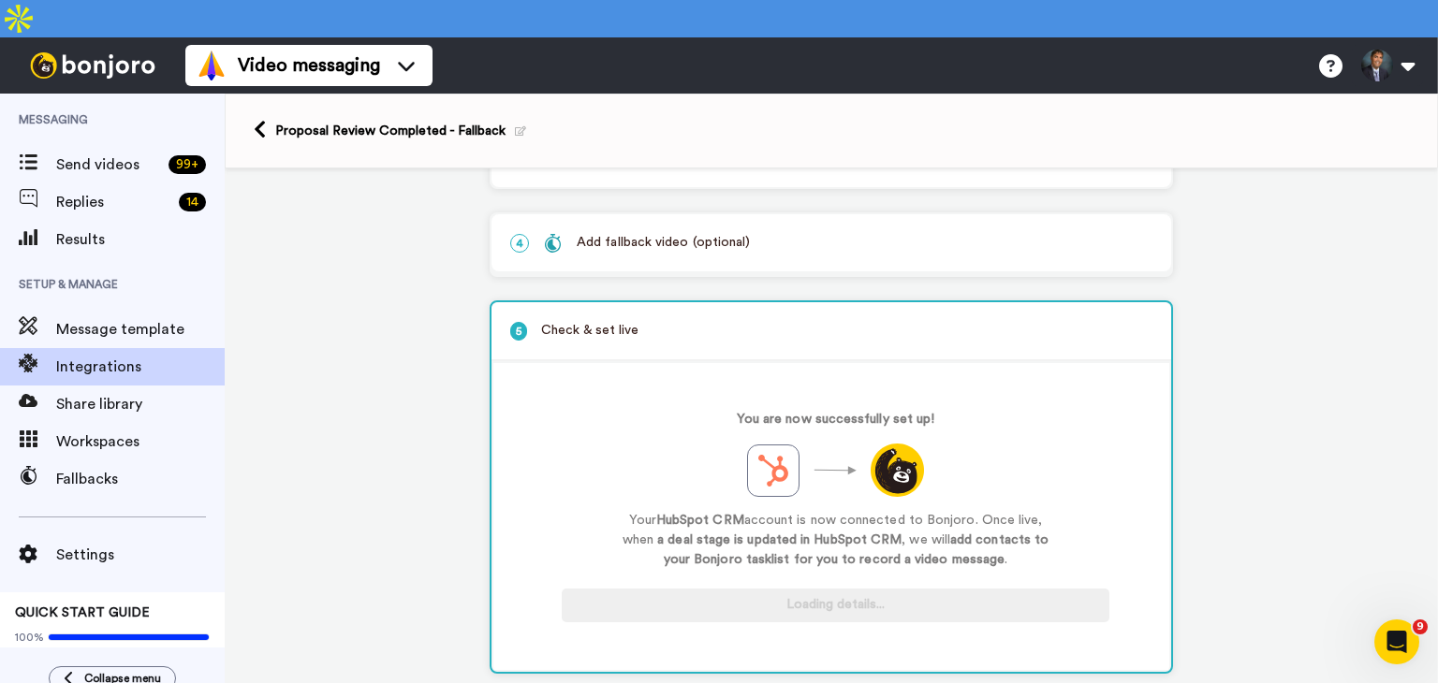
scroll to position [227, 0]
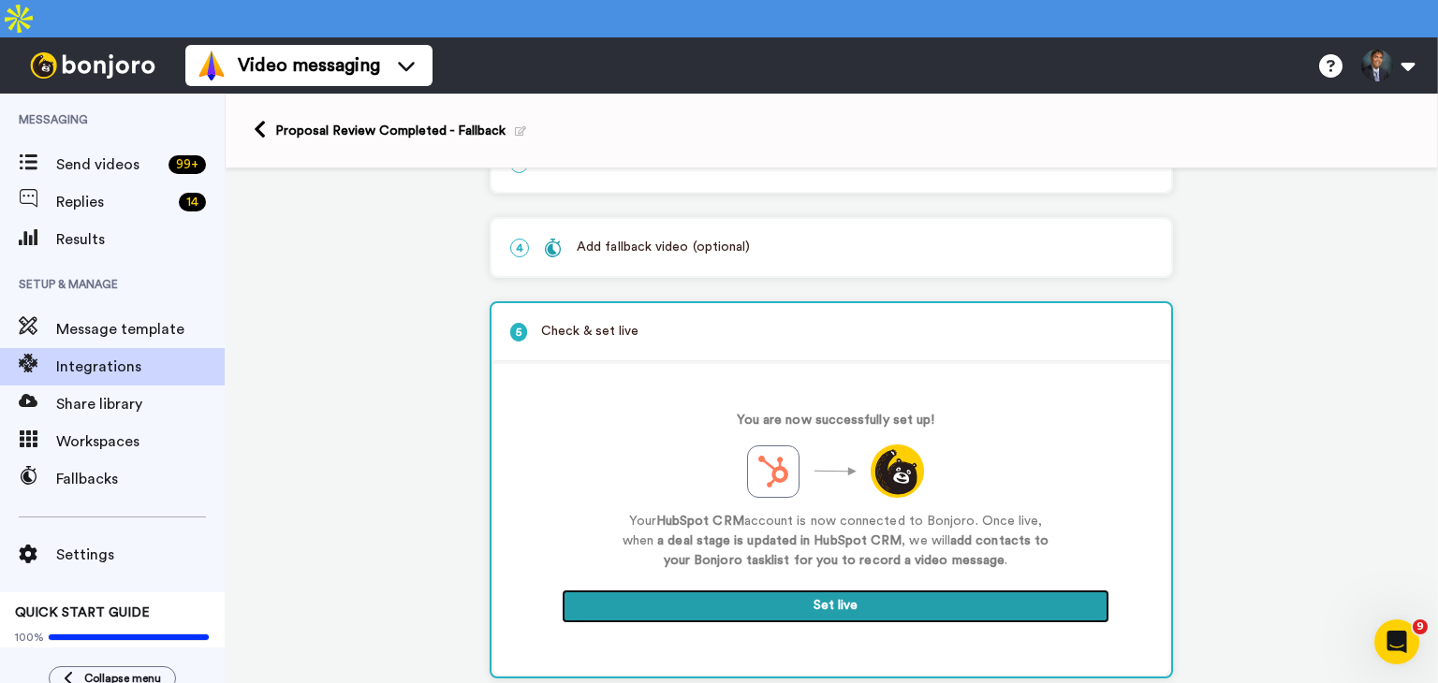
click at [790, 590] on button "Set live" at bounding box center [836, 607] width 548 height 34
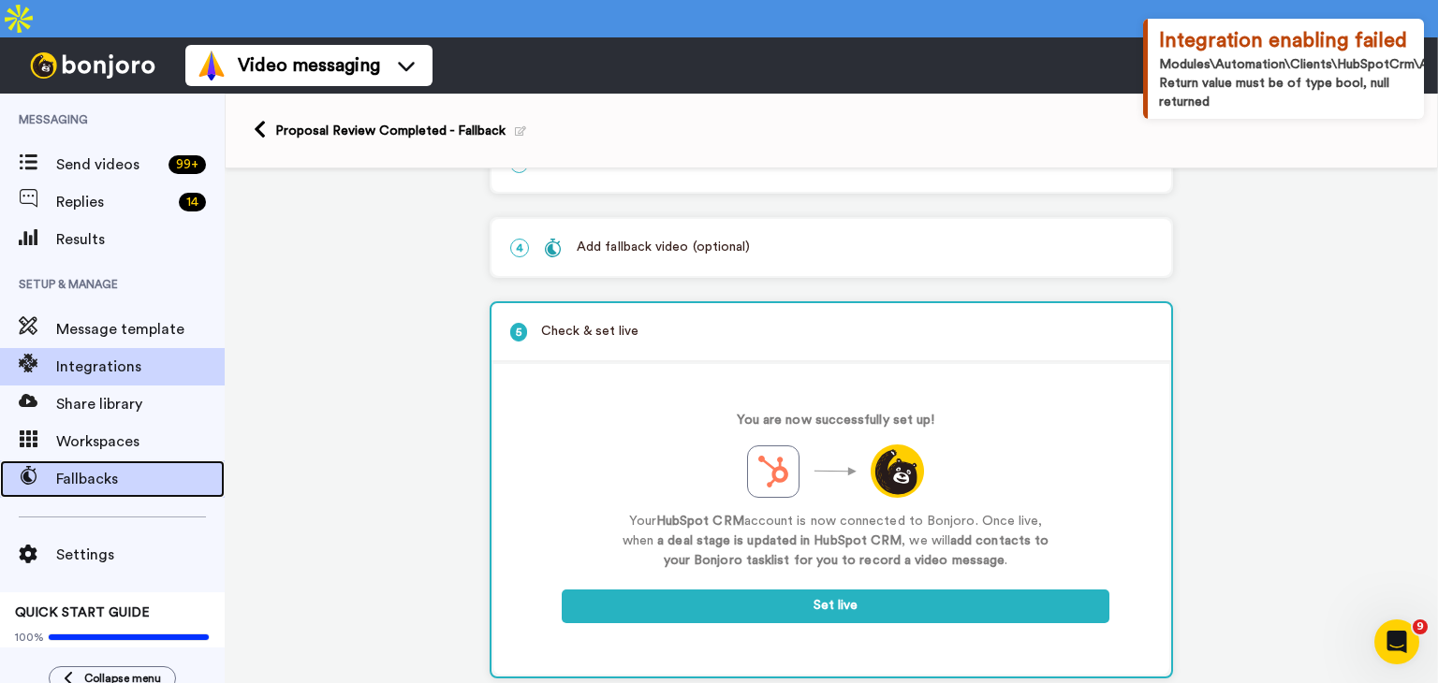
click at [103, 468] on span "Fallbacks" at bounding box center [140, 479] width 168 height 22
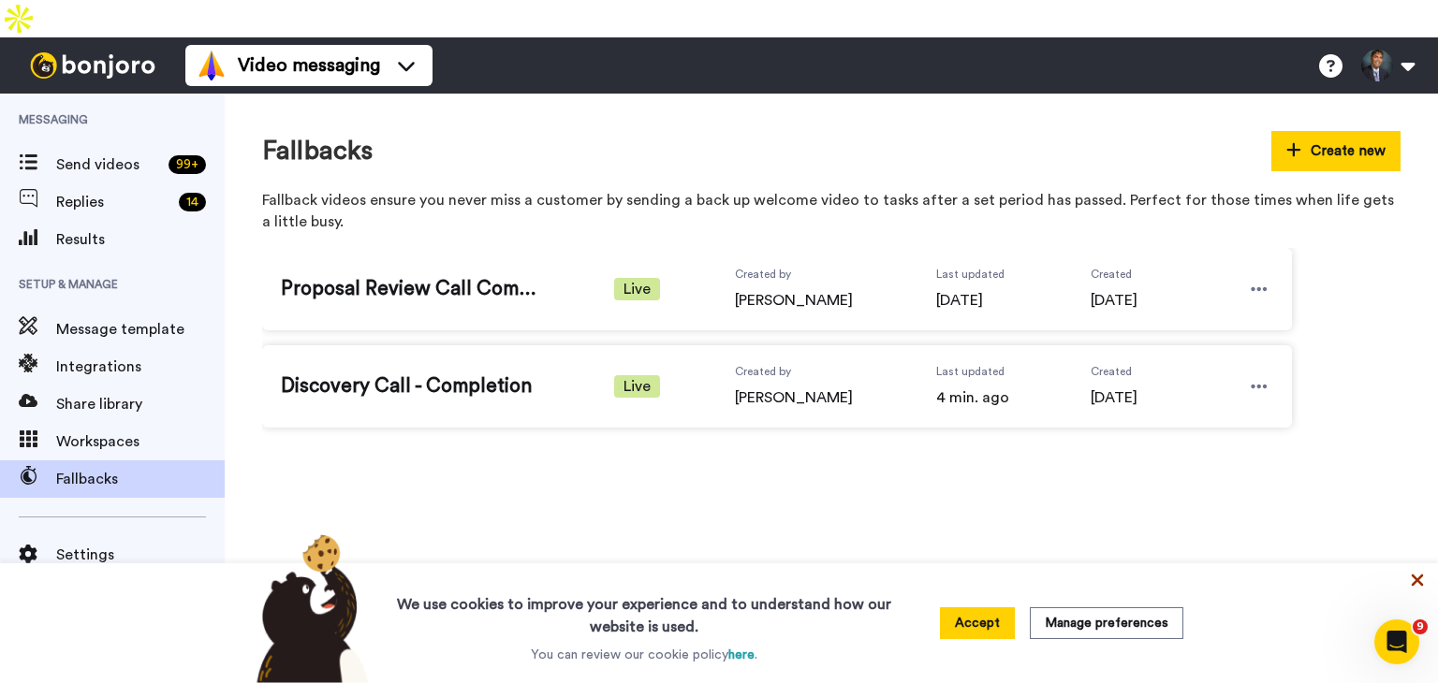
click at [1417, 579] on icon at bounding box center [1417, 581] width 12 height 12
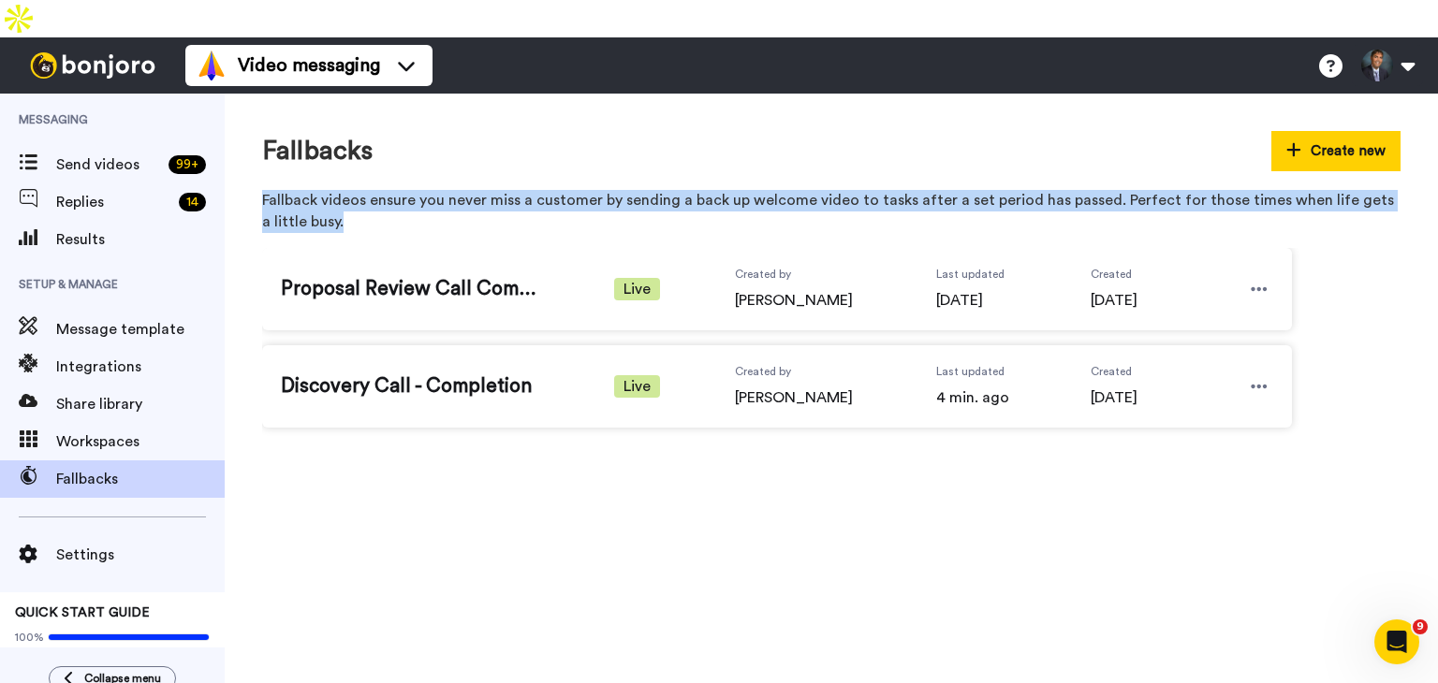
drag, startPoint x: 263, startPoint y: 158, endPoint x: 383, endPoint y: 183, distance: 122.2
click at [383, 190] on p "Fallback videos ensure you never miss a customer by sending a back up welcome v…" at bounding box center [831, 211] width 1138 height 43
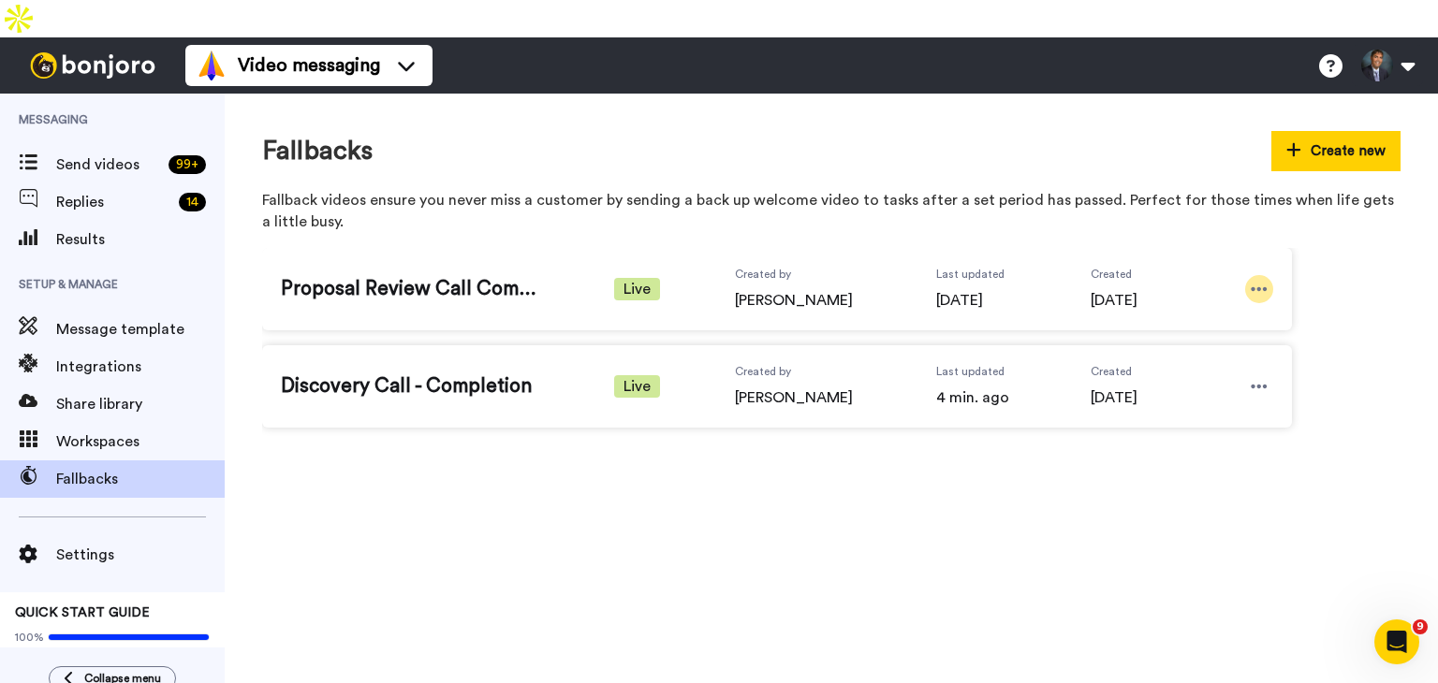
click at [1247, 275] on div at bounding box center [1259, 289] width 28 height 28
click at [1217, 284] on span "Edit" at bounding box center [1222, 283] width 24 height 19
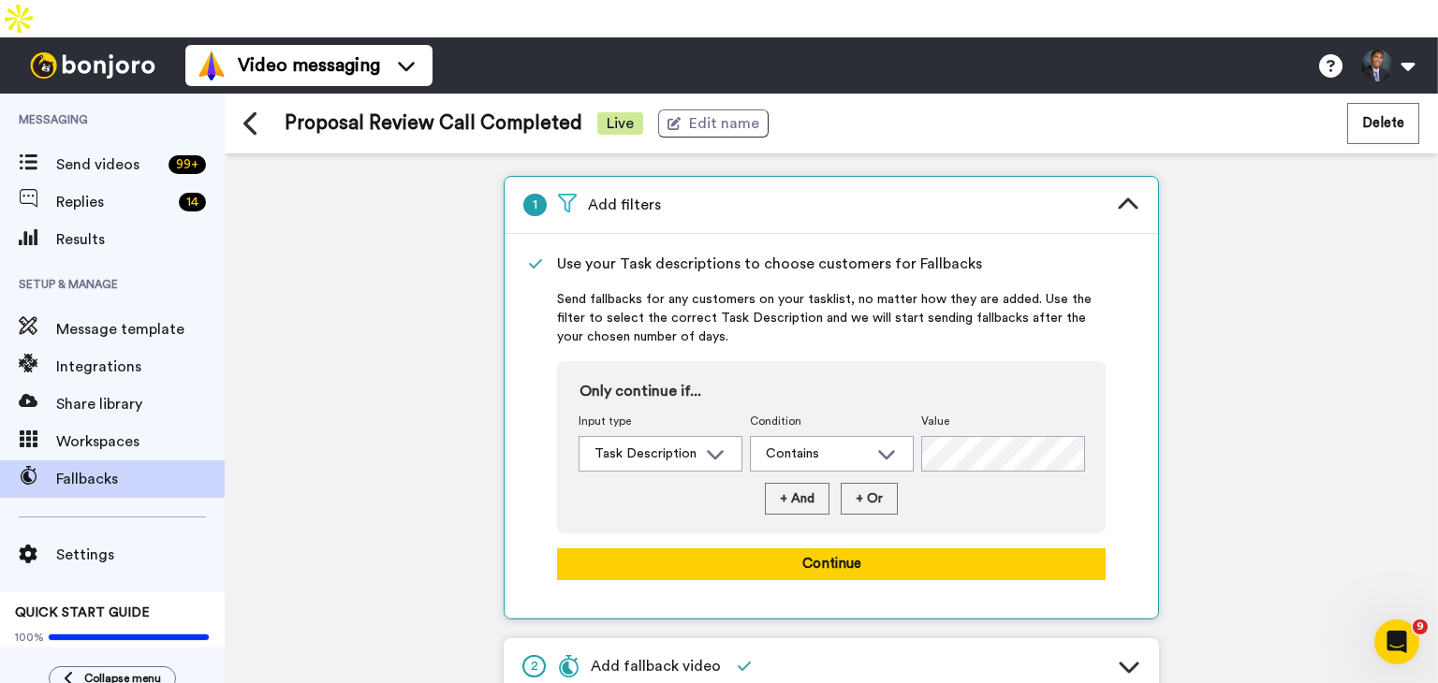
click at [1224, 338] on div "1 Add filters Use your Task descriptions to choose customers for Fallbacks Send…" at bounding box center [831, 436] width 1213 height 567
click at [693, 655] on span "Add fallback video" at bounding box center [639, 666] width 164 height 22
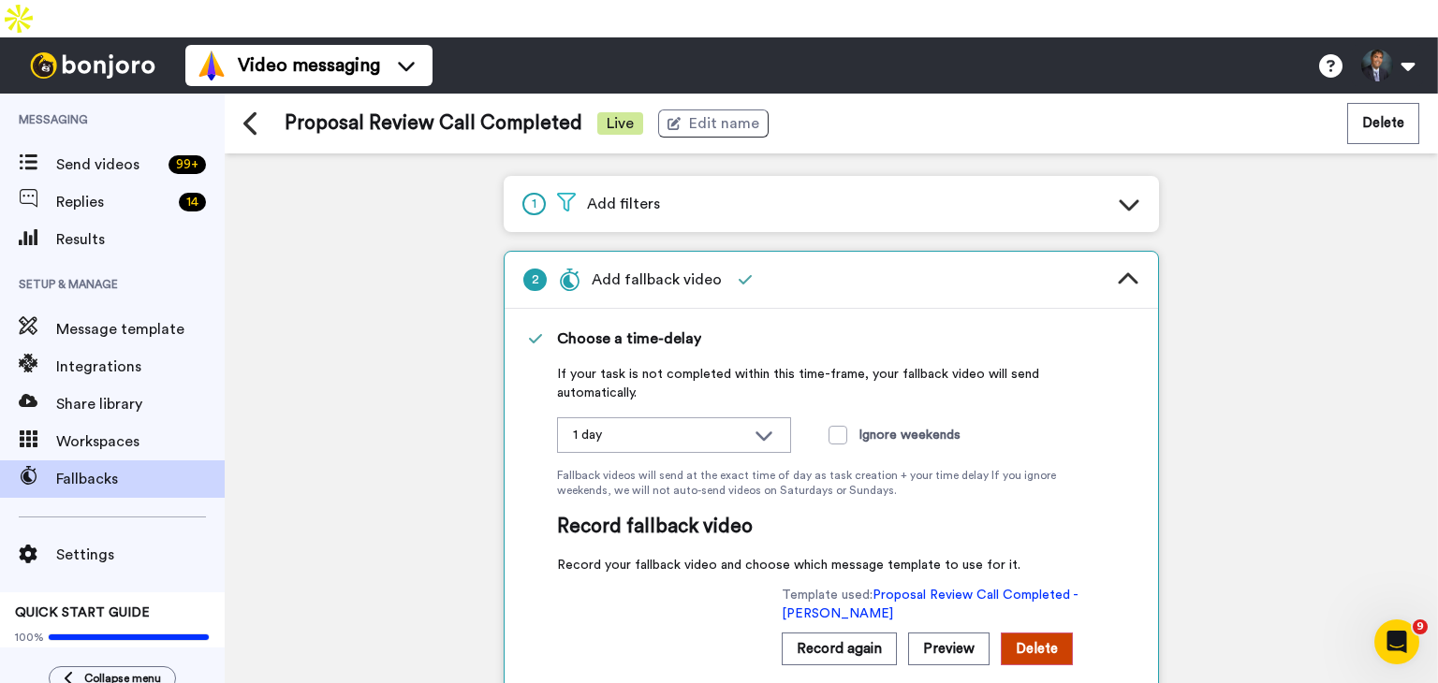
click at [1215, 328] on div "1 Add filters 2 Add fallback video Choose a time-delay If your task is not comp…" at bounding box center [831, 436] width 1213 height 567
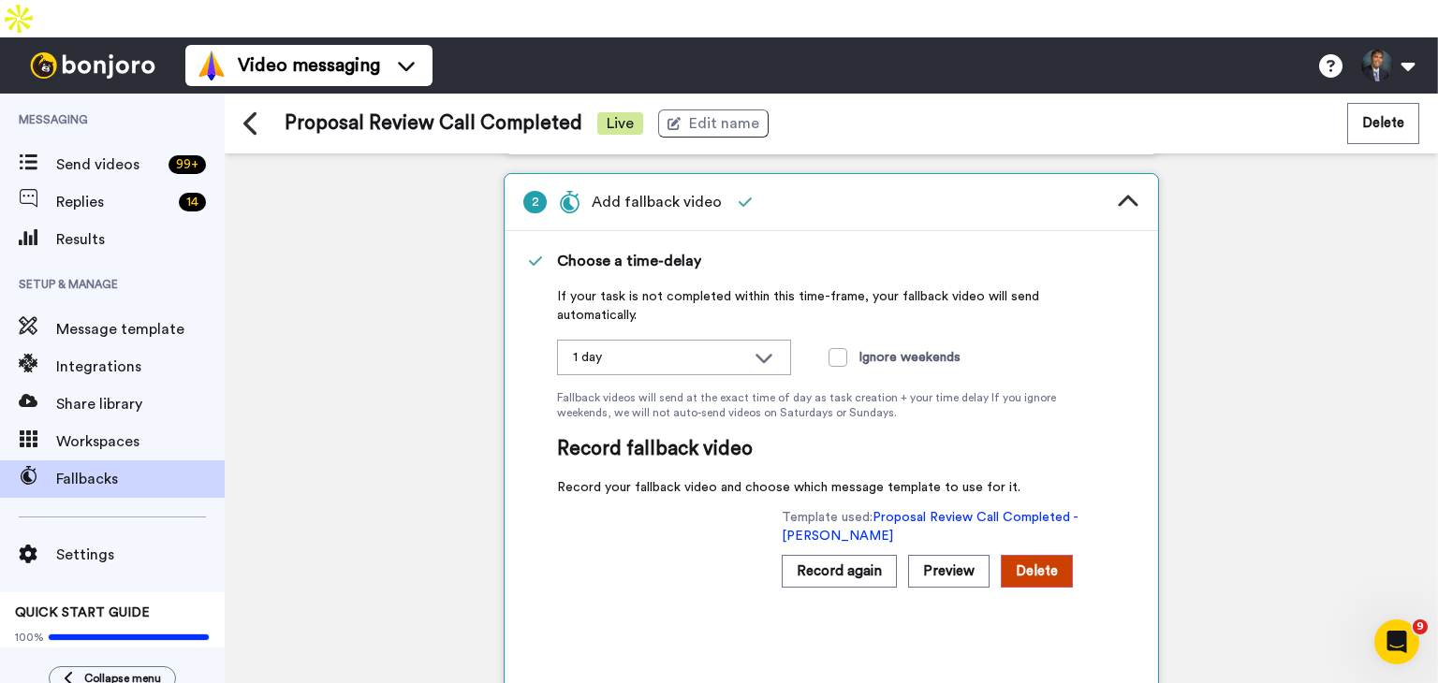
scroll to position [40, 0]
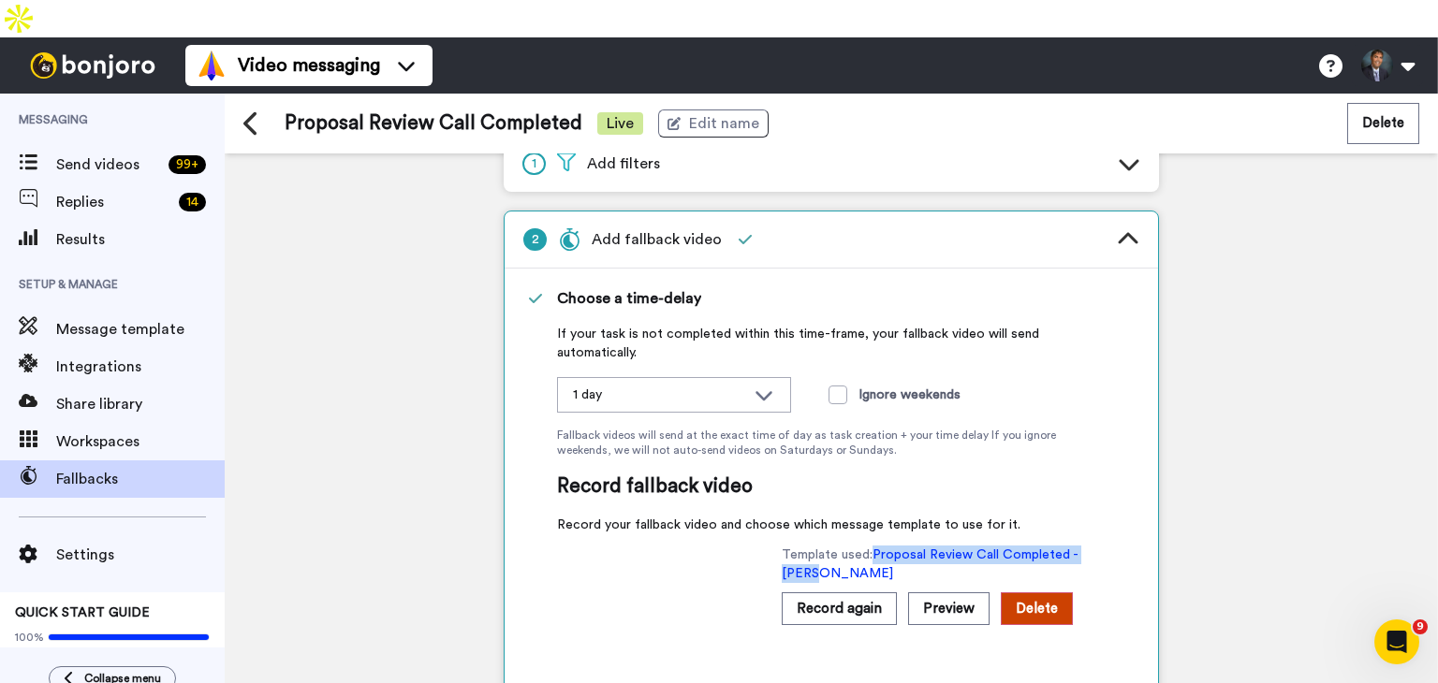
drag, startPoint x: 871, startPoint y: 510, endPoint x: 887, endPoint y: 530, distance: 25.3
click at [887, 546] on span "Template used: Proposal Review Call Completed - Shaun" at bounding box center [944, 564] width 324 height 37
copy span "Proposal Review Call Completed - [PERSON_NAME]"
click at [95, 356] on span "Integrations" at bounding box center [140, 367] width 168 height 22
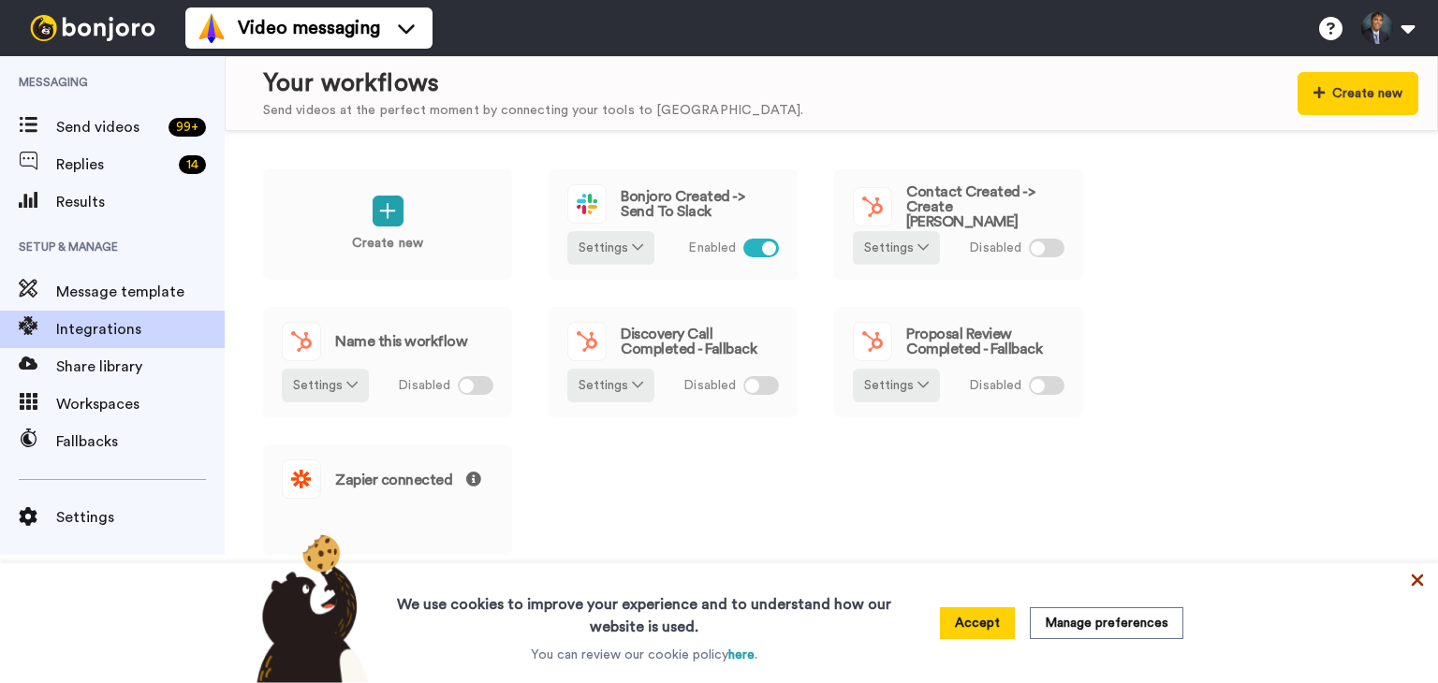
click at [1413, 576] on icon at bounding box center [1417, 581] width 12 height 12
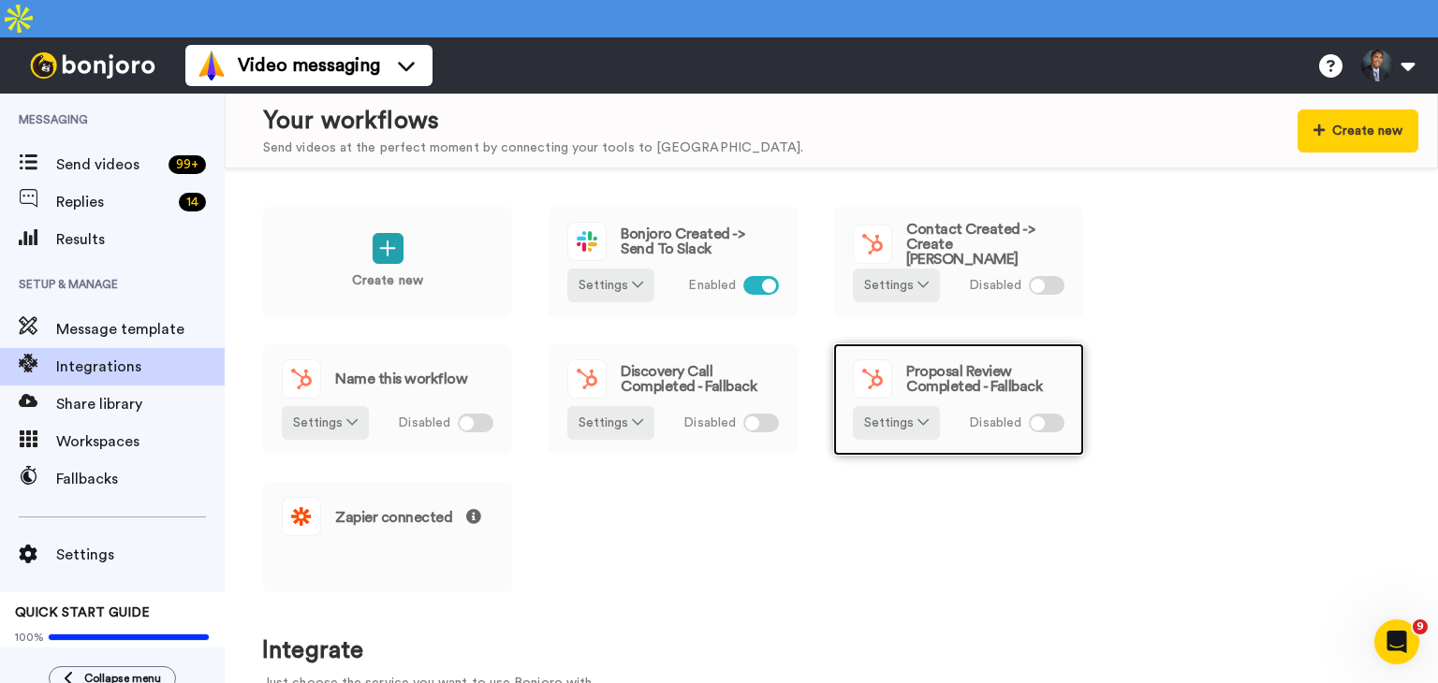
click at [975, 359] on div "Proposal Review Completed - Fallback" at bounding box center [959, 378] width 212 height 39
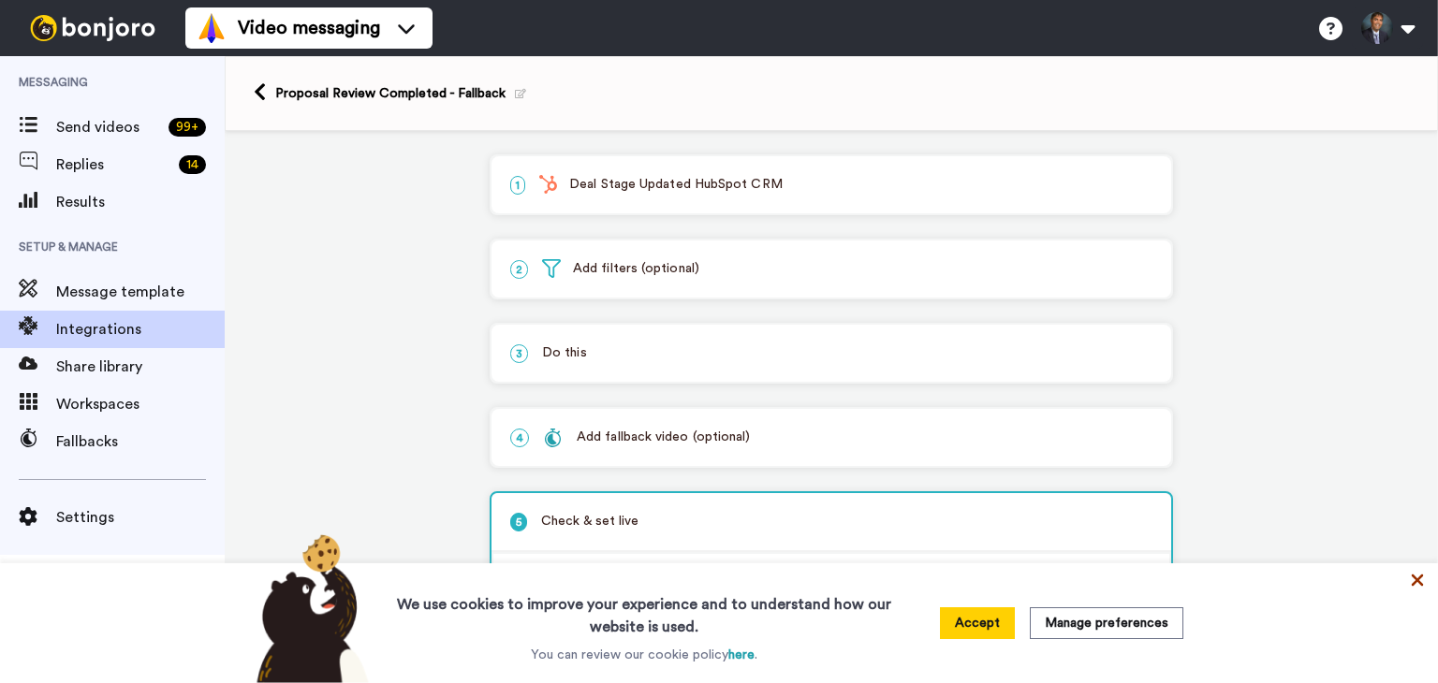
click at [1422, 581] on icon at bounding box center [1417, 580] width 19 height 19
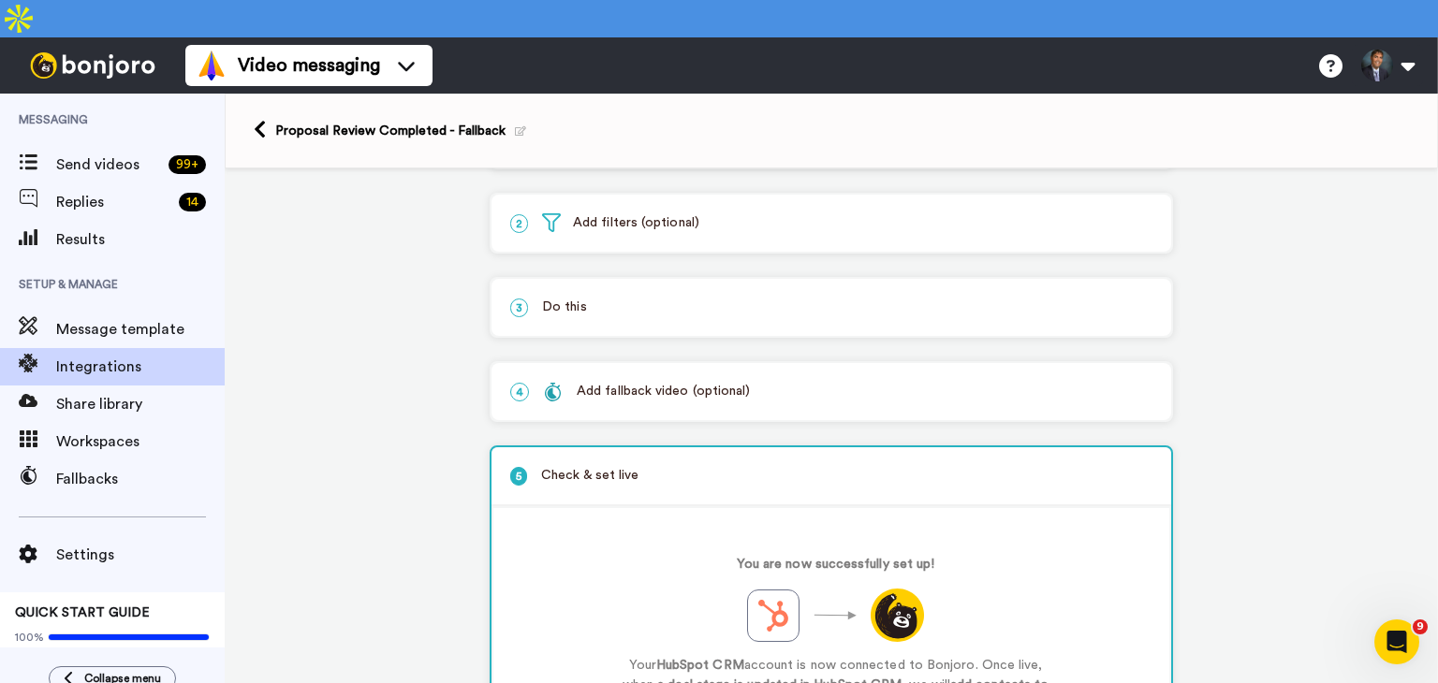
scroll to position [80, 0]
click at [650, 385] on div "Add fallback video (optional)" at bounding box center [646, 395] width 207 height 20
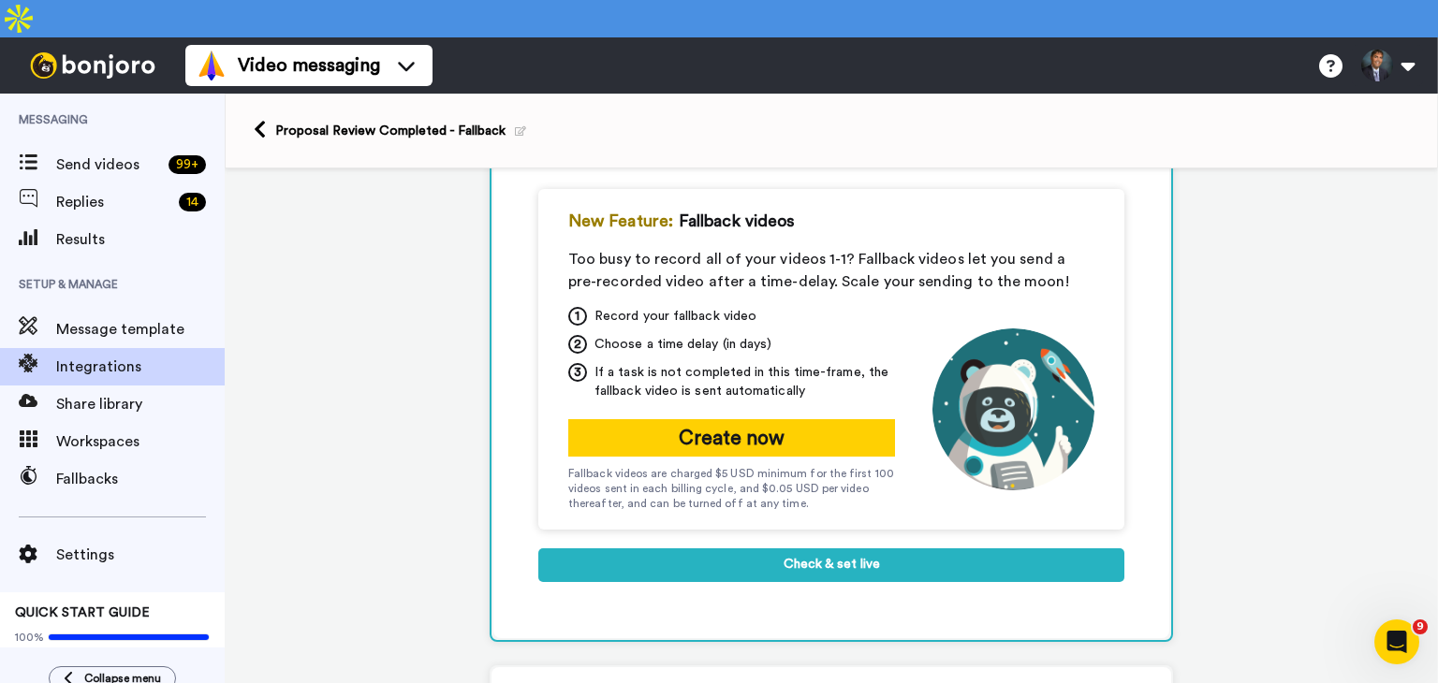
scroll to position [403, 0]
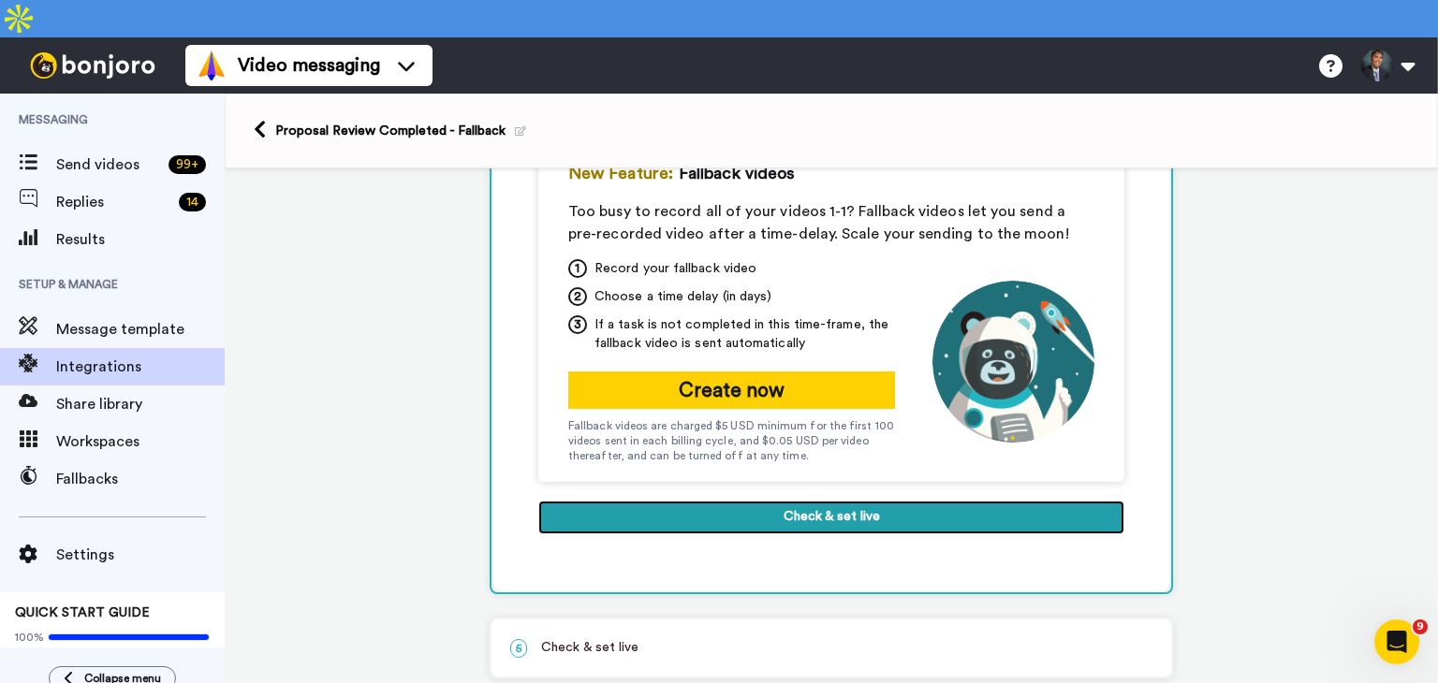
click at [807, 501] on button "Check & set live" at bounding box center [831, 518] width 586 height 34
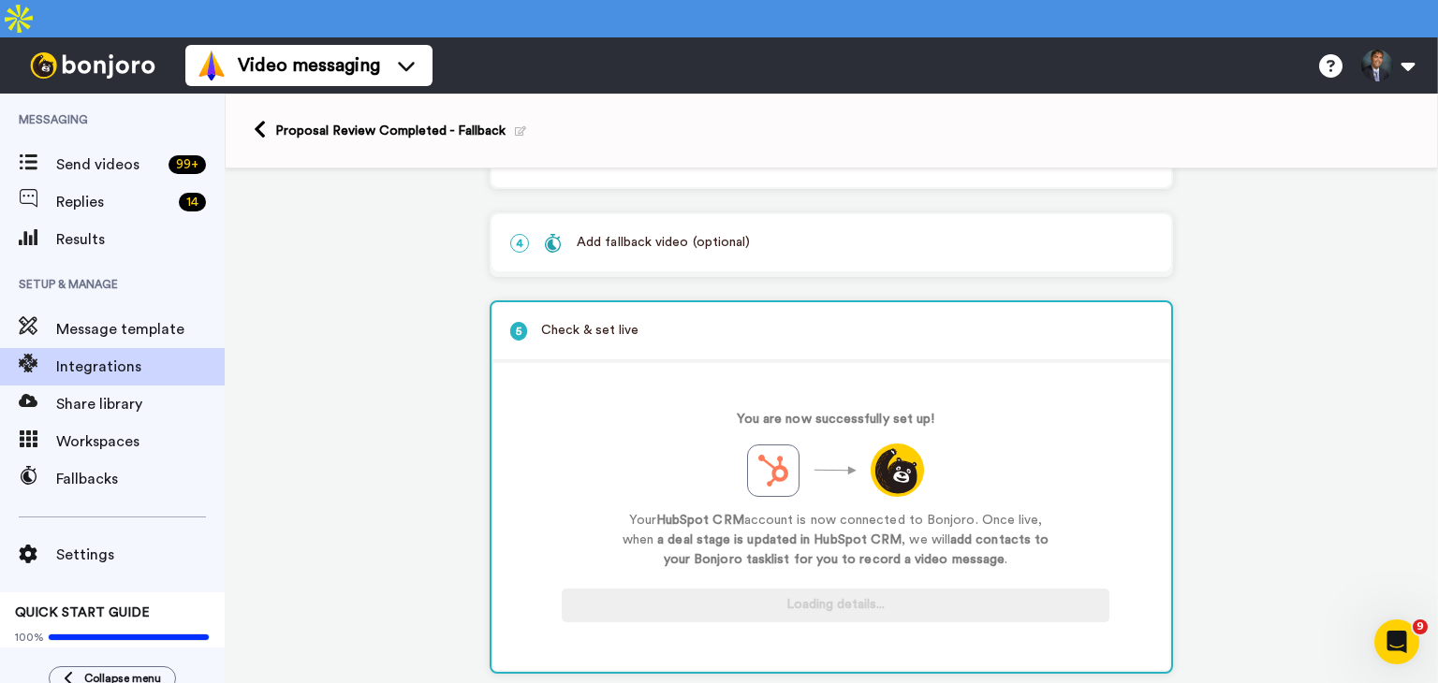
scroll to position [227, 0]
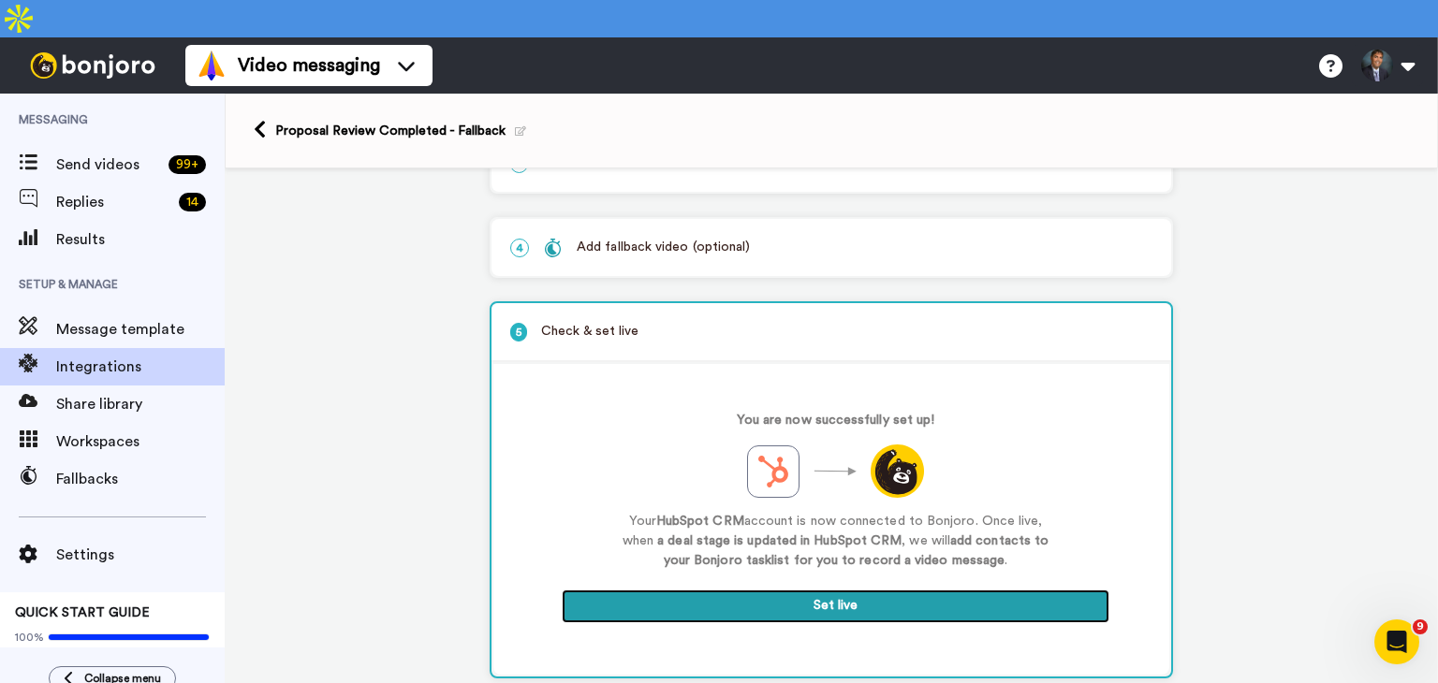
click at [790, 590] on button "Set live" at bounding box center [836, 607] width 548 height 34
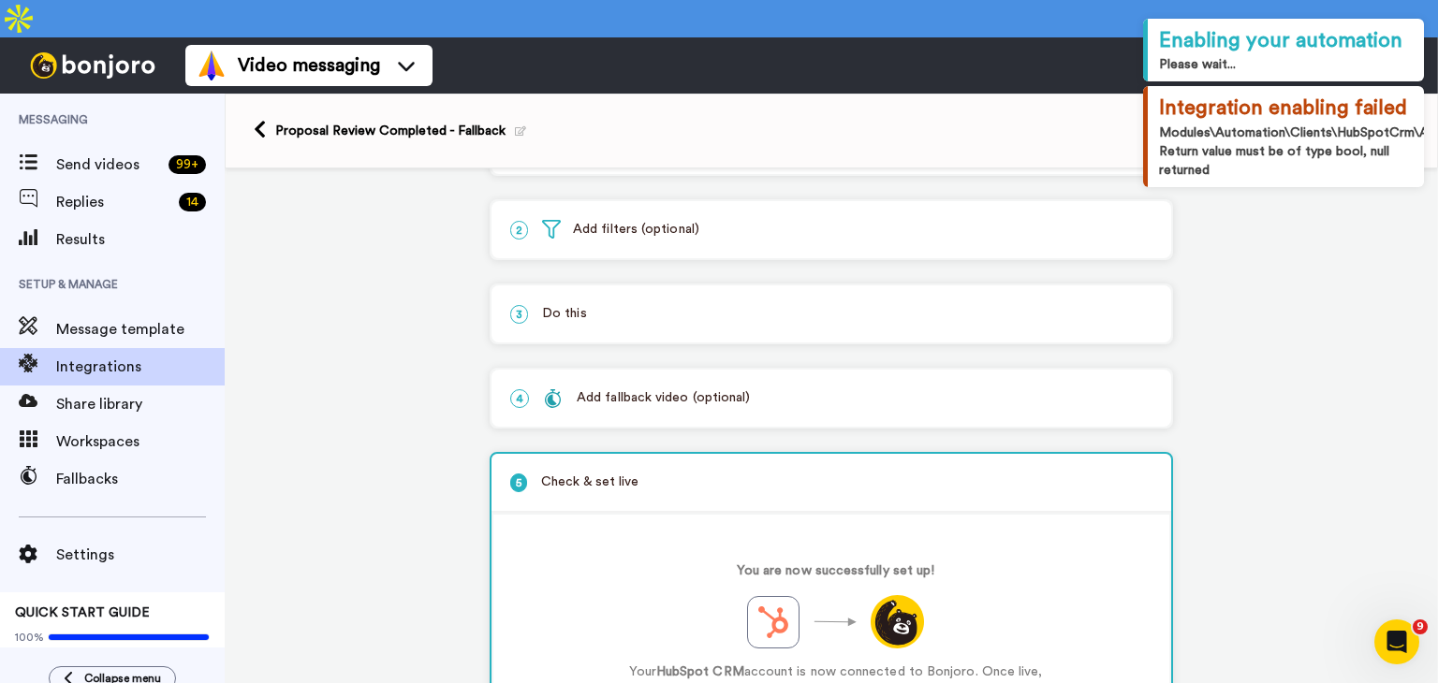
scroll to position [0, 0]
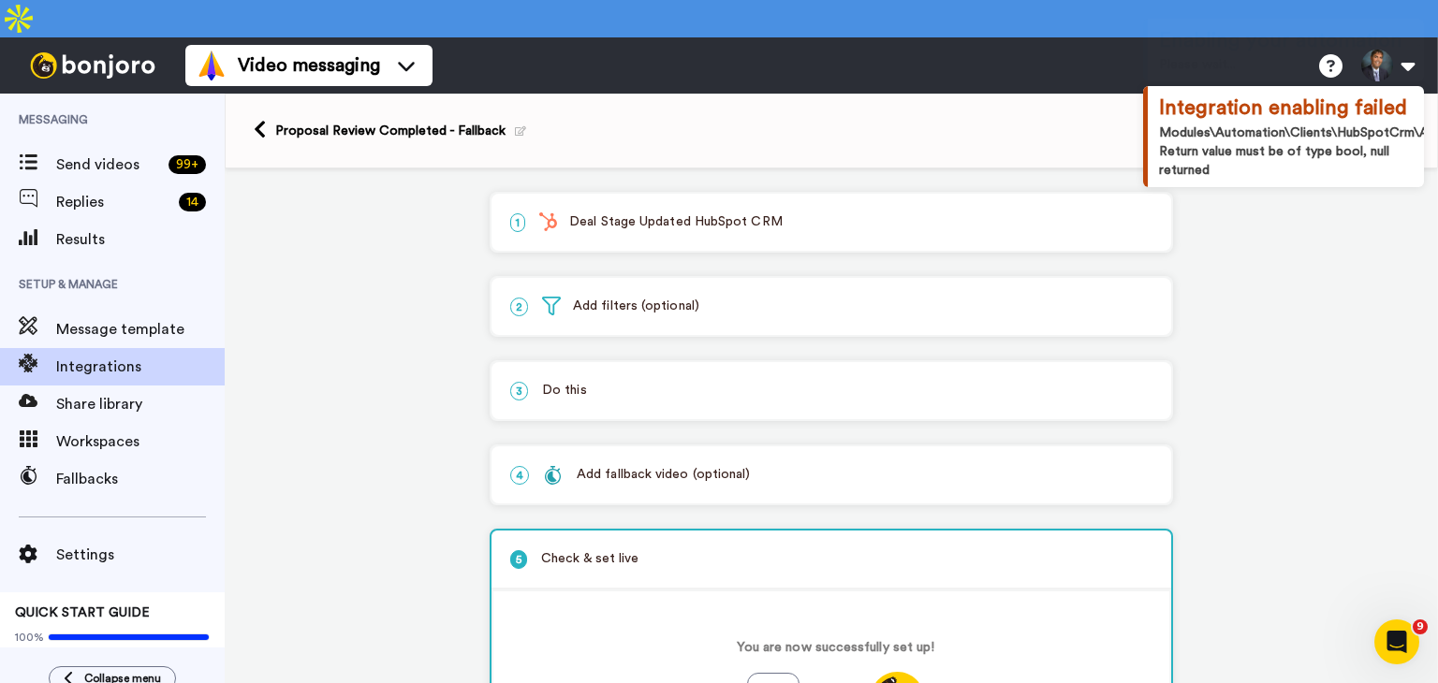
click at [592, 381] on p "3 Do this" at bounding box center [831, 391] width 642 height 20
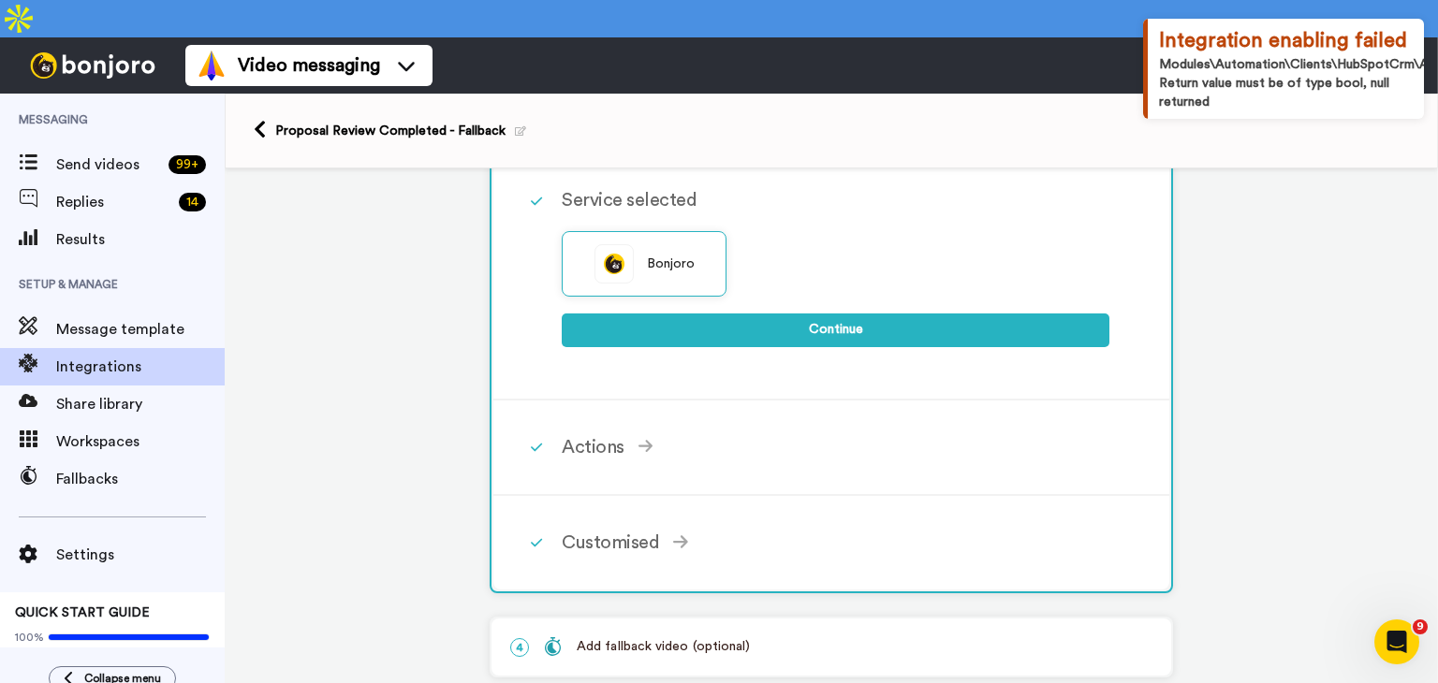
scroll to position [268, 0]
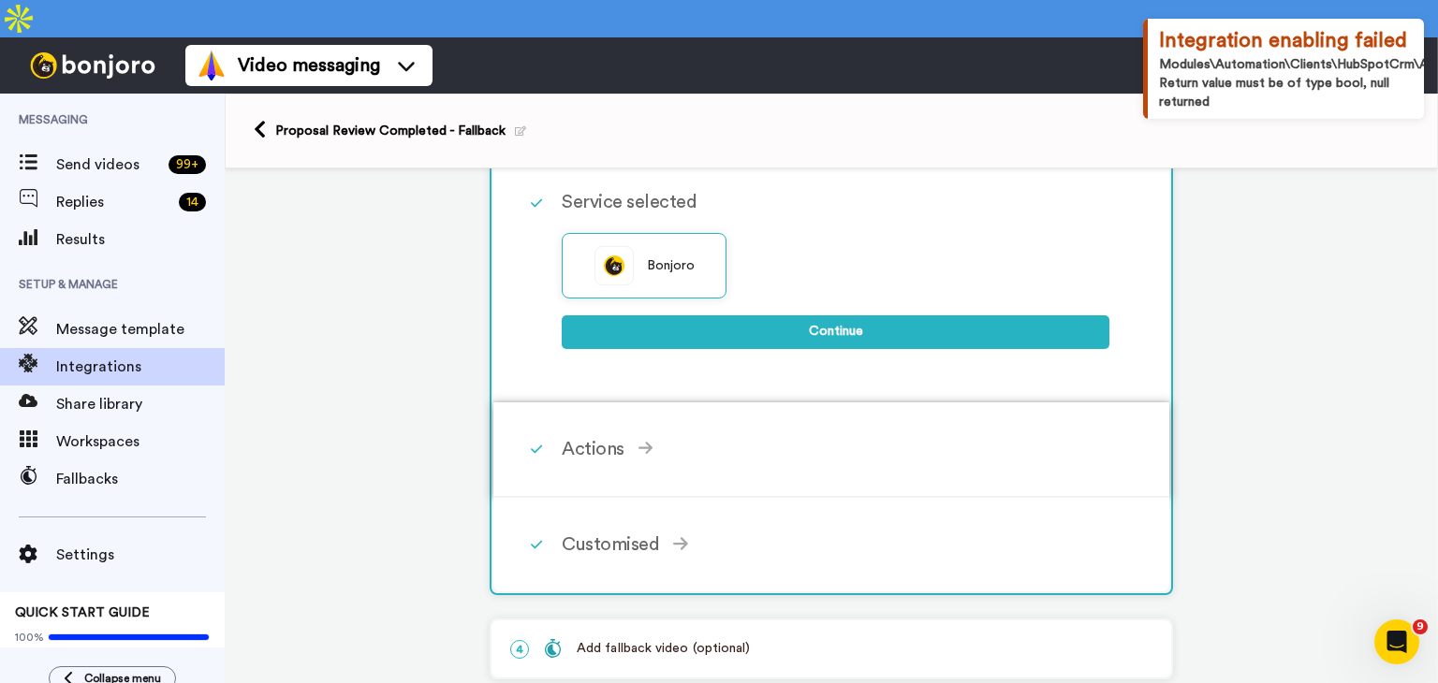
click at [650, 435] on div "Actions" at bounding box center [836, 449] width 548 height 28
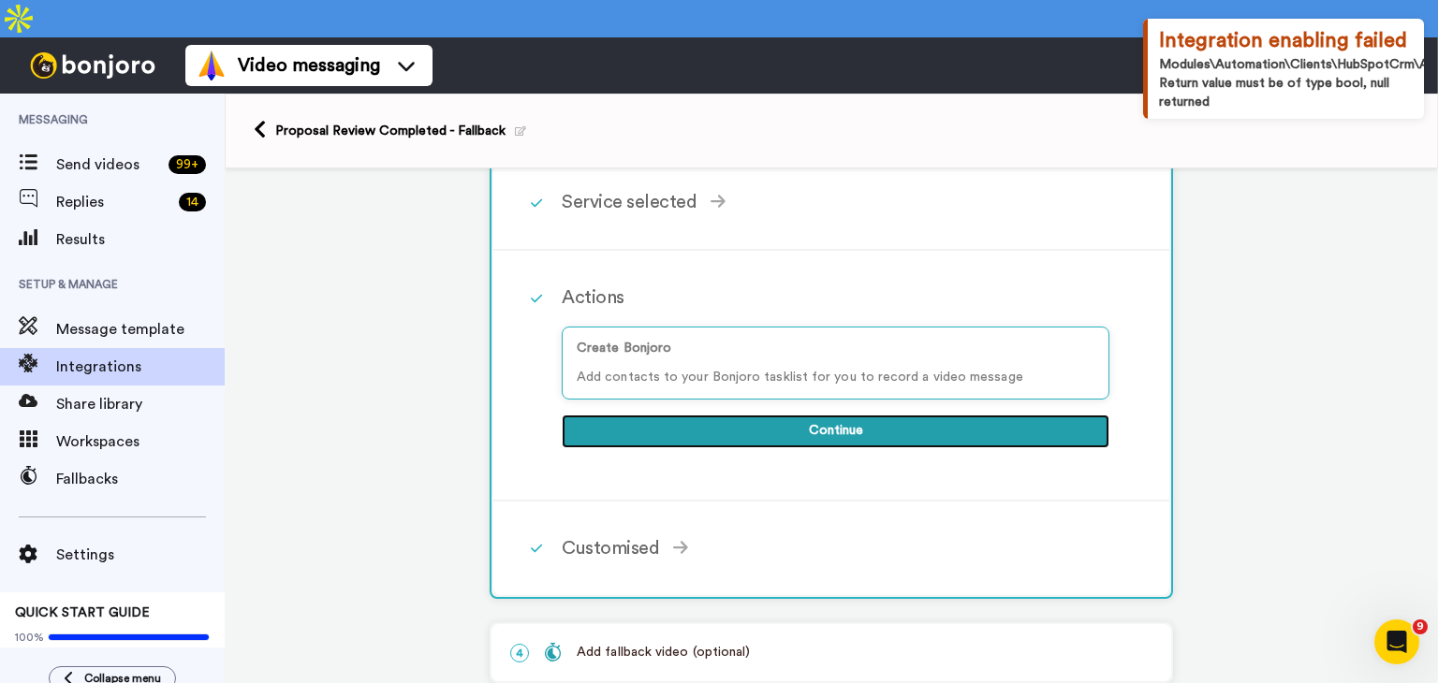
click at [777, 415] on button "Continue" at bounding box center [836, 432] width 548 height 34
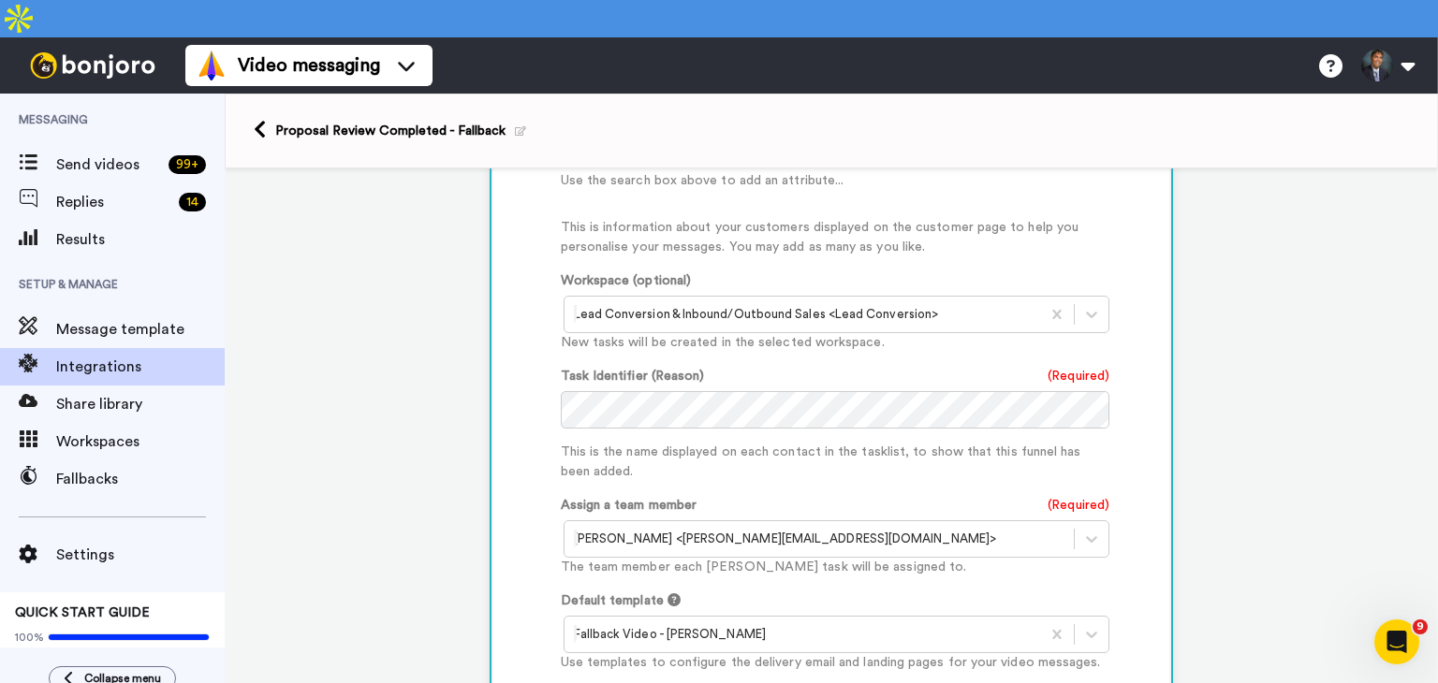
scroll to position [678, 0]
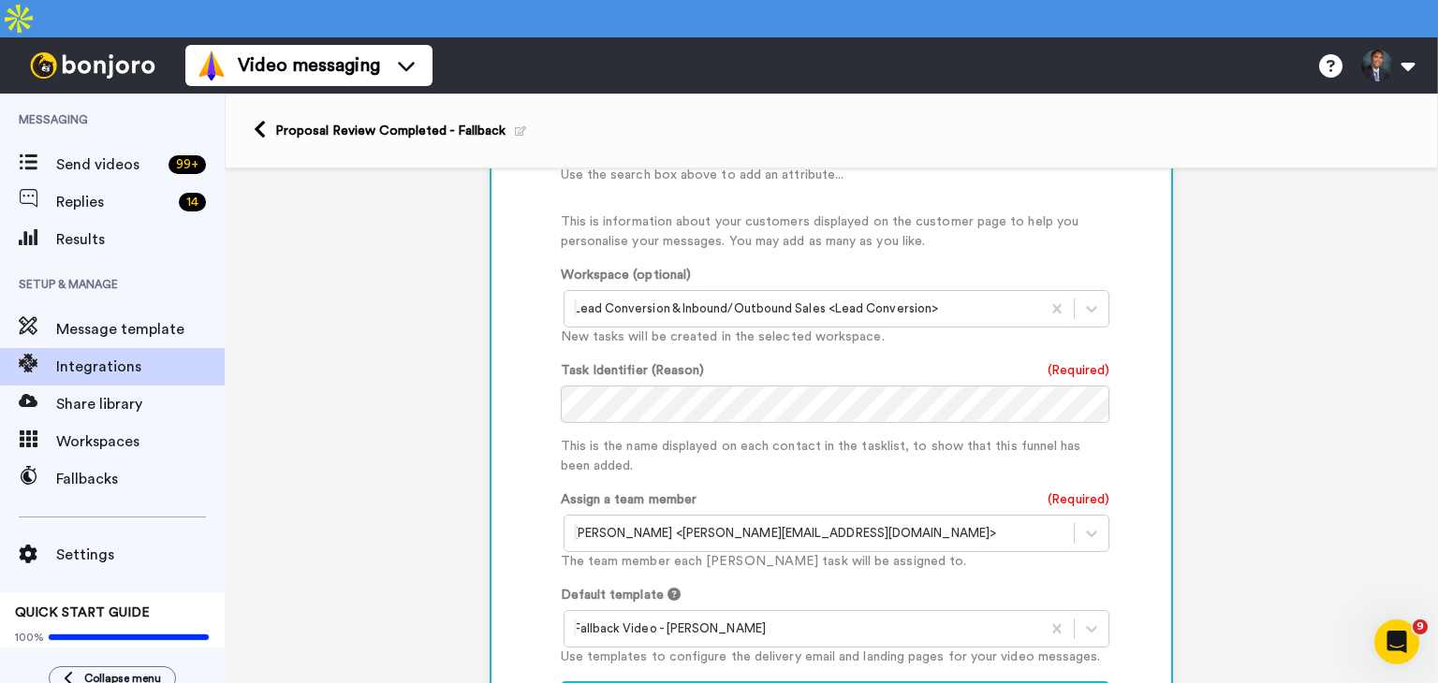
click at [713, 618] on div at bounding box center [803, 629] width 458 height 22
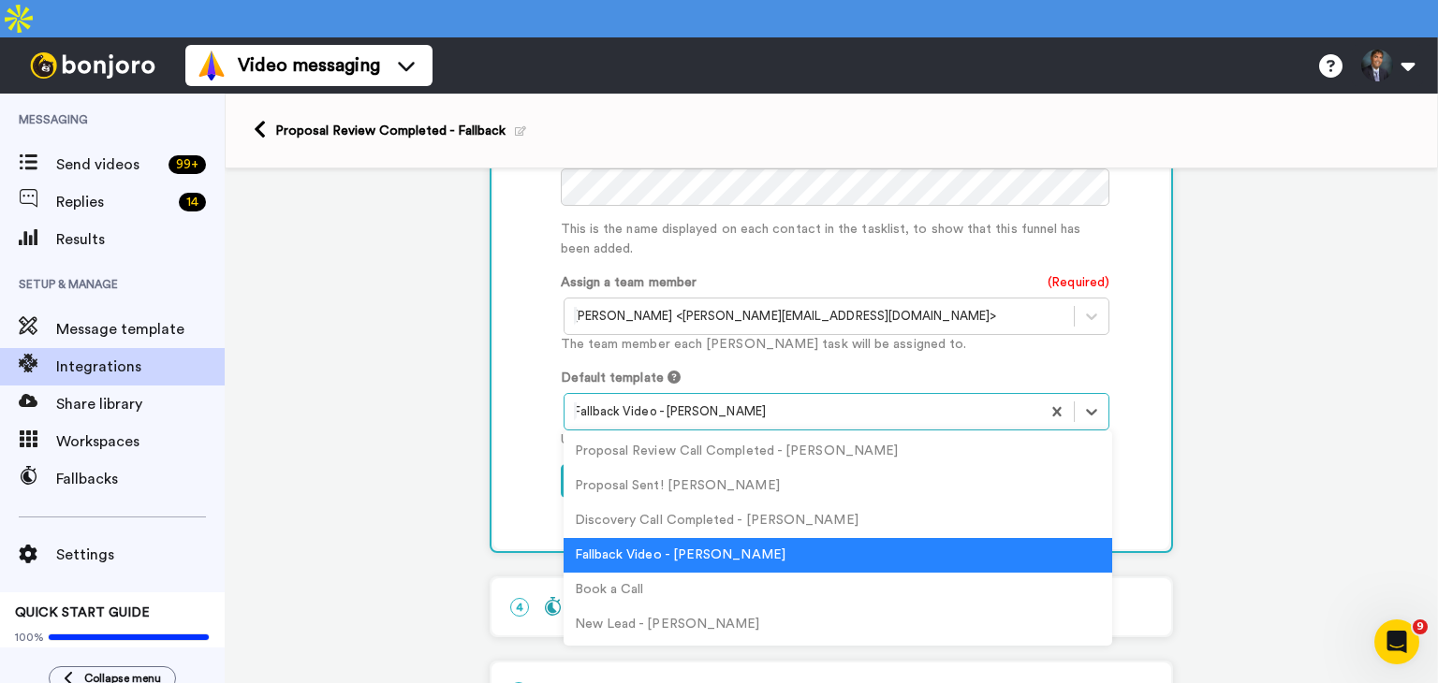
scroll to position [936, 0]
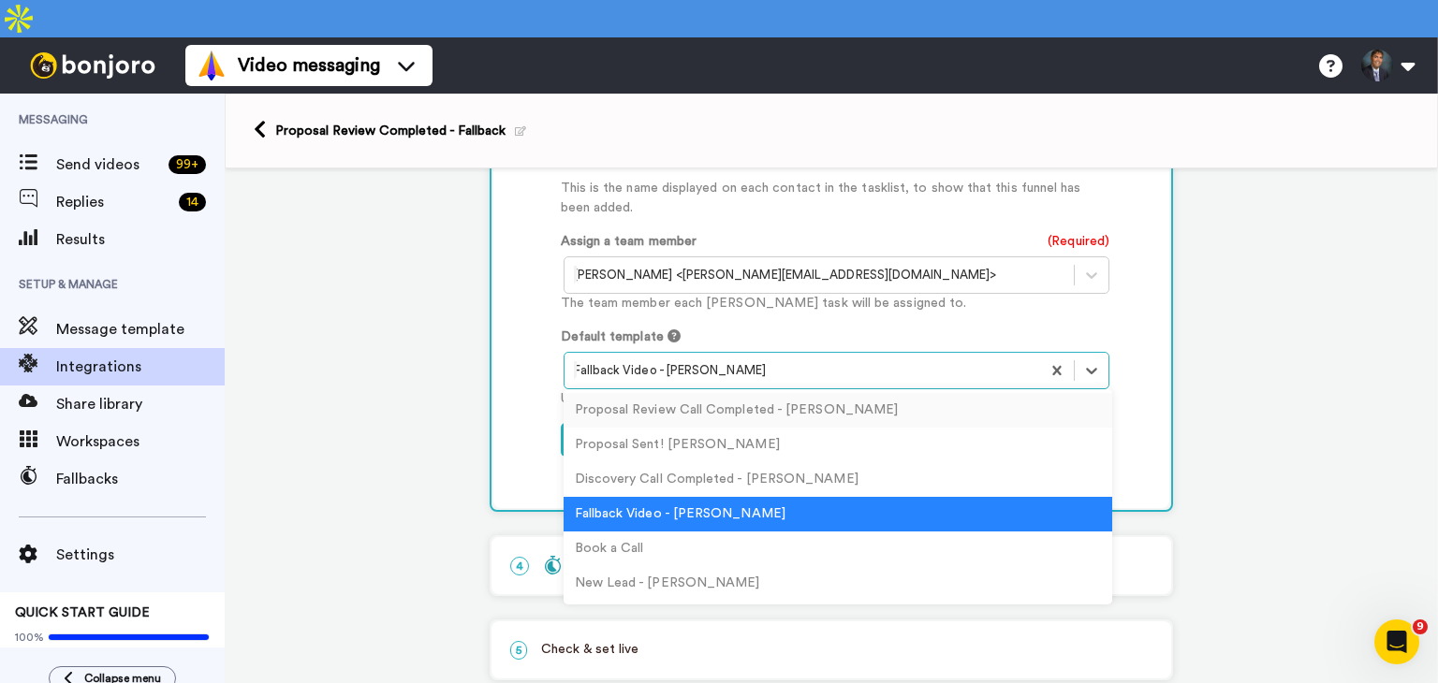
click at [667, 393] on div "Proposal Review Call Completed - Shaun" at bounding box center [837, 410] width 549 height 35
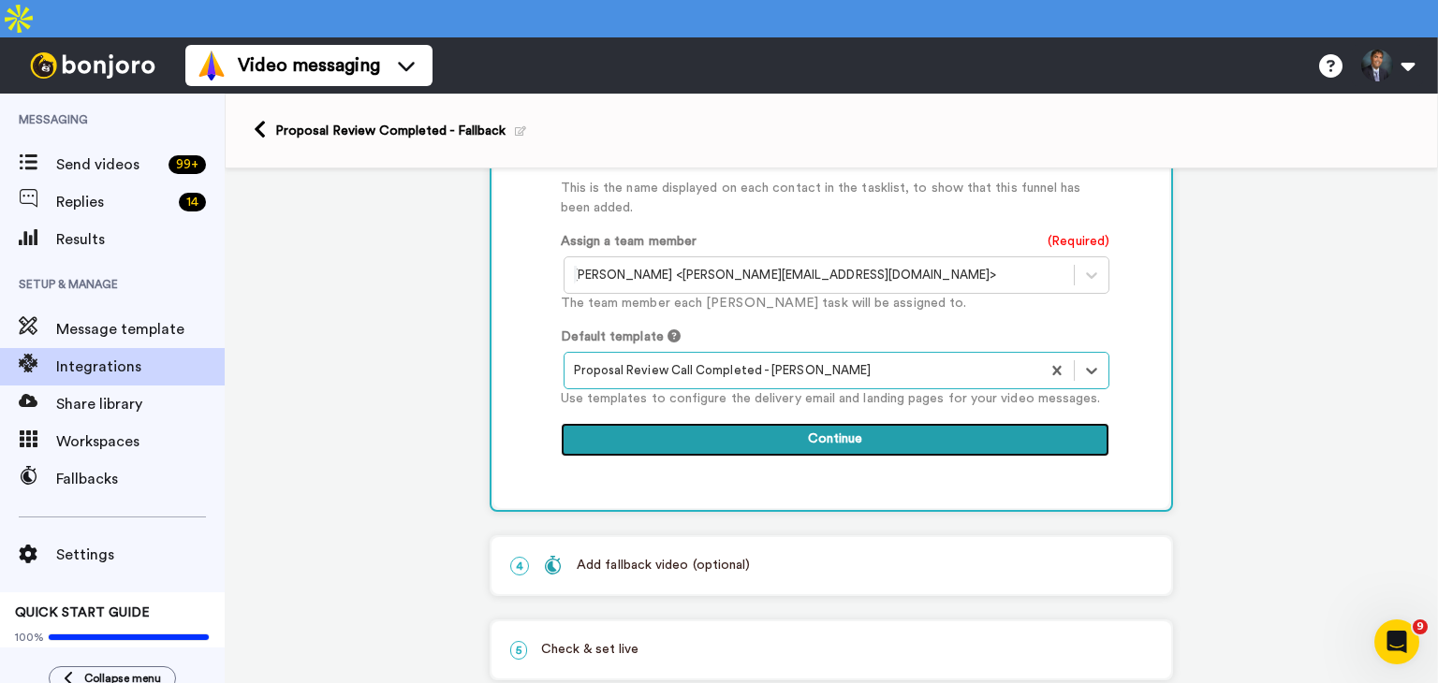
click at [809, 423] on button "Continue" at bounding box center [835, 440] width 549 height 34
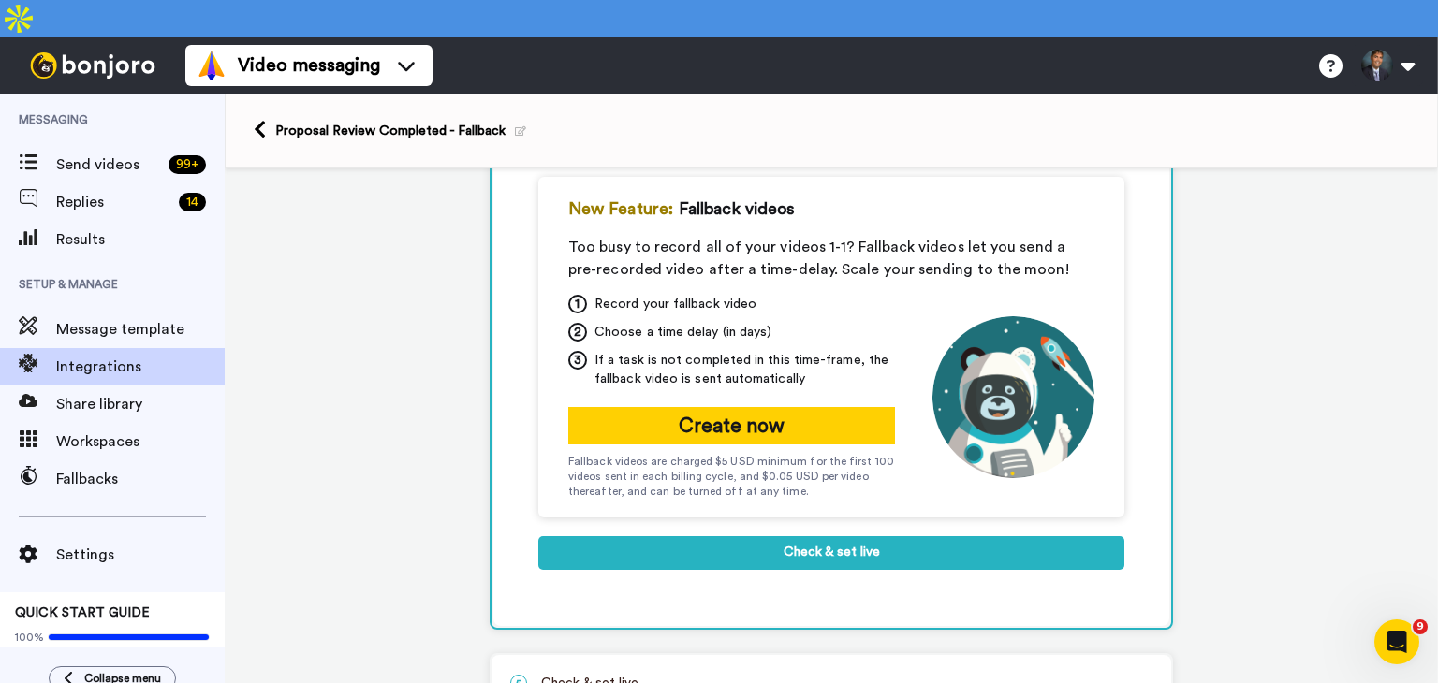
scroll to position [403, 0]
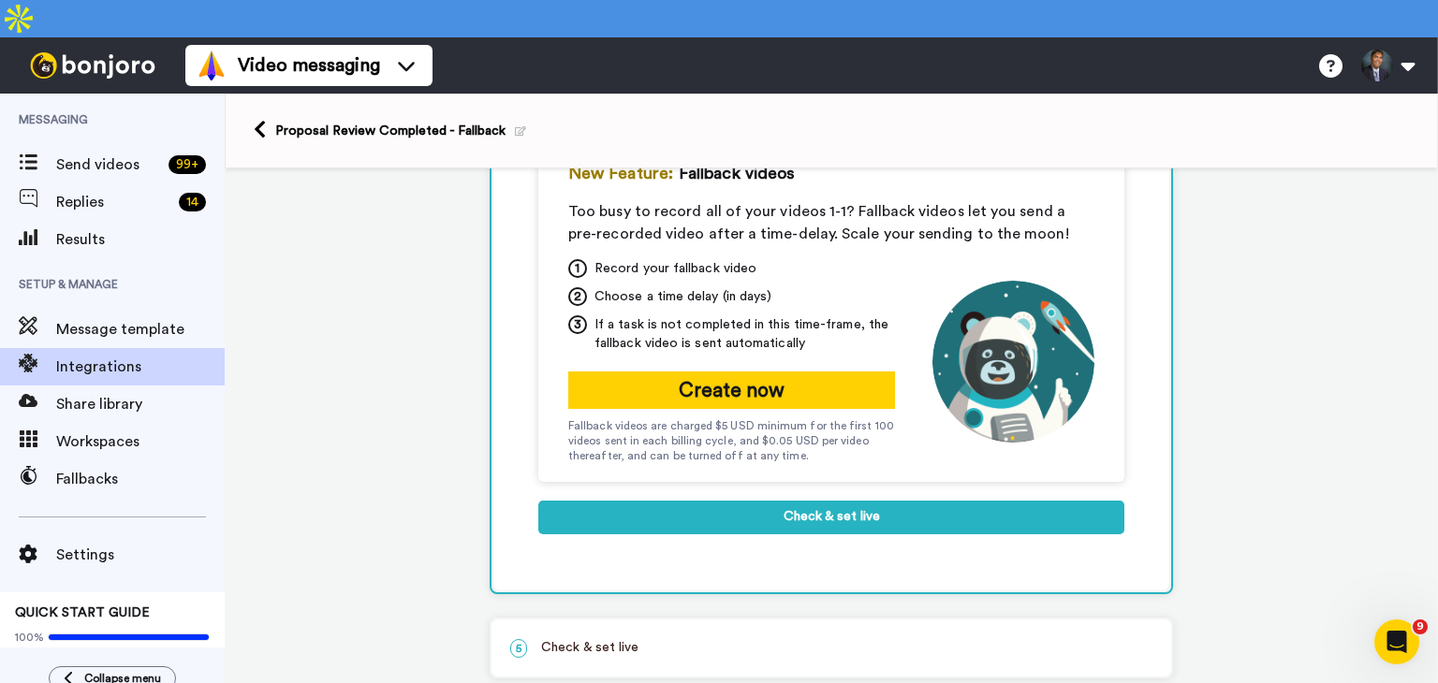
click at [718, 638] on p "5 Check & set live" at bounding box center [831, 648] width 642 height 20
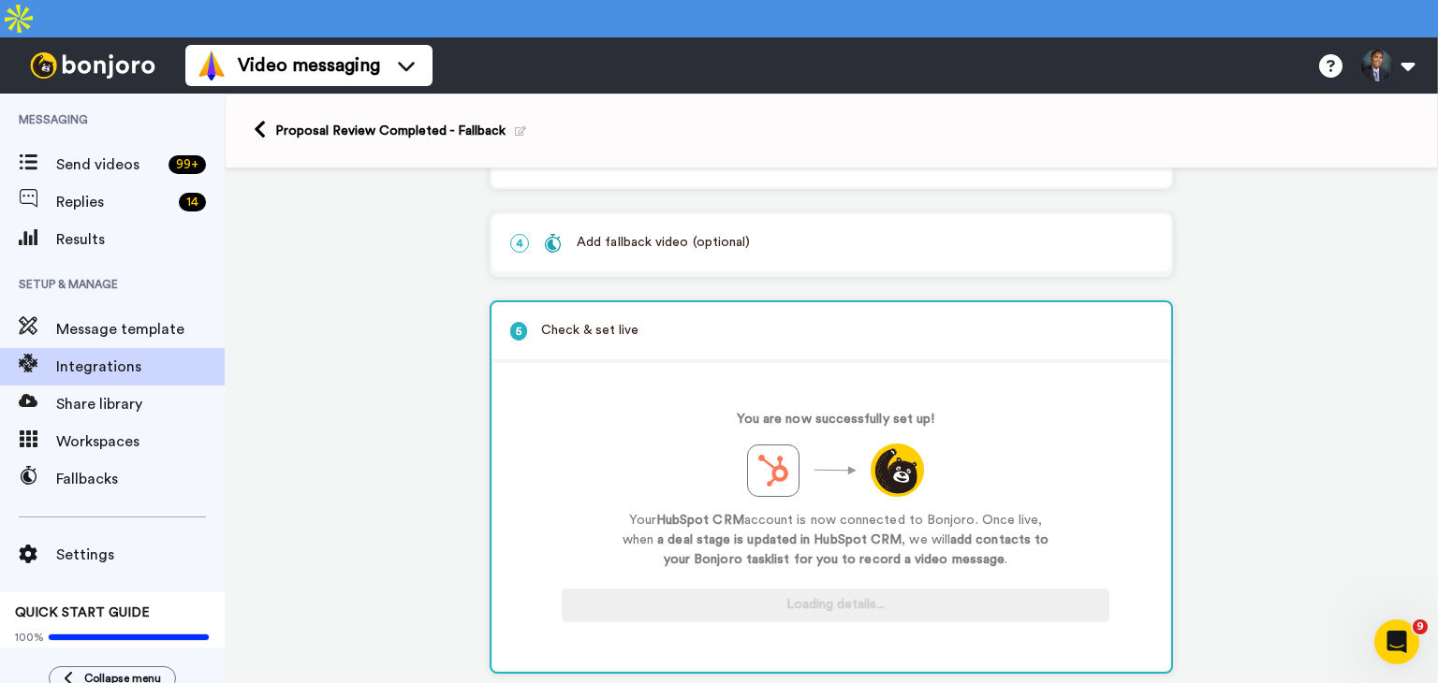
scroll to position [227, 0]
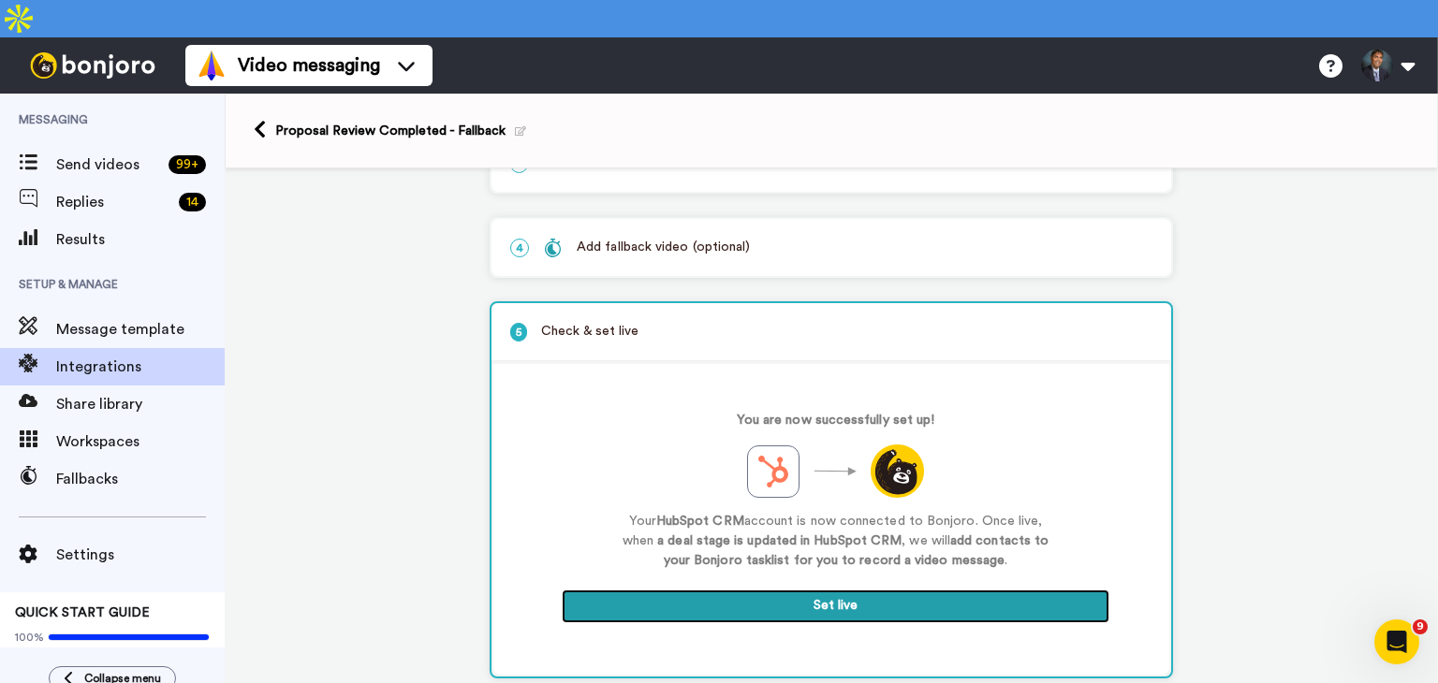
click at [828, 590] on button "Set live" at bounding box center [836, 607] width 548 height 34
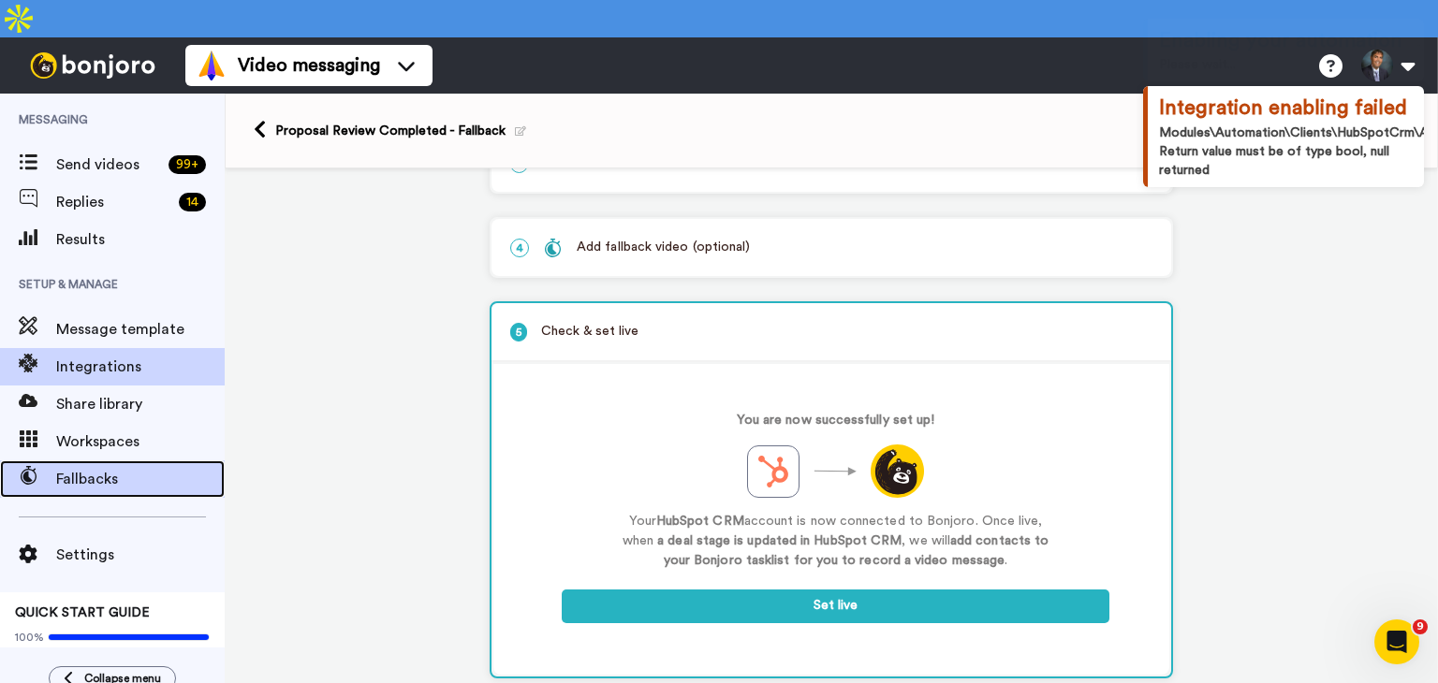
click at [110, 468] on span "Fallbacks" at bounding box center [140, 479] width 168 height 22
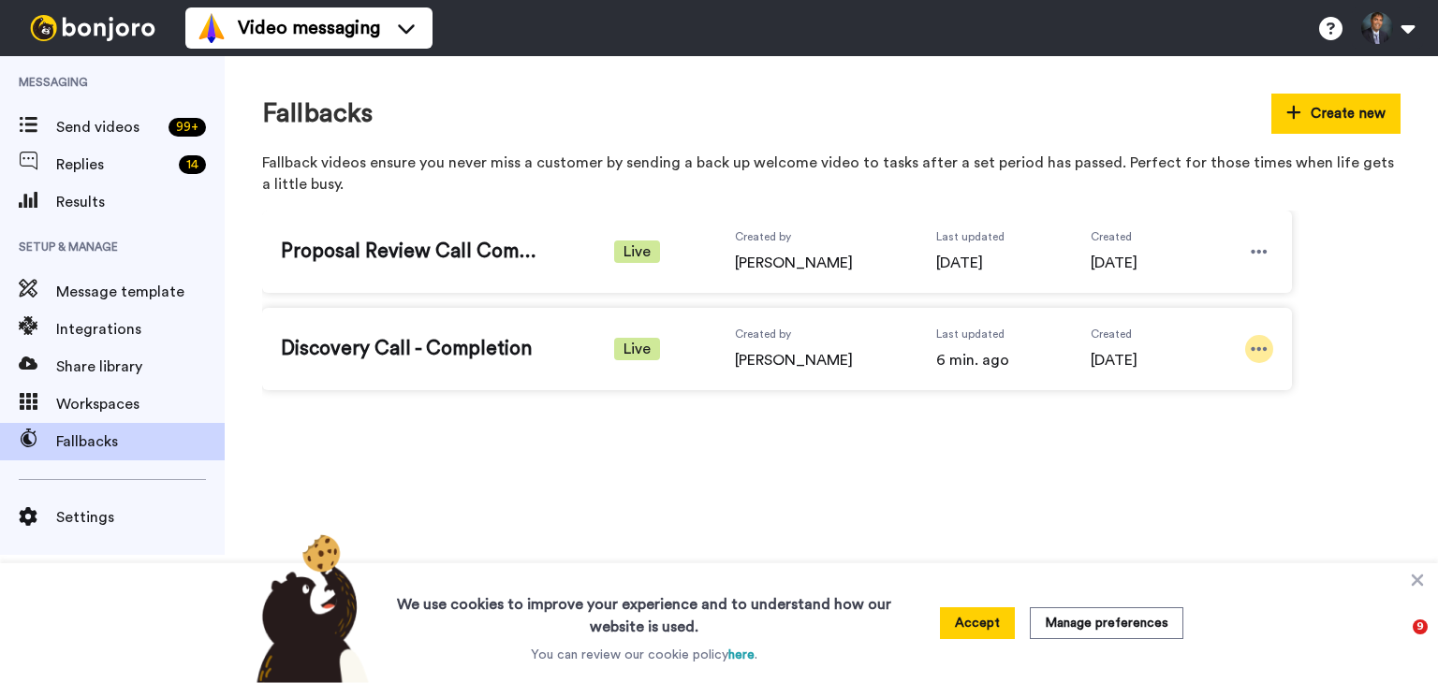
click at [1265, 348] on icon at bounding box center [1259, 349] width 16 height 4
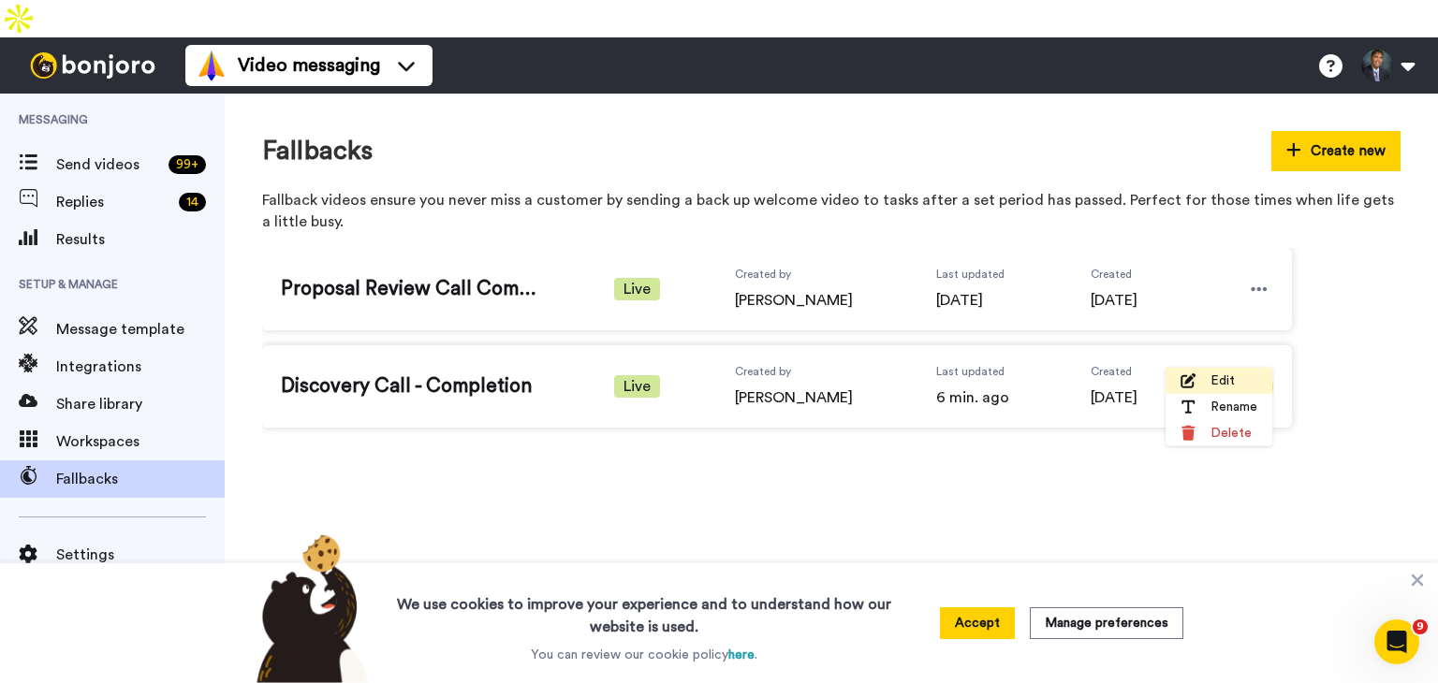
click at [1224, 373] on span "Edit" at bounding box center [1222, 381] width 24 height 19
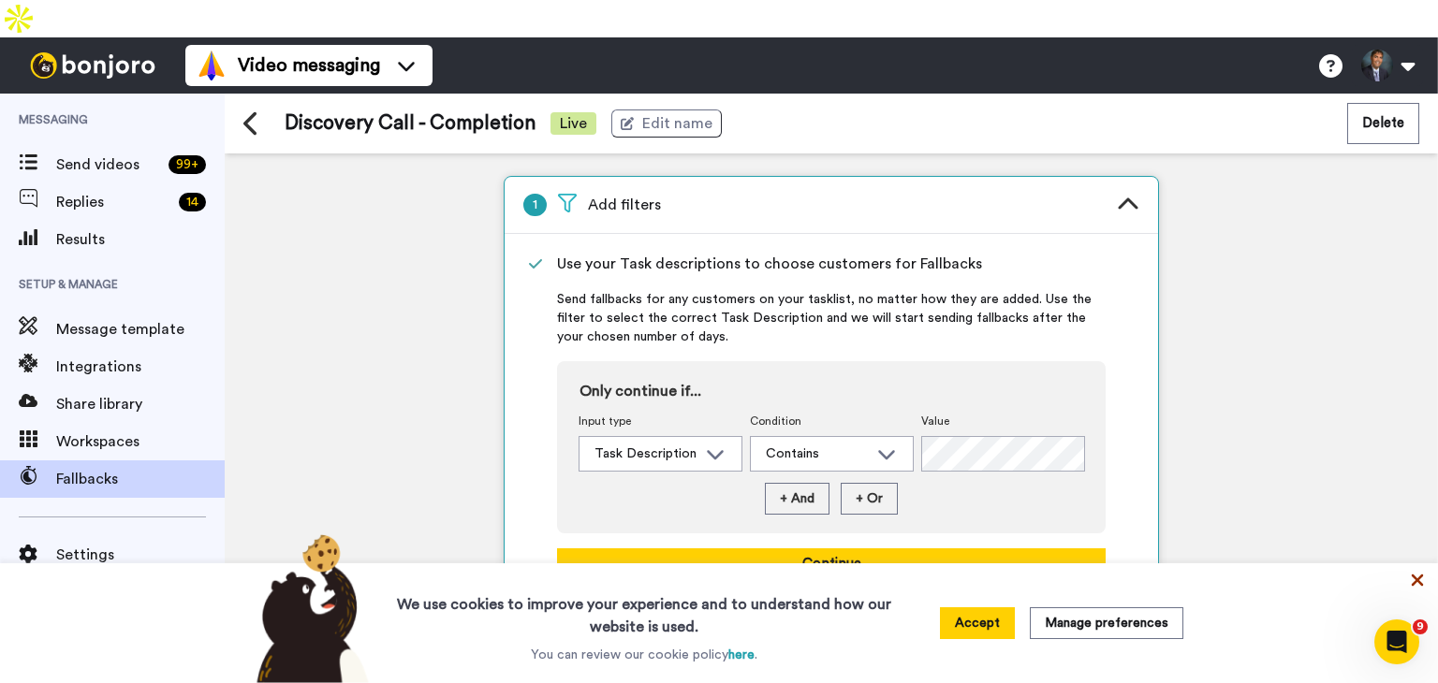
click at [1415, 581] on icon at bounding box center [1417, 581] width 12 height 12
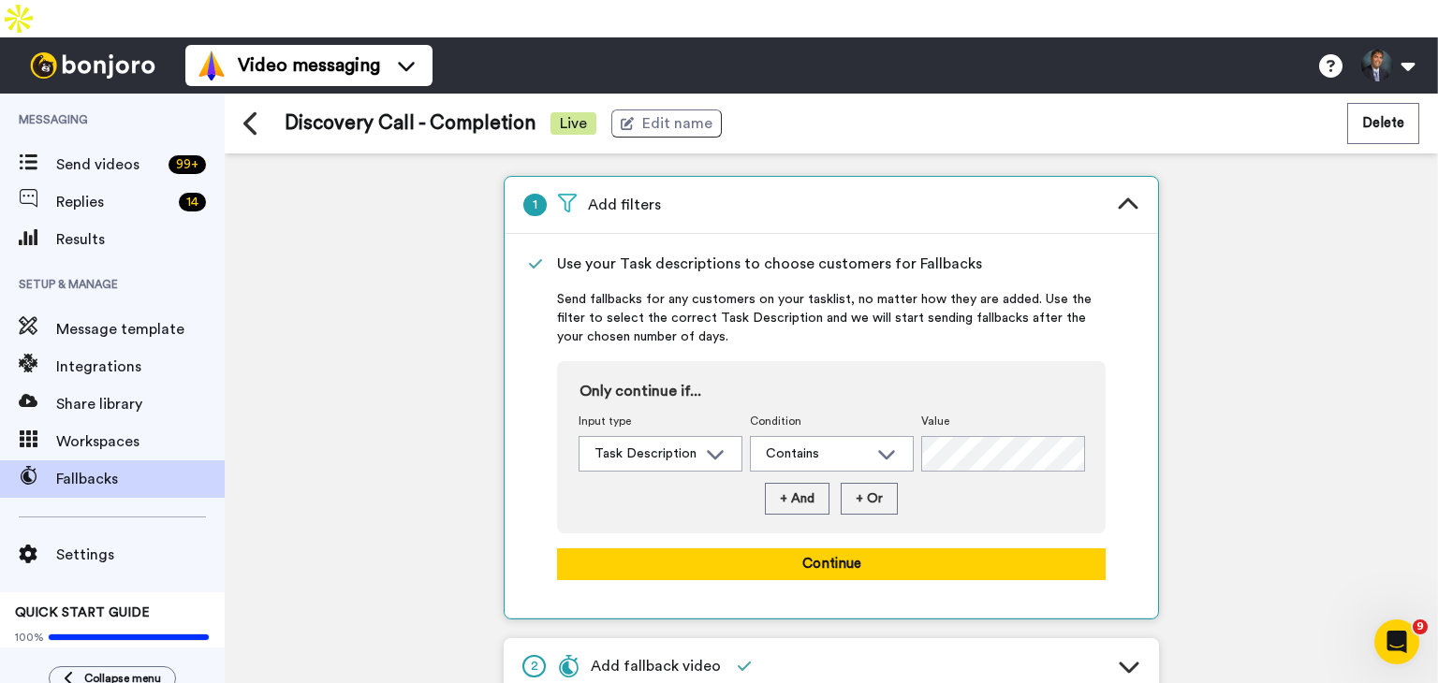
click at [1389, 506] on div "1 Add filters Use your Task descriptions to choose customers for Fallbacks Send…" at bounding box center [831, 436] width 1213 height 567
click at [910, 642] on div "2 Add fallback video" at bounding box center [831, 666] width 655 height 56
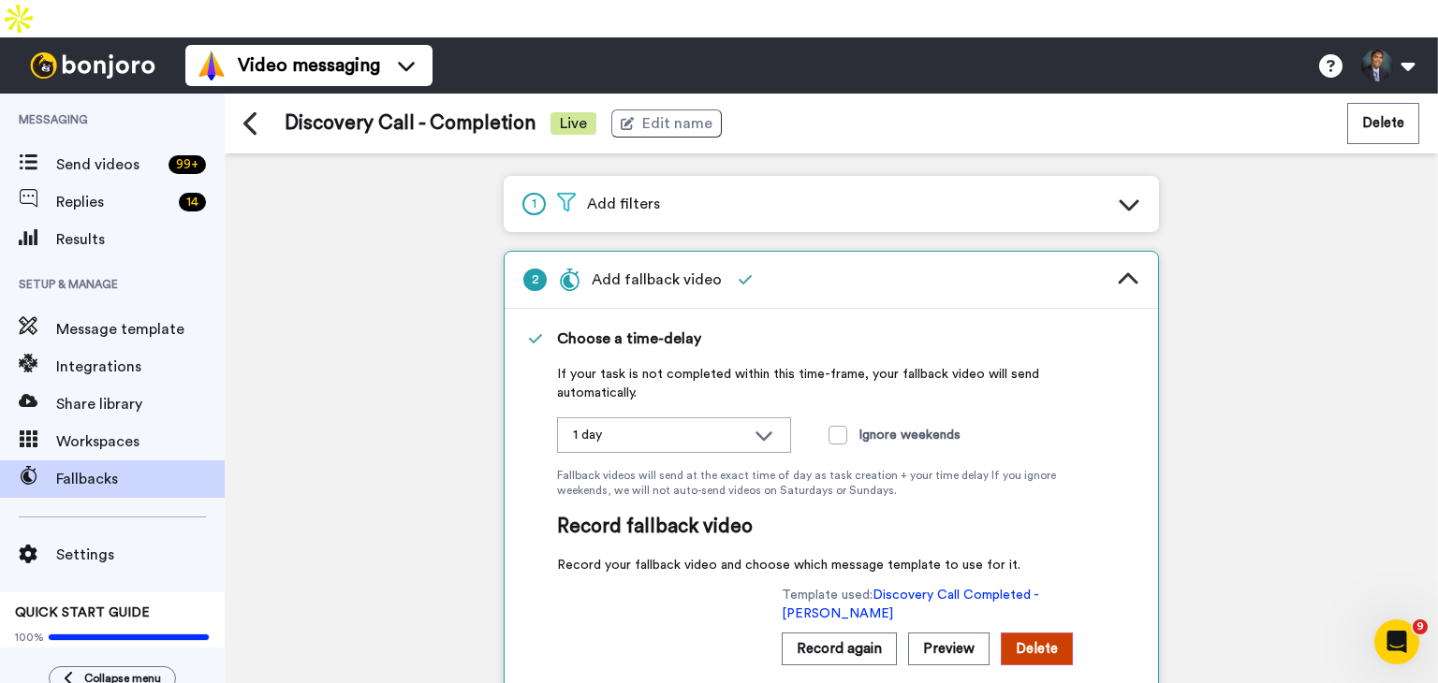
scroll to position [115, 0]
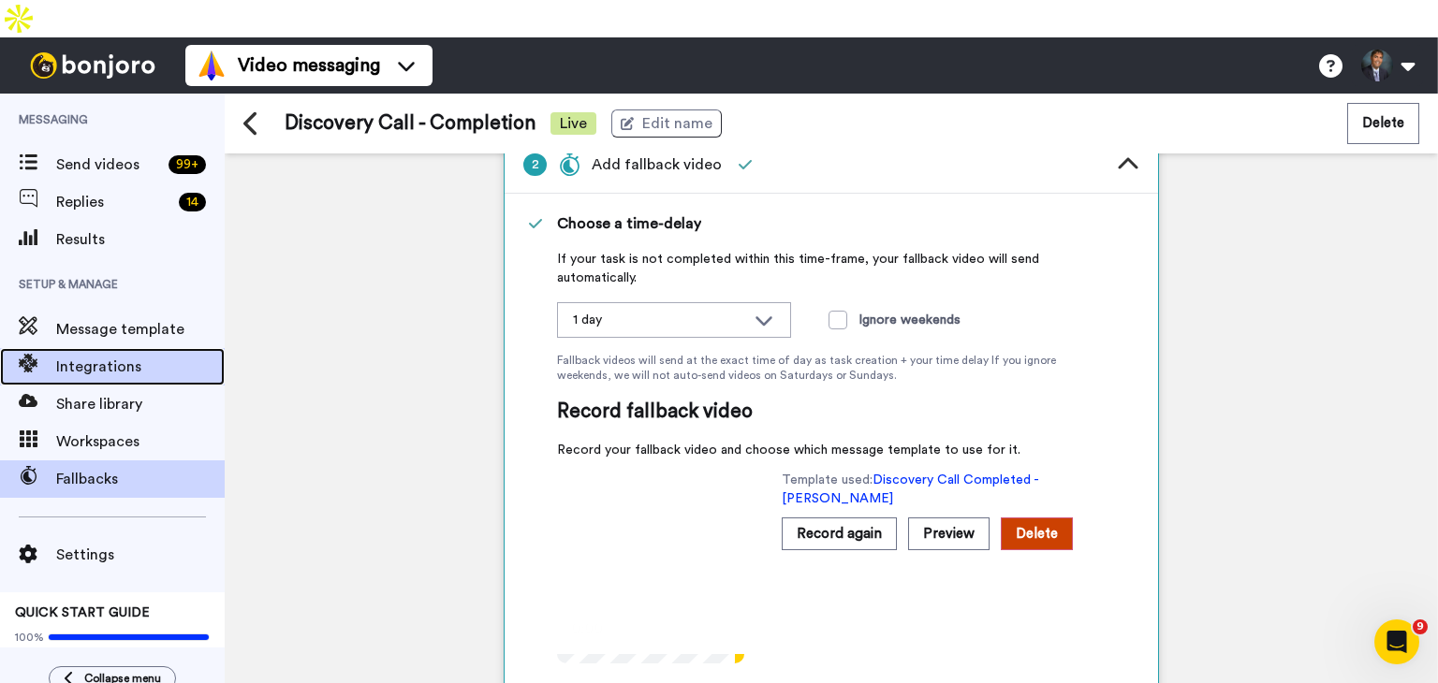
click at [94, 356] on span "Integrations" at bounding box center [140, 367] width 168 height 22
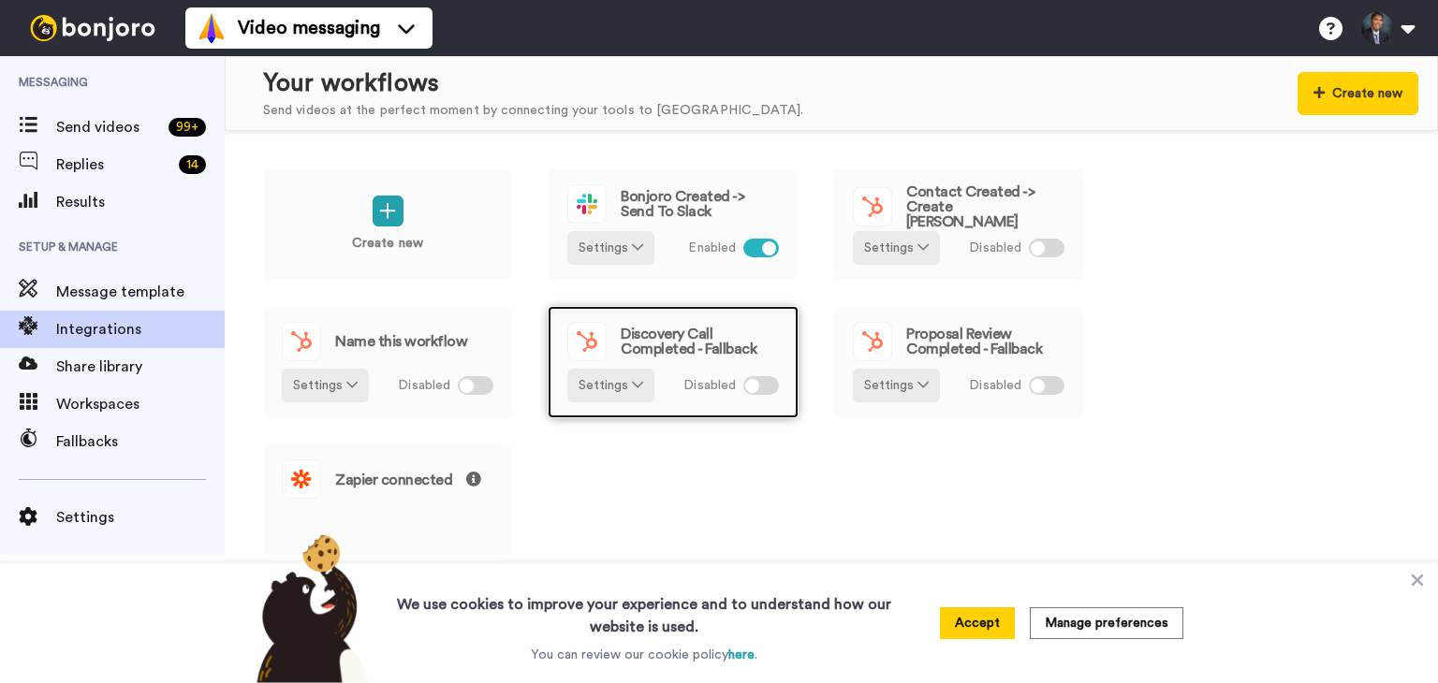
click at [663, 358] on div "Discovery Call Completed - Fallback" at bounding box center [673, 341] width 212 height 39
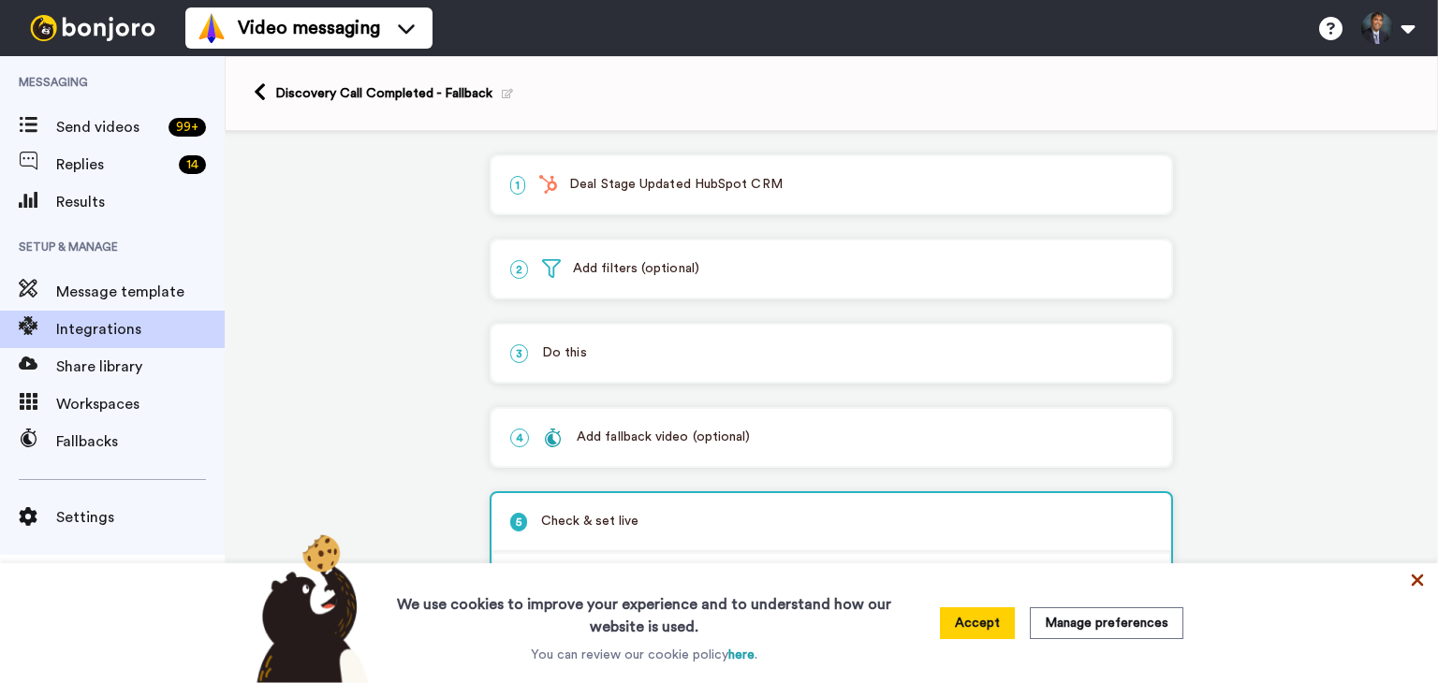
click at [1416, 577] on icon at bounding box center [1417, 580] width 19 height 19
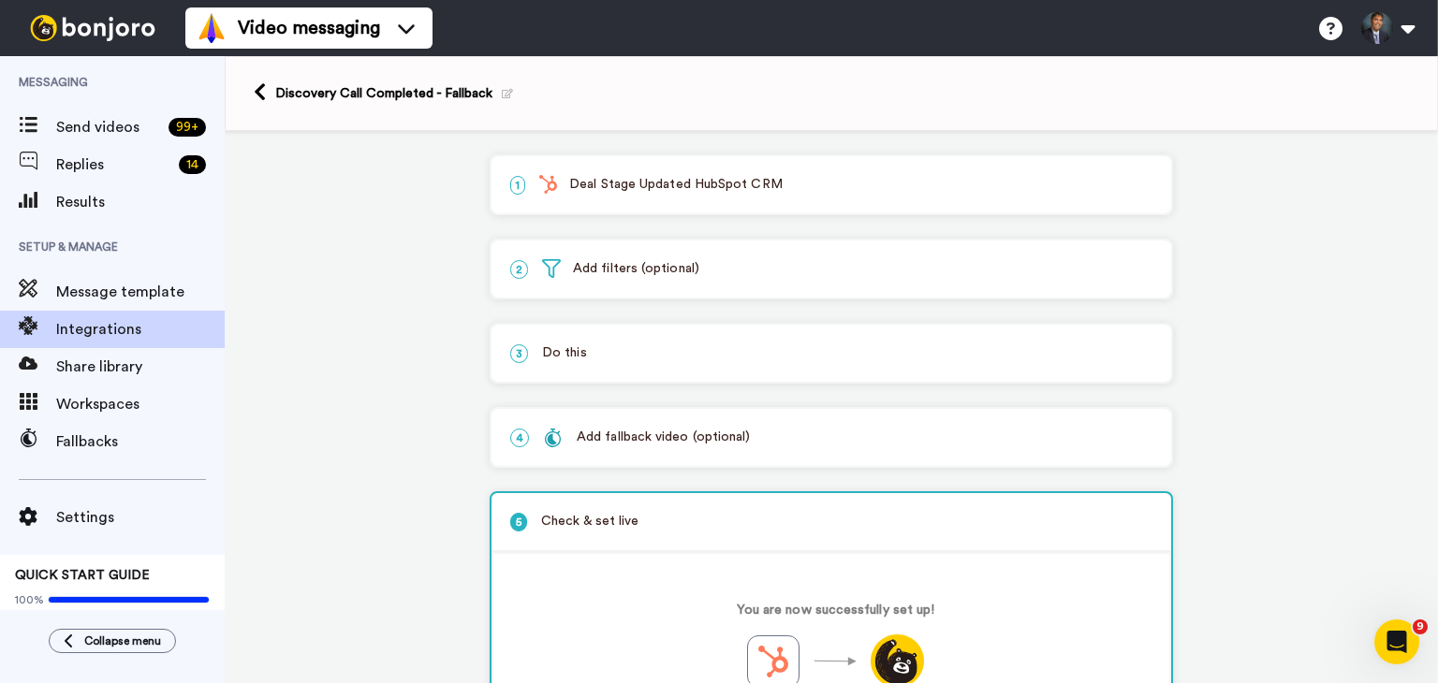
scroll to position [227, 0]
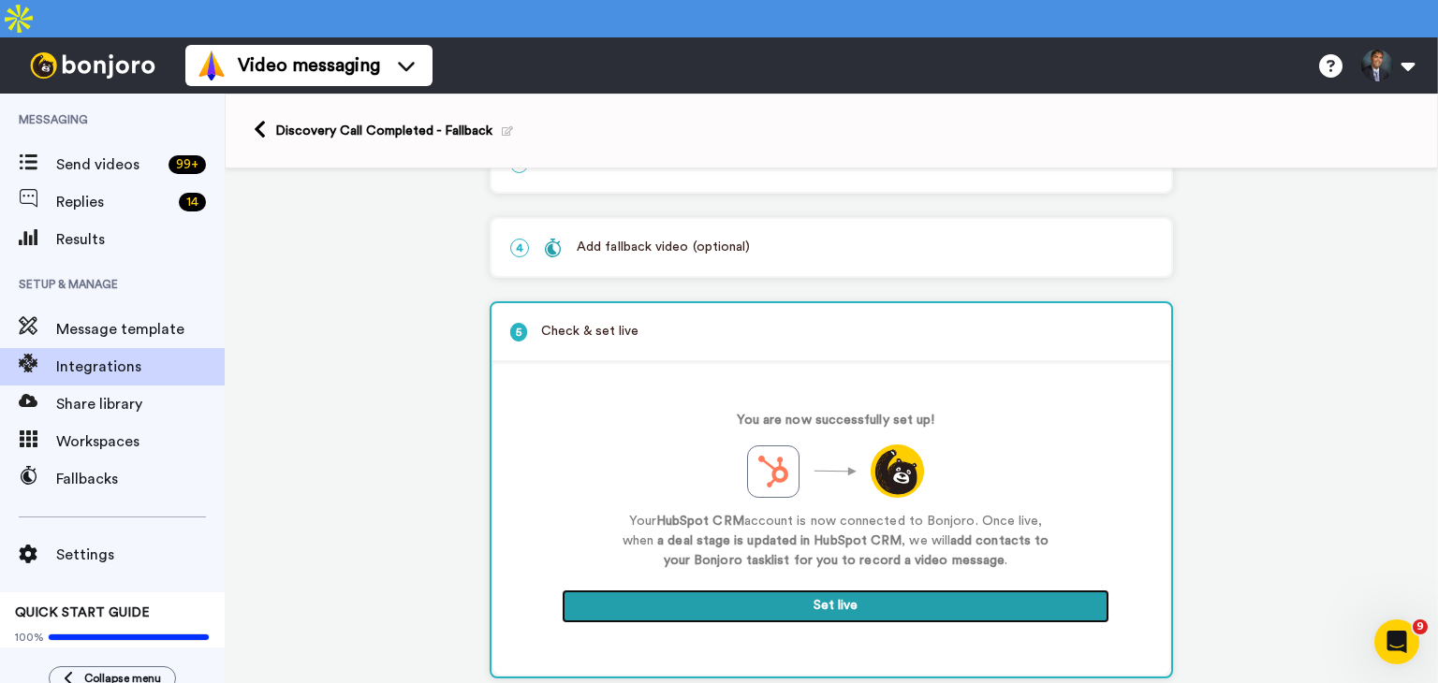
click at [850, 590] on button "Set live" at bounding box center [836, 607] width 548 height 34
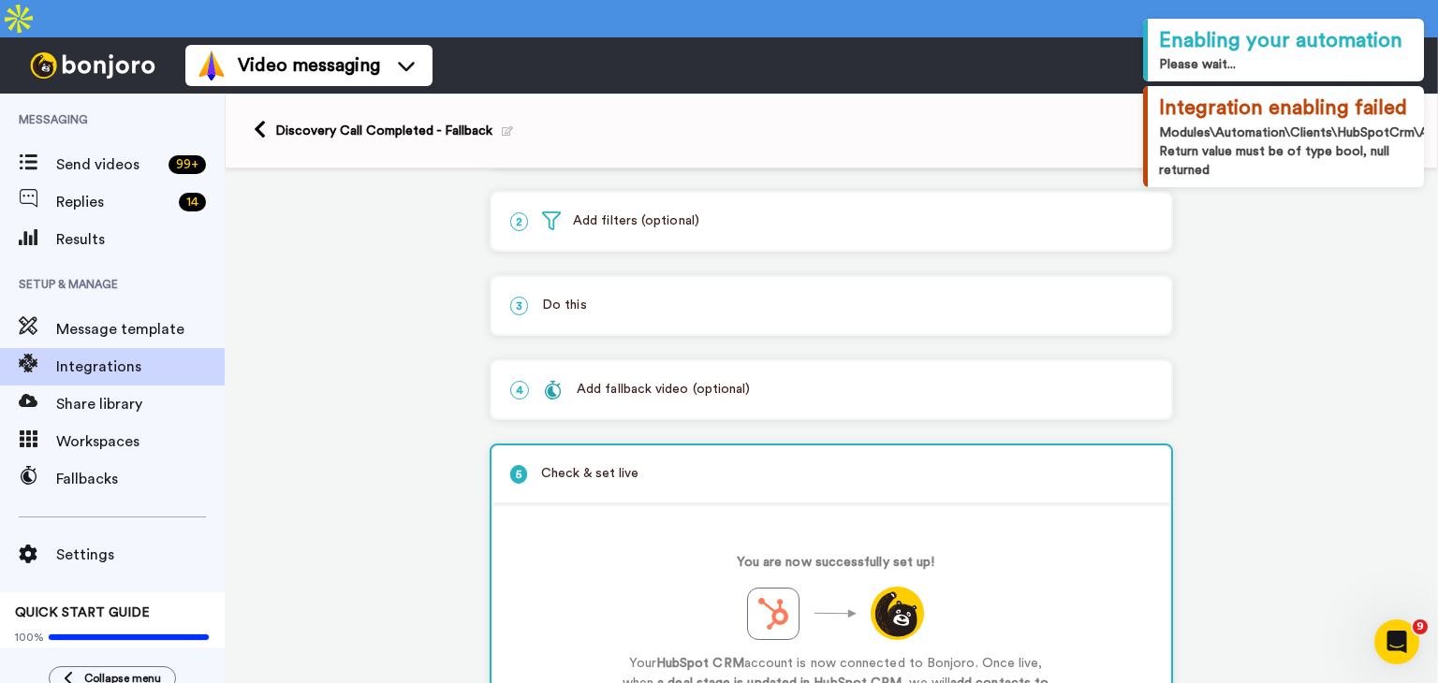
scroll to position [8, 0]
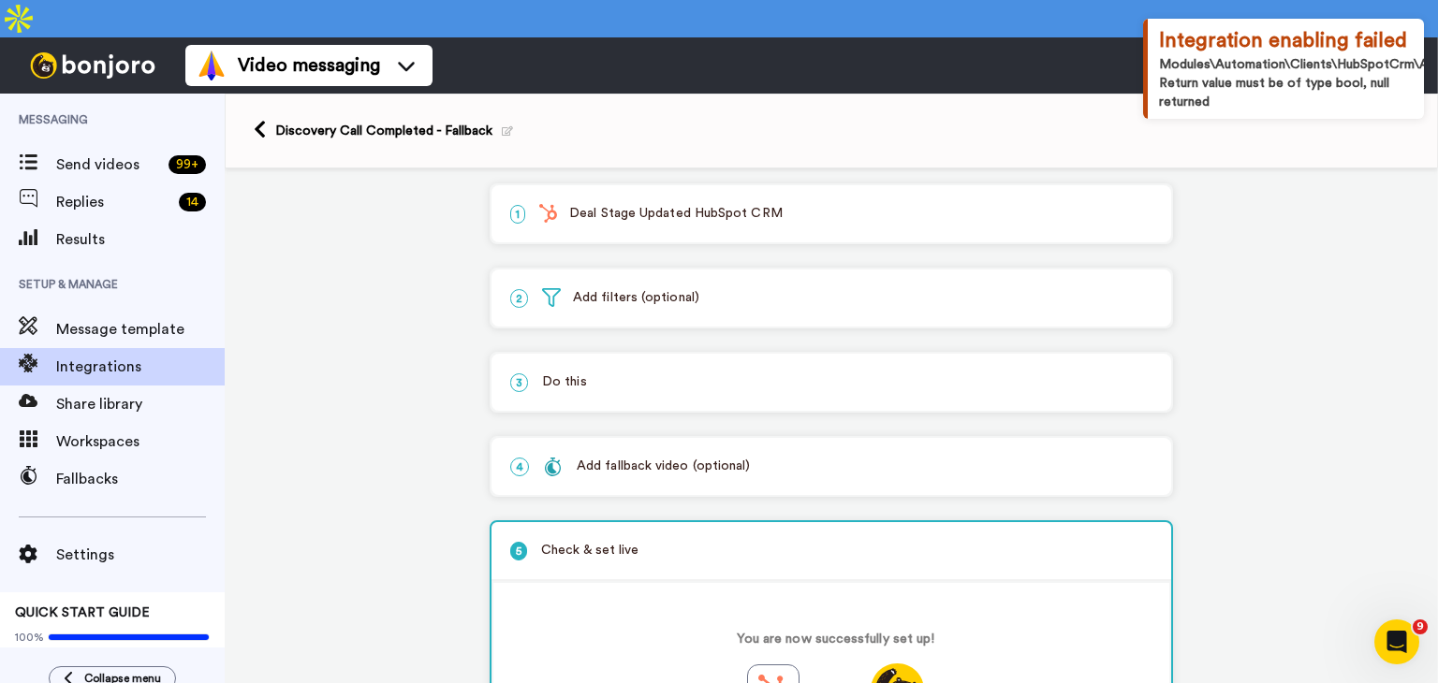
click at [663, 354] on div "3 Do this" at bounding box center [831, 382] width 680 height 57
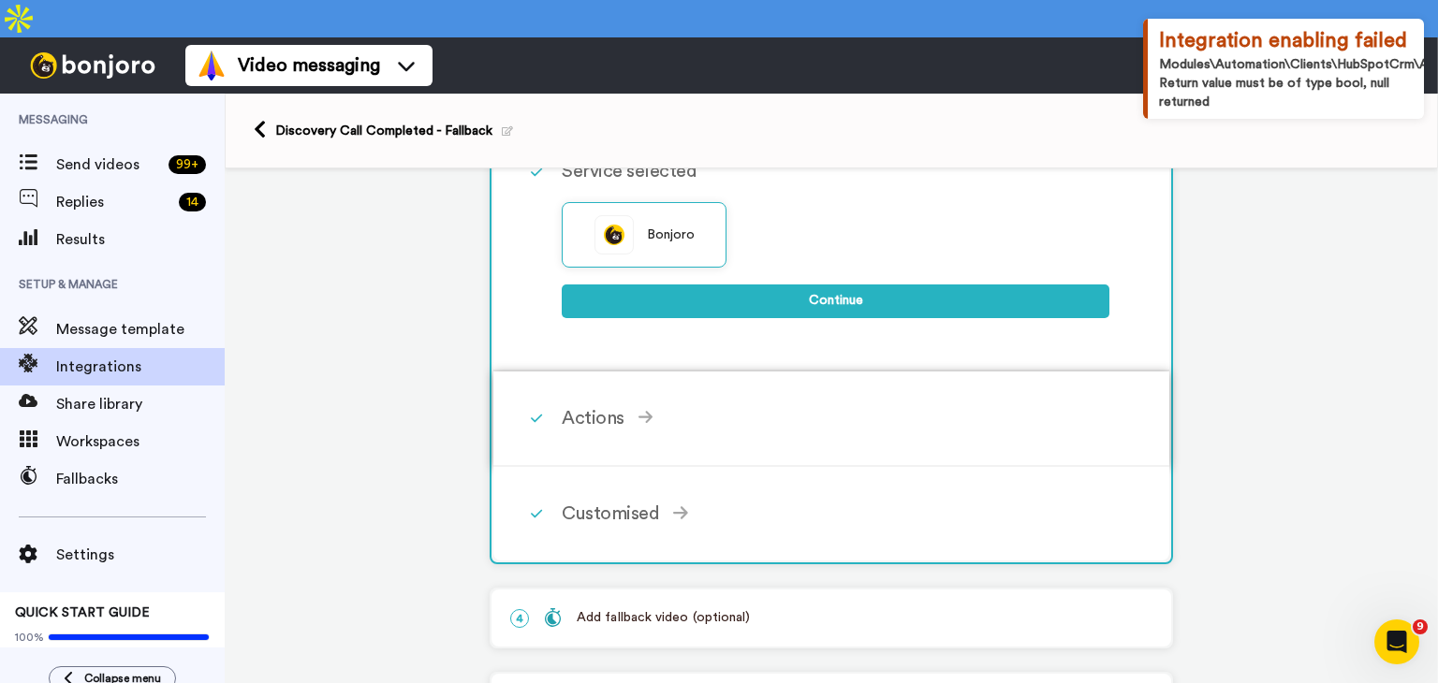
scroll to position [296, 0]
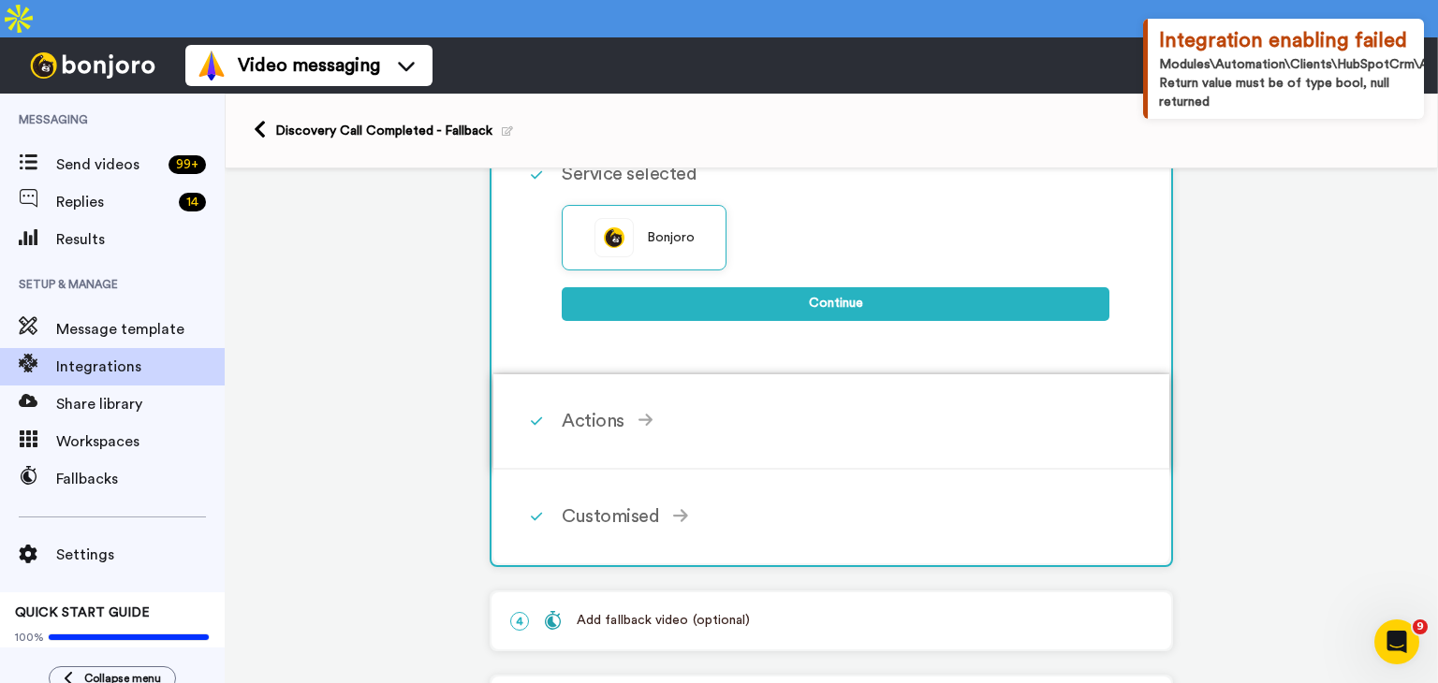
click at [666, 407] on div "Actions" at bounding box center [836, 421] width 548 height 28
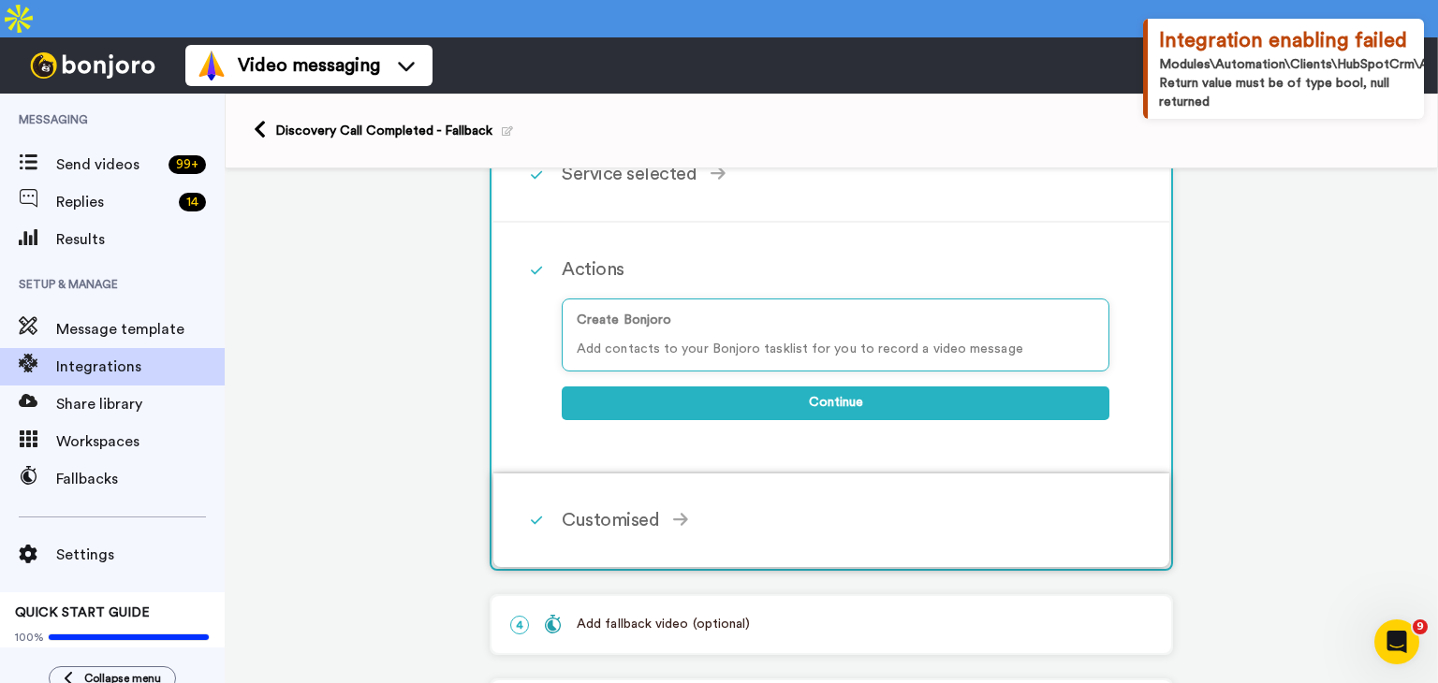
click at [650, 506] on div "Customised" at bounding box center [836, 520] width 548 height 28
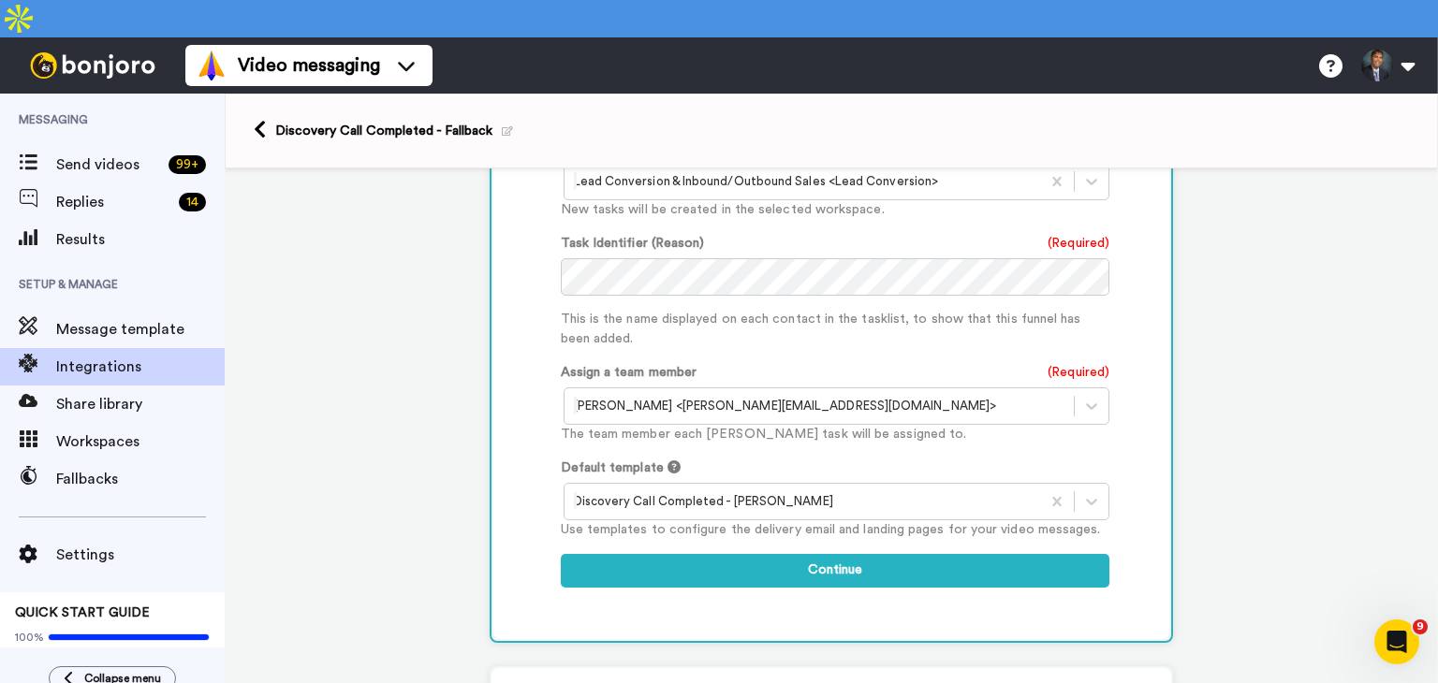
scroll to position [844, 0]
